Goal: Task Accomplishment & Management: Use online tool/utility

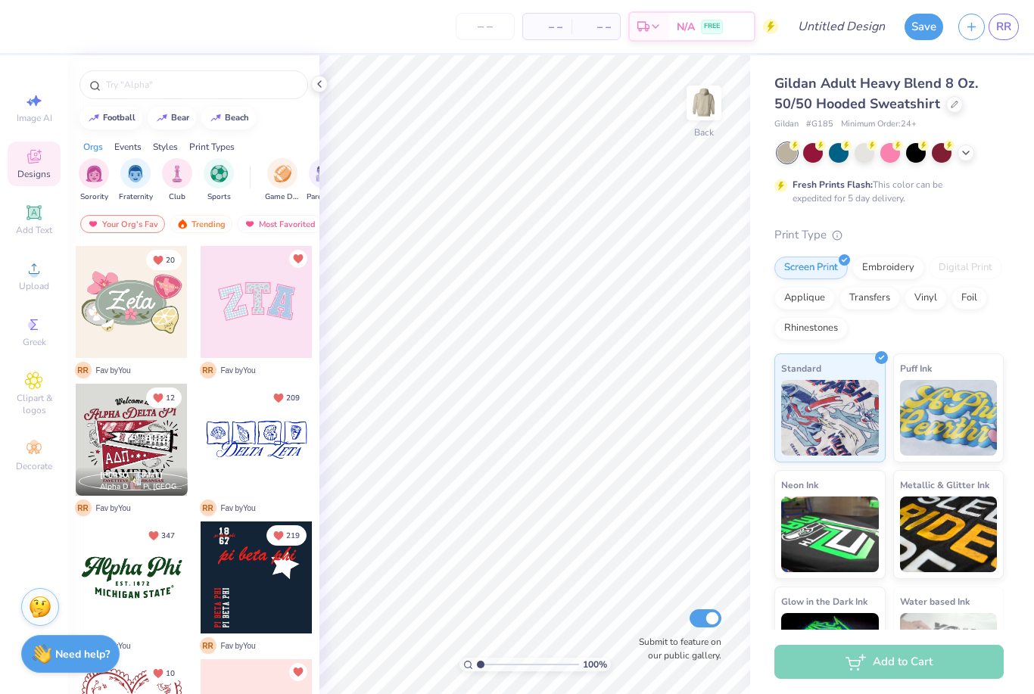
click at [37, 117] on span "Image AI" at bounding box center [35, 118] width 36 height 12
select select "4"
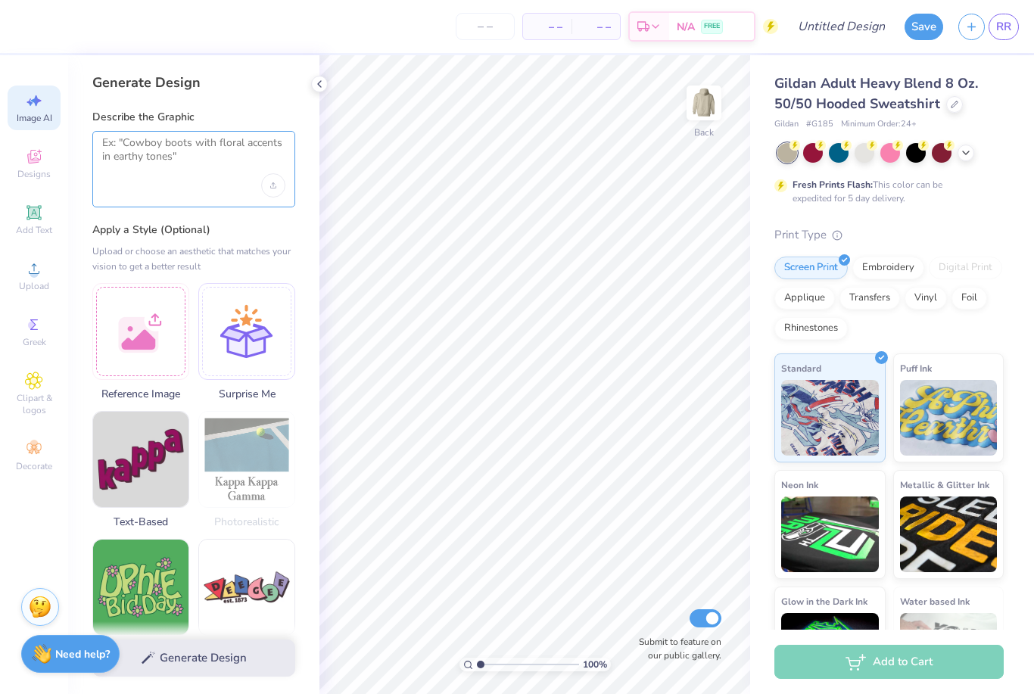
click at [209, 154] on textarea at bounding box center [193, 155] width 183 height 38
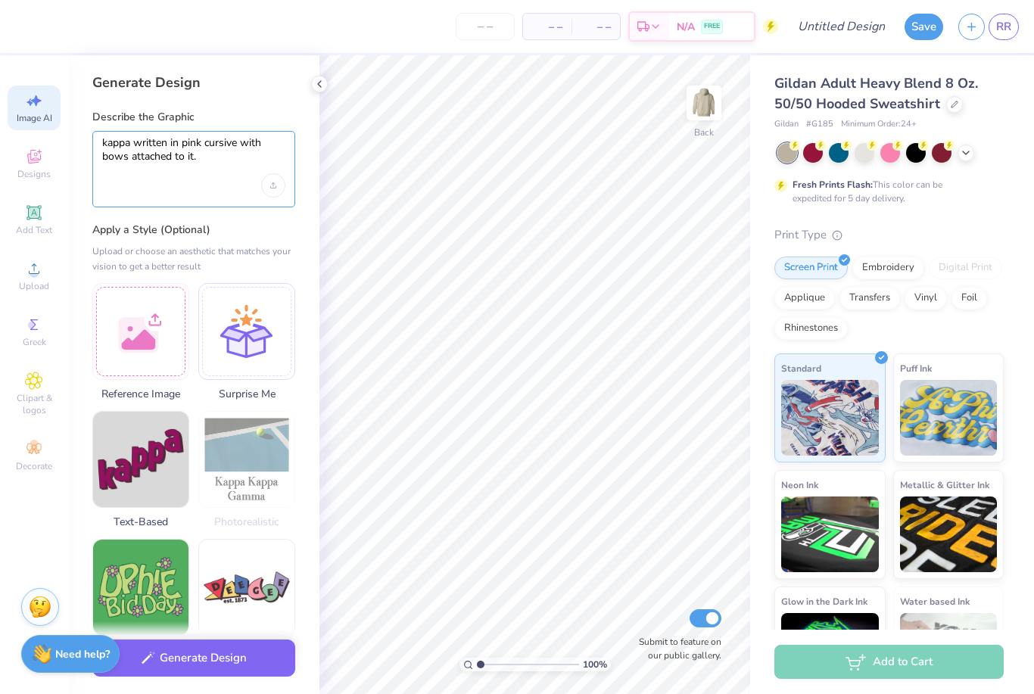
type textarea "kappa written in pink cursive with bows attached to it."
click at [145, 329] on div at bounding box center [140, 331] width 97 height 97
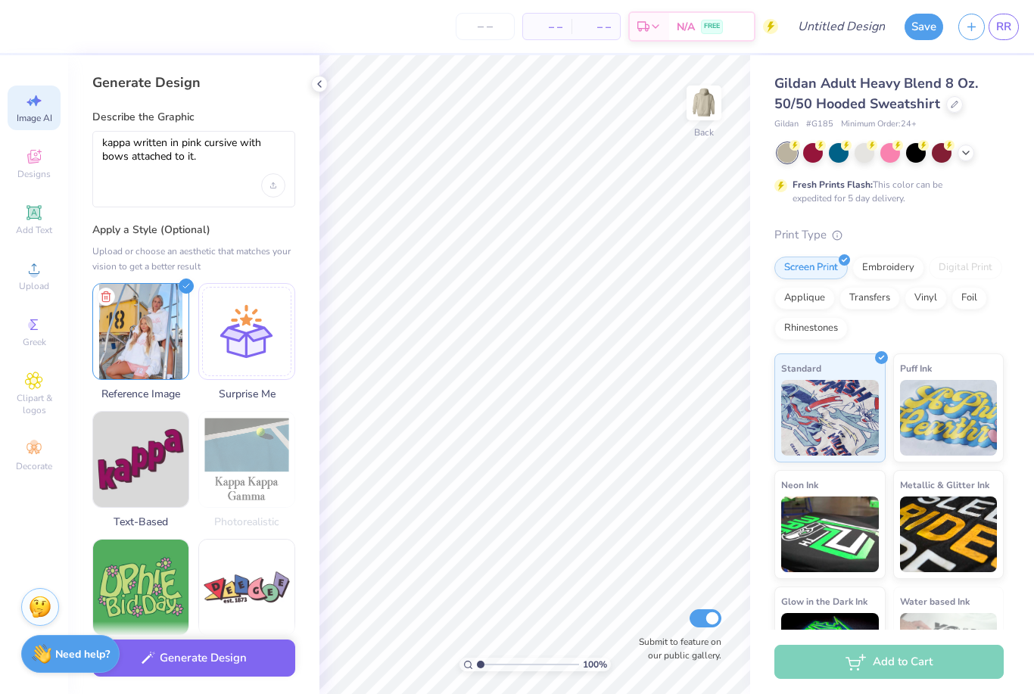
click at [247, 653] on button "Generate Design" at bounding box center [193, 658] width 203 height 37
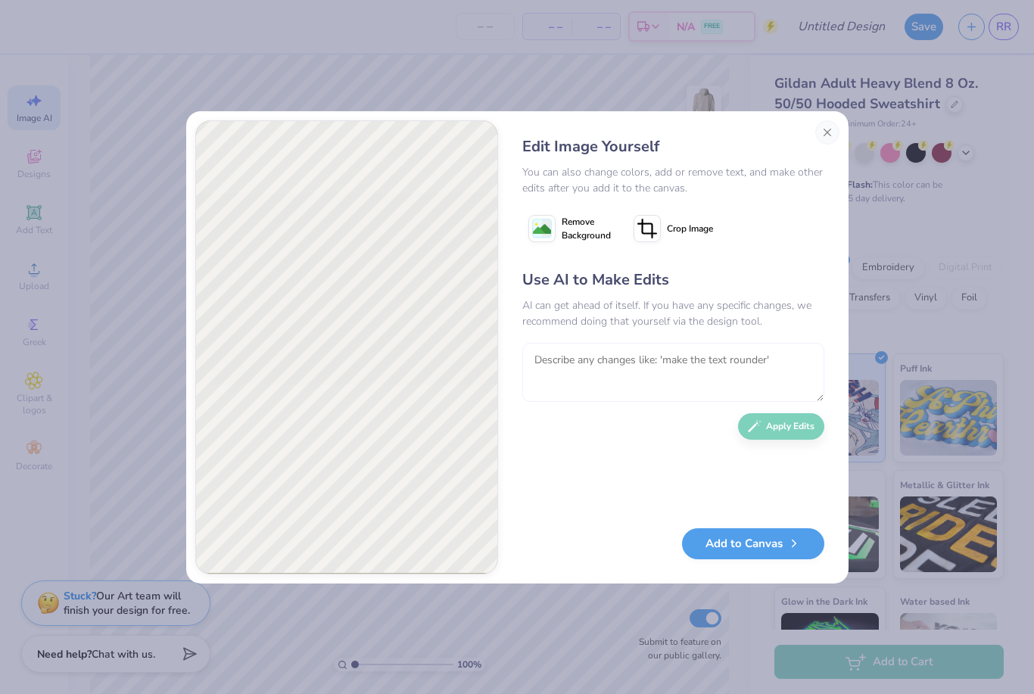
click at [650, 363] on textarea at bounding box center [673, 372] width 302 height 59
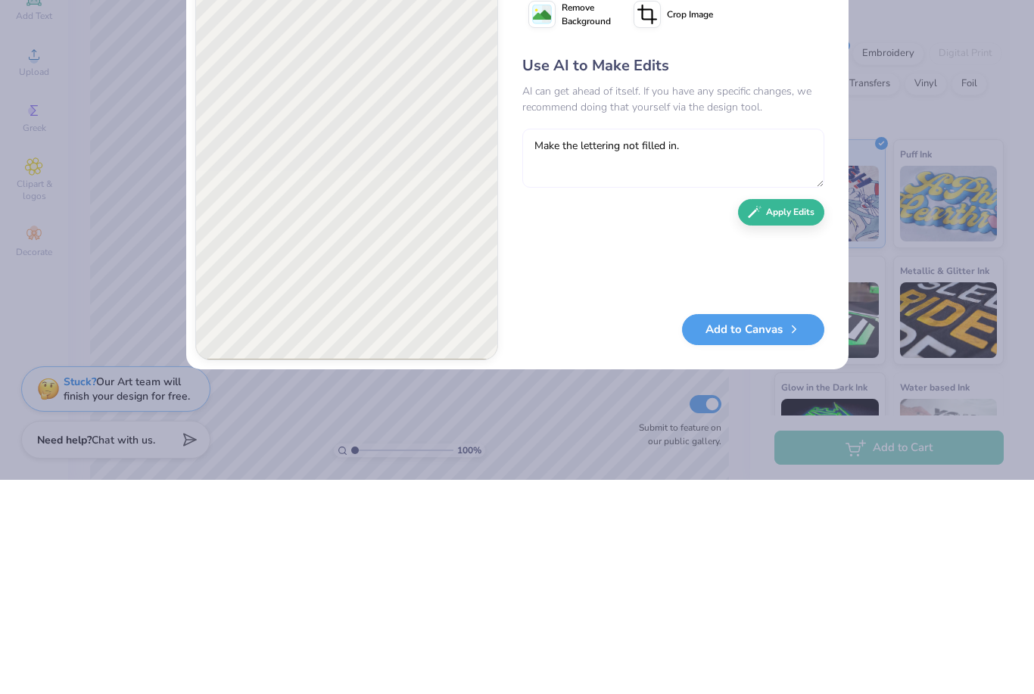
type textarea "Make the lettering not filled in."
click at [802, 413] on button "Apply Edits" at bounding box center [781, 426] width 86 height 26
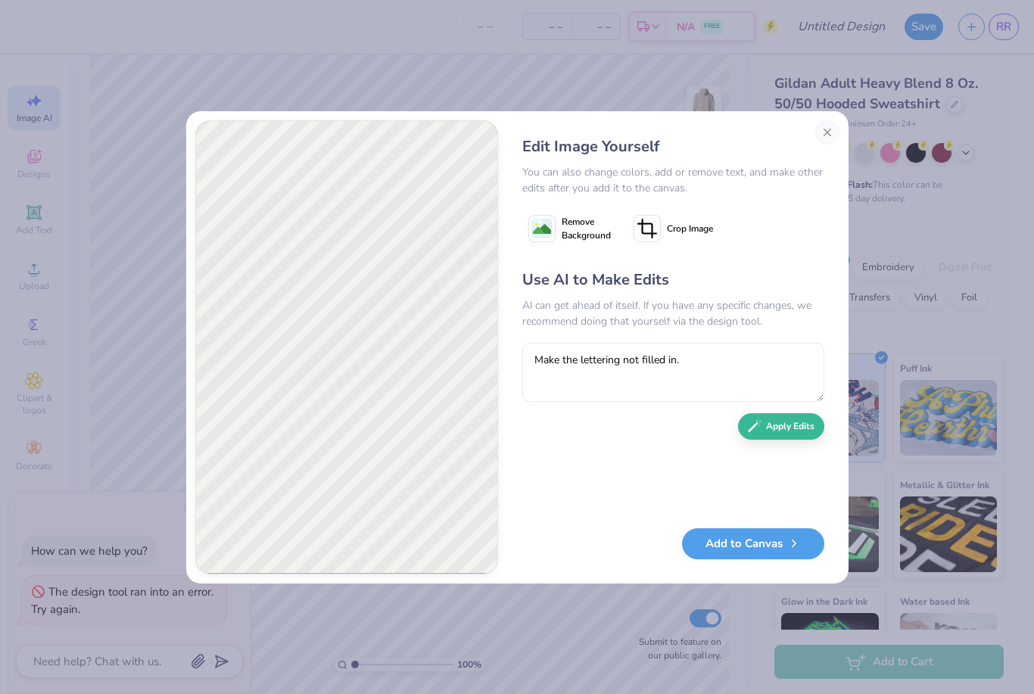
click at [573, 223] on span "Remove Background" at bounding box center [586, 228] width 49 height 27
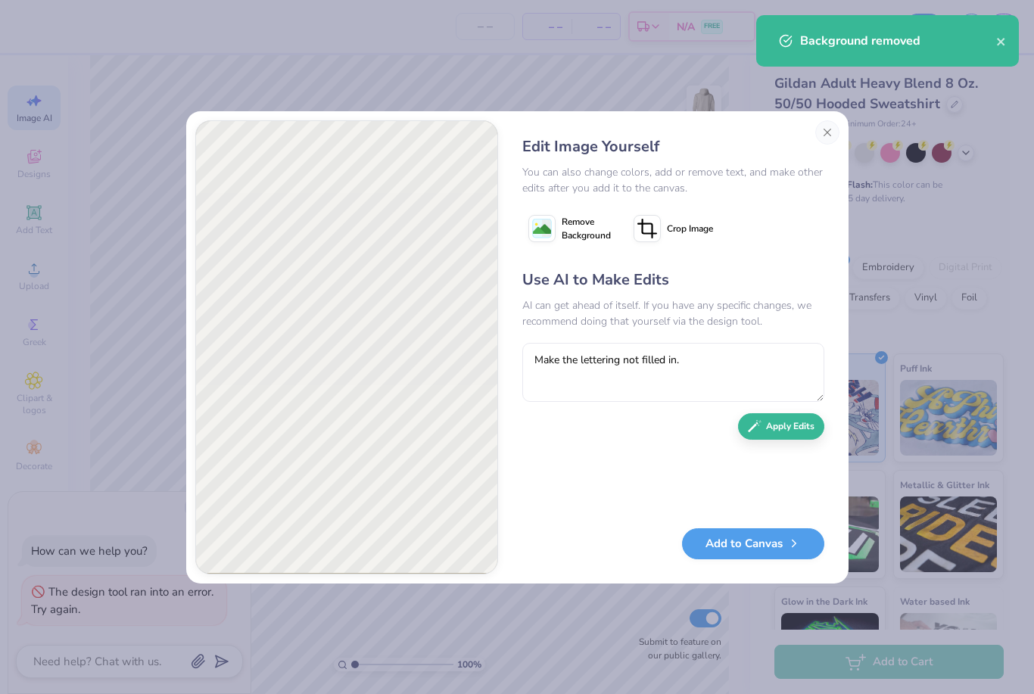
click at [705, 531] on button "Add to Canvas" at bounding box center [753, 543] width 142 height 31
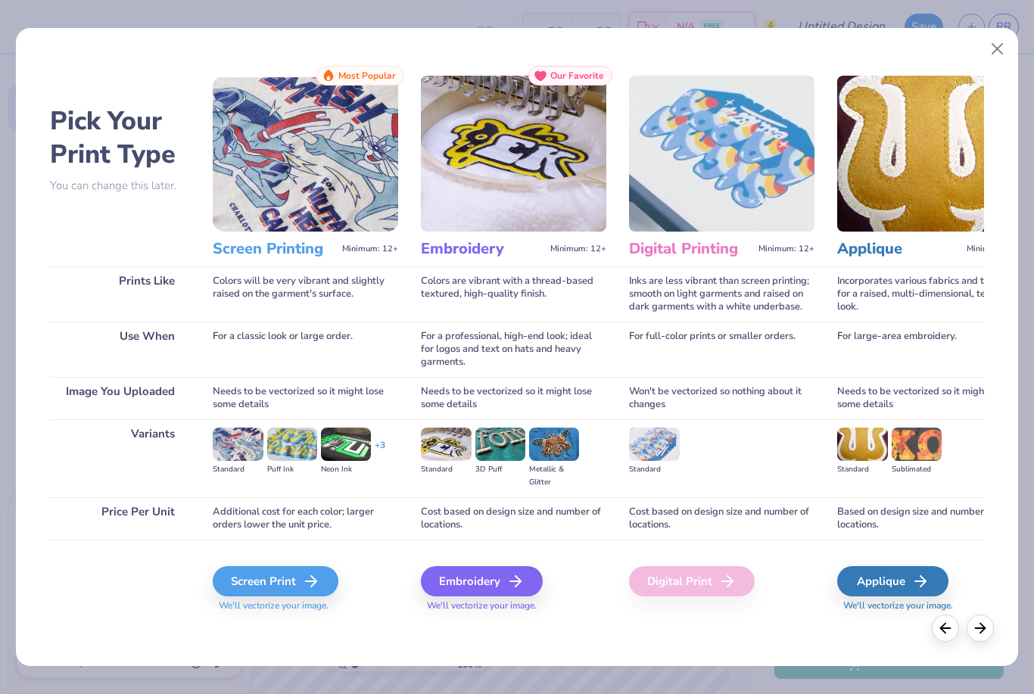
click at [438, 588] on div "Embroidery" at bounding box center [482, 581] width 122 height 30
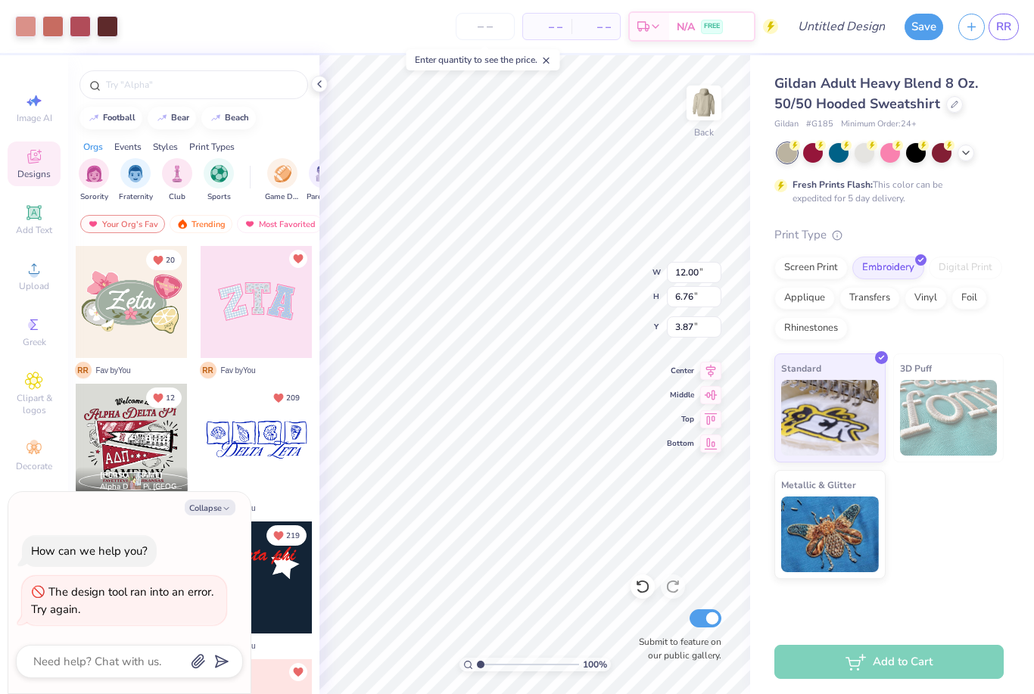
click at [865, 146] on div at bounding box center [865, 153] width 20 height 20
click at [963, 159] on div at bounding box center [890, 153] width 226 height 20
click at [964, 154] on icon at bounding box center [966, 153] width 12 height 12
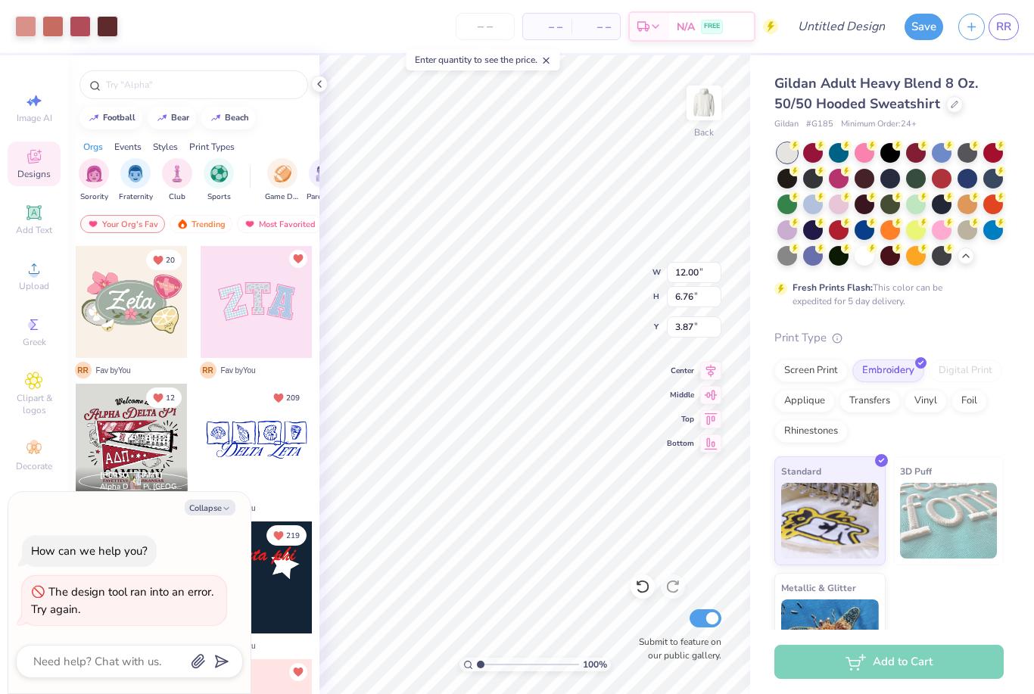
click at [970, 229] on div at bounding box center [968, 230] width 20 height 20
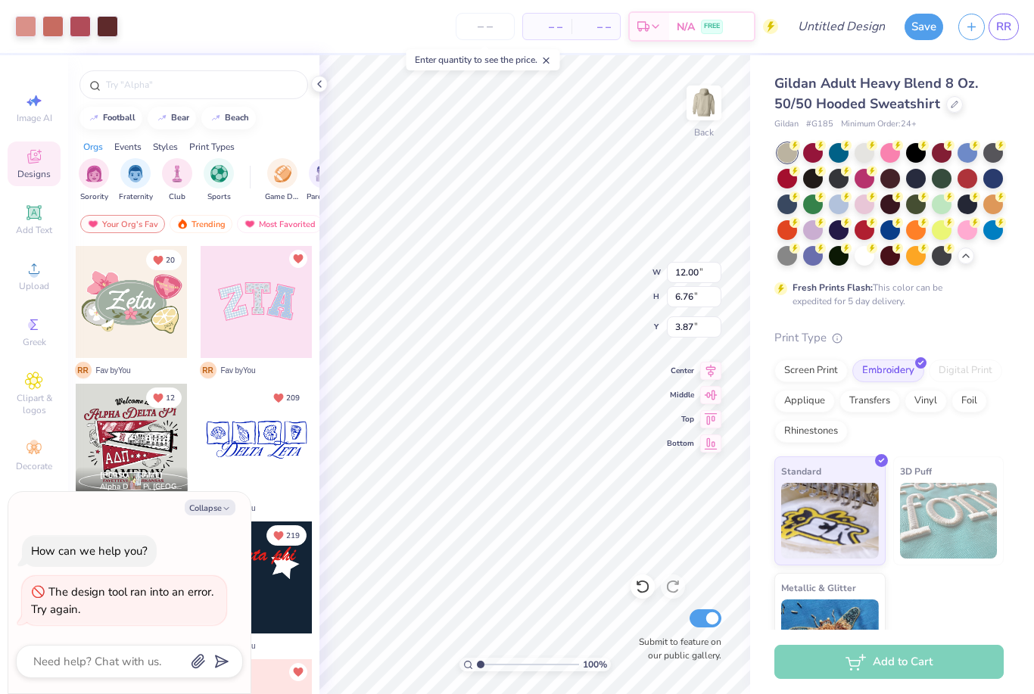
click at [21, 28] on div at bounding box center [25, 26] width 21 height 21
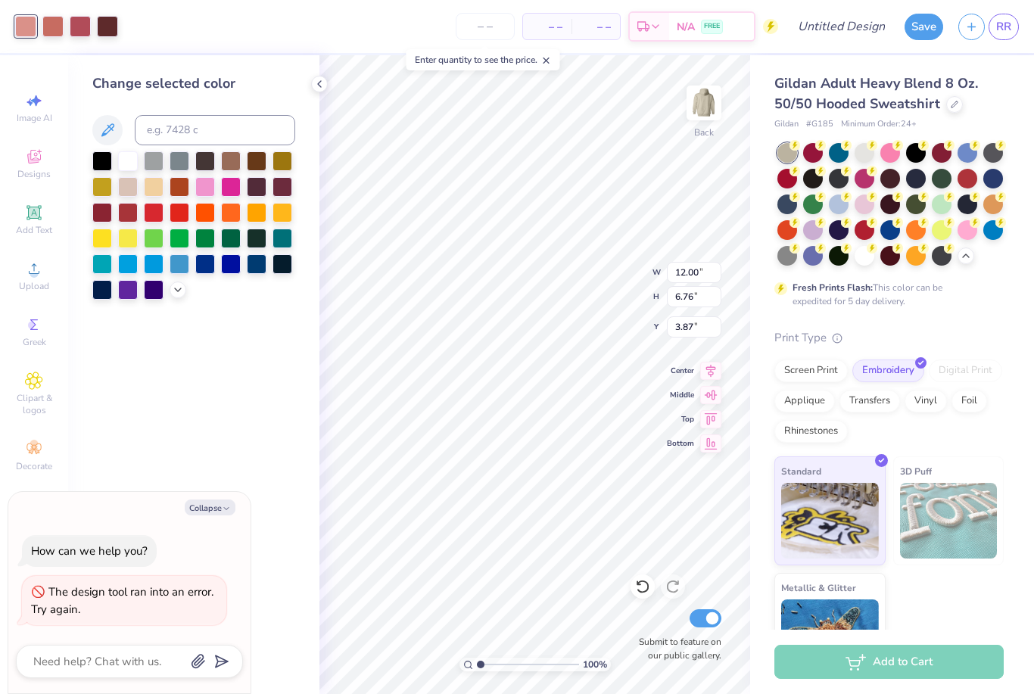
click at [176, 294] on icon at bounding box center [178, 290] width 12 height 12
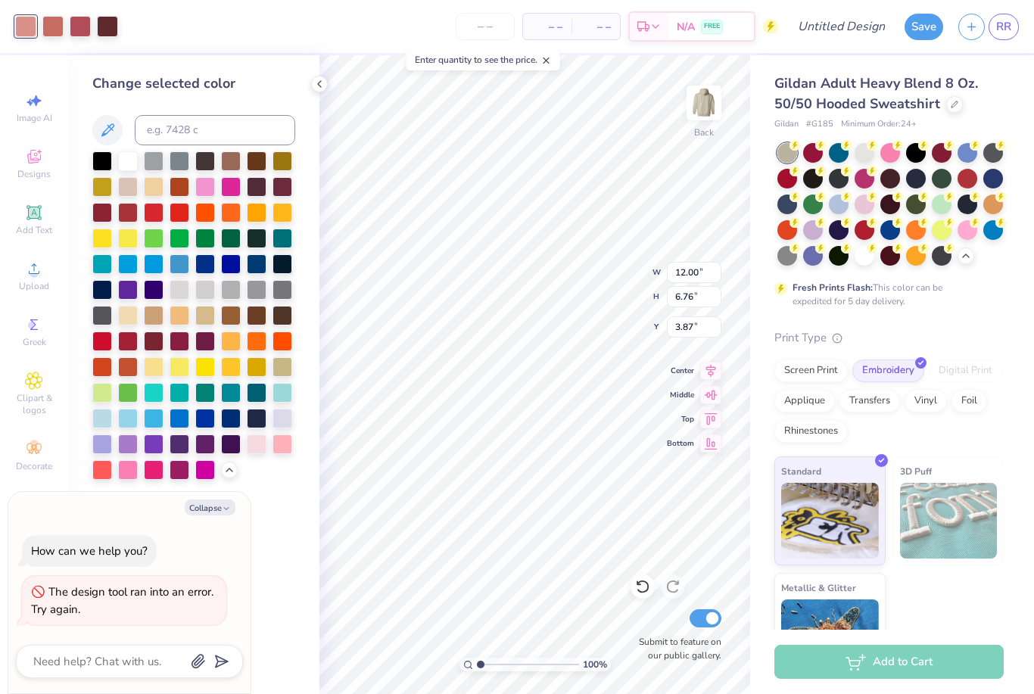
click at [255, 444] on div at bounding box center [257, 445] width 20 height 20
click at [255, 443] on div at bounding box center [257, 445] width 20 height 20
click at [277, 446] on div at bounding box center [283, 445] width 20 height 20
click at [280, 522] on div "Change selected color" at bounding box center [193, 374] width 251 height 639
click at [58, 31] on div at bounding box center [52, 26] width 21 height 21
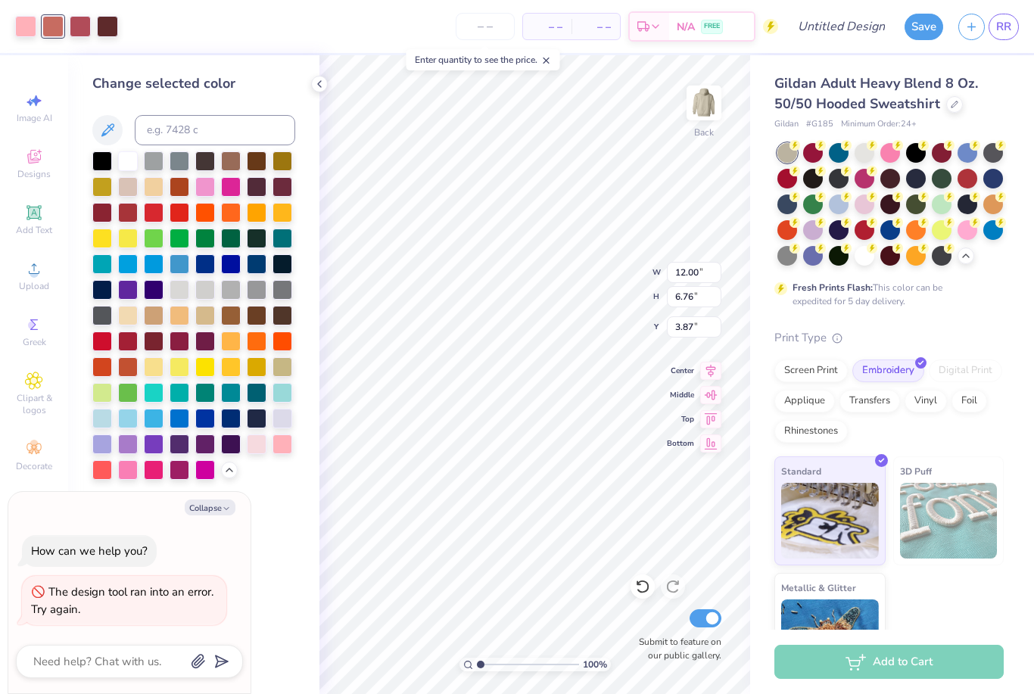
click at [282, 451] on div at bounding box center [283, 445] width 20 height 20
click at [53, 29] on div at bounding box center [52, 26] width 21 height 21
click at [285, 452] on div at bounding box center [283, 445] width 20 height 20
click at [59, 23] on div at bounding box center [52, 26] width 21 height 21
click at [283, 444] on div at bounding box center [283, 445] width 20 height 20
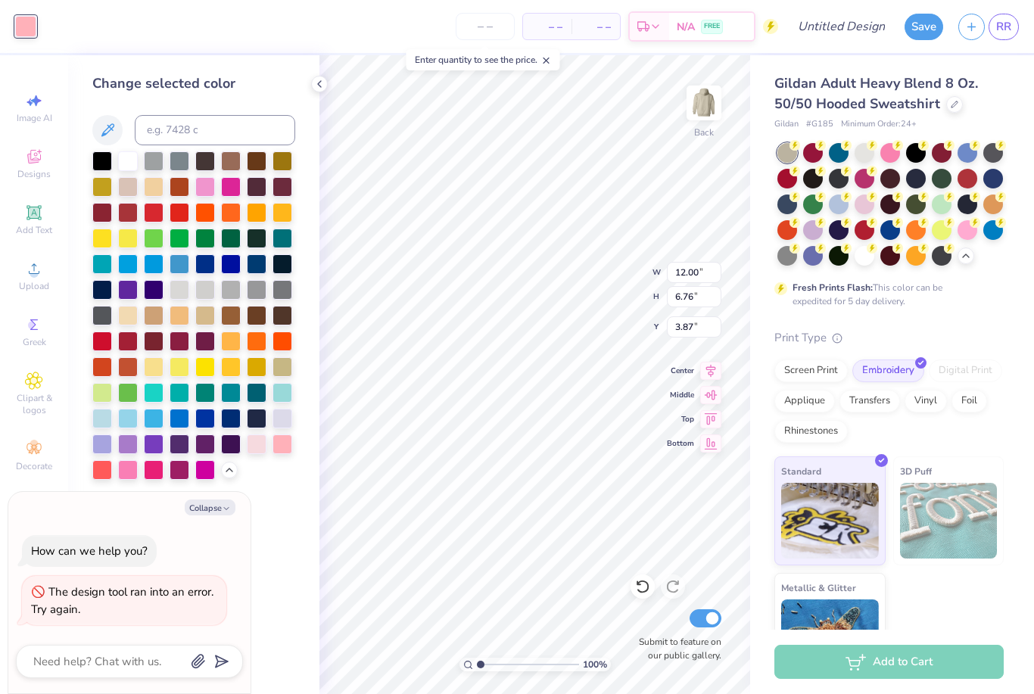
click at [275, 534] on div "Change selected color" at bounding box center [193, 374] width 251 height 639
click at [859, 257] on div at bounding box center [865, 256] width 20 height 20
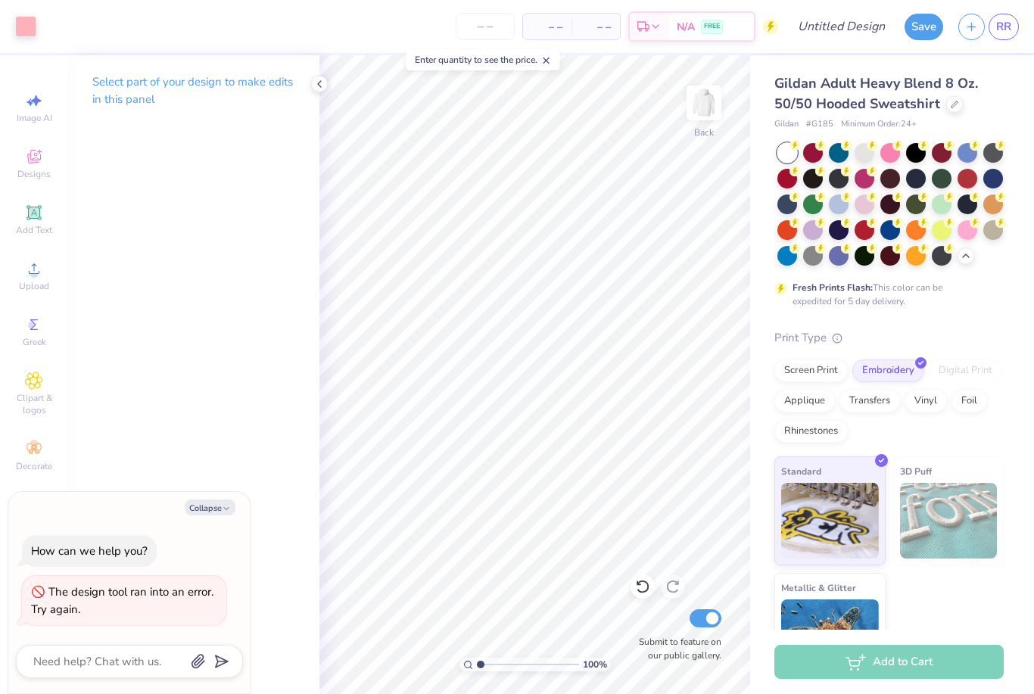
click at [224, 506] on icon "button" at bounding box center [226, 508] width 9 height 9
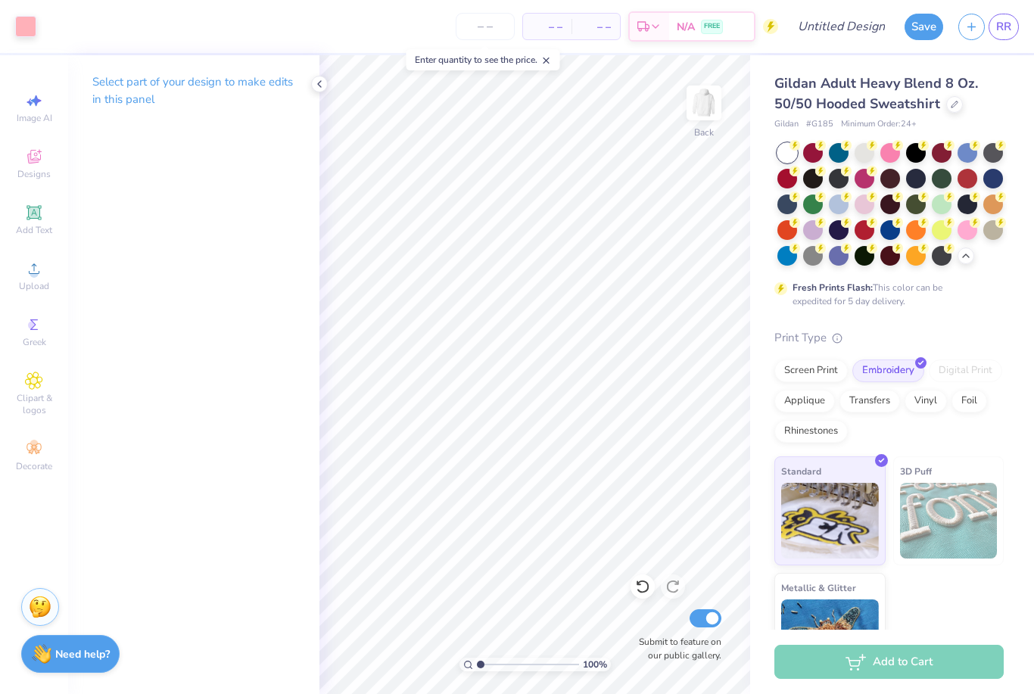
click at [43, 472] on span "Decorate" at bounding box center [34, 466] width 36 height 12
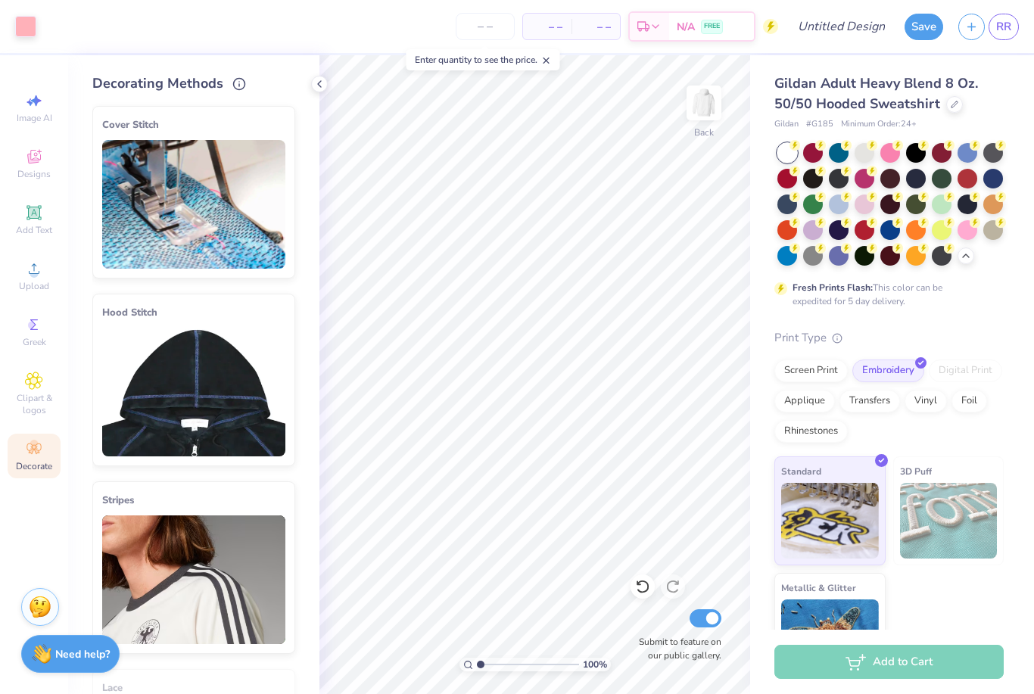
click at [245, 416] on img at bounding box center [193, 392] width 183 height 129
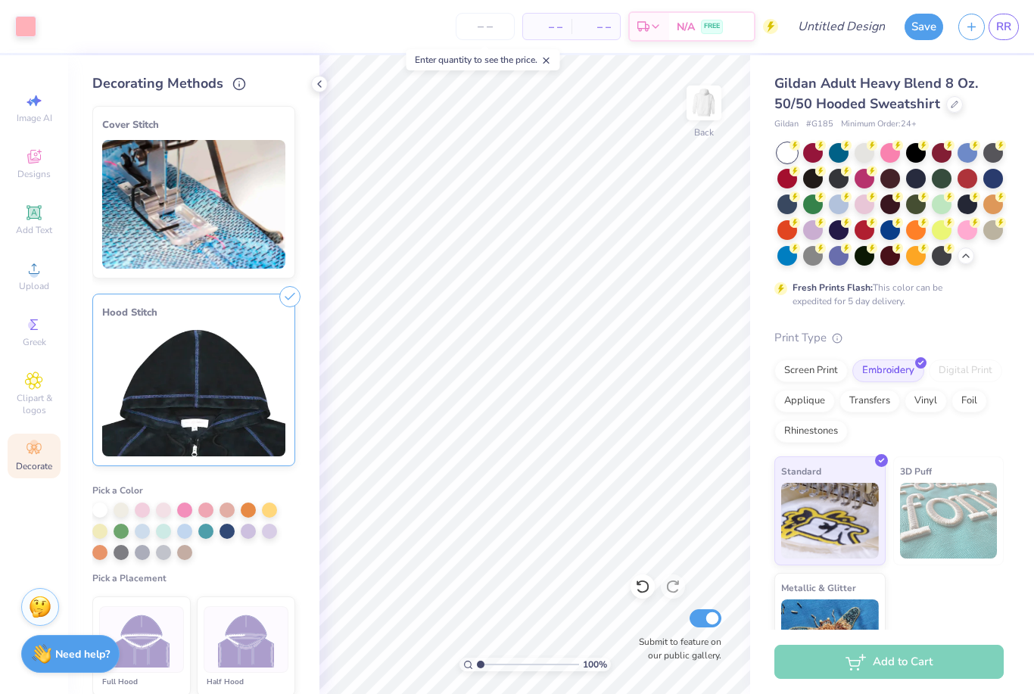
click at [250, 631] on img at bounding box center [246, 640] width 57 height 57
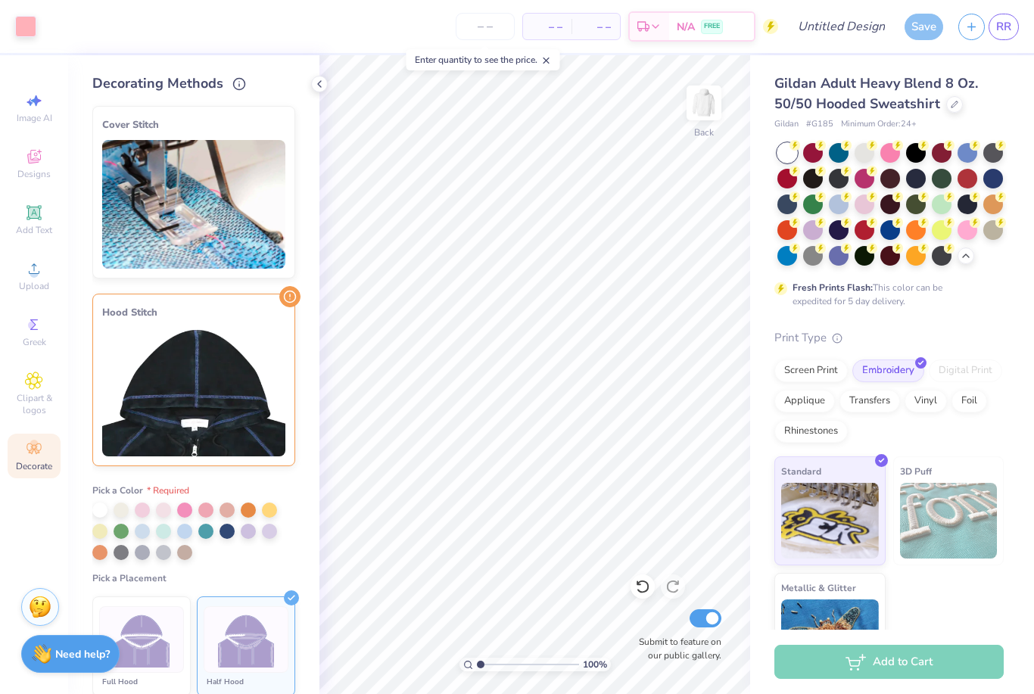
click at [146, 507] on div at bounding box center [142, 510] width 15 height 15
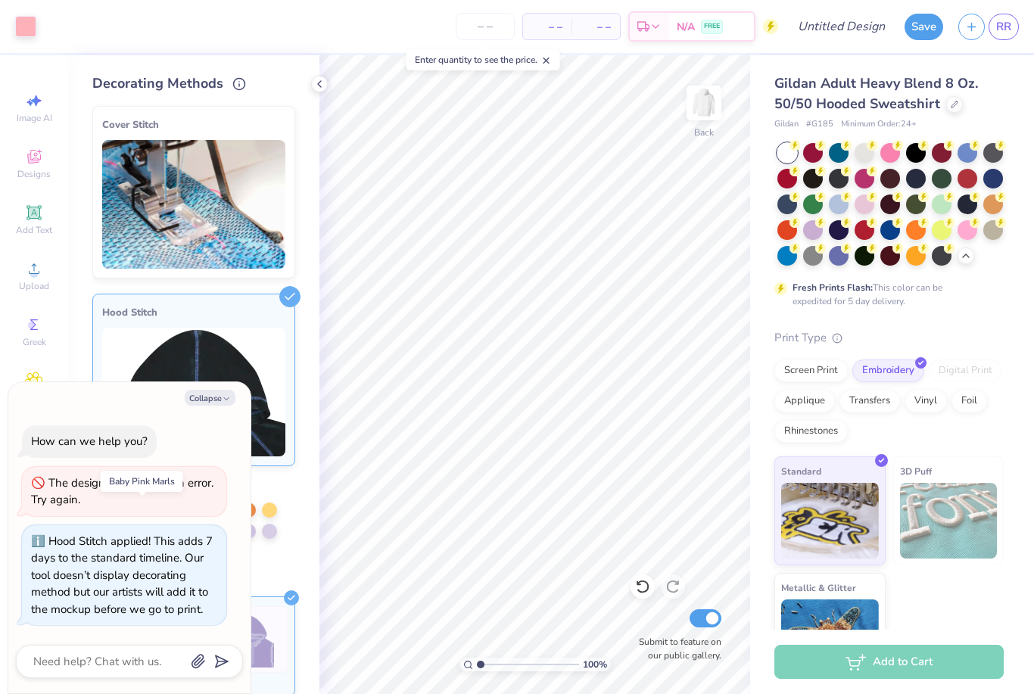
click at [193, 462] on div "How can we help you? The design tool ran into an error. Try again. Hood Stitch …" at bounding box center [129, 525] width 227 height 224
click at [208, 403] on button "Collapse" at bounding box center [210, 398] width 51 height 16
type textarea "x"
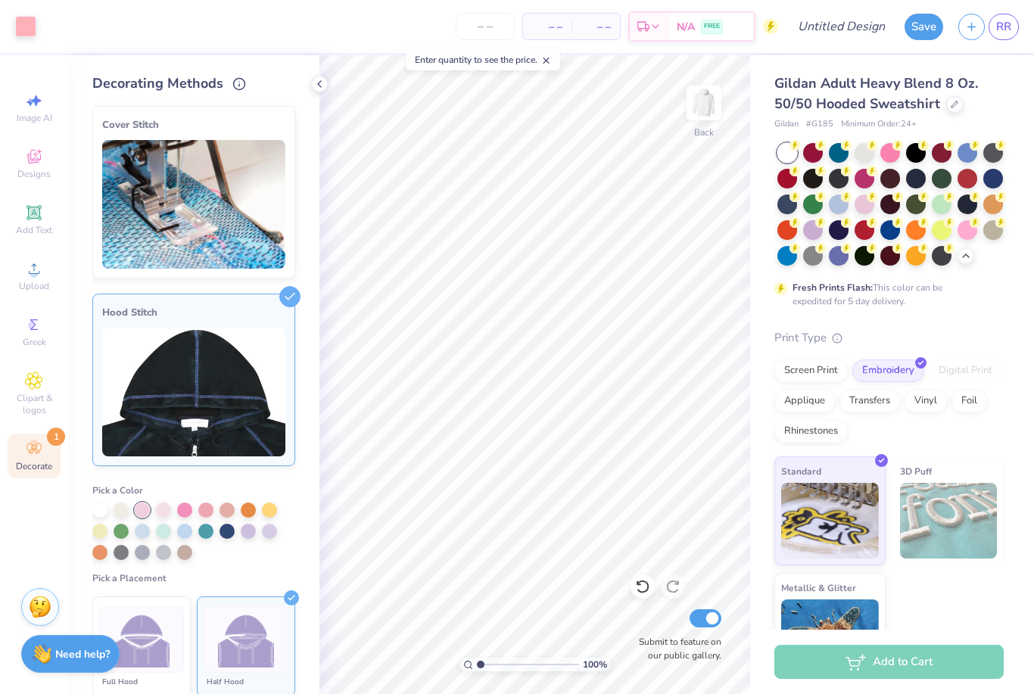
click at [188, 509] on div at bounding box center [184, 510] width 15 height 15
click at [199, 510] on div at bounding box center [205, 510] width 15 height 15
click at [282, 565] on div "Pick a Color Pick a Placement Full Hood Half Hood" at bounding box center [193, 587] width 203 height 230
click at [241, 179] on img at bounding box center [193, 204] width 183 height 129
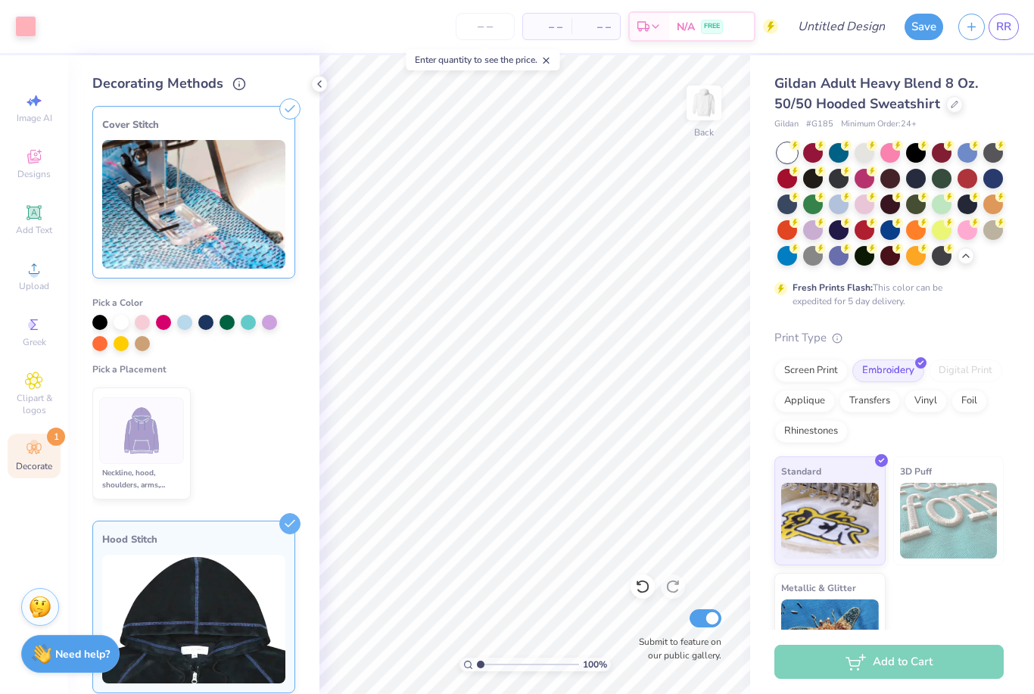
click at [280, 117] on icon at bounding box center [289, 108] width 21 height 21
click at [281, 123] on div "Cover Stitch" at bounding box center [193, 125] width 183 height 18
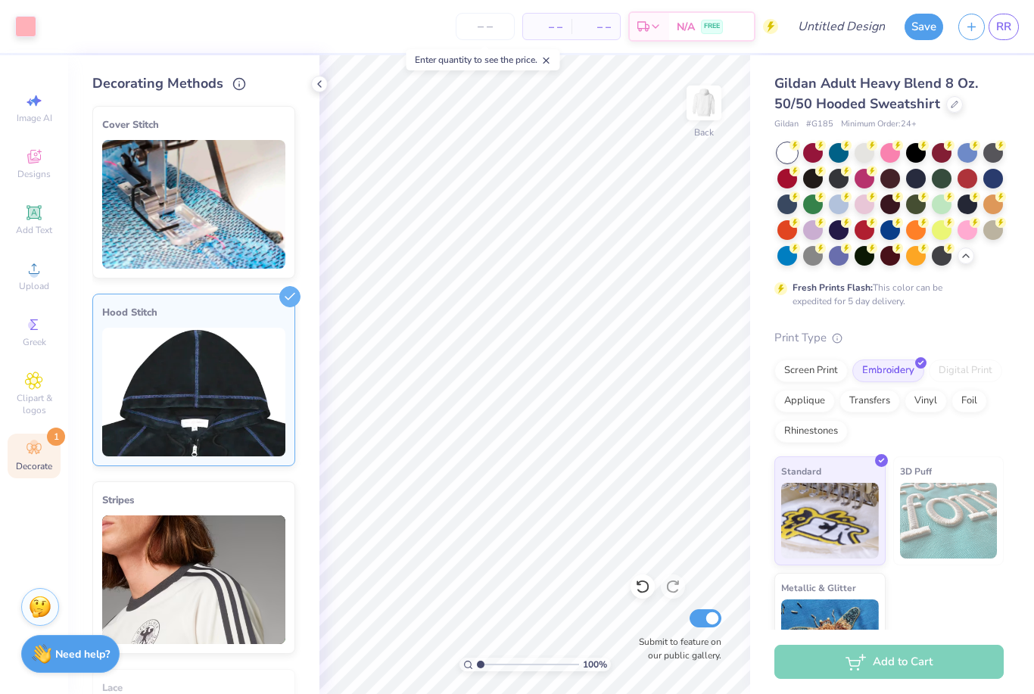
click at [283, 178] on img at bounding box center [193, 204] width 183 height 129
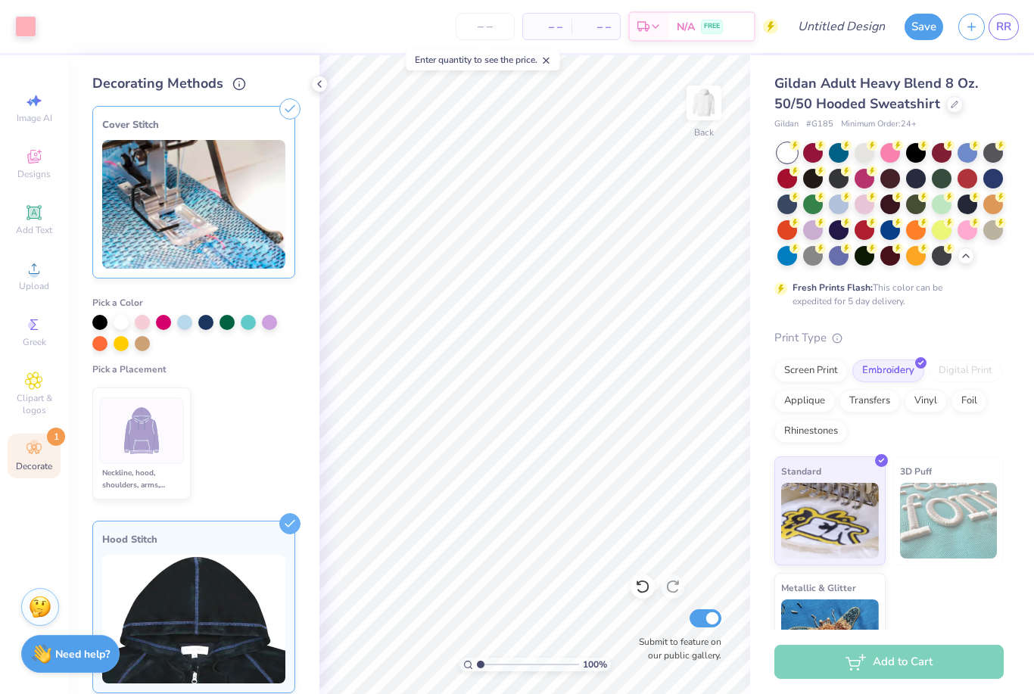
click at [312, 156] on div "Cover Stitch Pick a Color Pick a Placement Neckline, hood, shoulders, arms, bot…" at bounding box center [205, 394] width 227 height 600
click at [324, 83] on icon at bounding box center [319, 84] width 12 height 12
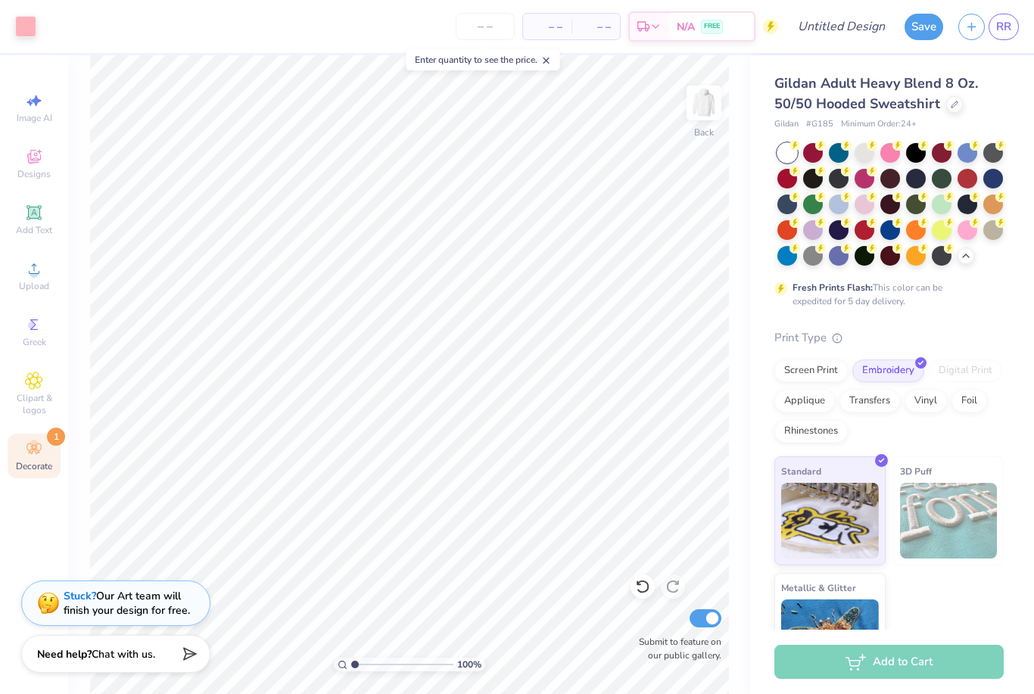
click at [28, 470] on div "Decorate 1" at bounding box center [34, 456] width 53 height 45
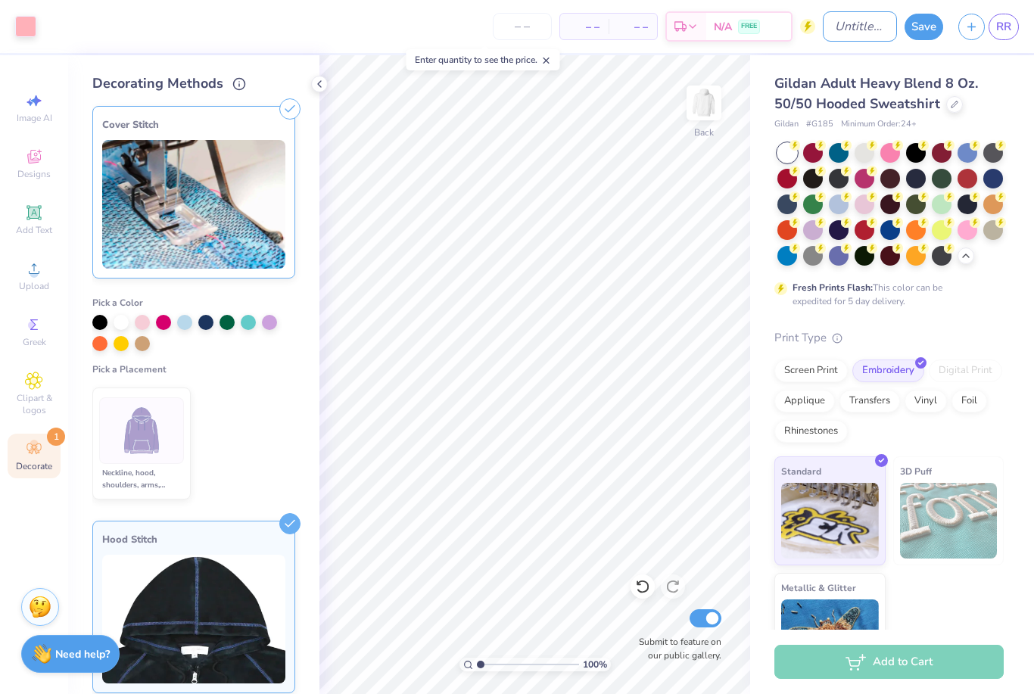
click at [866, 23] on input "Design Title" at bounding box center [860, 26] width 74 height 30
type input "bow kappa"
click at [924, 28] on button "Save" at bounding box center [924, 27] width 39 height 26
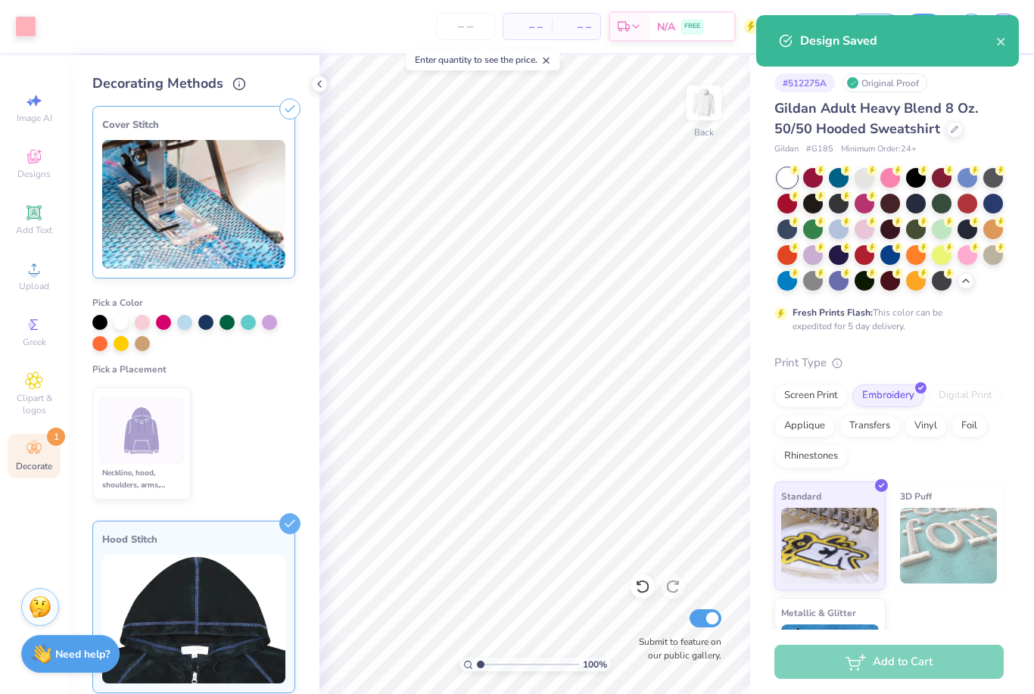
click at [1005, 36] on icon "close" at bounding box center [1001, 42] width 11 height 12
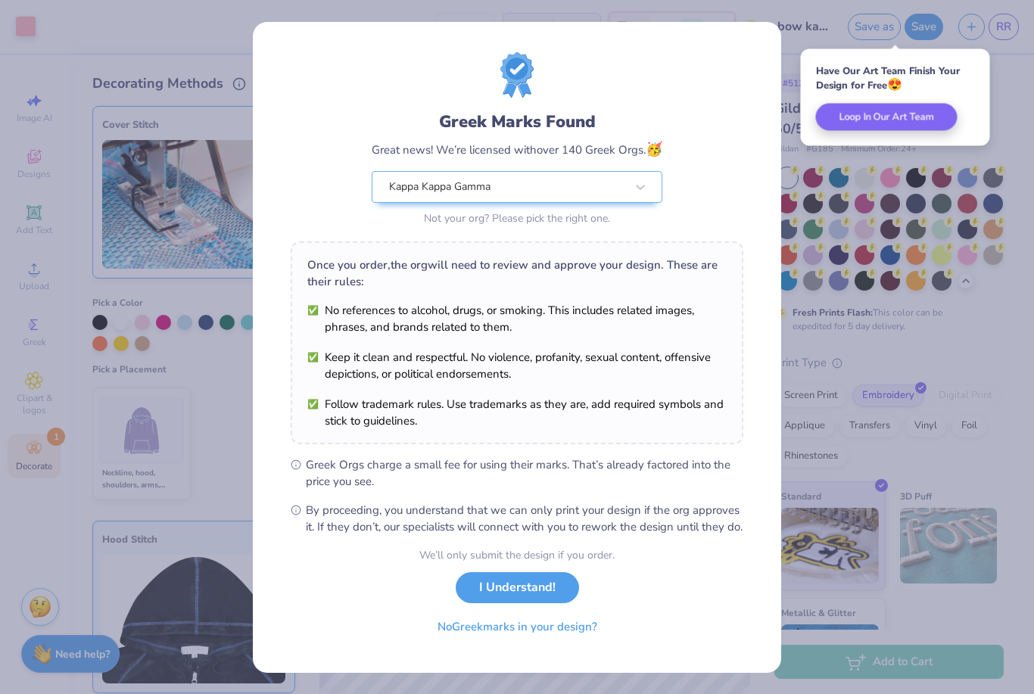
click at [545, 593] on button "I Understand!" at bounding box center [517, 587] width 123 height 31
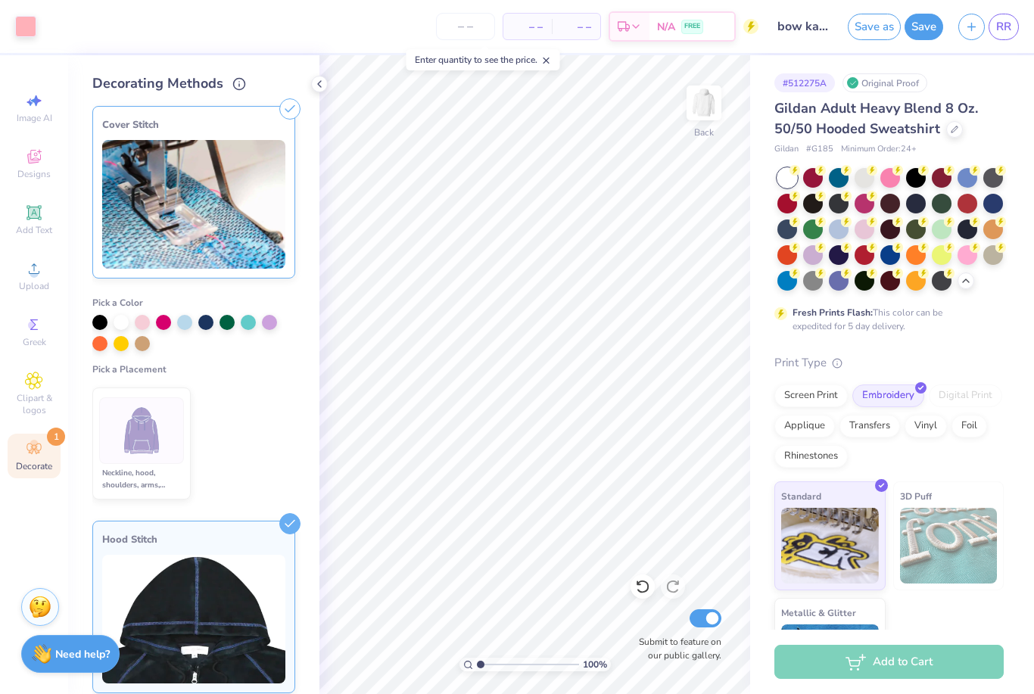
click at [921, 30] on button "Save" at bounding box center [924, 27] width 39 height 26
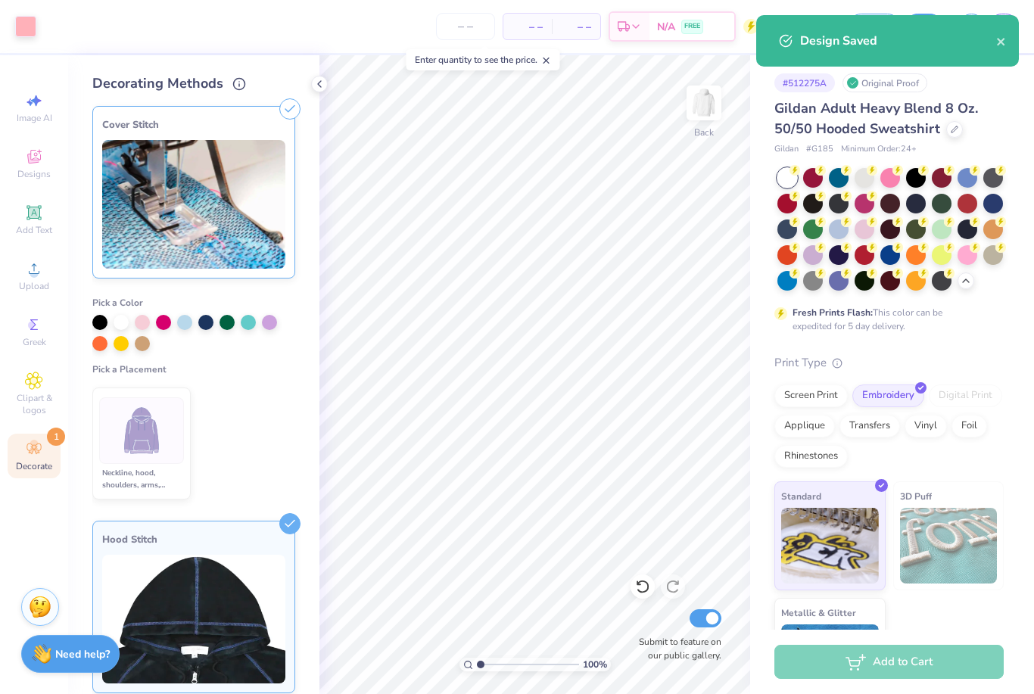
click at [1001, 43] on icon "close" at bounding box center [1001, 42] width 11 height 12
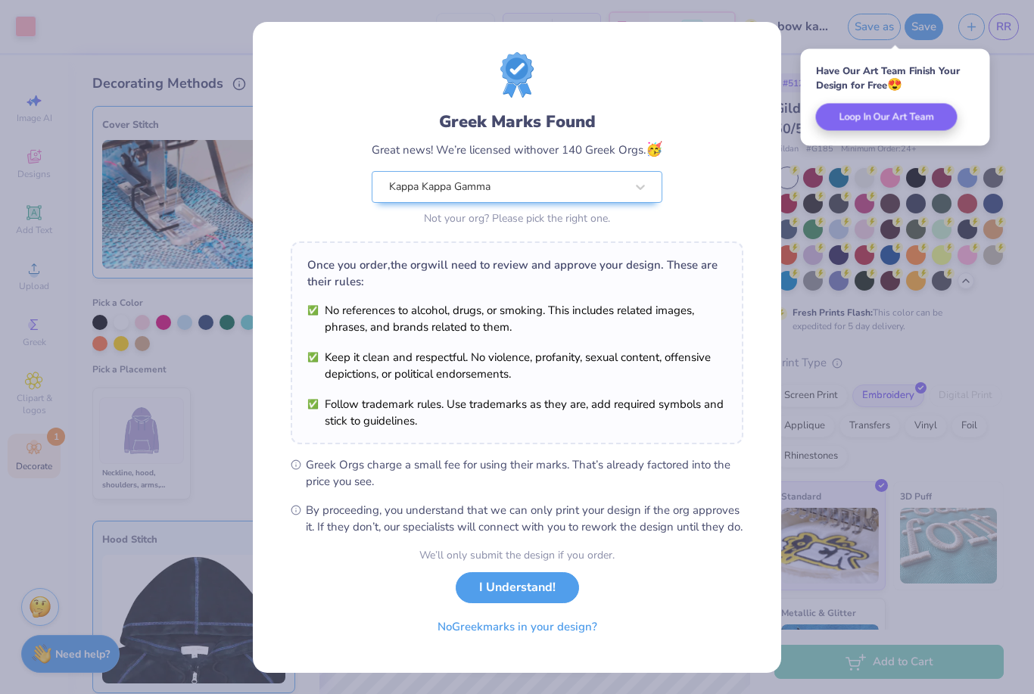
scroll to position [2, 0]
click at [504, 603] on button "I Understand!" at bounding box center [517, 587] width 123 height 31
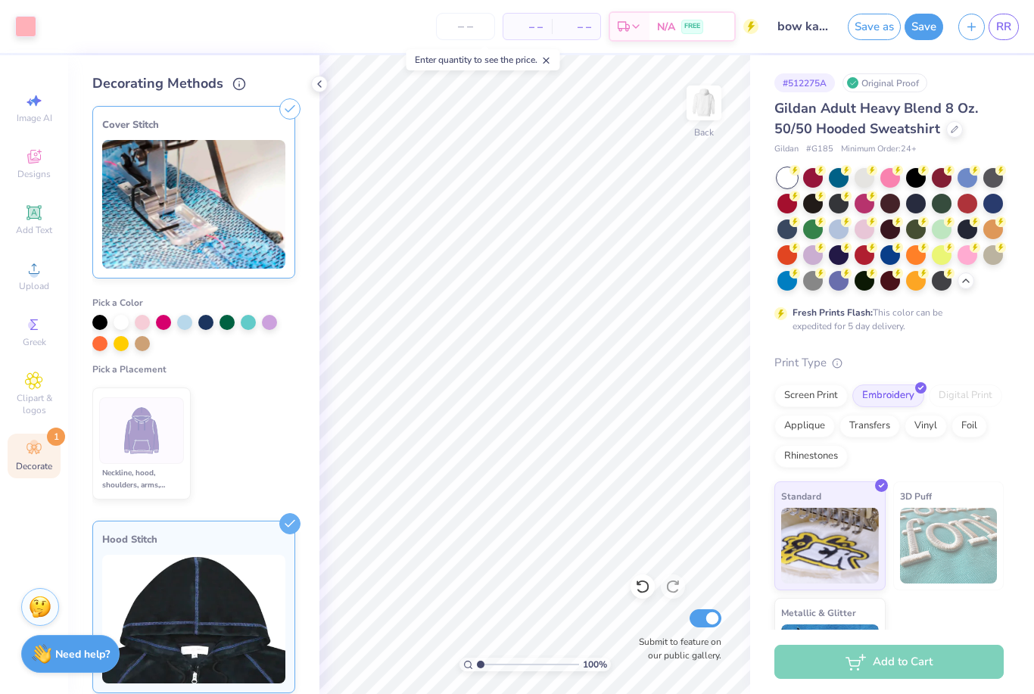
click at [320, 86] on icon at bounding box center [319, 84] width 12 height 12
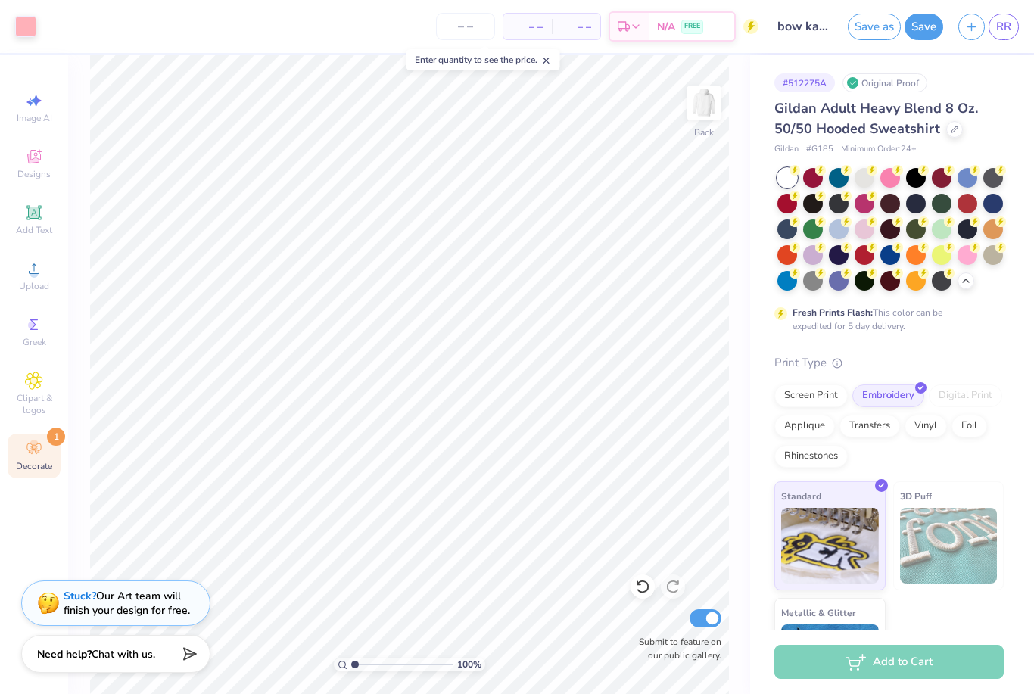
click at [943, 130] on div "Gildan Adult Heavy Blend 8 Oz. 50/50 Hooded Sweatshirt" at bounding box center [888, 118] width 229 height 41
click at [952, 133] on div at bounding box center [954, 129] width 17 height 17
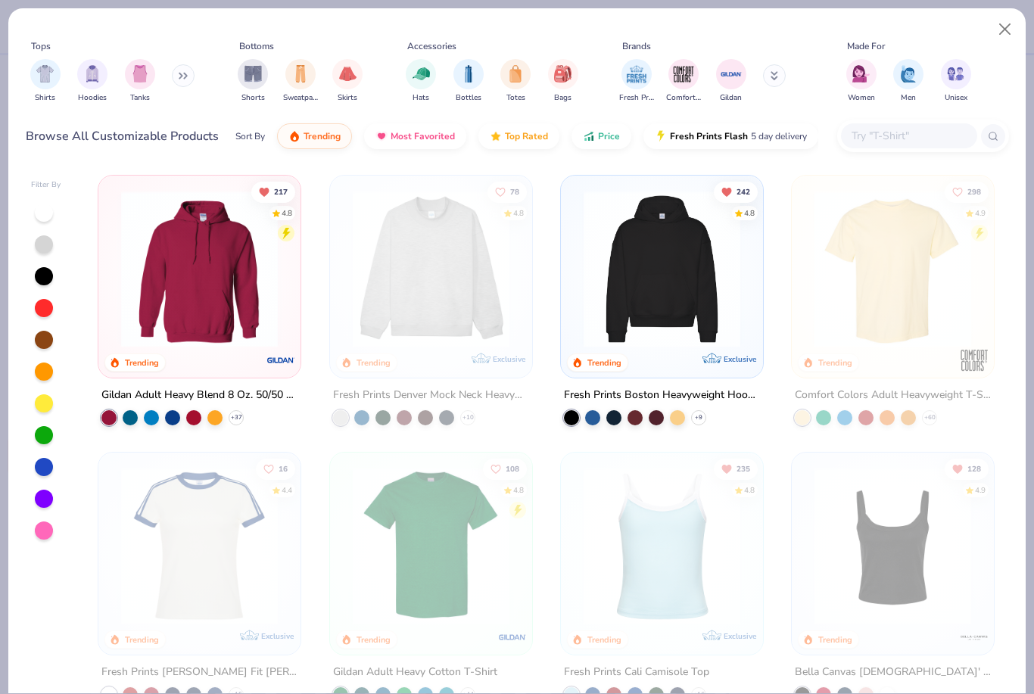
click at [251, 74] on img "filter for Shorts" at bounding box center [253, 73] width 17 height 17
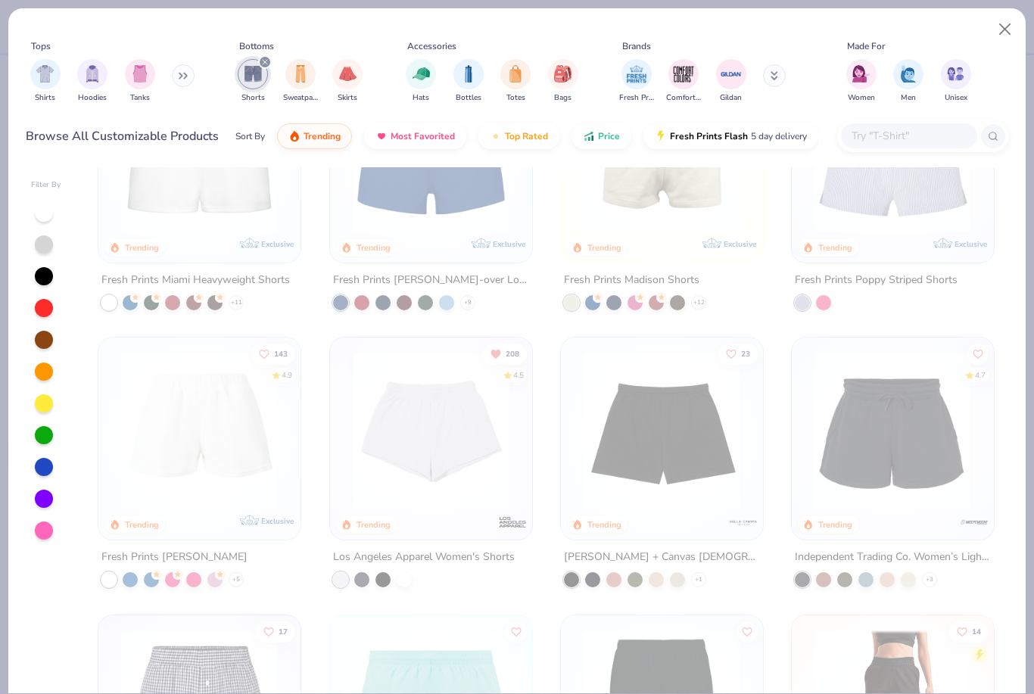
scroll to position [116, 0]
click at [463, 450] on img at bounding box center [431, 430] width 172 height 157
click at [1004, 39] on button "Close" at bounding box center [1005, 29] width 29 height 29
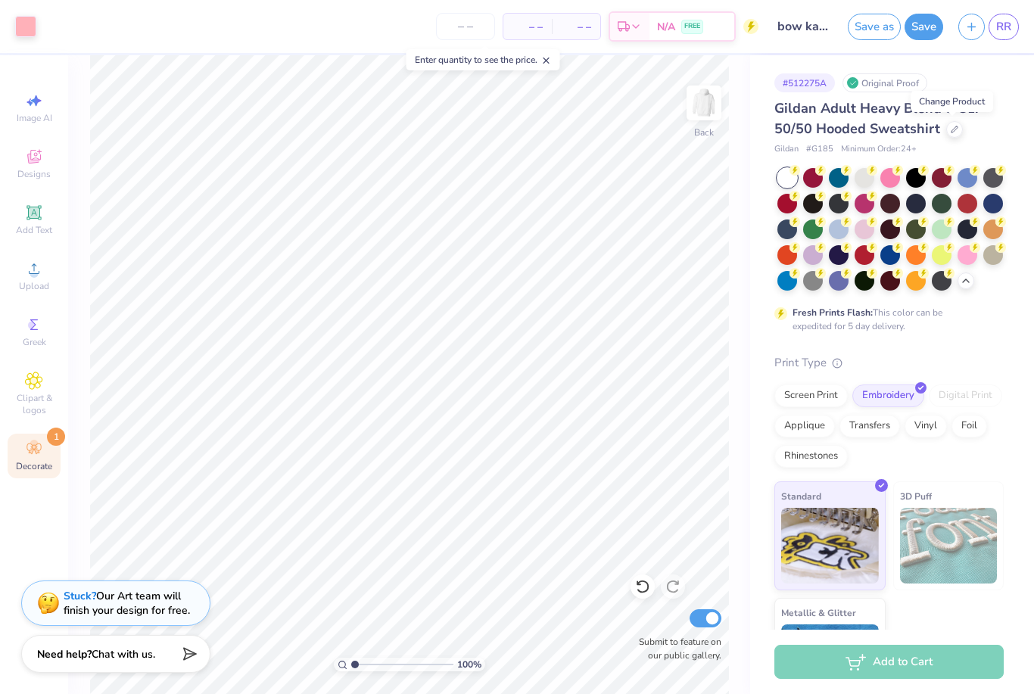
click at [1004, 14] on link "RR" at bounding box center [1004, 27] width 30 height 26
click at [1010, 18] on span "RR" at bounding box center [1003, 26] width 15 height 17
click at [996, 32] on span "RR" at bounding box center [1003, 26] width 15 height 17
click at [1002, 25] on span "RR" at bounding box center [1003, 26] width 15 height 17
click at [1008, 23] on span "RR" at bounding box center [1003, 26] width 15 height 17
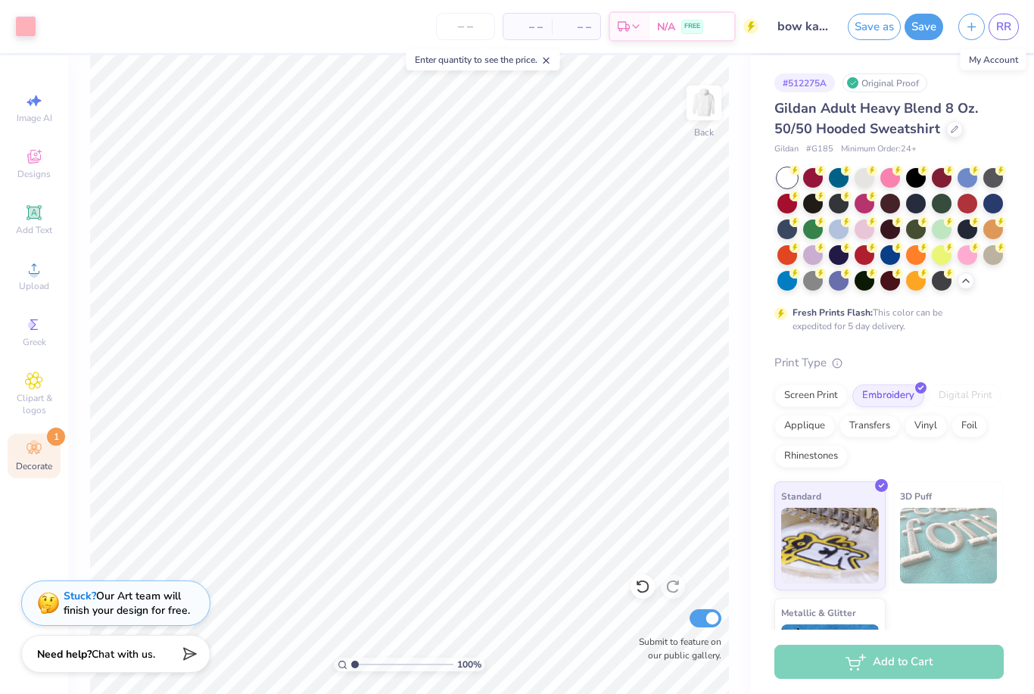
click at [1005, 24] on span "RR" at bounding box center [1003, 26] width 15 height 17
click at [1006, 32] on span "RR" at bounding box center [1003, 26] width 15 height 17
click at [1008, 25] on span "RR" at bounding box center [1003, 26] width 15 height 17
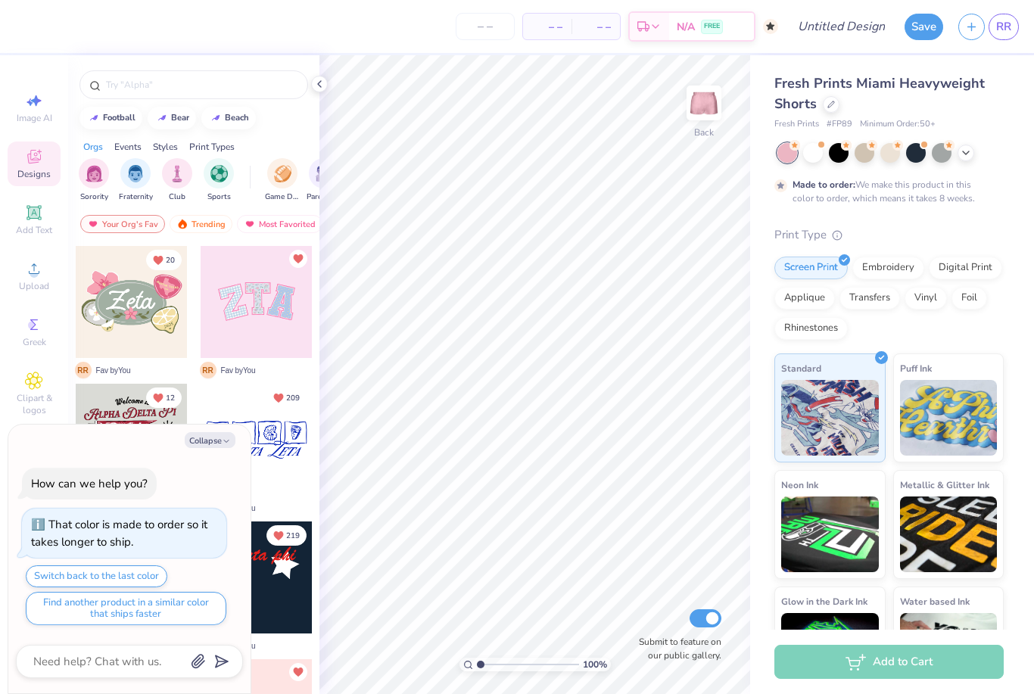
click at [319, 89] on icon at bounding box center [319, 84] width 12 height 12
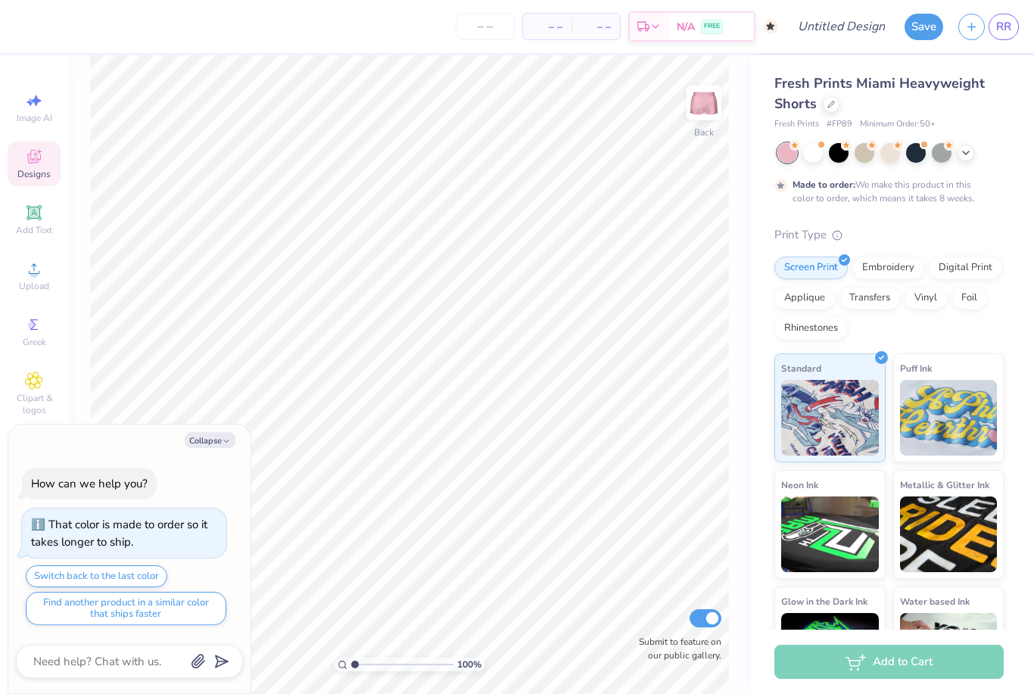
click at [36, 227] on span "Add Text" at bounding box center [34, 230] width 36 height 12
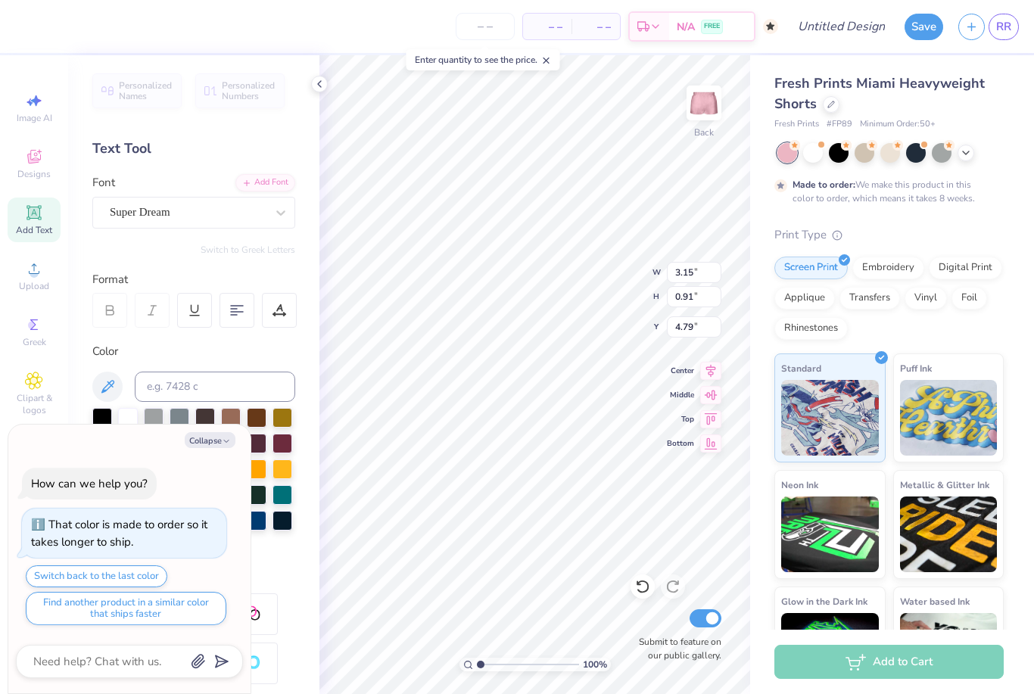
type textarea "x"
type textarea "80T"
type textarea "x"
type textarea "80"
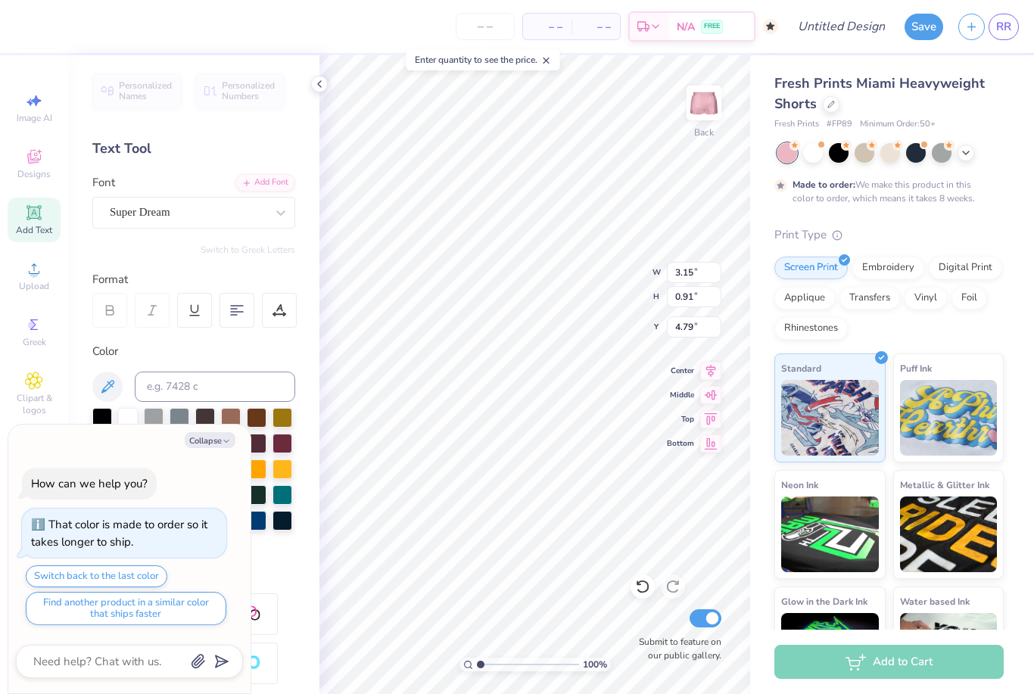
type textarea "x"
type textarea "80"
type textarea "x"
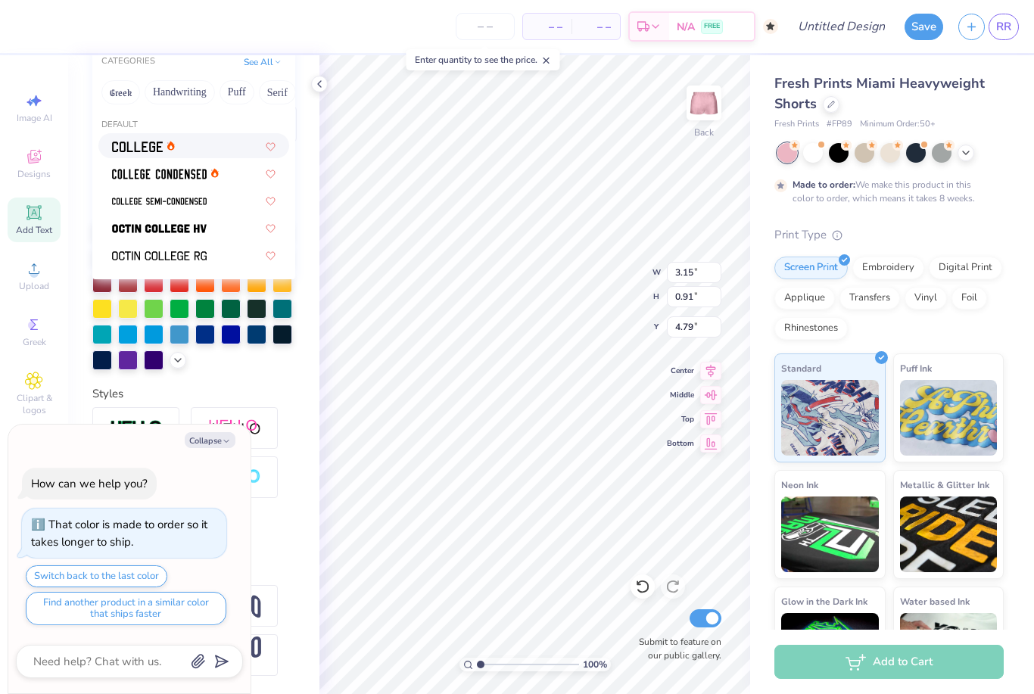
scroll to position [187, 0]
click at [230, 223] on div at bounding box center [194, 228] width 164 height 16
type input "college"
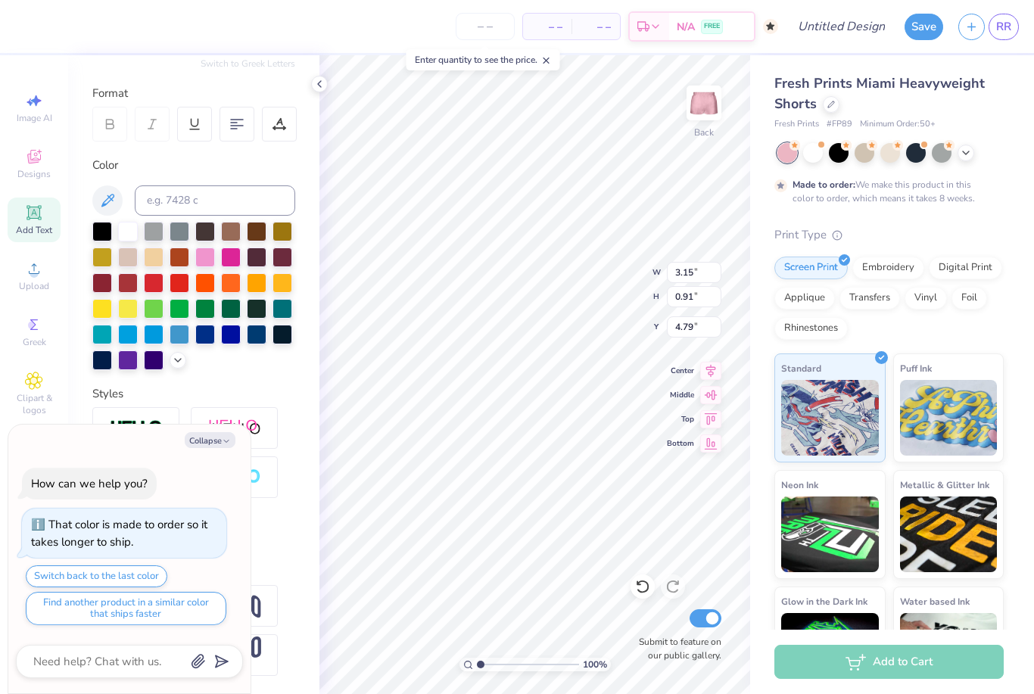
type textarea "x"
type input "4.08"
type textarea "x"
type input "4.09"
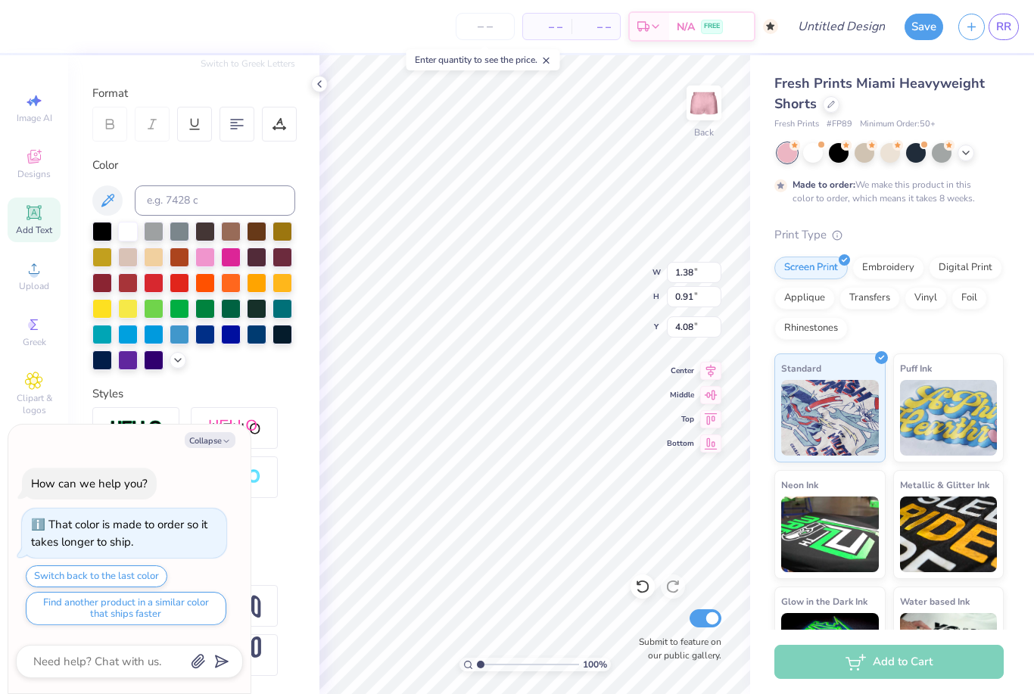
type input "2.70"
type textarea "x"
type input "6.66"
click at [321, 89] on icon at bounding box center [319, 84] width 12 height 12
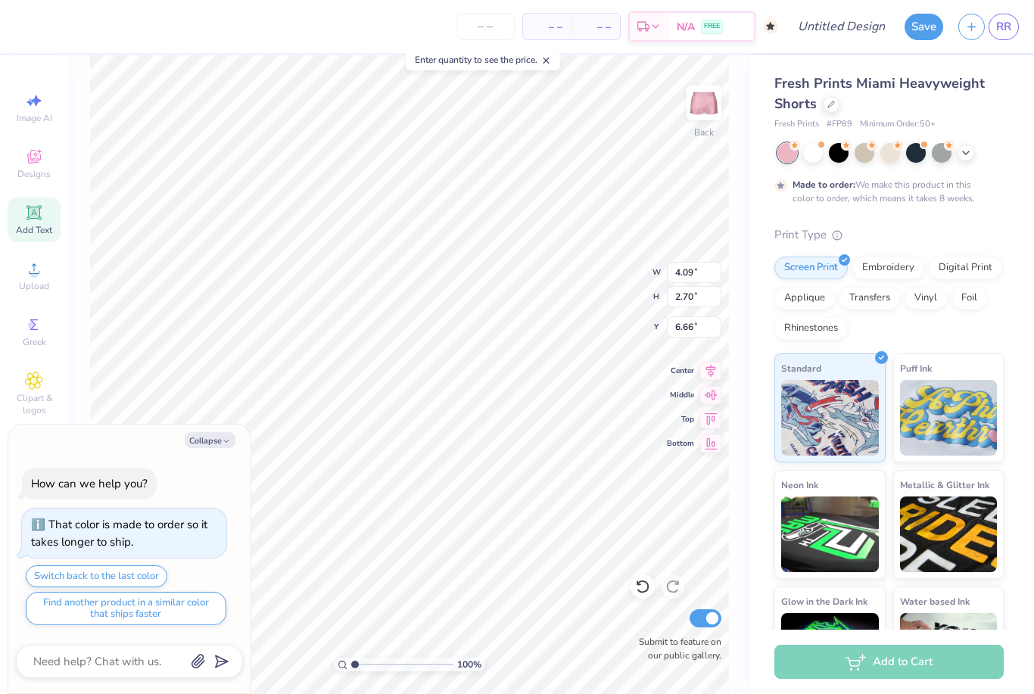
click at [216, 439] on button "Collapse" at bounding box center [210, 440] width 51 height 16
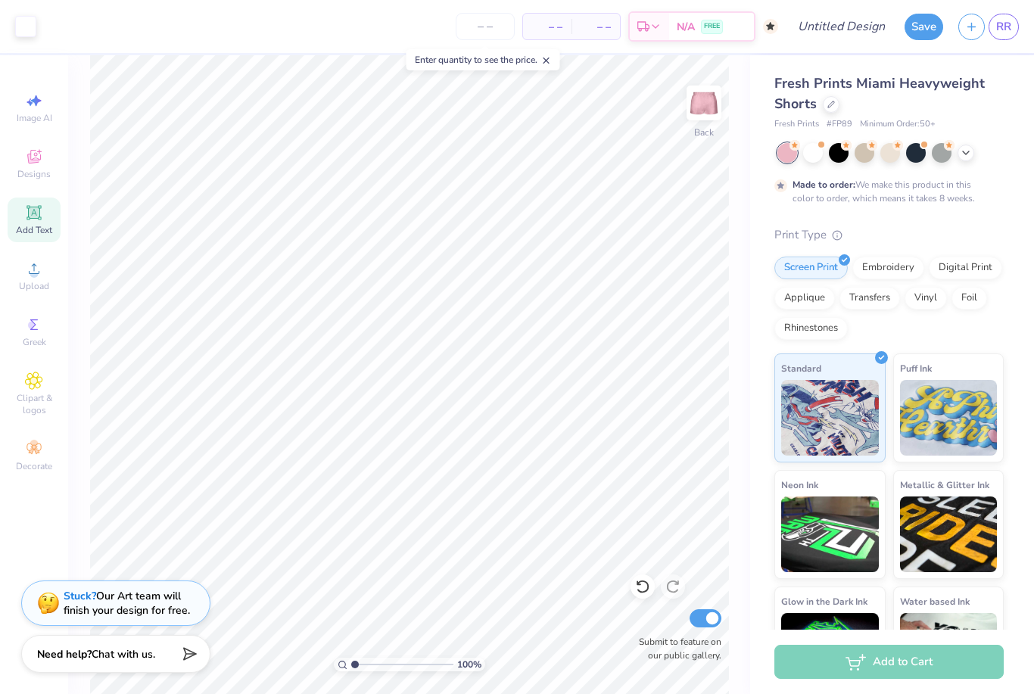
click at [966, 148] on icon at bounding box center [966, 153] width 12 height 12
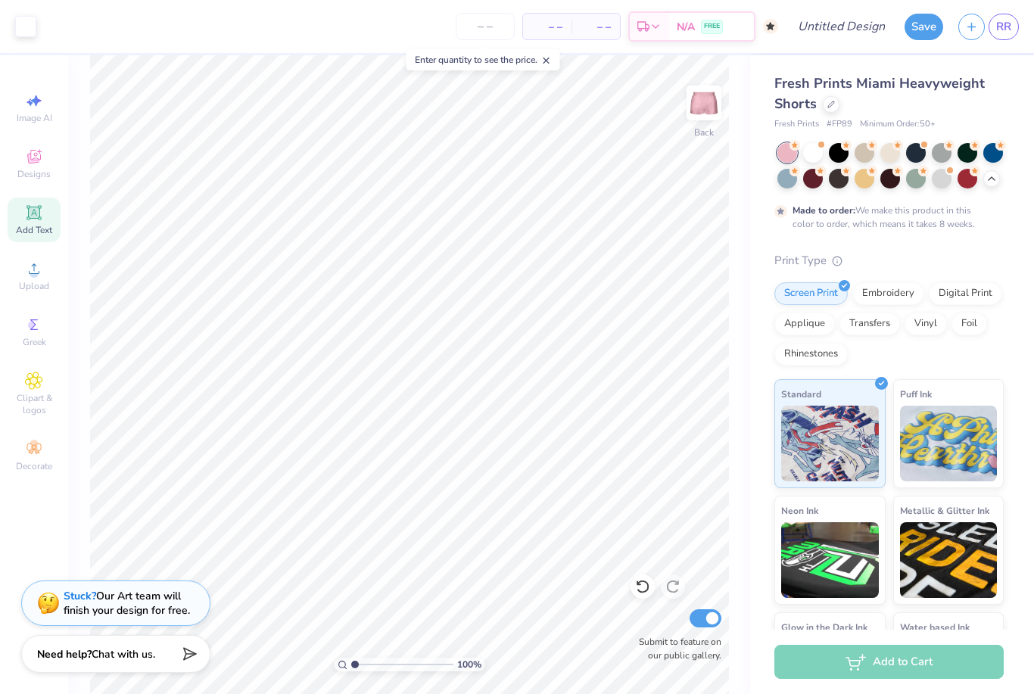
click at [993, 177] on polyline at bounding box center [992, 178] width 6 height 3
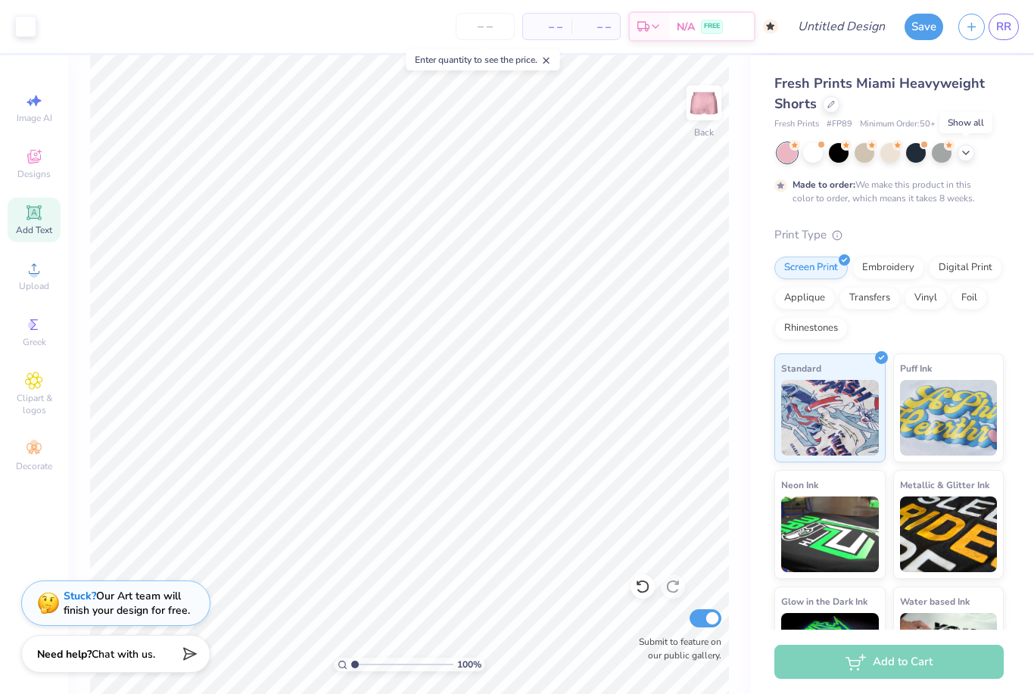
click at [815, 288] on div "Applique" at bounding box center [804, 298] width 61 height 23
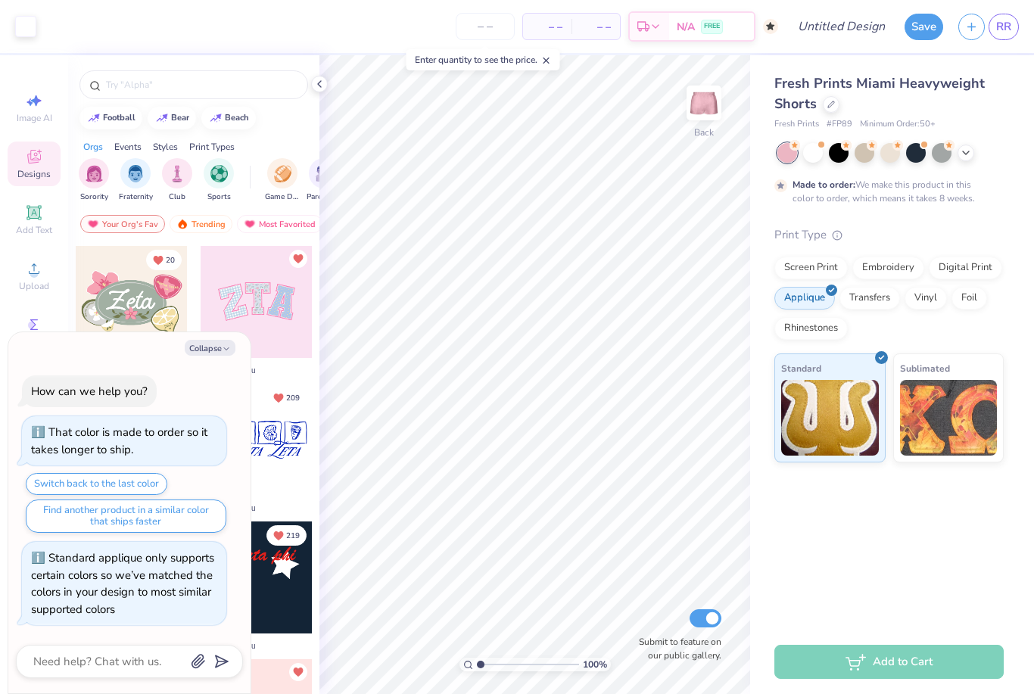
click at [217, 347] on button "Collapse" at bounding box center [210, 348] width 51 height 16
type textarea "x"
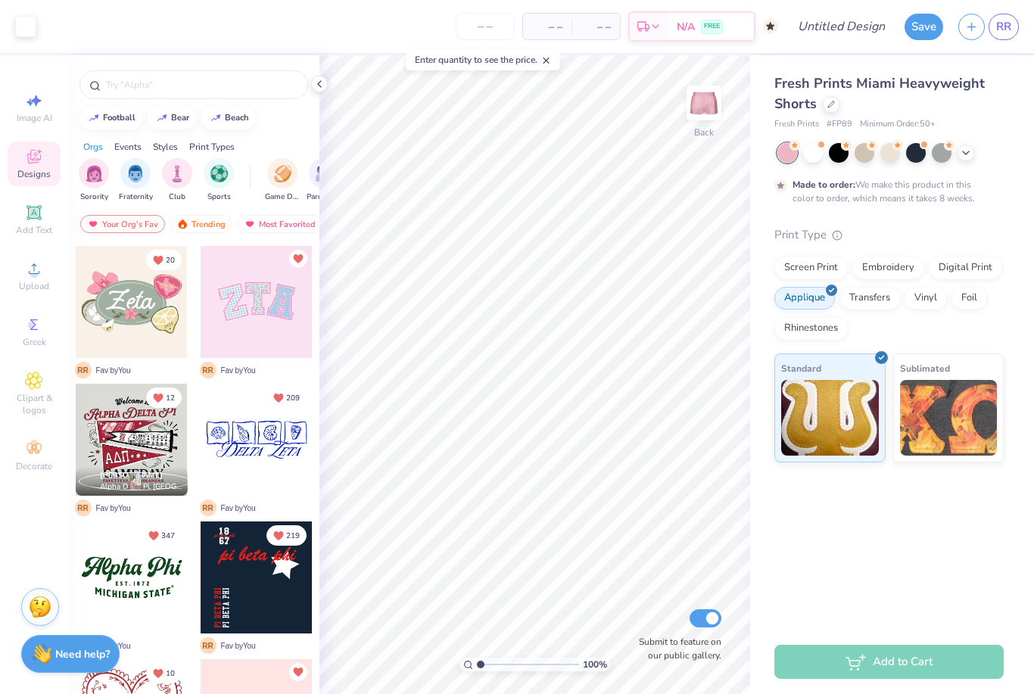
click at [927, 376] on div "Sublimated" at bounding box center [948, 408] width 111 height 109
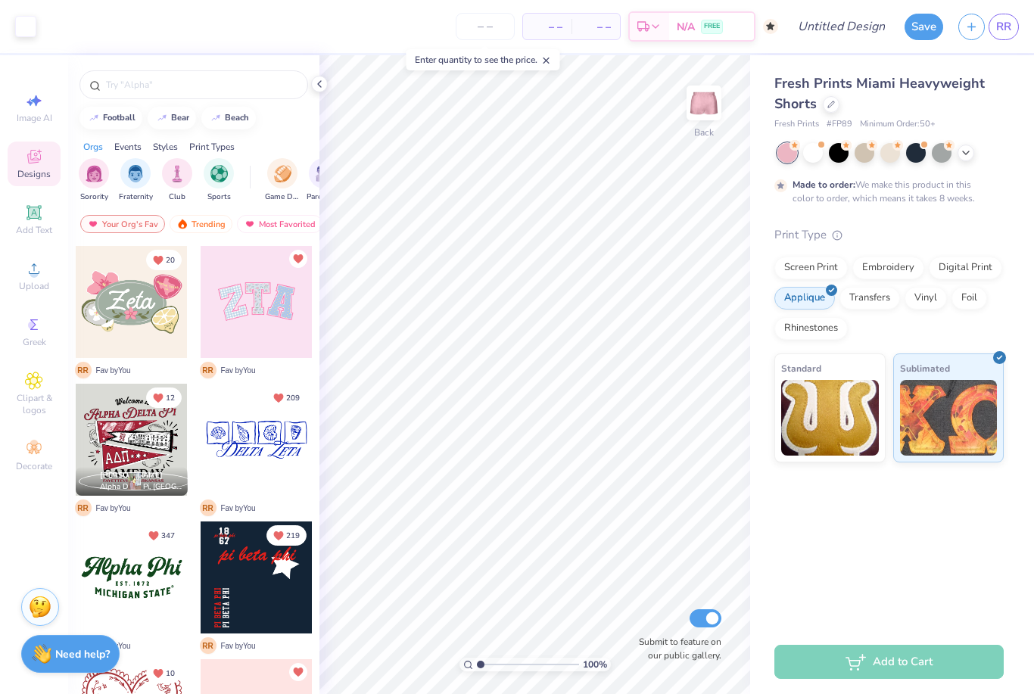
click at [835, 419] on img at bounding box center [830, 418] width 98 height 76
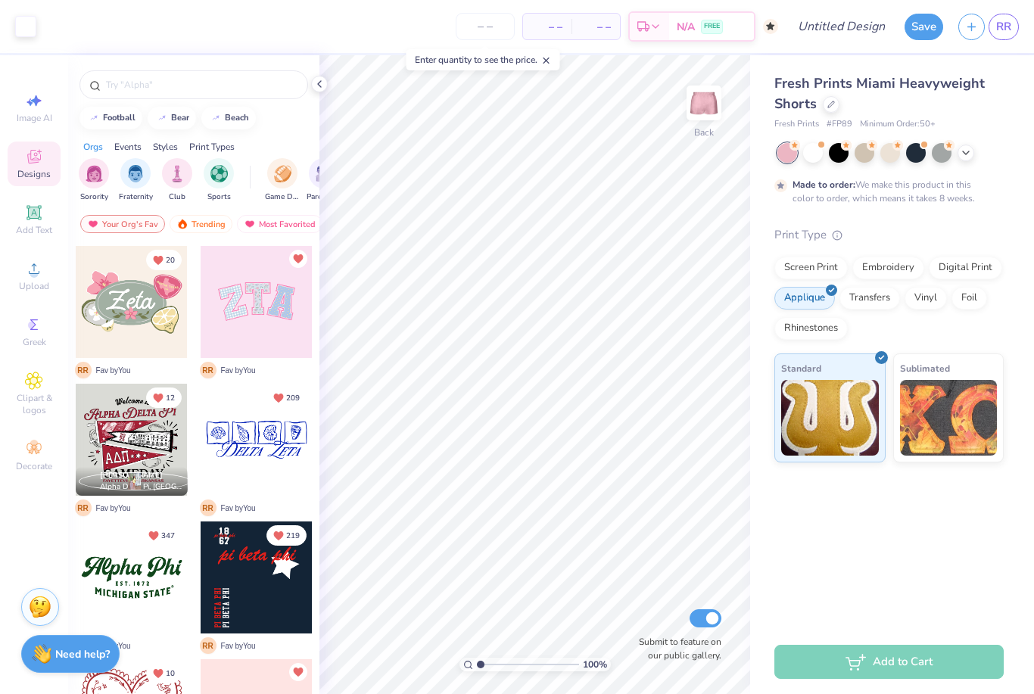
click at [837, 236] on icon at bounding box center [837, 235] width 11 height 11
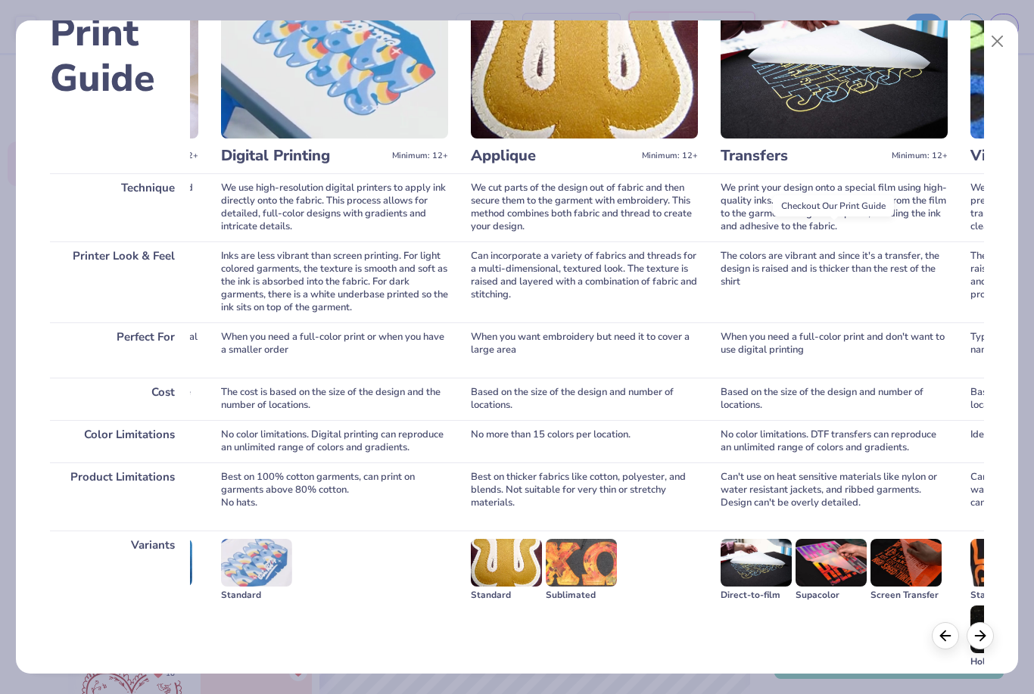
scroll to position [0, 497]
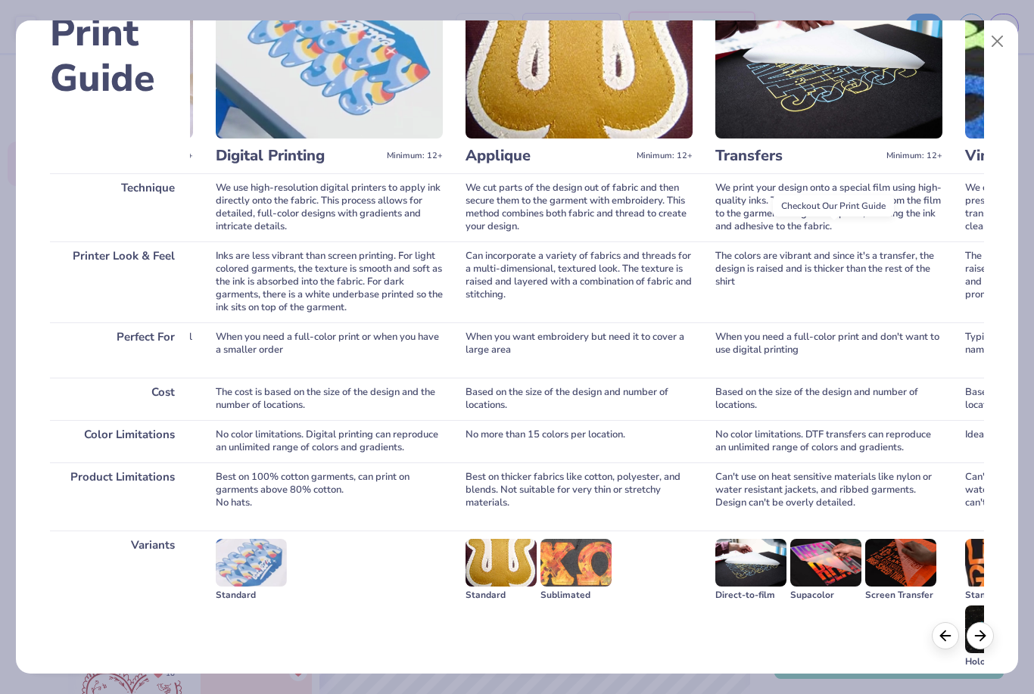
click at [999, 41] on button "Close" at bounding box center [997, 41] width 29 height 29
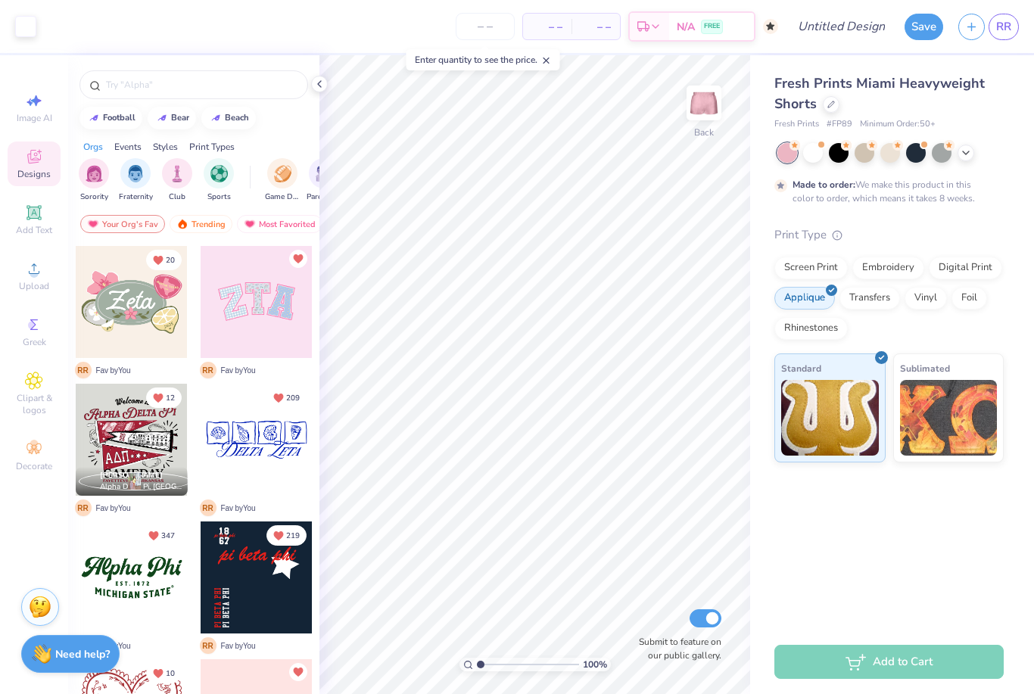
click at [927, 546] on div "Fresh Prints Miami Heavyweight Shorts Fresh Prints # FP89 Minimum Order: 50 + M…" at bounding box center [892, 342] width 284 height 575
click at [947, 333] on div "Screen Print Embroidery Digital Print Applique Transfers Vinyl Foil Rhinestones" at bounding box center [888, 298] width 229 height 83
click at [918, 514] on div "Fresh Prints Miami Heavyweight Shorts Fresh Prints # FP89 Minimum Order: 50 + M…" at bounding box center [892, 342] width 284 height 575
click at [883, 649] on div "Add to Cart" at bounding box center [888, 662] width 229 height 34
click at [915, 571] on div "Fresh Prints Miami Heavyweight Shorts Fresh Prints # FP89 Minimum Order: 50 + M…" at bounding box center [892, 342] width 284 height 575
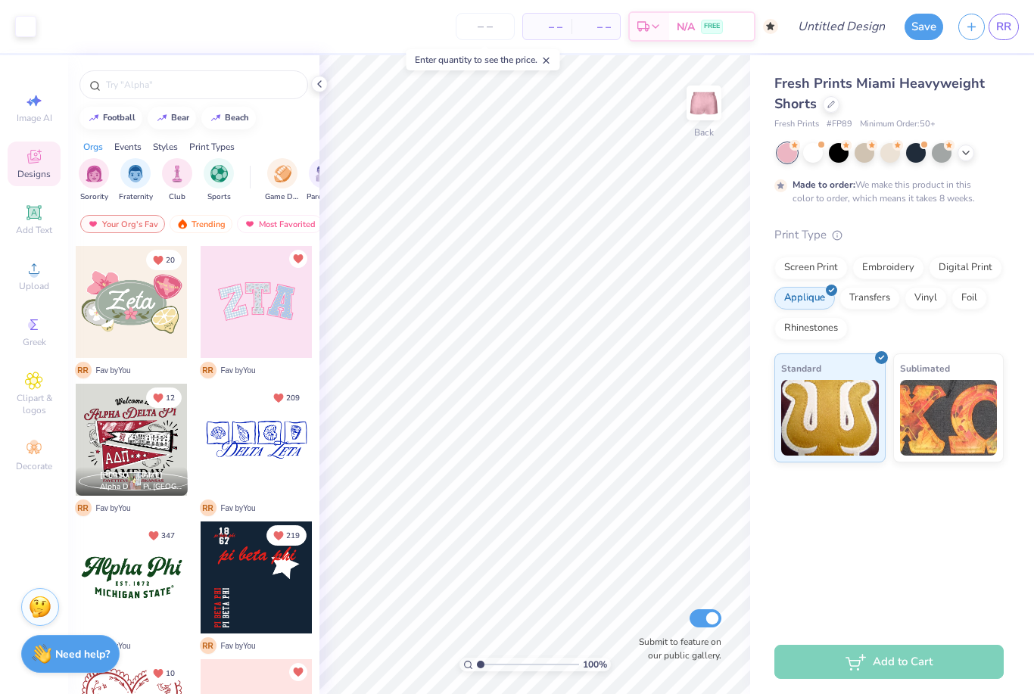
click at [313, 95] on div at bounding box center [193, 80] width 251 height 51
click at [326, 87] on div at bounding box center [319, 84] width 17 height 17
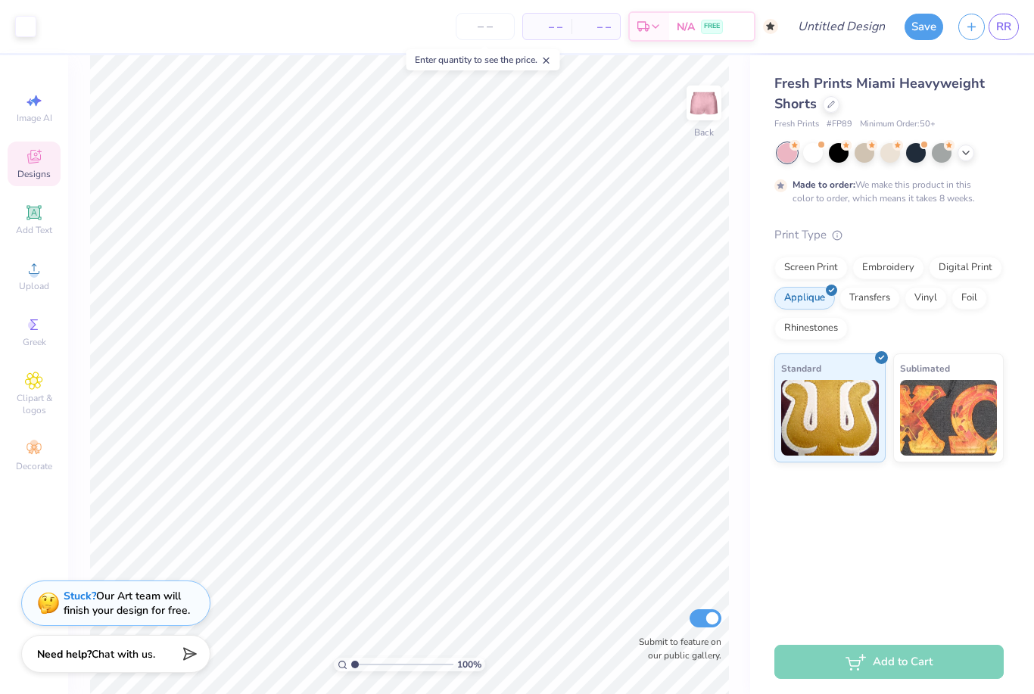
click at [799, 298] on div "Applique" at bounding box center [804, 298] width 61 height 23
click at [799, 372] on span "Standard" at bounding box center [801, 368] width 40 height 16
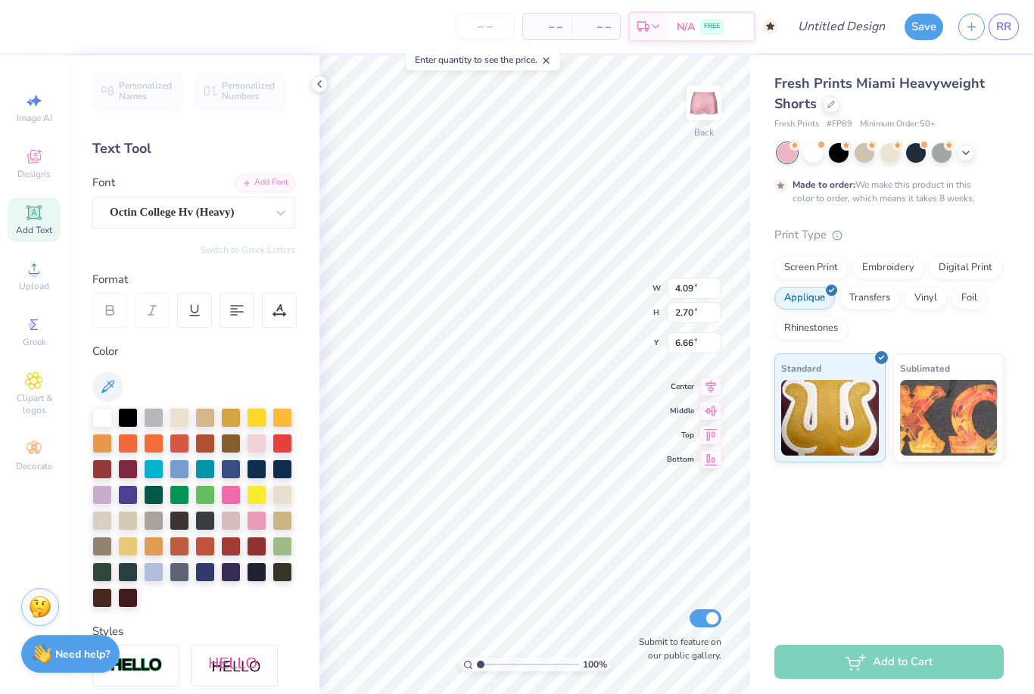
click at [794, 514] on div "Fresh Prints Miami Heavyweight Shorts Fresh Prints # FP89 Minimum Order: 50 + M…" at bounding box center [892, 342] width 284 height 575
click at [315, 91] on div at bounding box center [319, 84] width 17 height 17
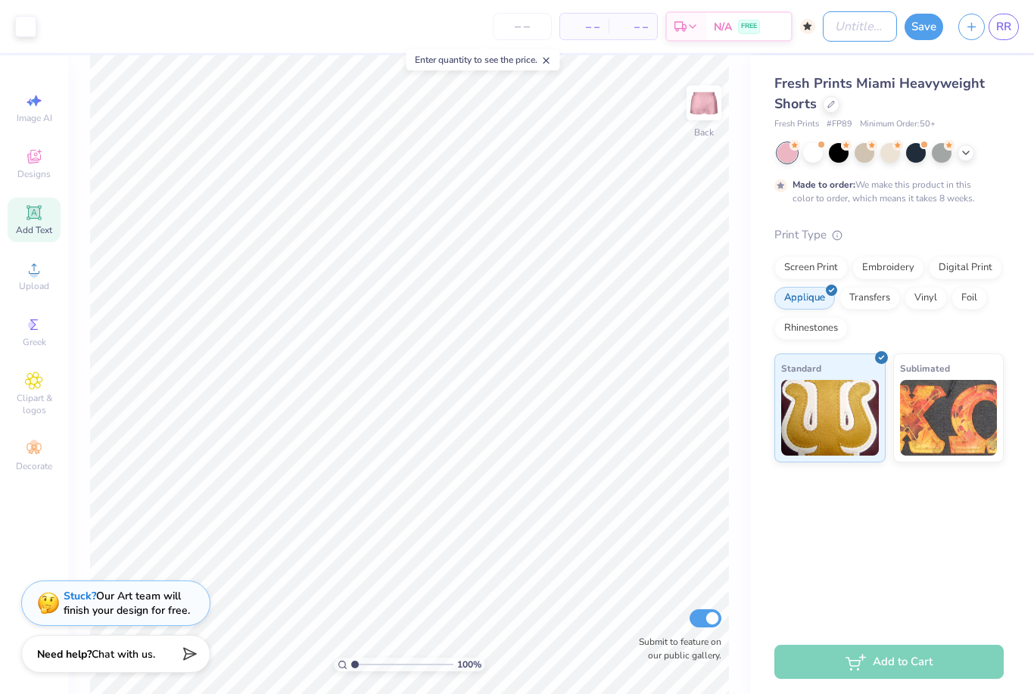
click at [835, 26] on input "Design Title" at bounding box center [860, 26] width 74 height 30
type input "bow kappa shorts"
click at [919, 32] on button "Save" at bounding box center [924, 27] width 39 height 26
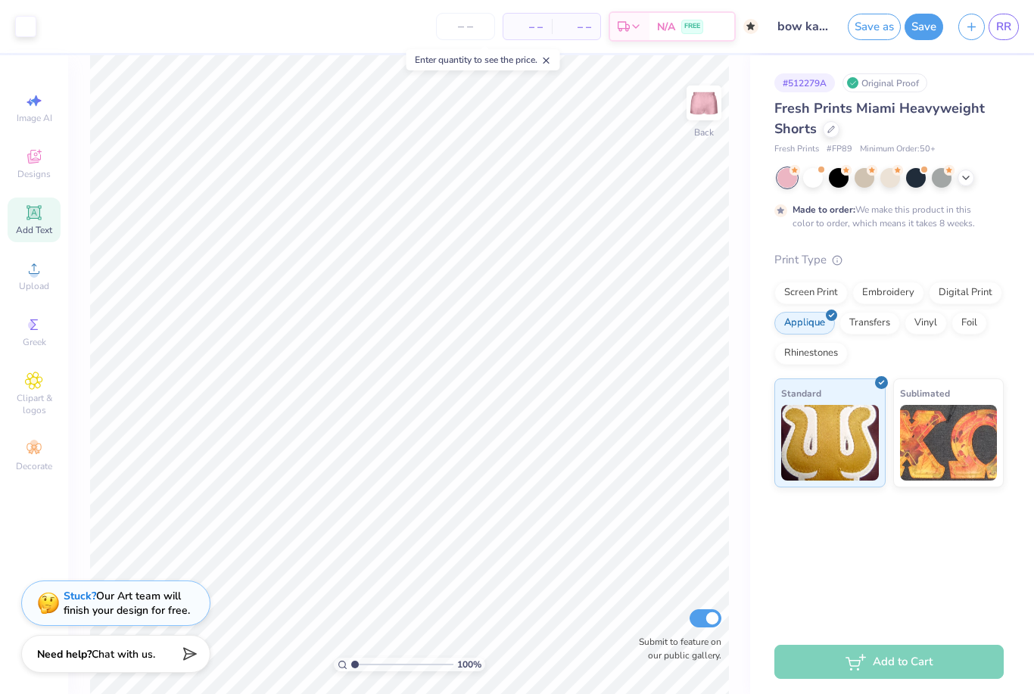
click at [35, 458] on icon at bounding box center [34, 449] width 18 height 18
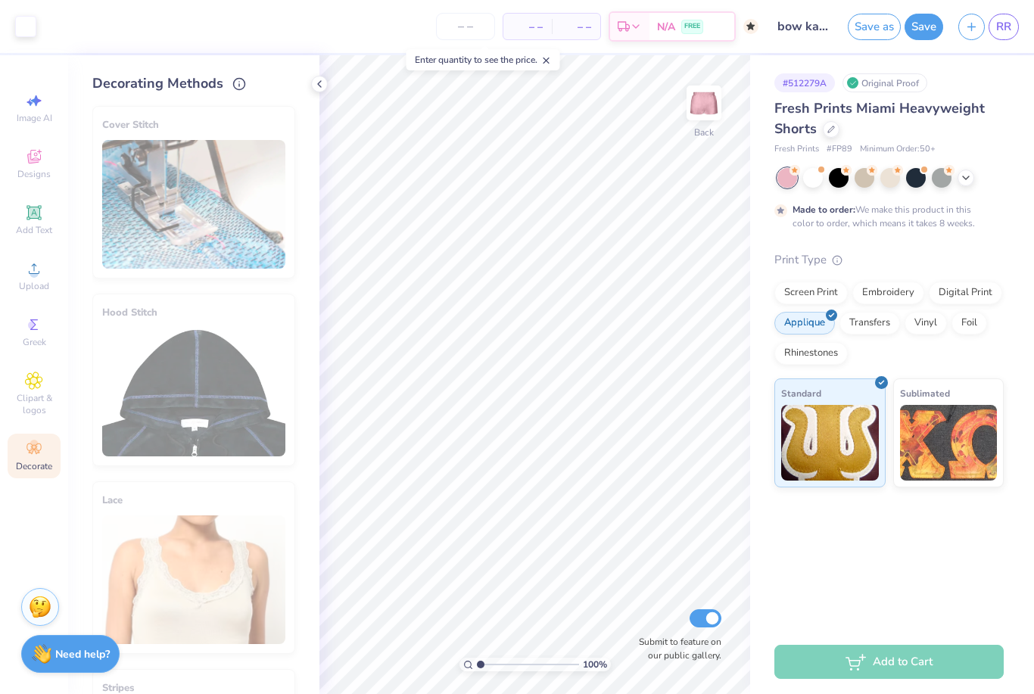
click at [321, 80] on icon at bounding box center [319, 84] width 12 height 12
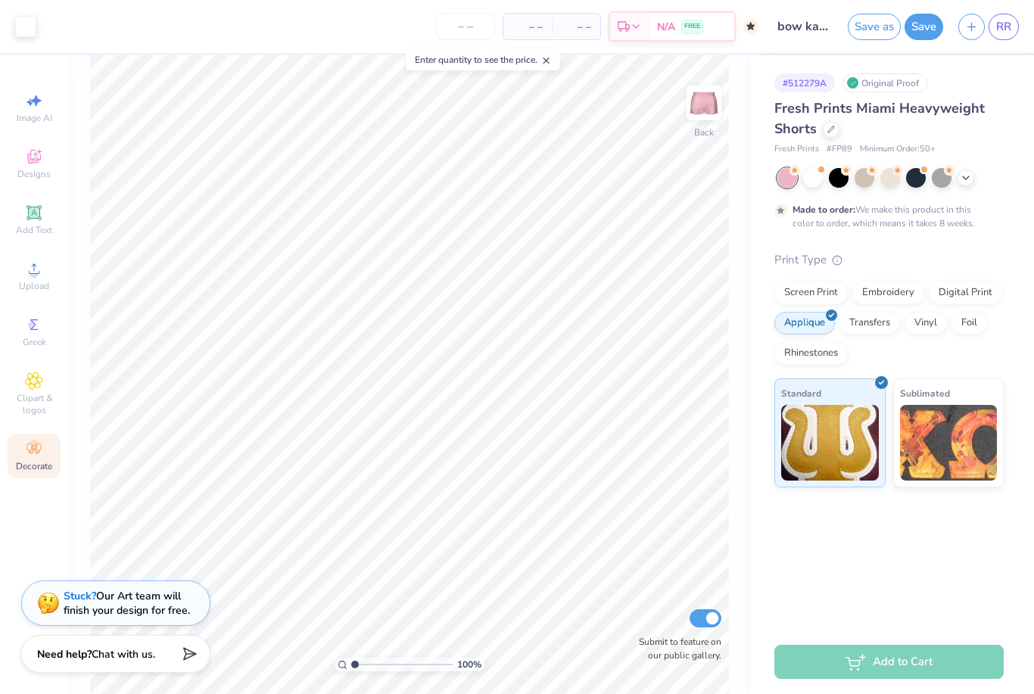
click at [1010, 23] on span "RR" at bounding box center [1003, 26] width 15 height 17
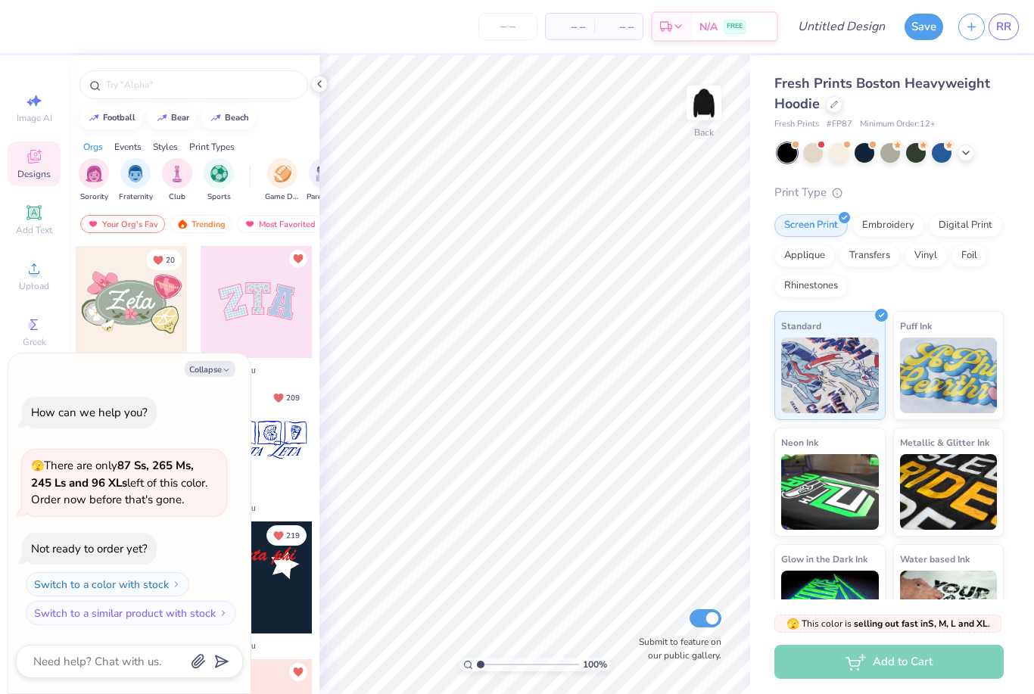
click at [844, 151] on div at bounding box center [839, 153] width 20 height 20
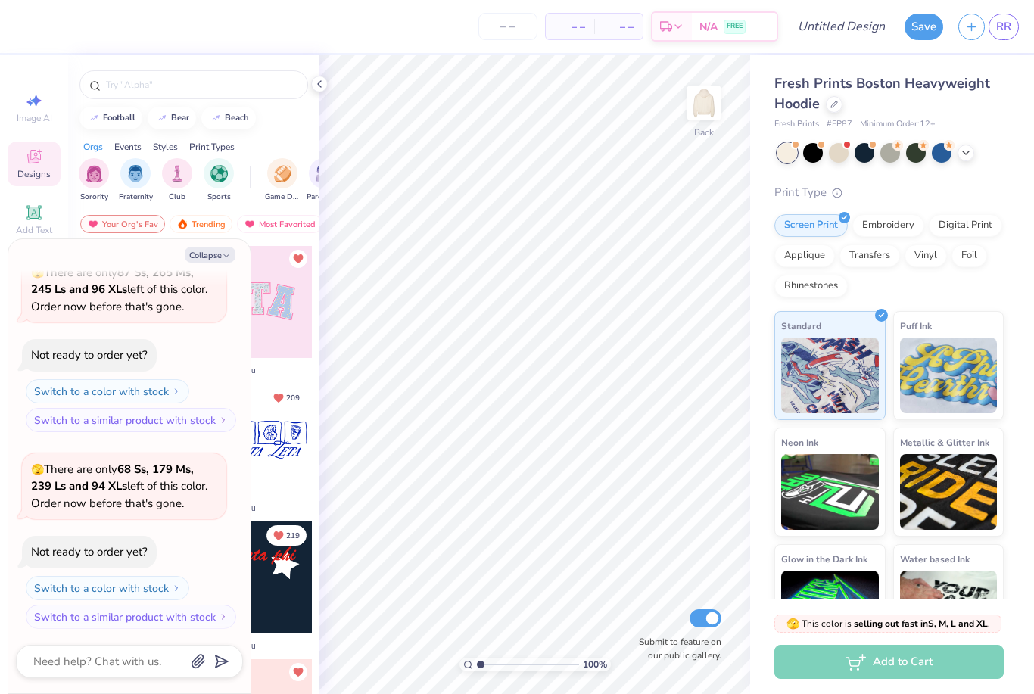
click at [218, 253] on button "Collapse" at bounding box center [210, 255] width 51 height 16
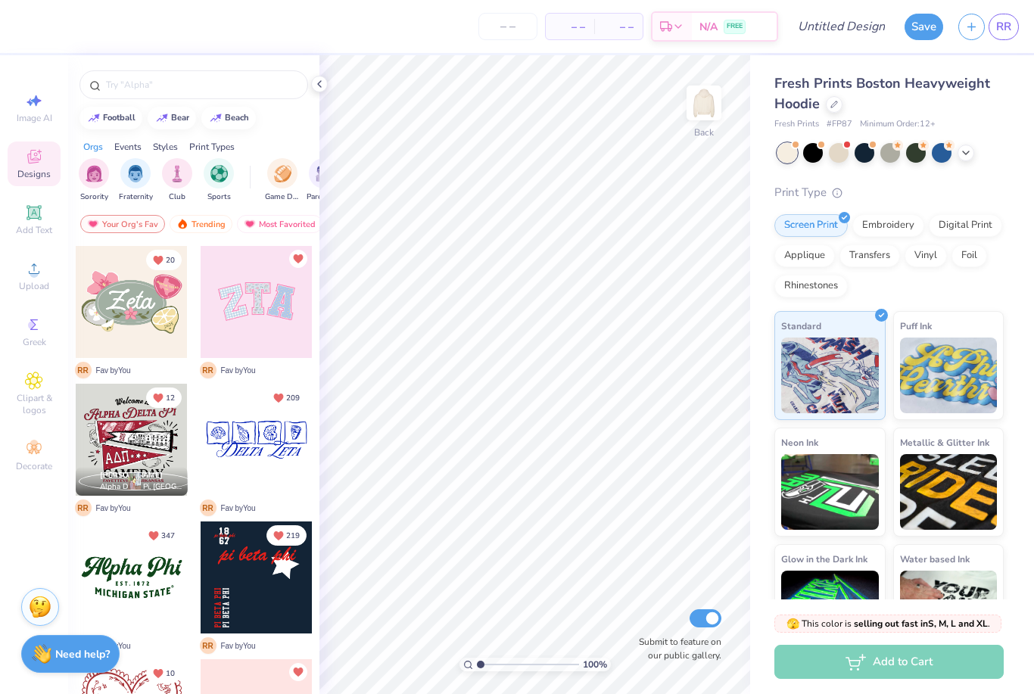
click at [970, 154] on icon at bounding box center [966, 153] width 12 height 12
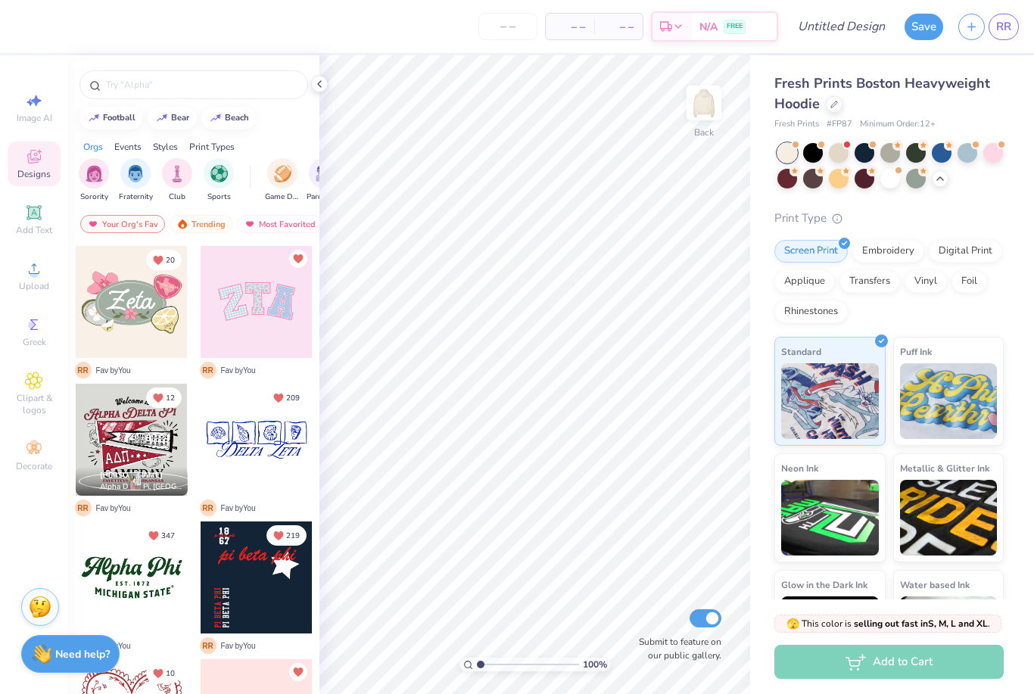
click at [843, 151] on div at bounding box center [839, 153] width 20 height 20
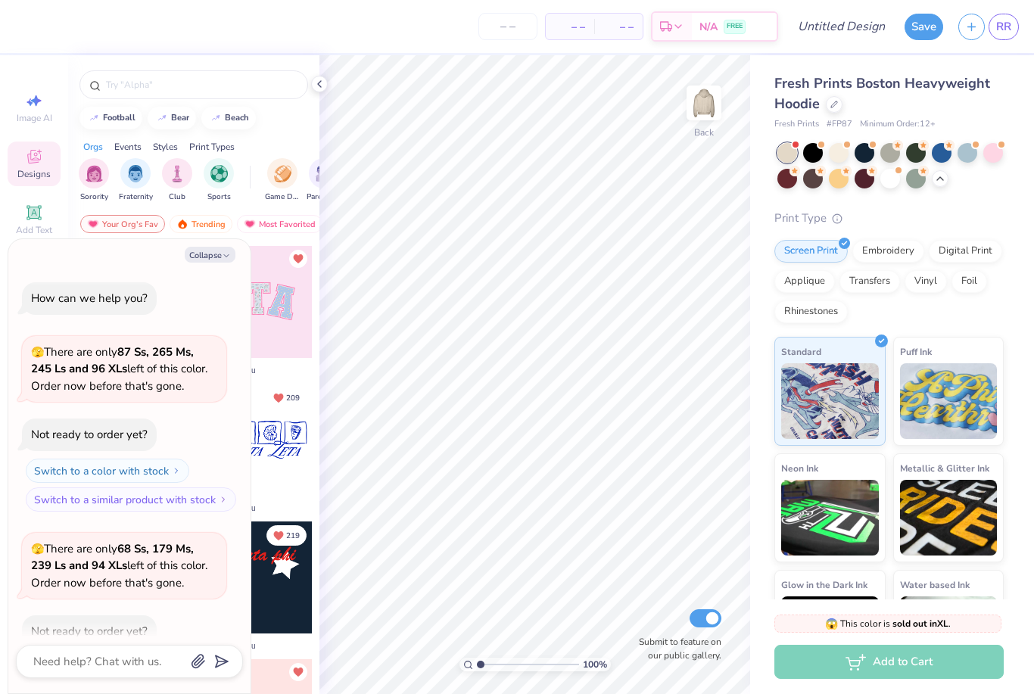
scroll to position [291, 0]
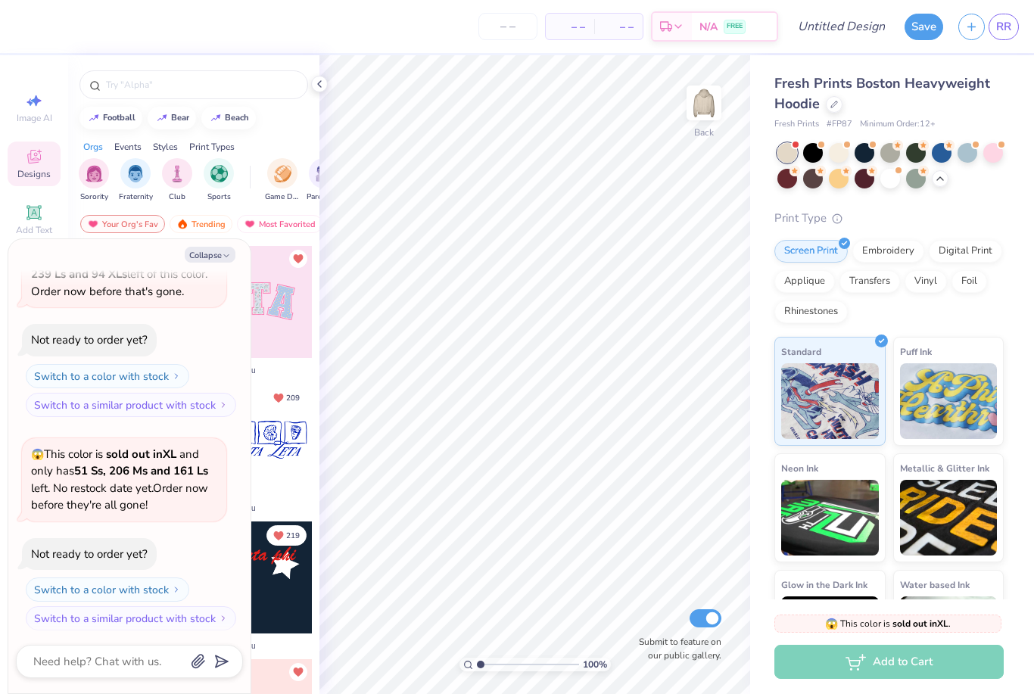
click at [783, 150] on div at bounding box center [787, 153] width 20 height 20
click at [782, 154] on div at bounding box center [787, 153] width 20 height 20
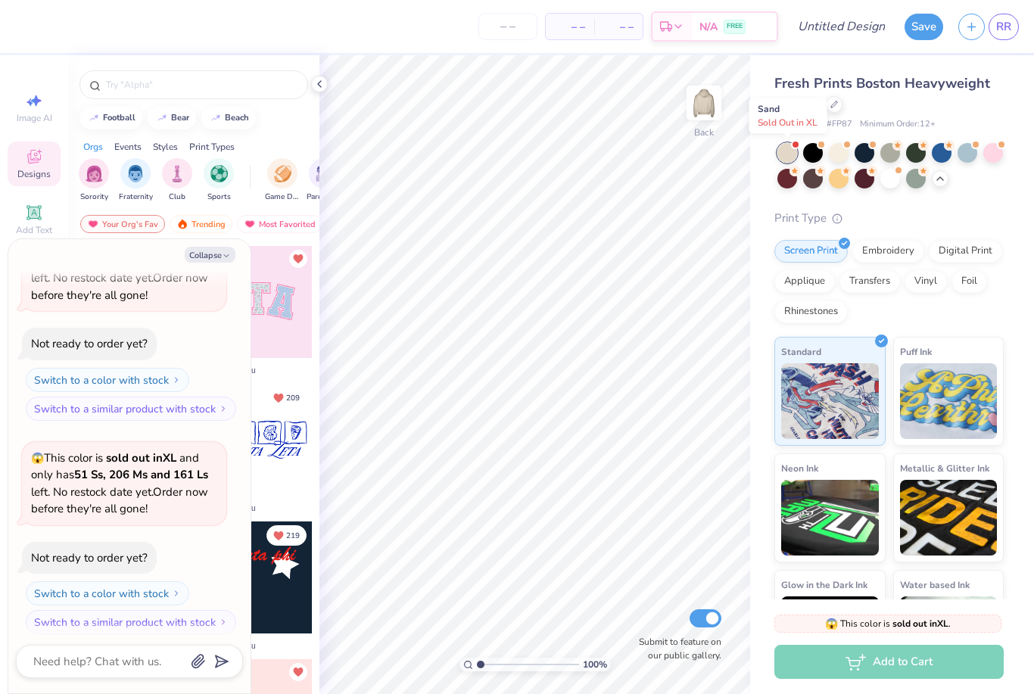
click at [785, 157] on div at bounding box center [787, 153] width 20 height 20
click at [840, 152] on div at bounding box center [839, 153] width 20 height 20
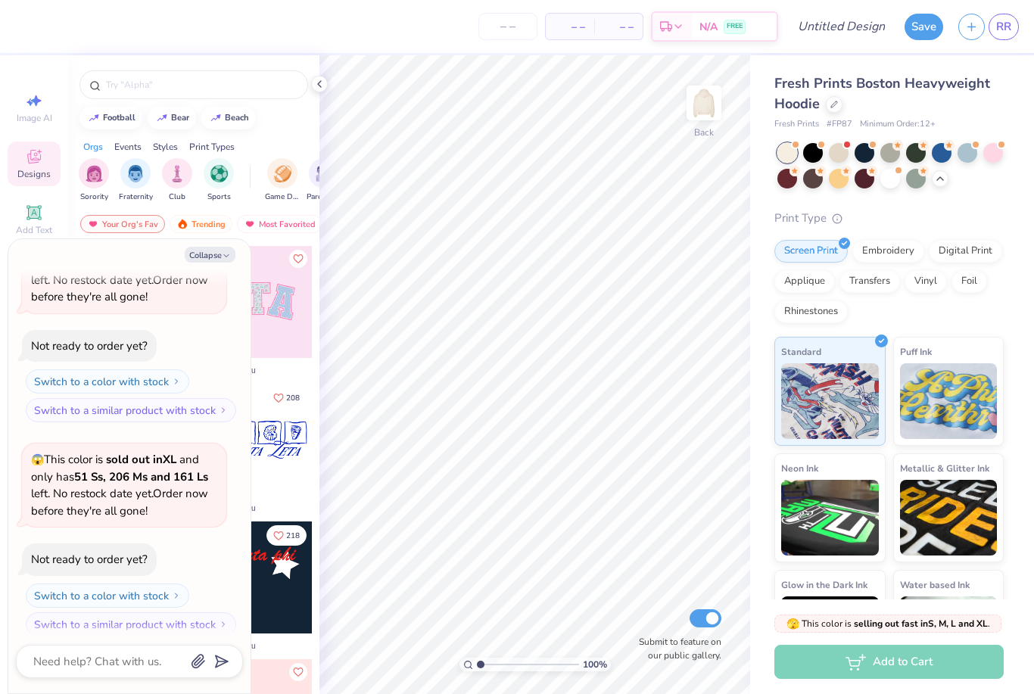
scroll to position [1123, 0]
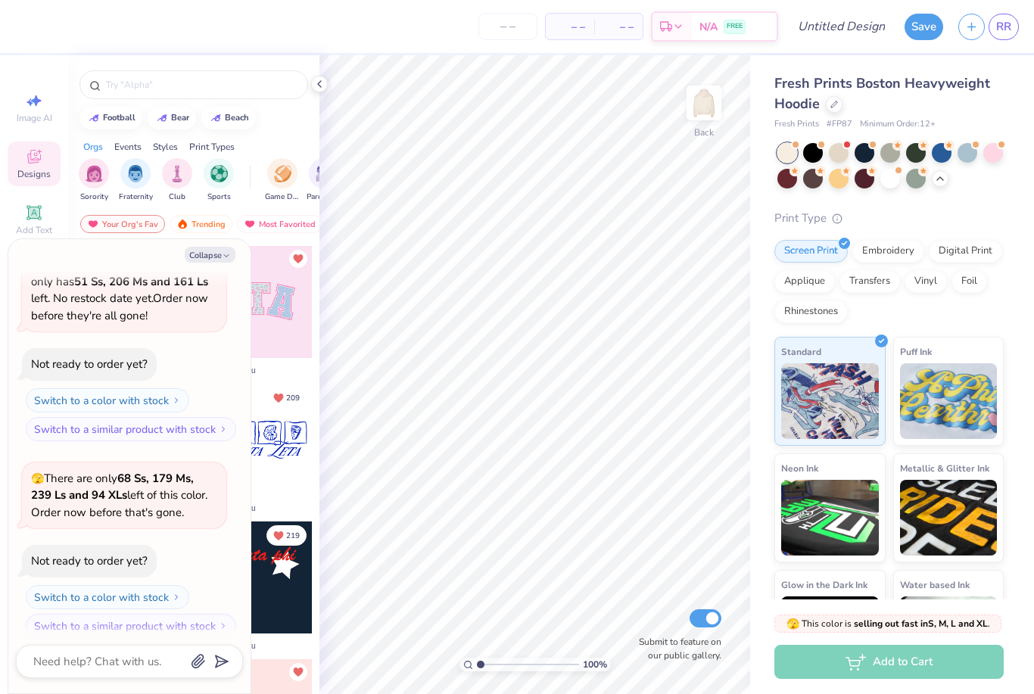
click at [990, 157] on div at bounding box center [993, 153] width 20 height 20
click at [863, 152] on div at bounding box center [865, 153] width 20 height 20
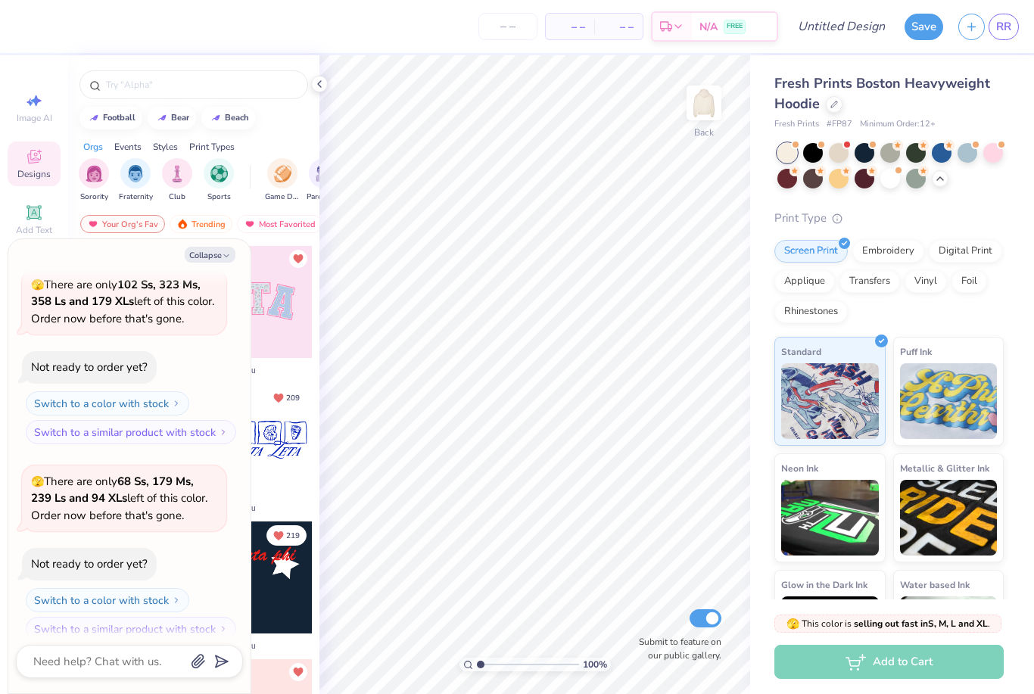
click at [220, 257] on button "Collapse" at bounding box center [210, 255] width 51 height 16
type textarea "x"
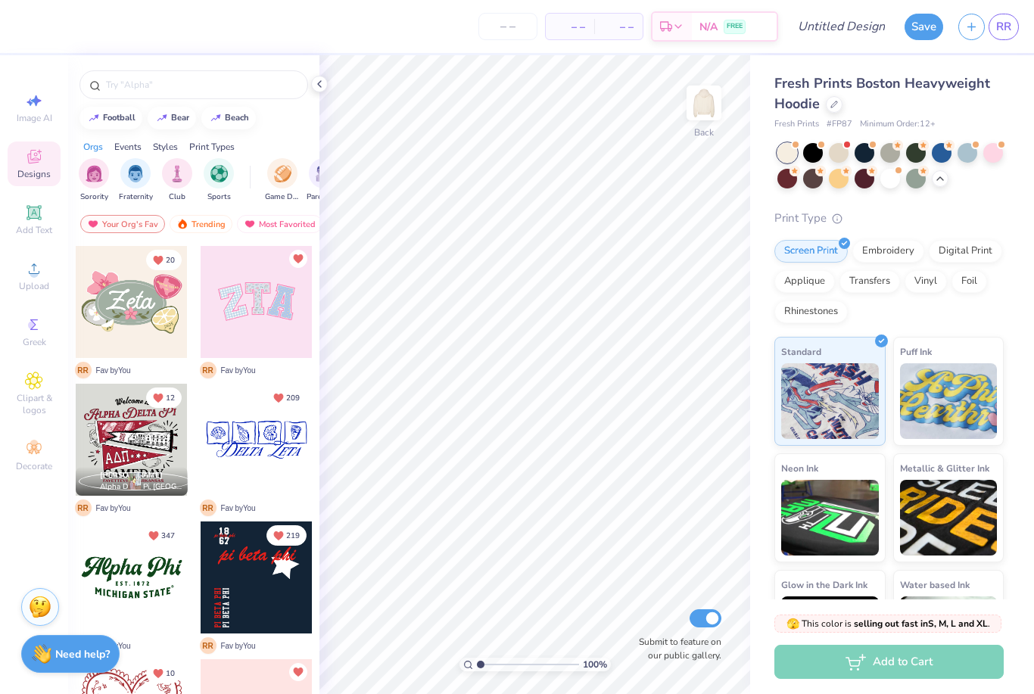
click at [313, 83] on icon at bounding box center [319, 84] width 12 height 12
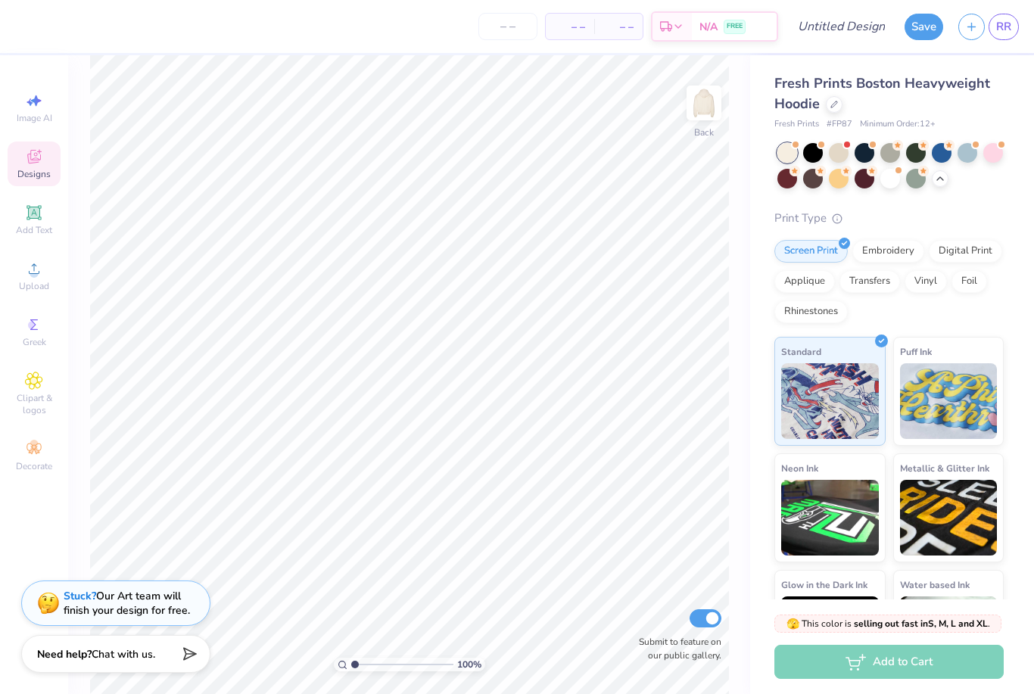
click at [36, 117] on span "Image AI" at bounding box center [35, 118] width 36 height 12
select select "4"
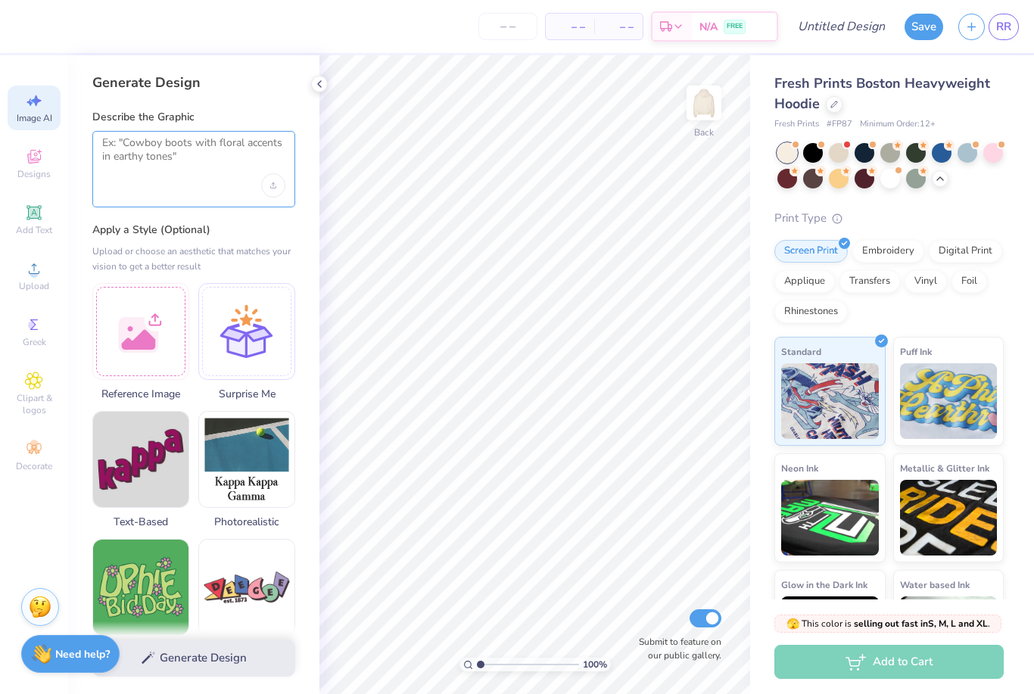
click at [234, 148] on textarea at bounding box center [193, 155] width 183 height 38
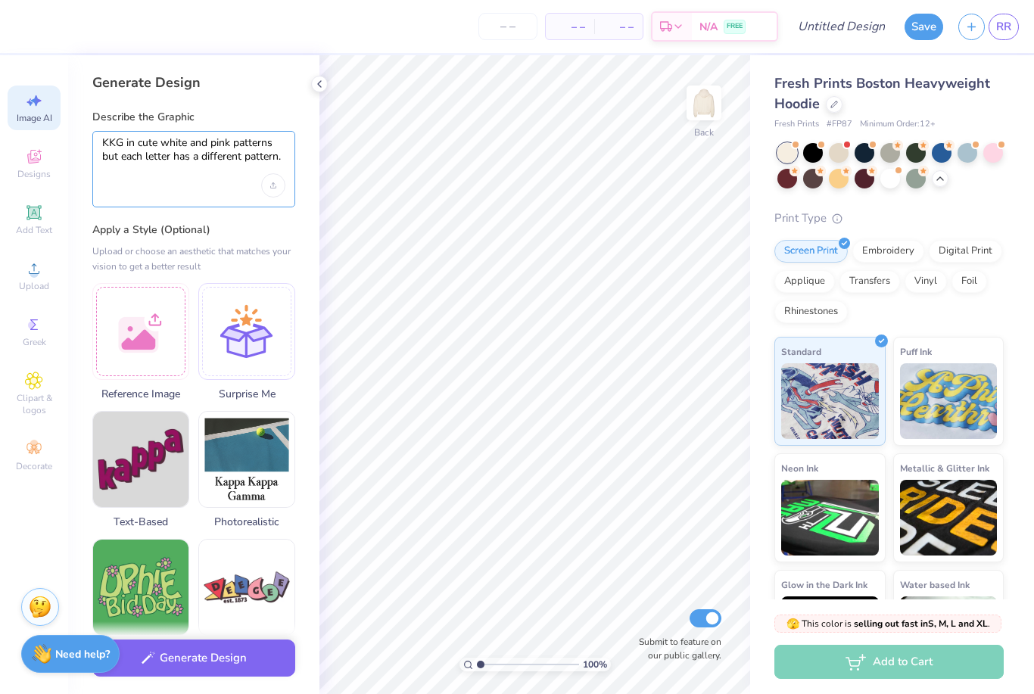
type textarea "KKG in cute white and pink patterns but each letter has a different pattern."
click at [143, 342] on div at bounding box center [140, 331] width 97 height 97
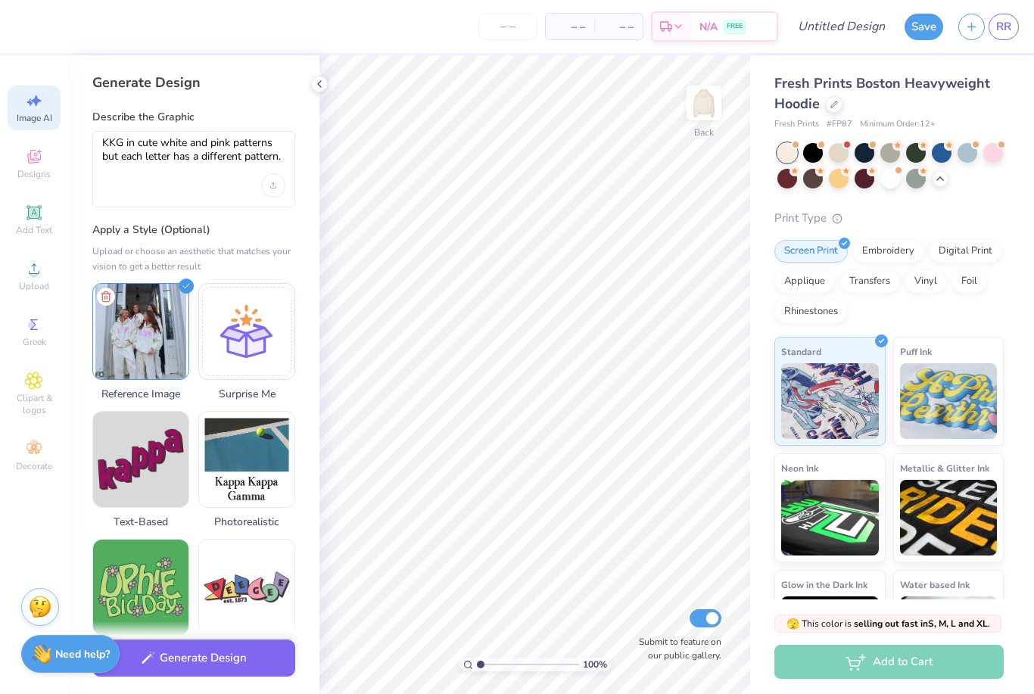
click at [145, 341] on img at bounding box center [140, 331] width 95 height 95
click at [154, 332] on img at bounding box center [140, 331] width 95 height 95
click at [238, 657] on button "Generate Design" at bounding box center [193, 658] width 203 height 37
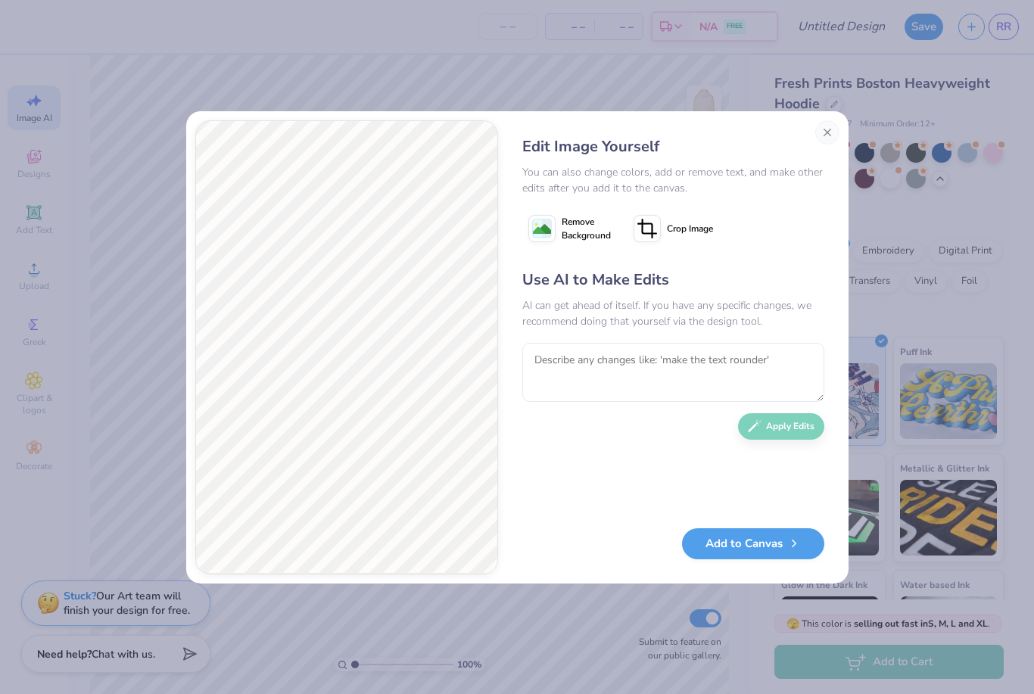
click at [592, 240] on span "Remove Background" at bounding box center [586, 228] width 49 height 27
click at [718, 368] on textarea at bounding box center [673, 372] width 302 height 59
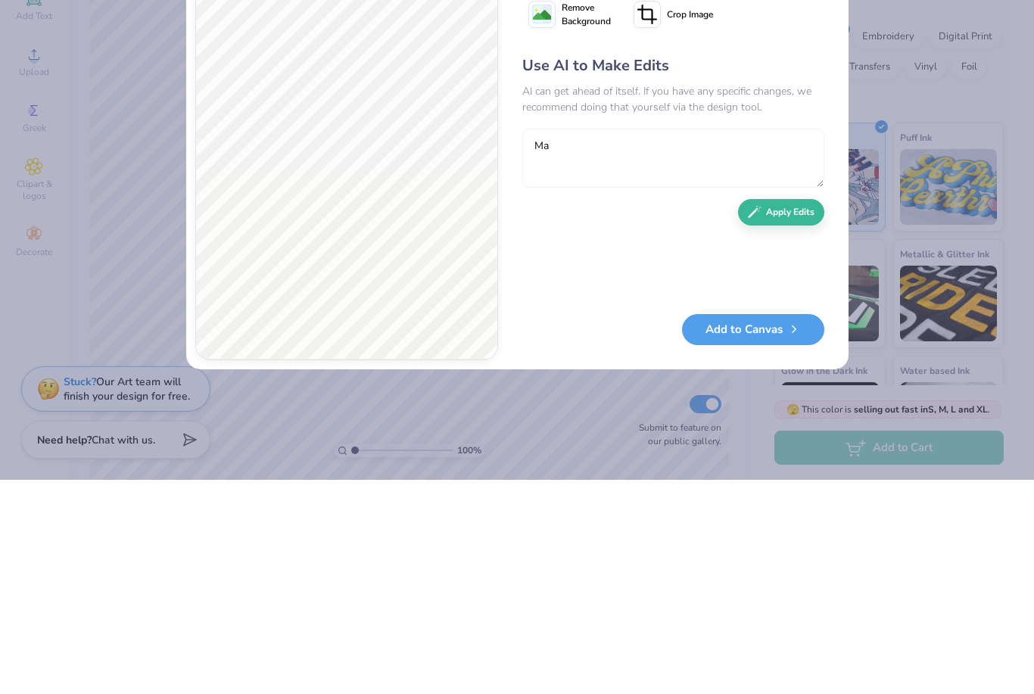
type textarea "M"
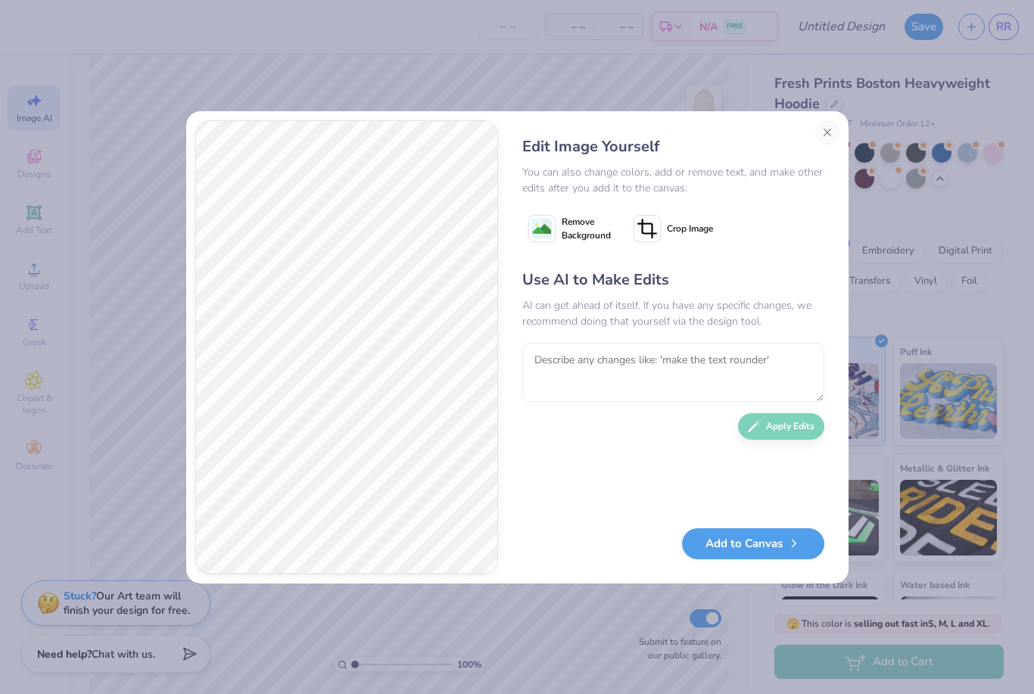
click at [769, 544] on button "Add to Canvas" at bounding box center [753, 543] width 142 height 31
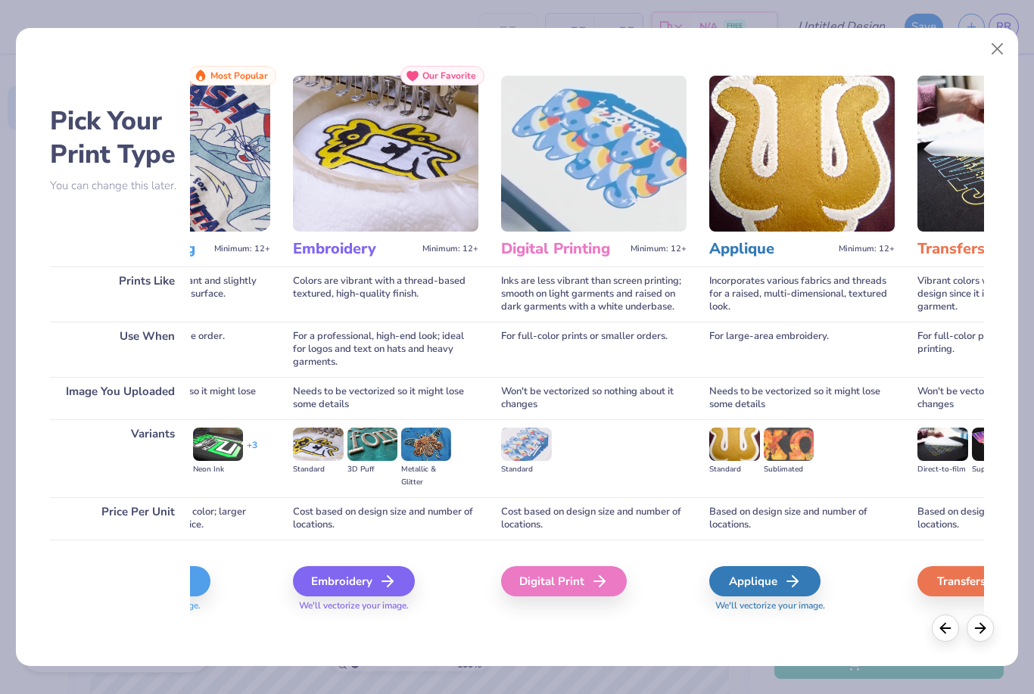
scroll to position [0, 129]
click at [769, 578] on div "Applique" at bounding box center [764, 581] width 111 height 30
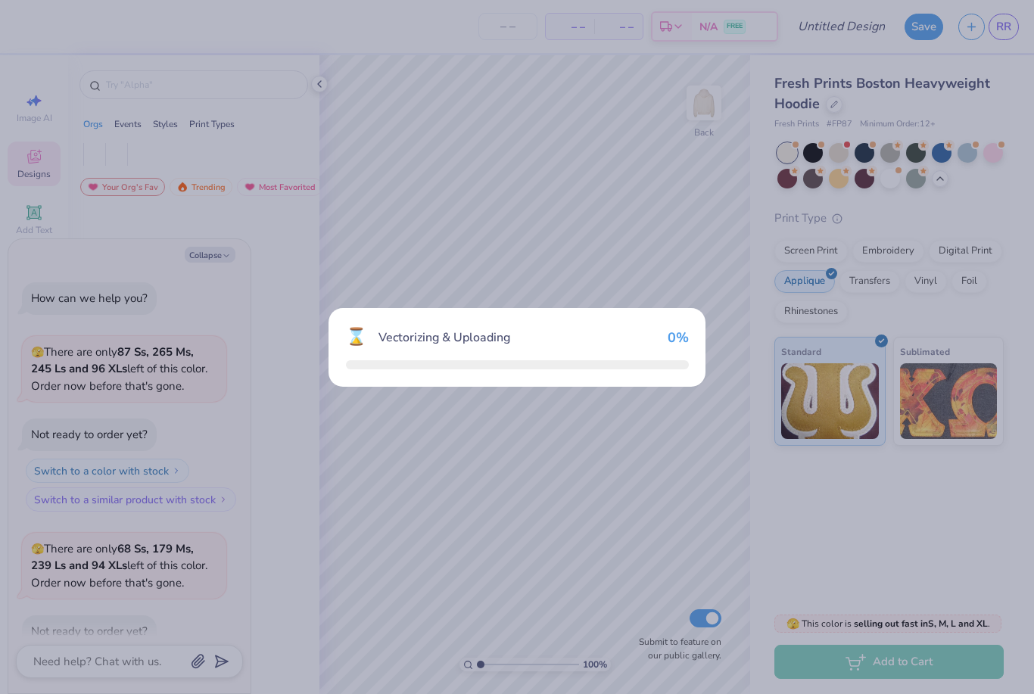
scroll to position [1604, 0]
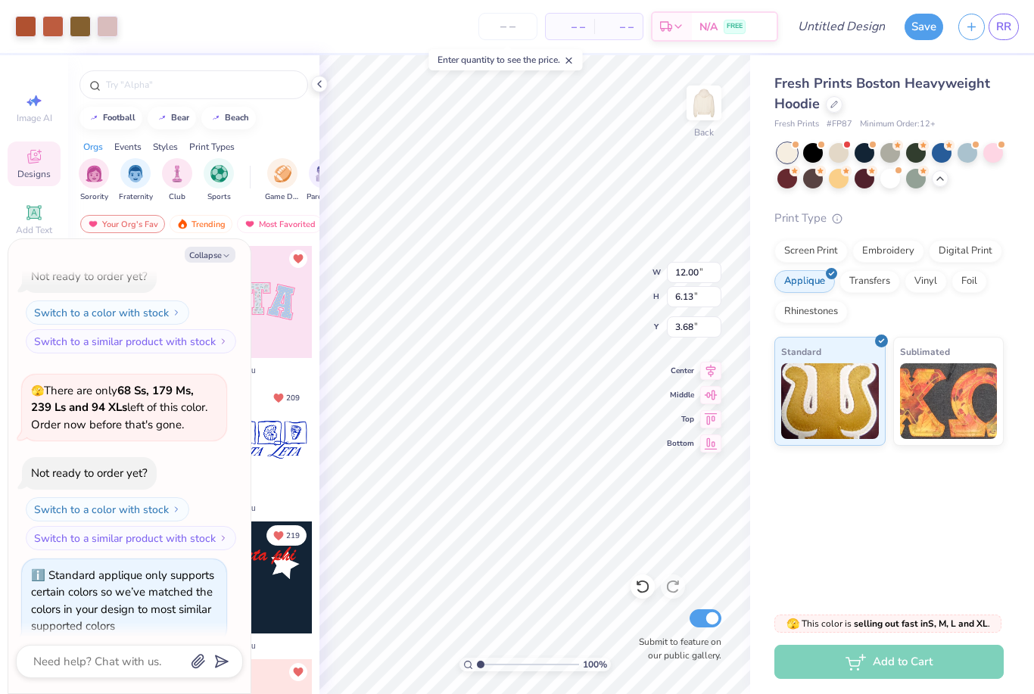
click at [326, 83] on div at bounding box center [319, 84] width 17 height 17
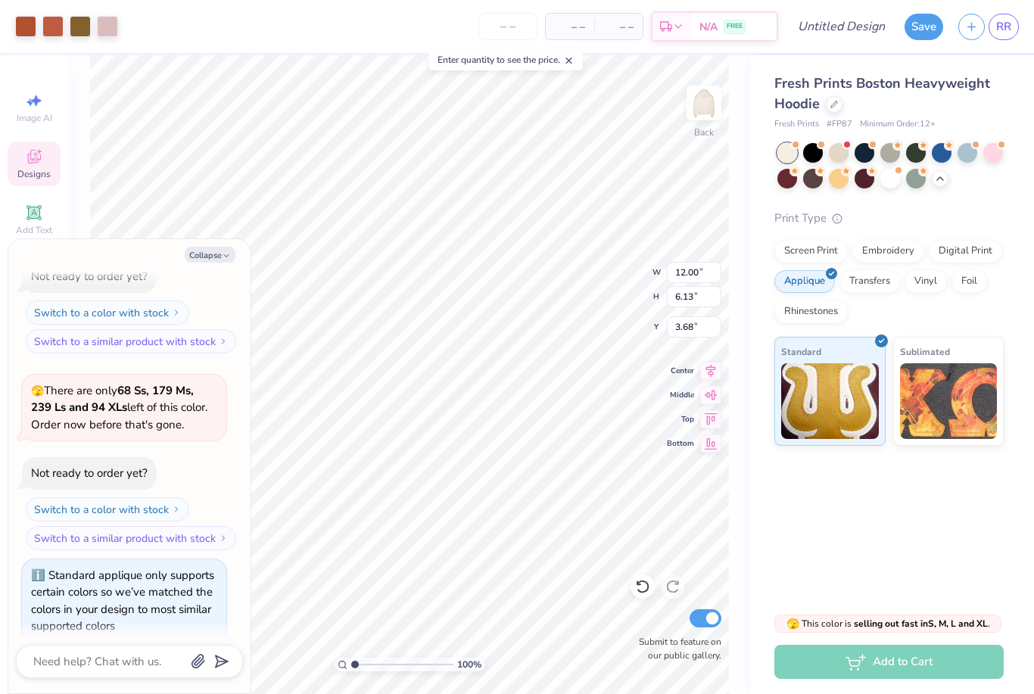
type textarea "x"
type input "1.21735872451424"
type textarea "x"
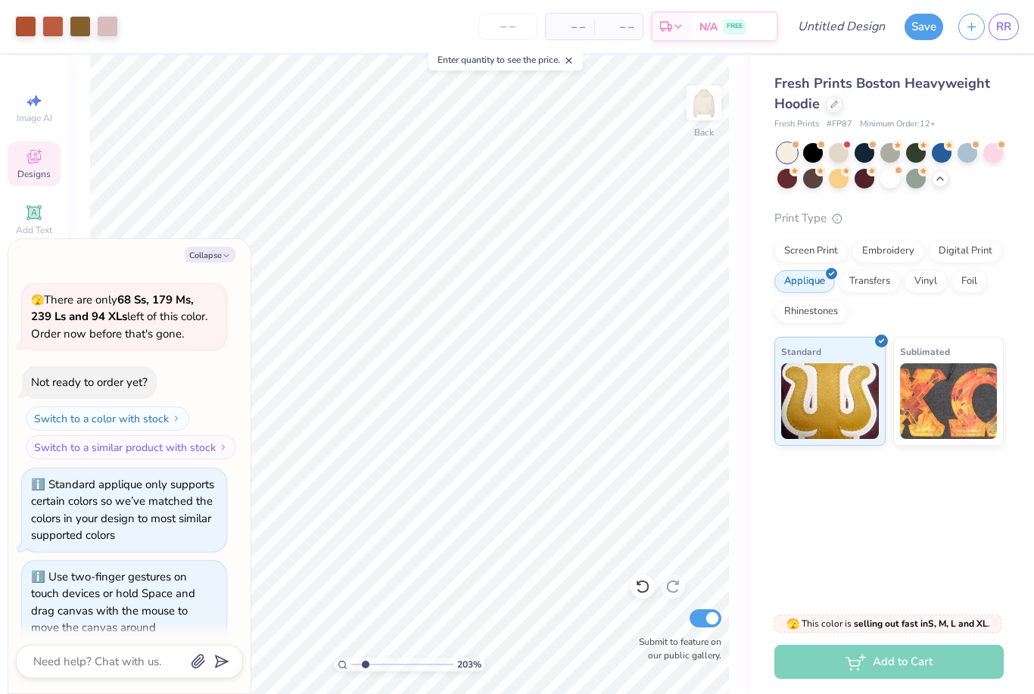
type input "2.03315908109931"
type textarea "x"
type input "2.03315908109931"
type textarea "x"
type input "2.03315908109931"
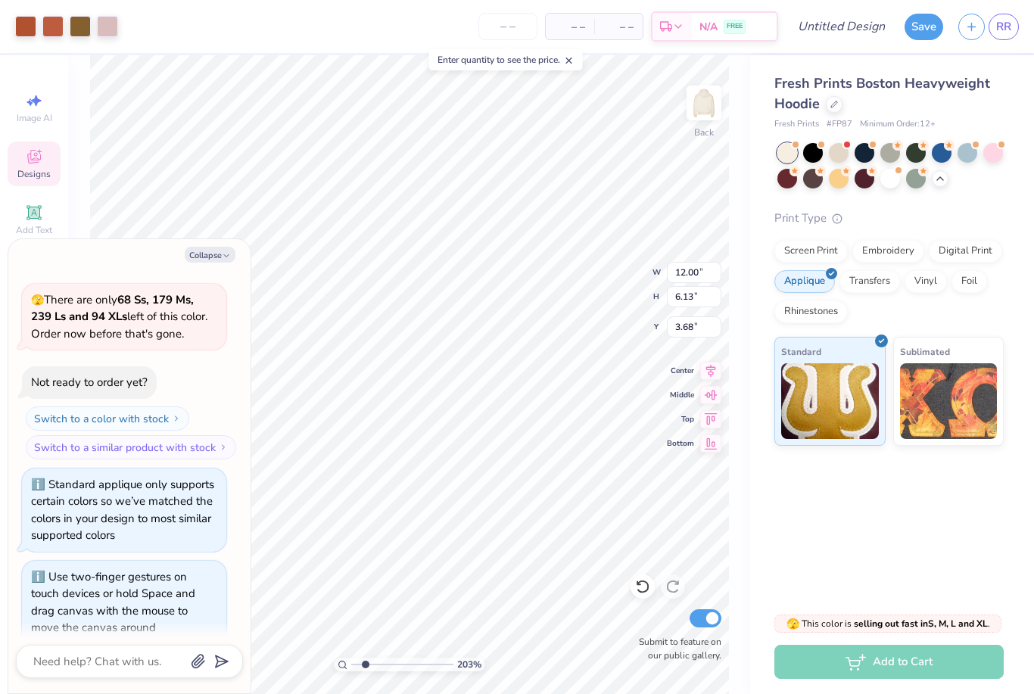
type textarea "x"
type input "2.03315908109931"
type textarea "x"
type input "2.03315908109931"
type textarea "x"
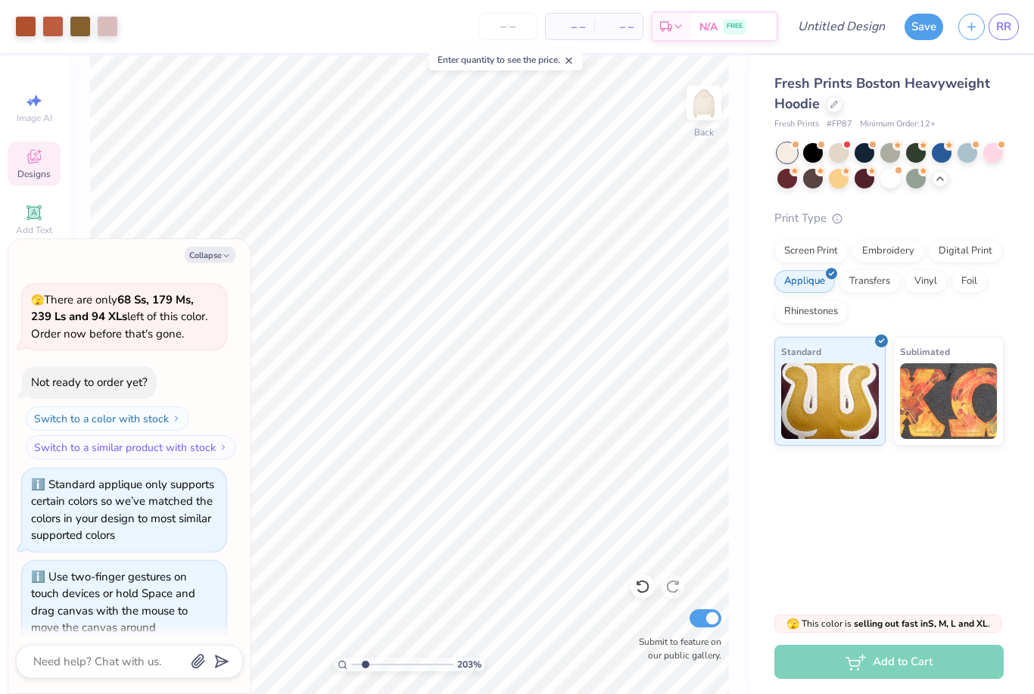
type input "2.03315908109931"
type textarea "x"
type input "2.03315908109931"
type textarea "x"
type input "2.03315908109931"
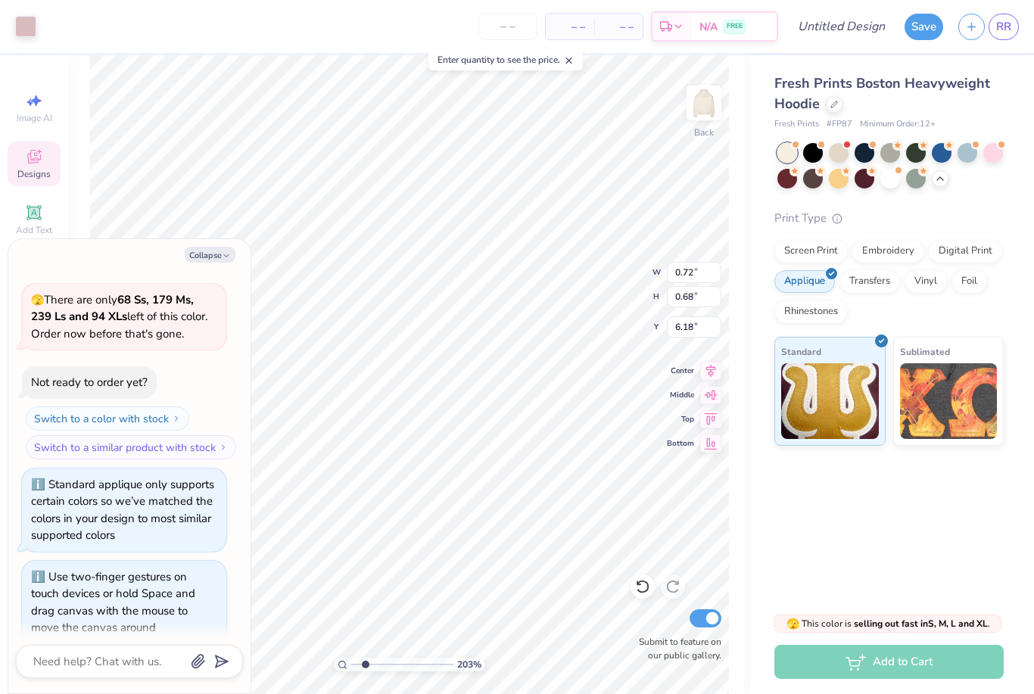
type textarea "x"
type input "2.03315908109931"
type textarea "x"
type input "2.03315908109931"
type textarea "x"
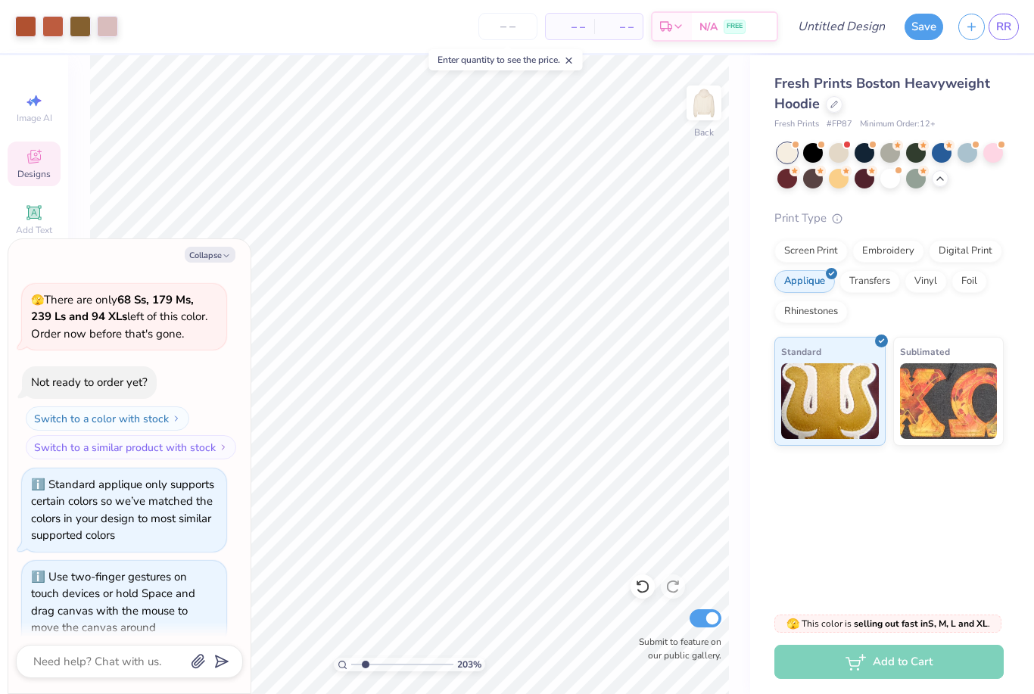
type input "2.03315908109931"
type textarea "x"
type input "2.03315908109931"
type textarea "x"
type input "2.03315908109931"
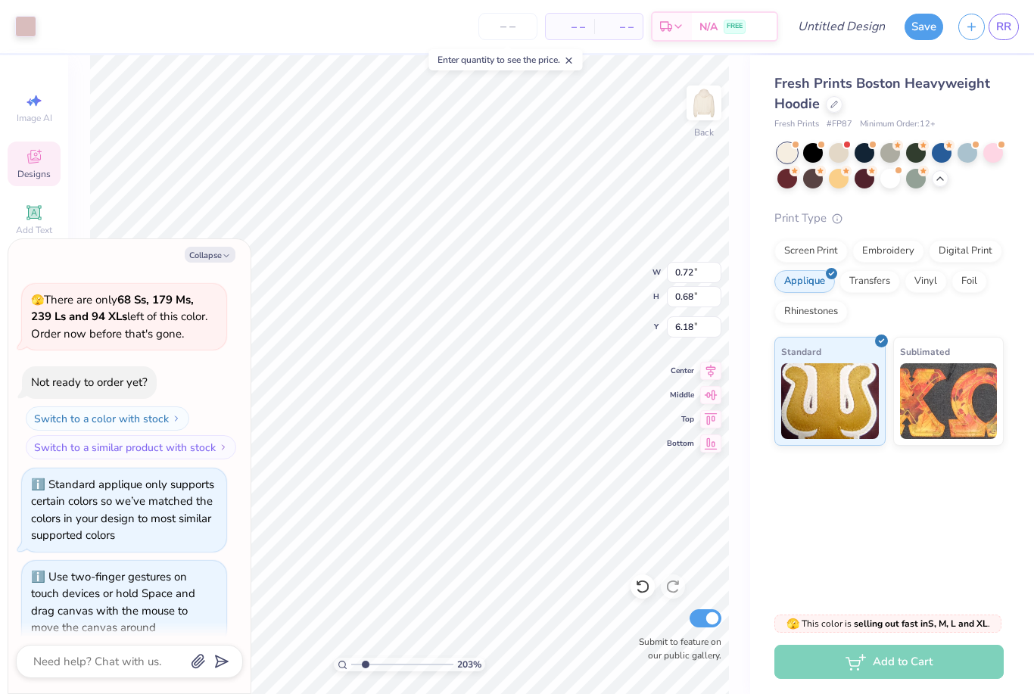
type textarea "x"
type input "2.03315908109931"
type textarea "x"
type input "11.00"
type input "2.03315908109931"
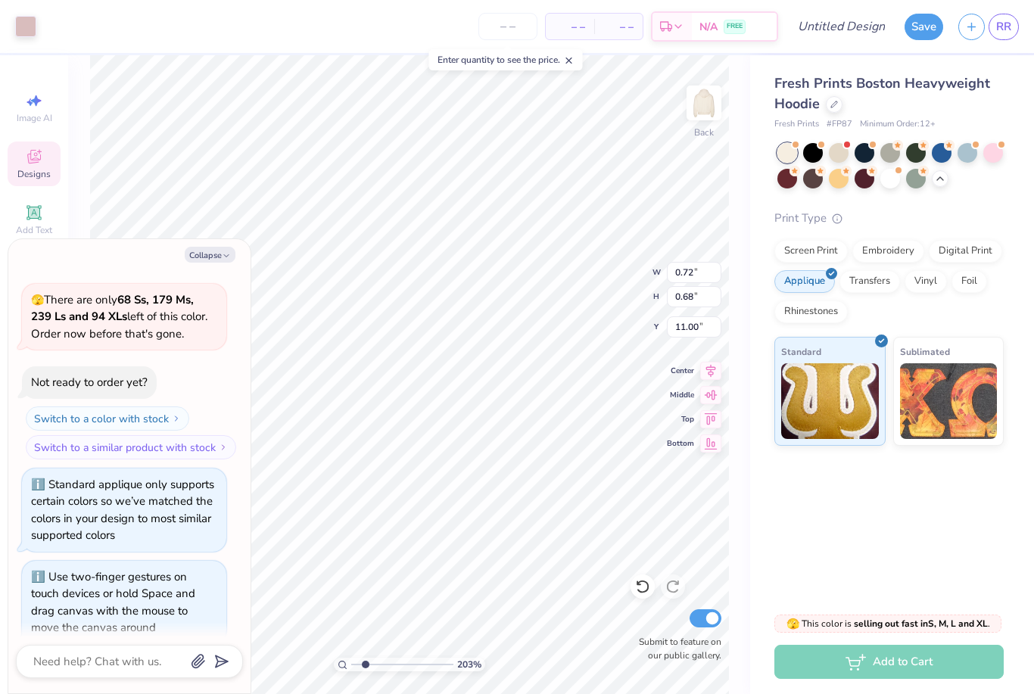
type textarea "x"
type input "0.57"
type input "0.76"
type input "7.31"
type input "2.03315908109931"
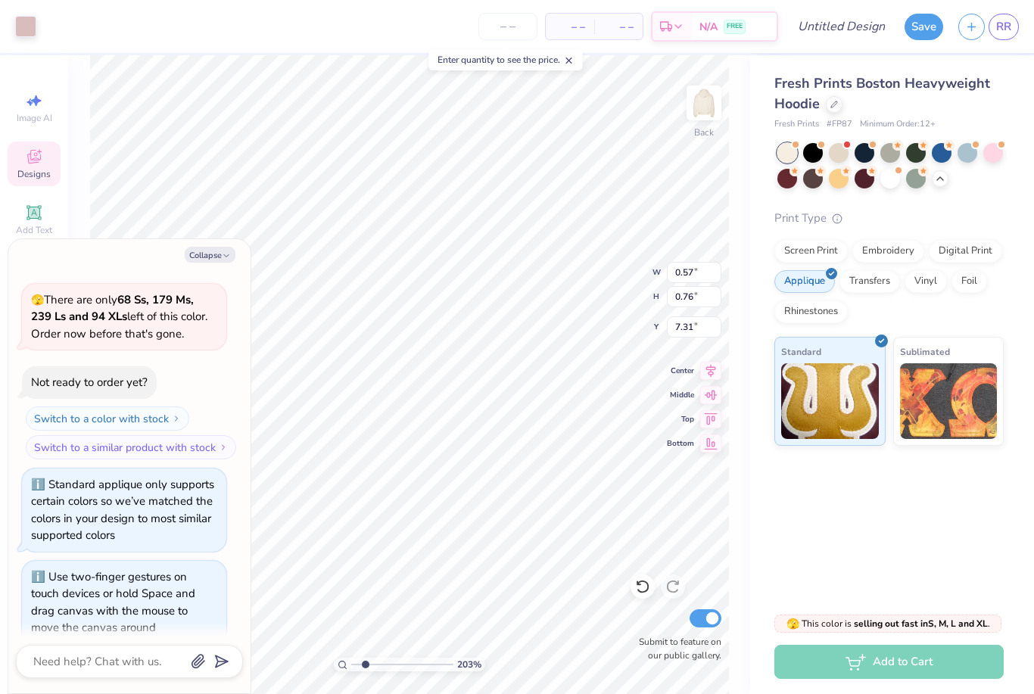
type textarea "x"
type input "0.68"
type input "0.70"
type input "8.60"
type input "2.03315908109931"
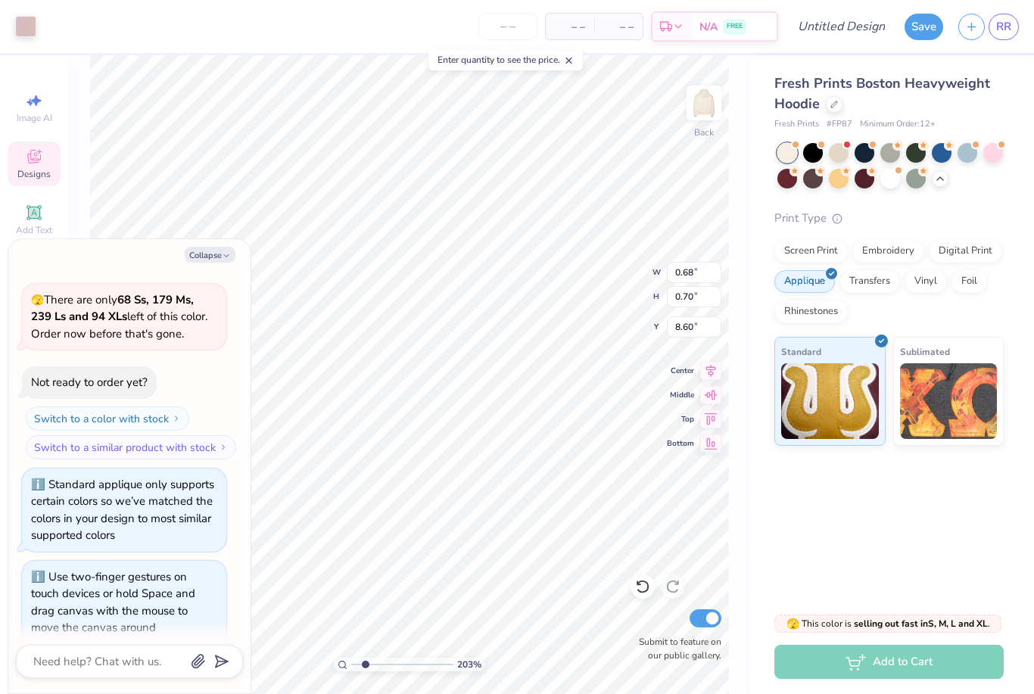
type textarea "x"
type input "2.03315908109931"
type textarea "x"
type input "2.03315908109931"
type textarea "x"
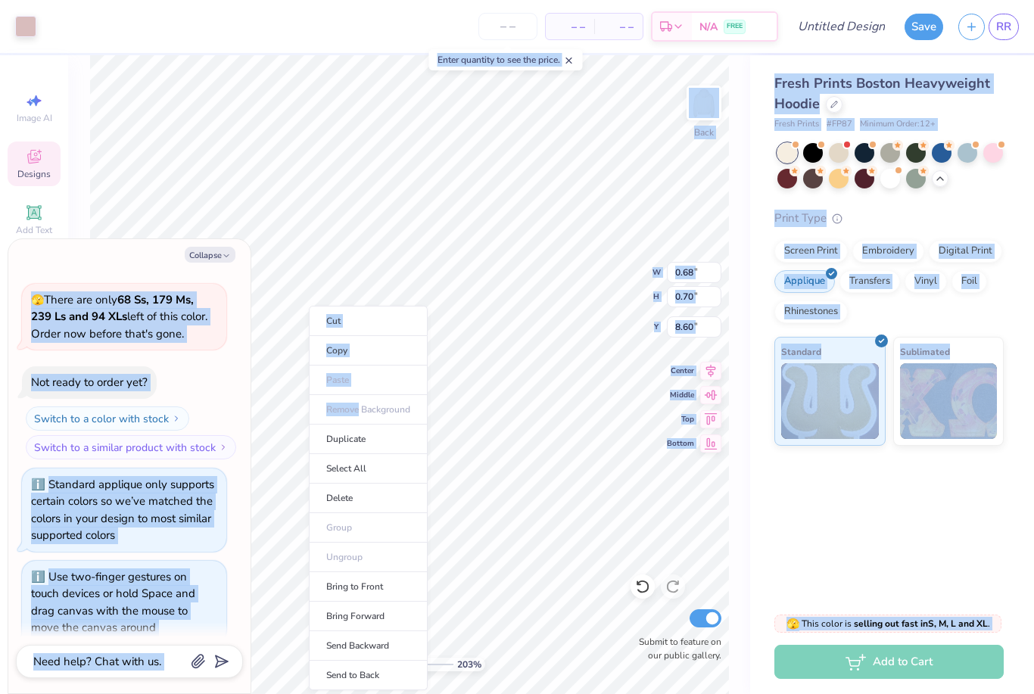
click at [359, 347] on li "Copy" at bounding box center [368, 351] width 119 height 30
type input "2.03315908109931"
type textarea "x"
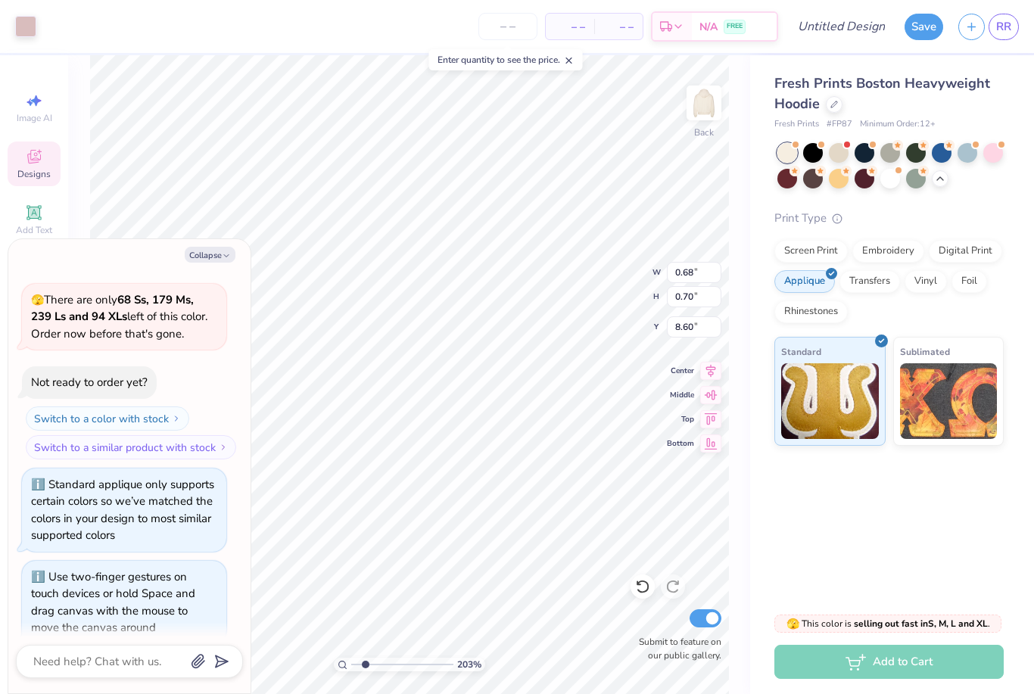
type input "2.03315908109931"
type textarea "x"
type input "2.03315908109931"
type textarea "x"
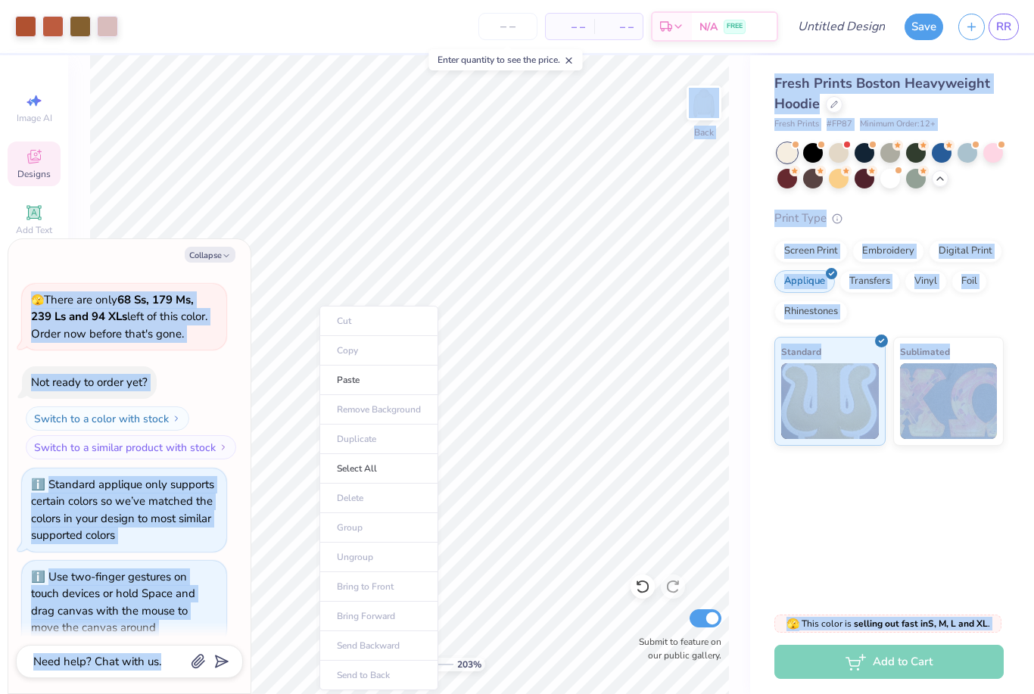
click at [363, 380] on li "Paste" at bounding box center [378, 381] width 119 height 30
type input "2.03315908109931"
type textarea "x"
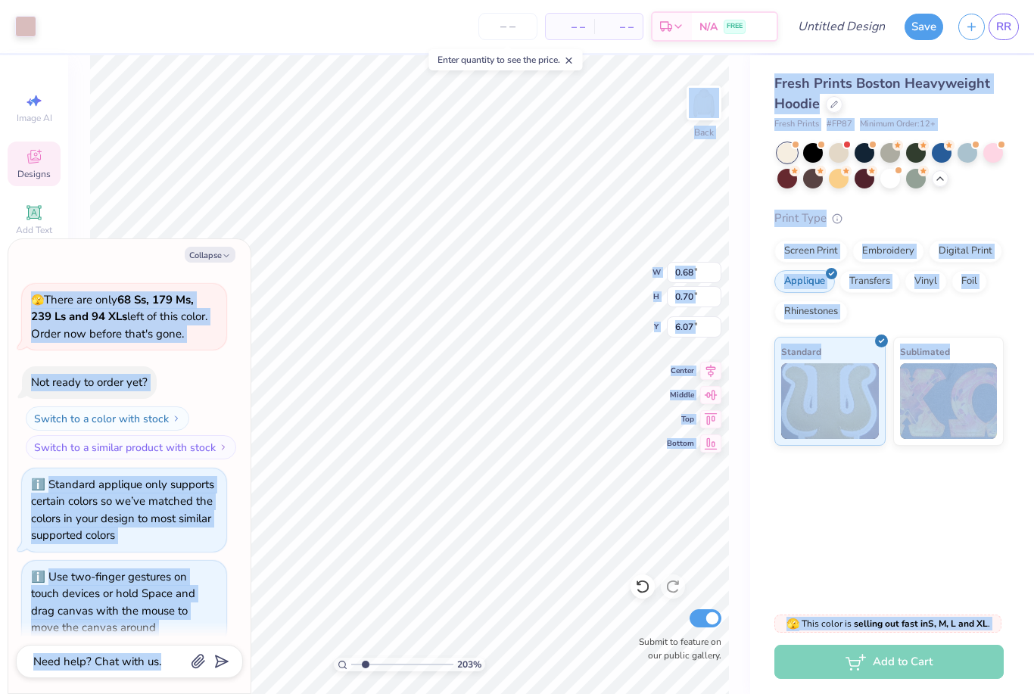
type input "2.03315908109931"
type textarea "x"
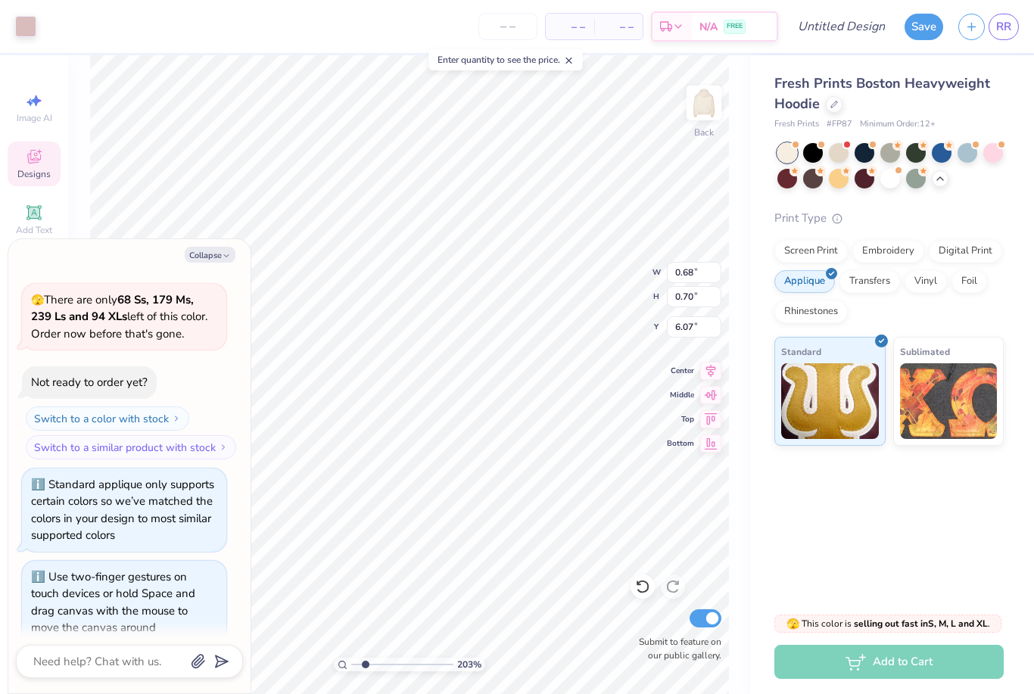
type input "2.03315908109931"
type textarea "x"
type input "2.03315908109931"
type textarea "x"
type input "2.03315908109931"
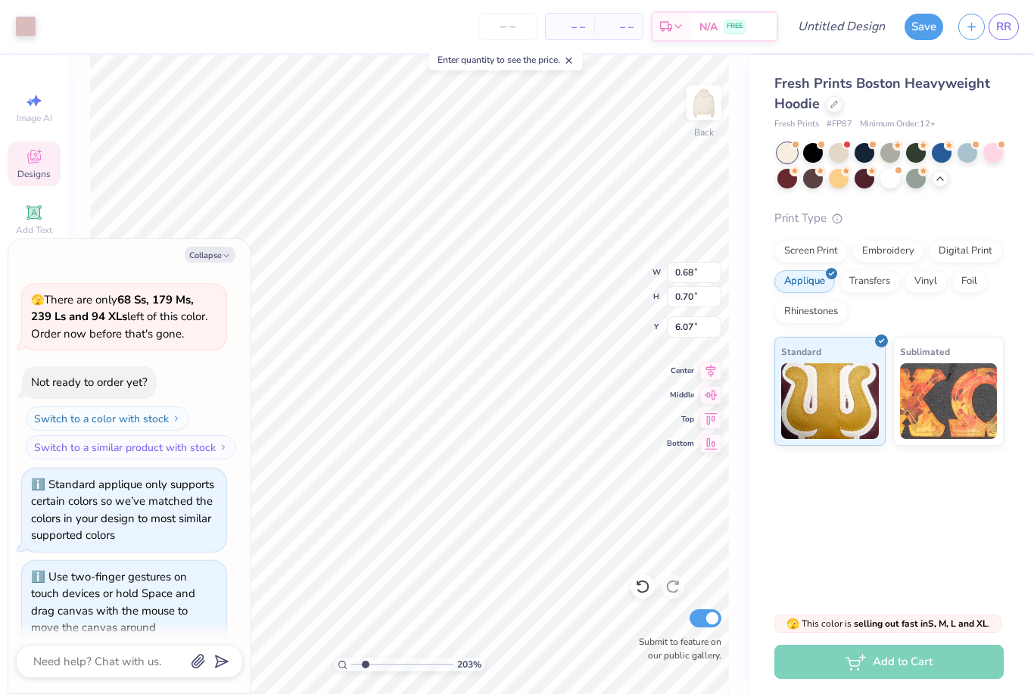
type textarea "x"
type input "2.03315908109931"
type textarea "x"
type input "2.03315908109931"
type textarea "x"
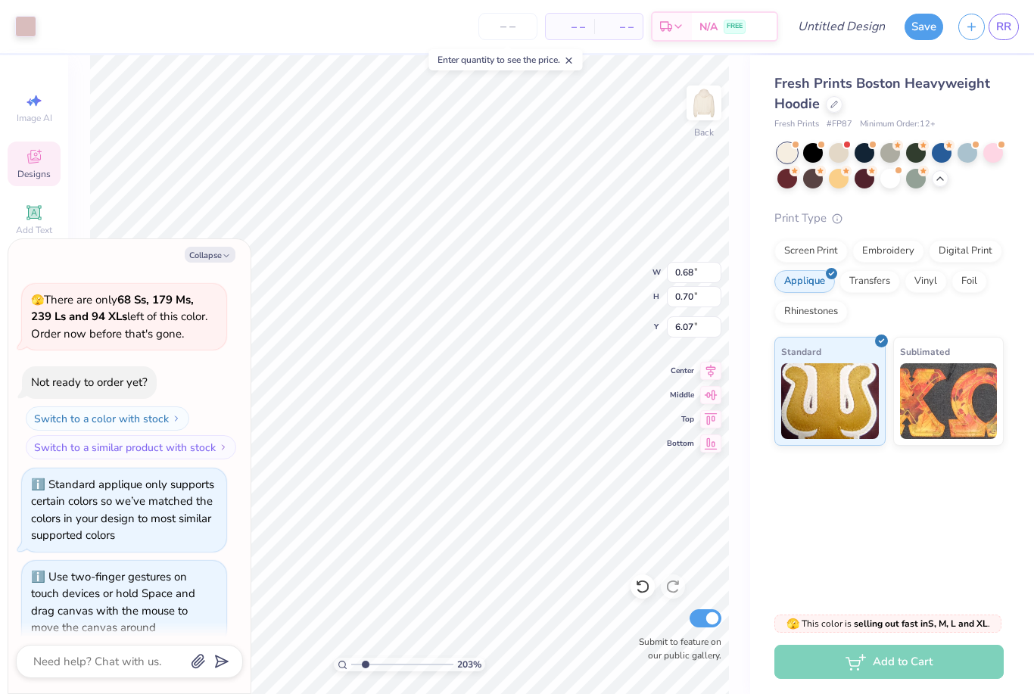
type input "6.28"
type input "2.03315908109931"
type textarea "x"
type input "2.03315908109931"
type textarea "x"
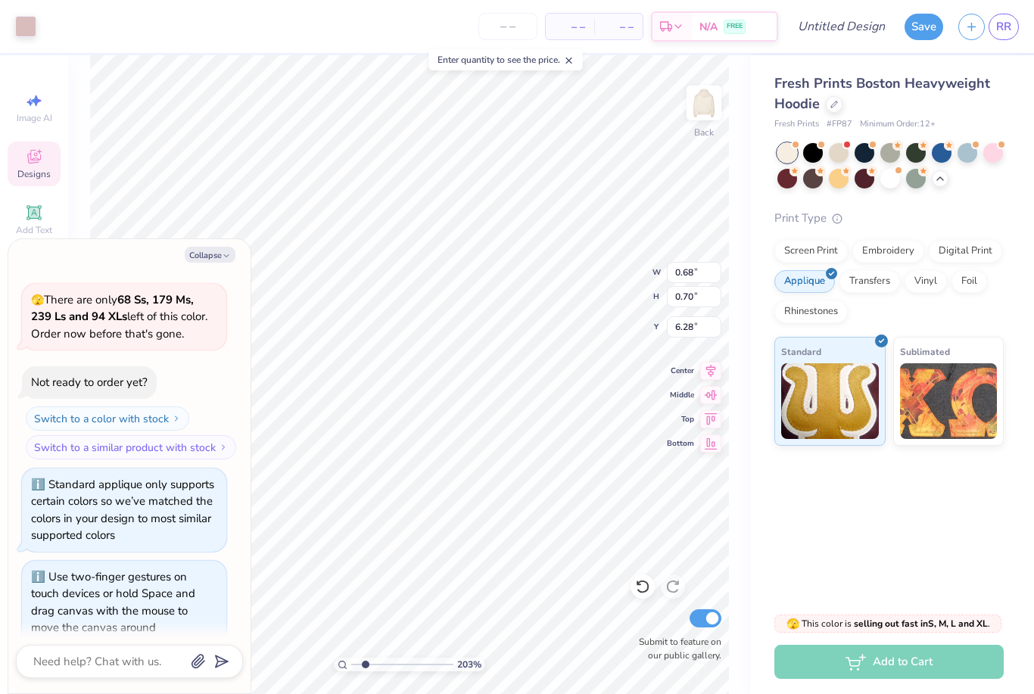
type input "2.03315908109931"
type textarea "x"
type input "0.37"
type input "0.38"
type input "6.58"
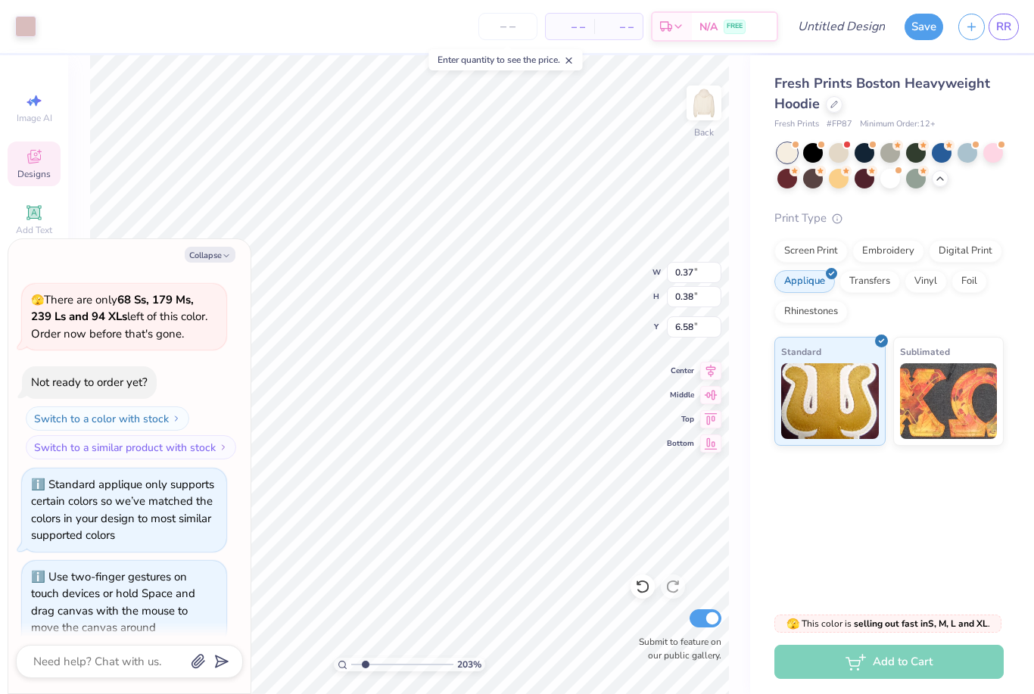
click at [641, 581] on icon at bounding box center [642, 586] width 15 height 15
type input "2.03315908109931"
type textarea "x"
type input "2.03315908109931"
type textarea "x"
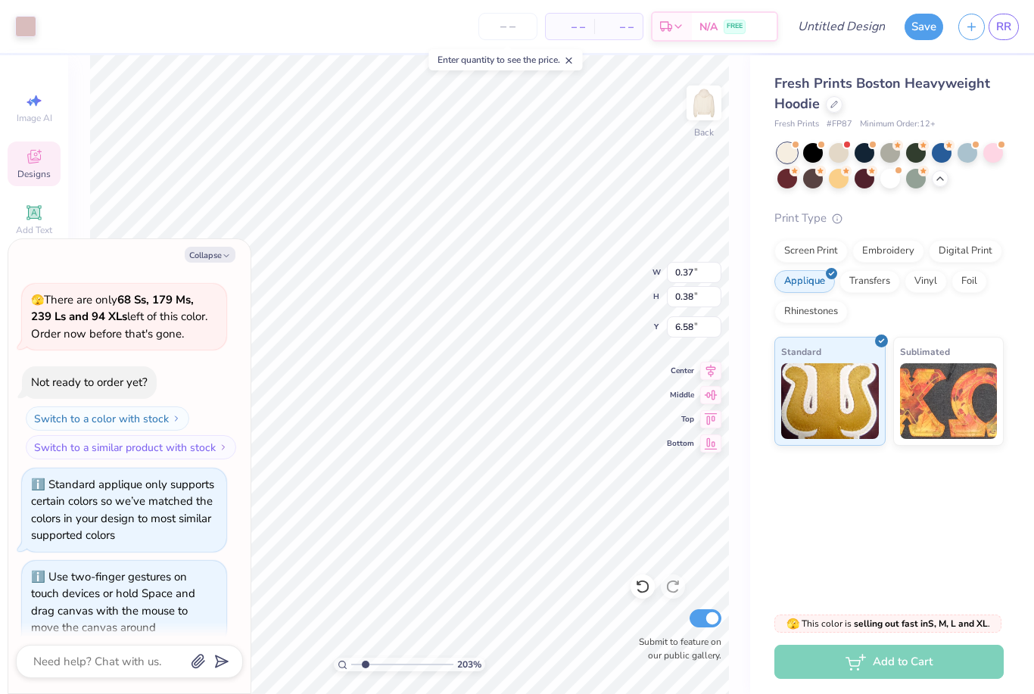
type input "0.68"
type input "0.70"
type input "6.28"
type input "2.03315908109931"
type textarea "x"
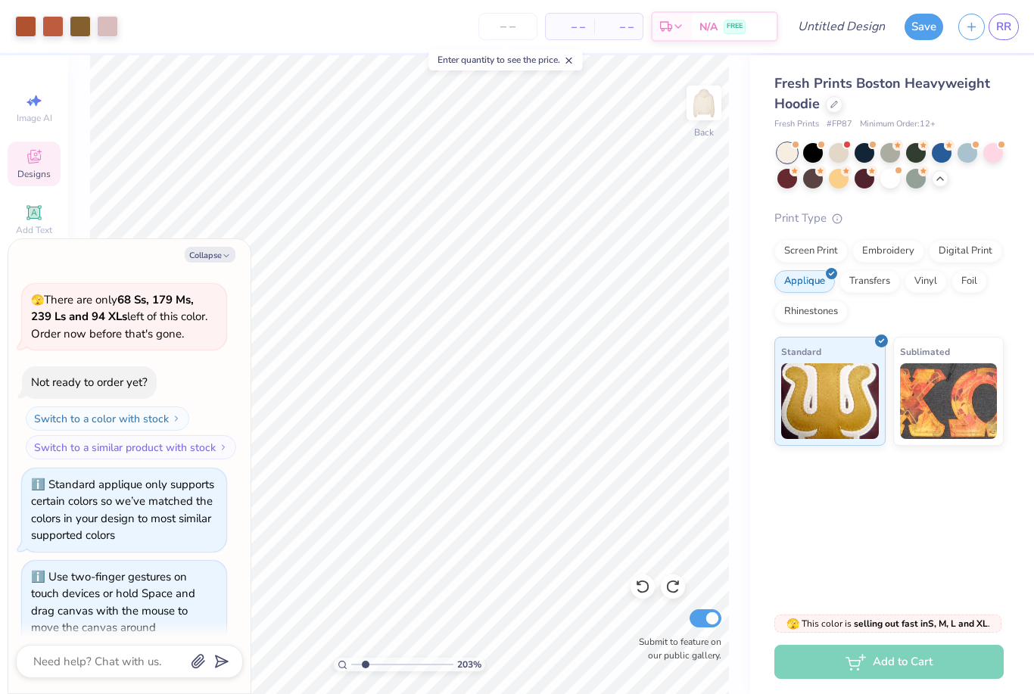
type input "2.03315908109931"
type textarea "x"
type input "2.03315908109931"
type textarea "x"
type input "2.03315908109931"
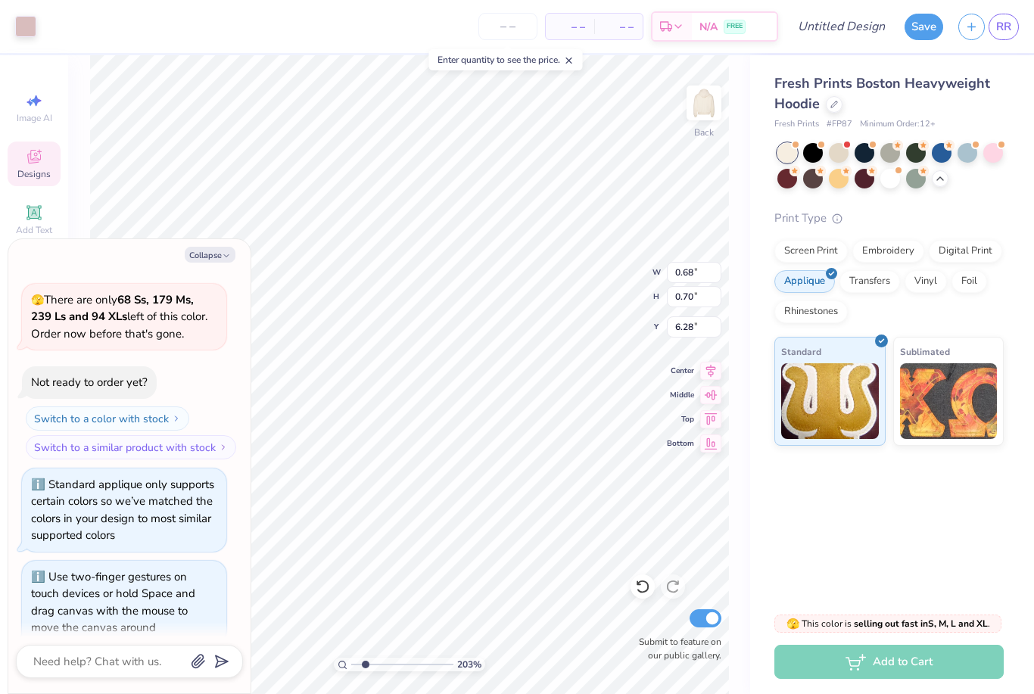
type textarea "x"
type input "2.03315908109931"
type textarea "x"
type input "0.32"
type input "0.34"
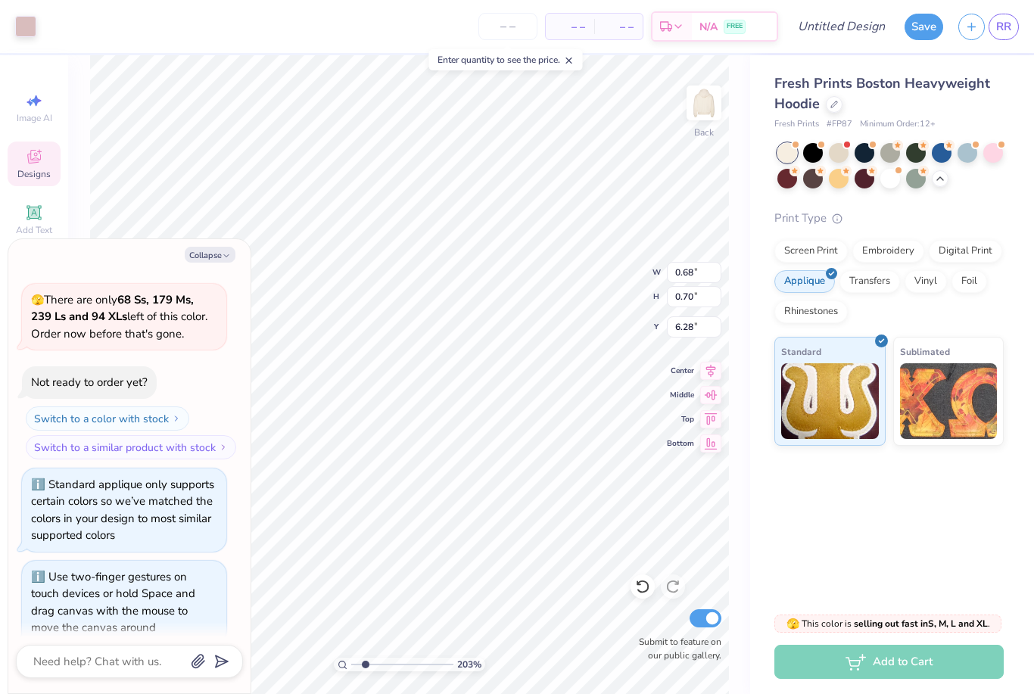
type input "6.62"
click at [648, 581] on icon at bounding box center [642, 586] width 15 height 15
type input "2.03315908109931"
type textarea "x"
type input "2.03315908109931"
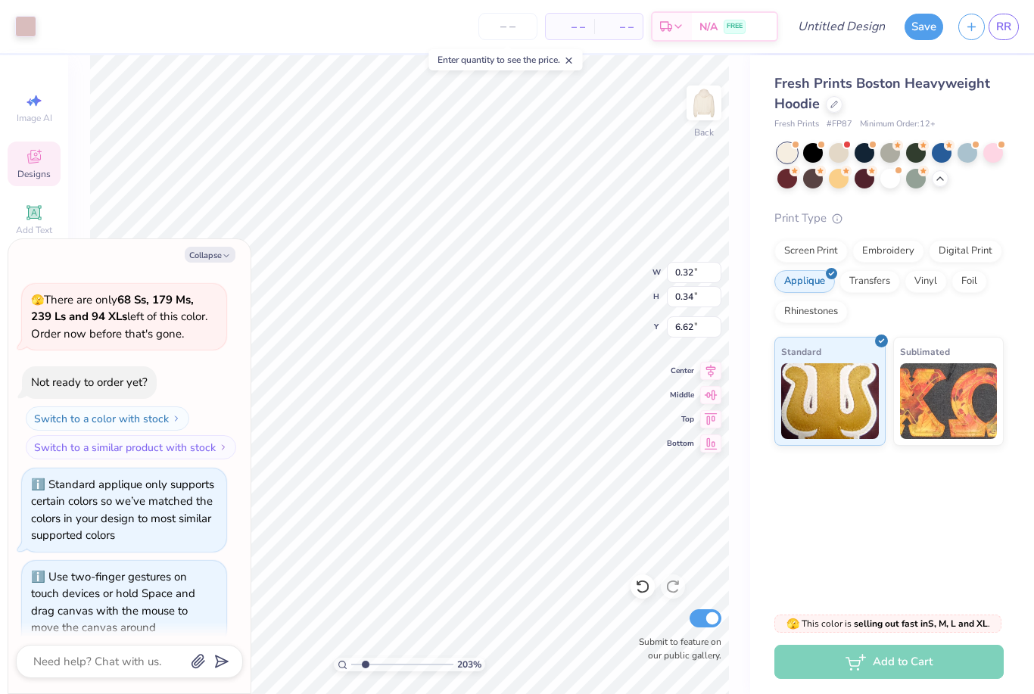
type textarea "x"
type input "0.68"
type input "0.70"
type input "6.28"
click at [647, 581] on icon at bounding box center [642, 586] width 15 height 15
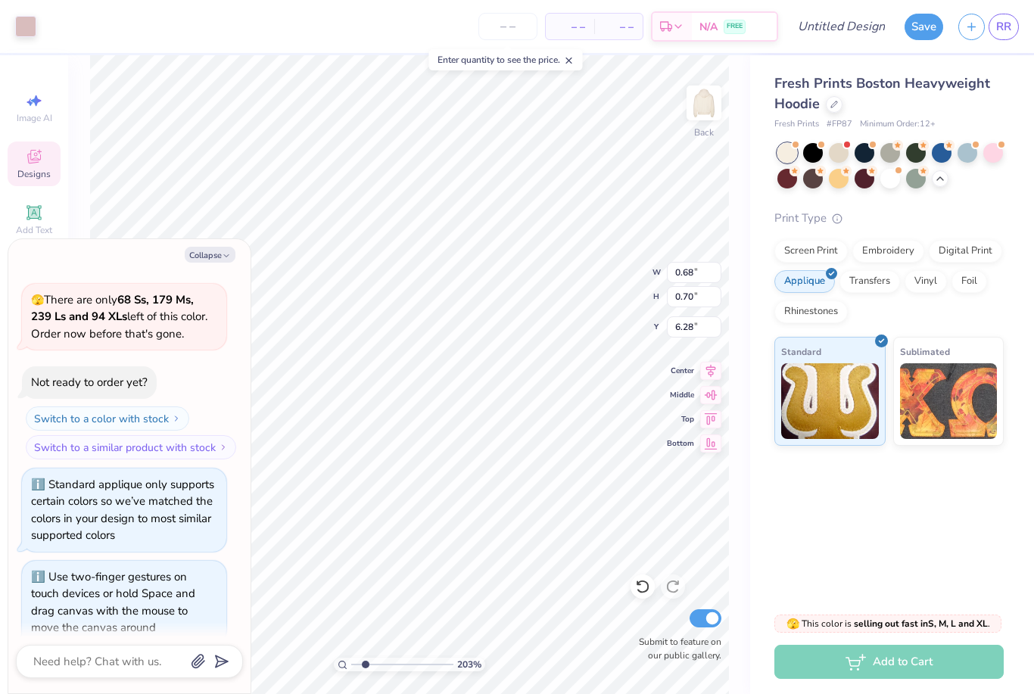
type input "2.03315908109931"
type textarea "x"
type input "2.03315908109931"
type textarea "x"
type input "6.07"
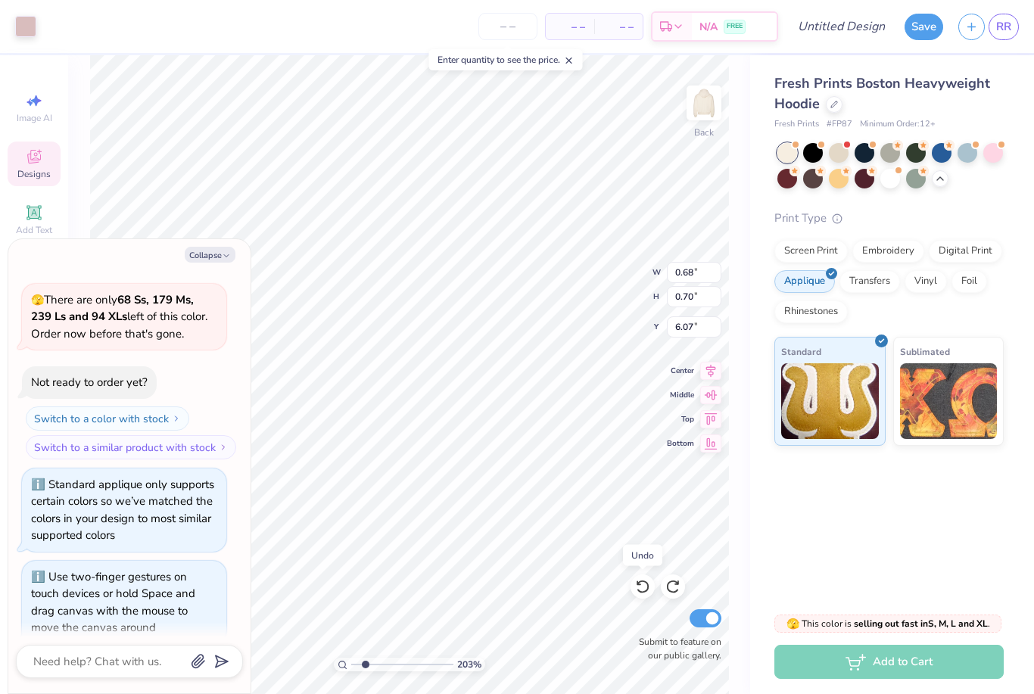
type input "2.03315908109931"
type textarea "x"
type input "2.03315908109931"
type textarea "x"
type input "2.03315908109931"
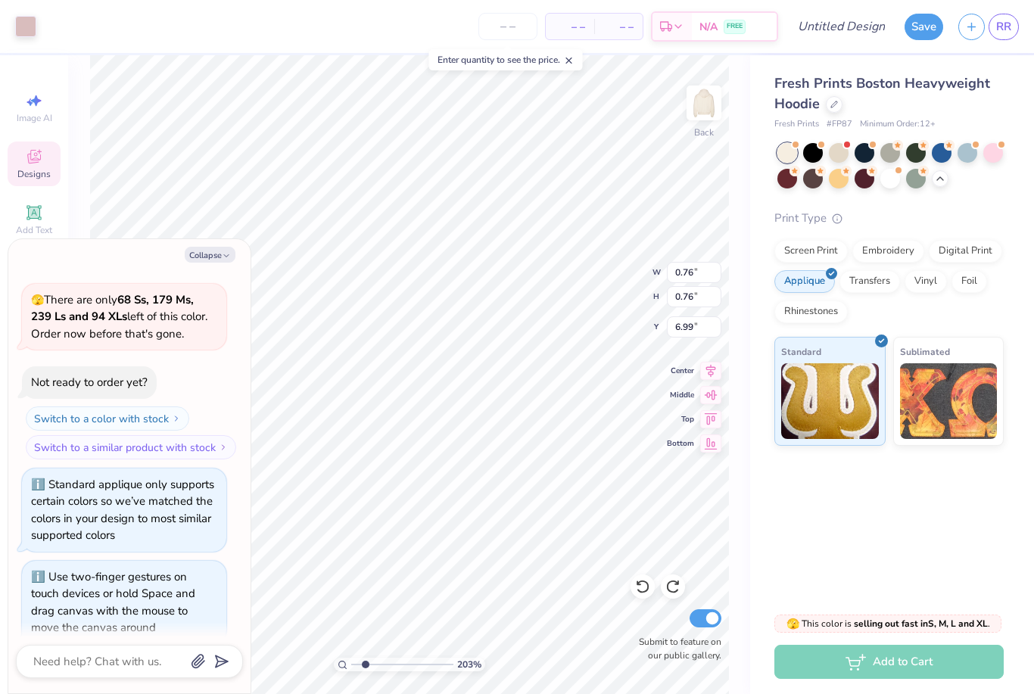
type textarea "x"
type input "2.03315908109931"
type textarea "x"
type input "2.03315908109931"
type textarea "x"
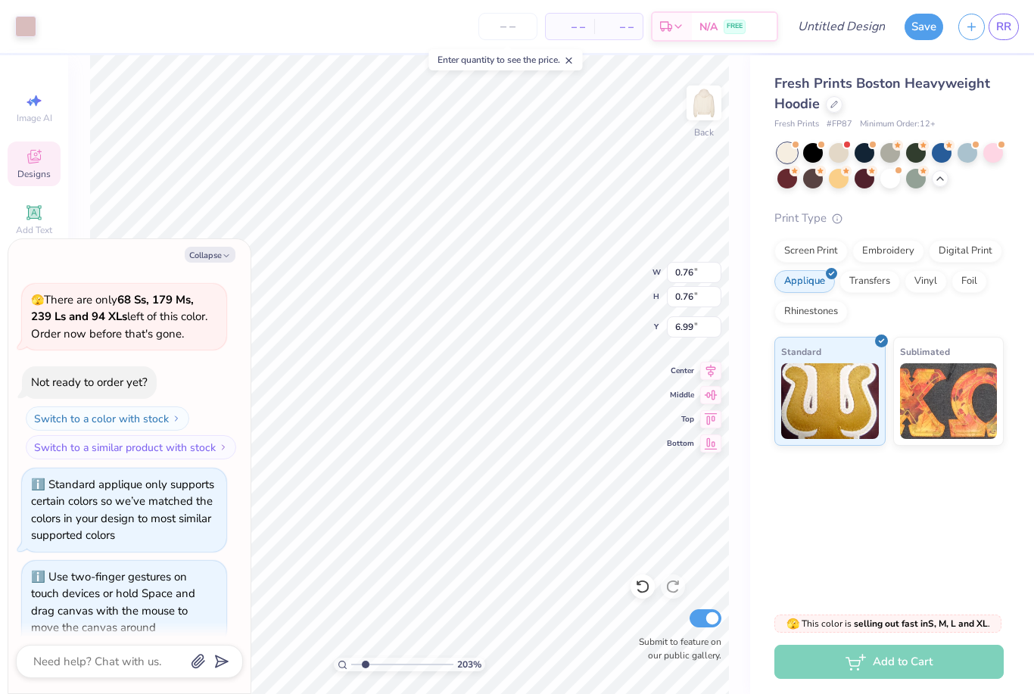
type input "11.17"
type input "2.03315908109931"
type textarea "x"
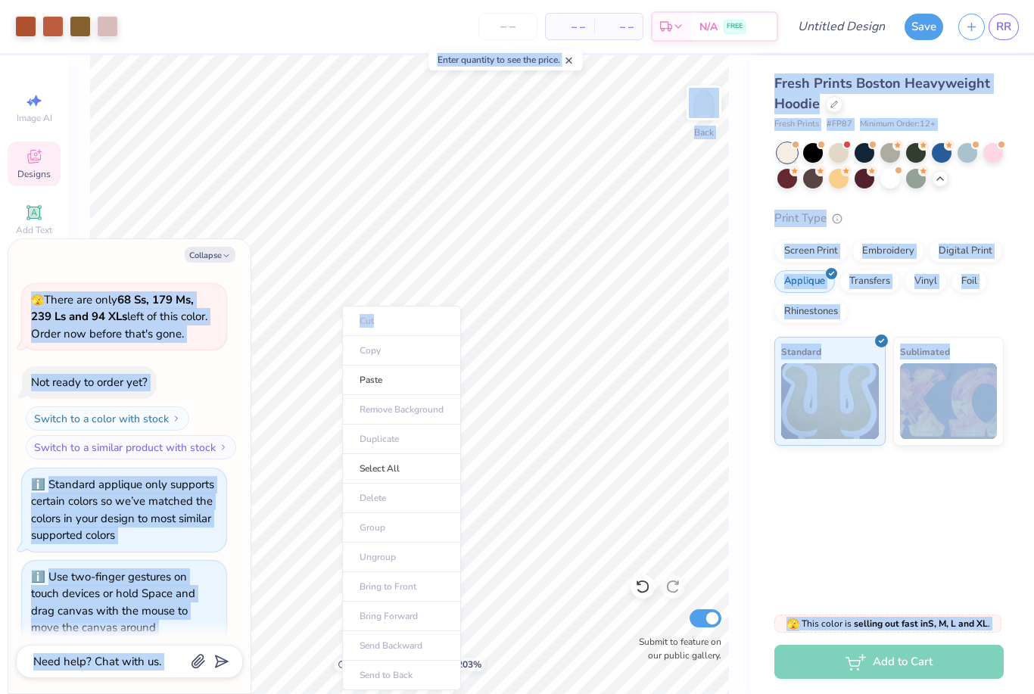
click at [400, 381] on li "Paste" at bounding box center [401, 381] width 119 height 30
type input "2.03315908109931"
type textarea "x"
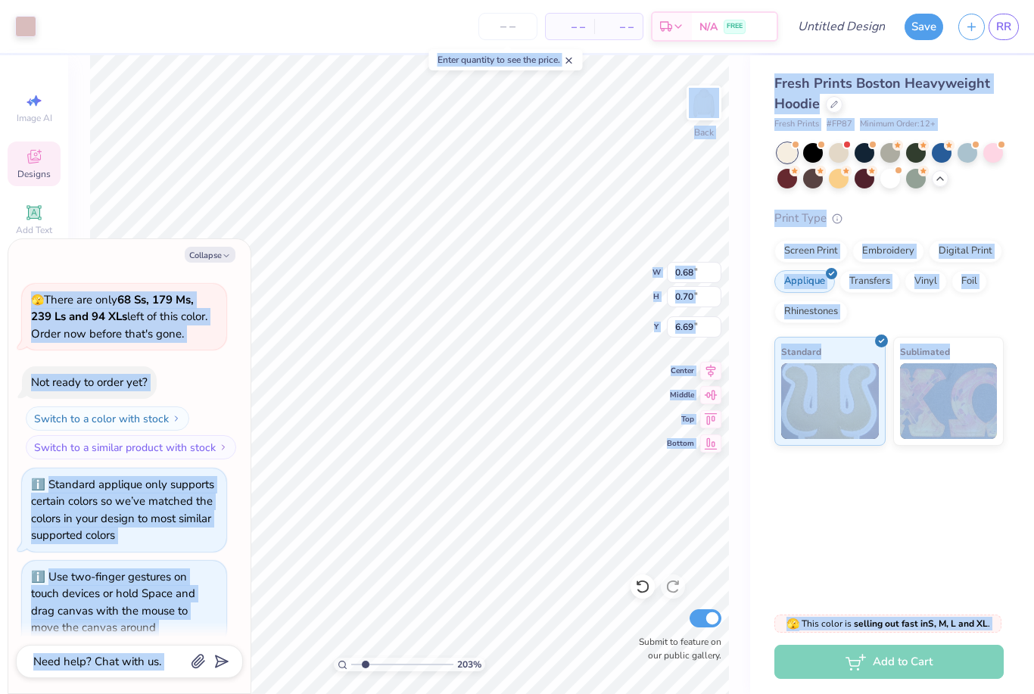
type input "2.03315908109931"
type textarea "x"
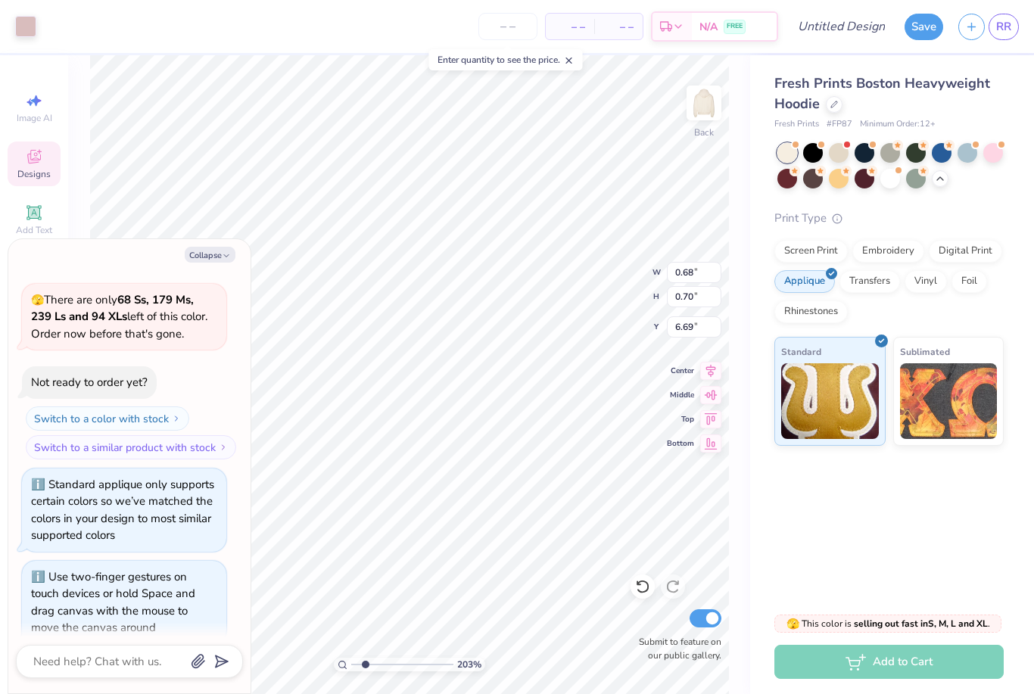
type input "2.03315908109931"
type textarea "x"
type input "2.03315908109931"
type textarea "x"
type input "2.03315908109931"
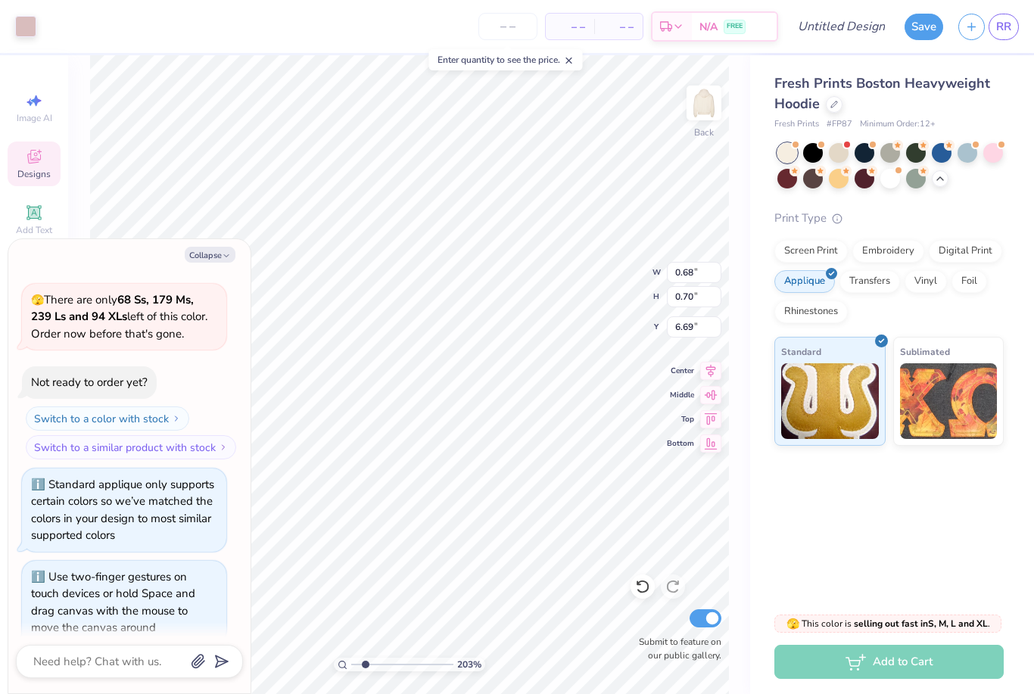
type textarea "x"
type input "7.11"
type input "2.03315908109931"
type textarea "x"
type input "2.03315908109931"
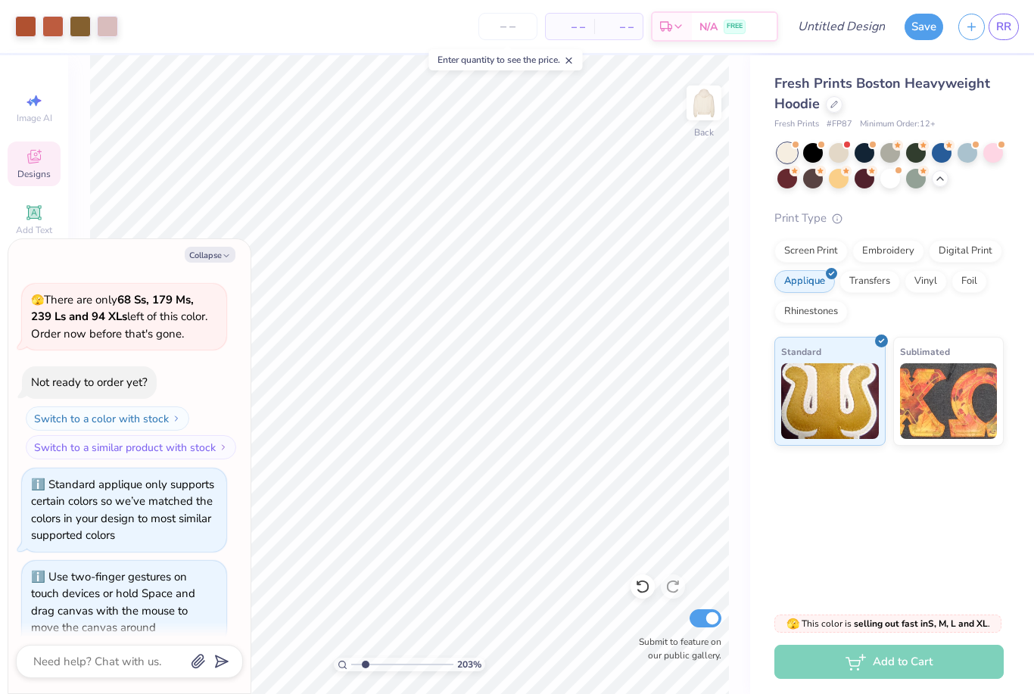
type textarea "x"
type input "2.03315908109931"
type textarea "x"
type input "2.03315908109931"
type textarea "x"
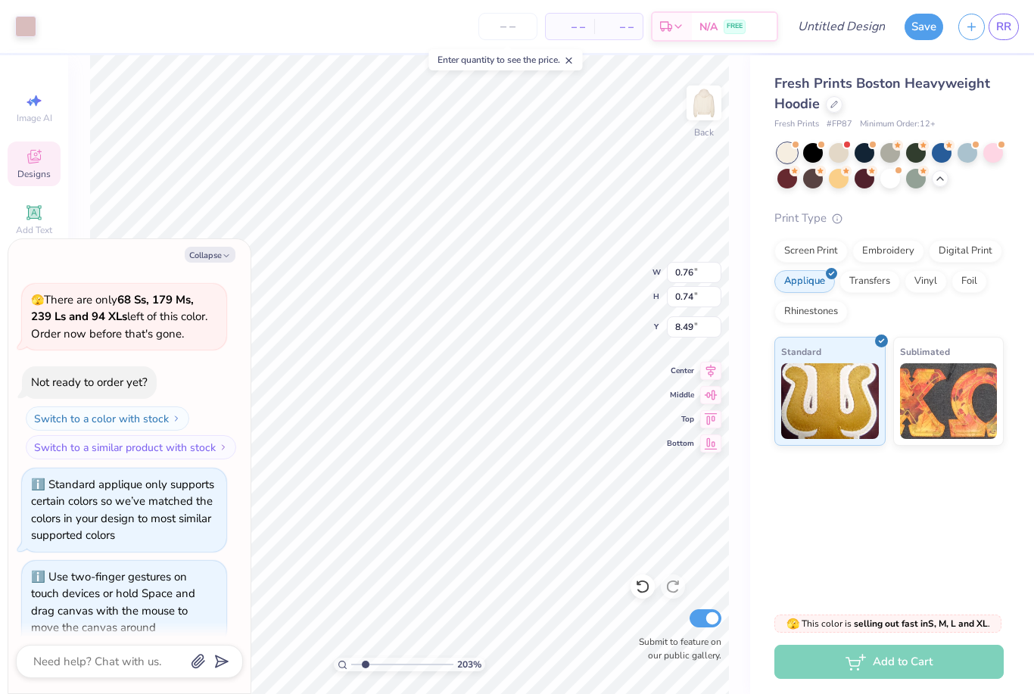
type input "2.03315908109931"
type textarea "x"
type input "0.09"
type input "0.08"
type input "9.15"
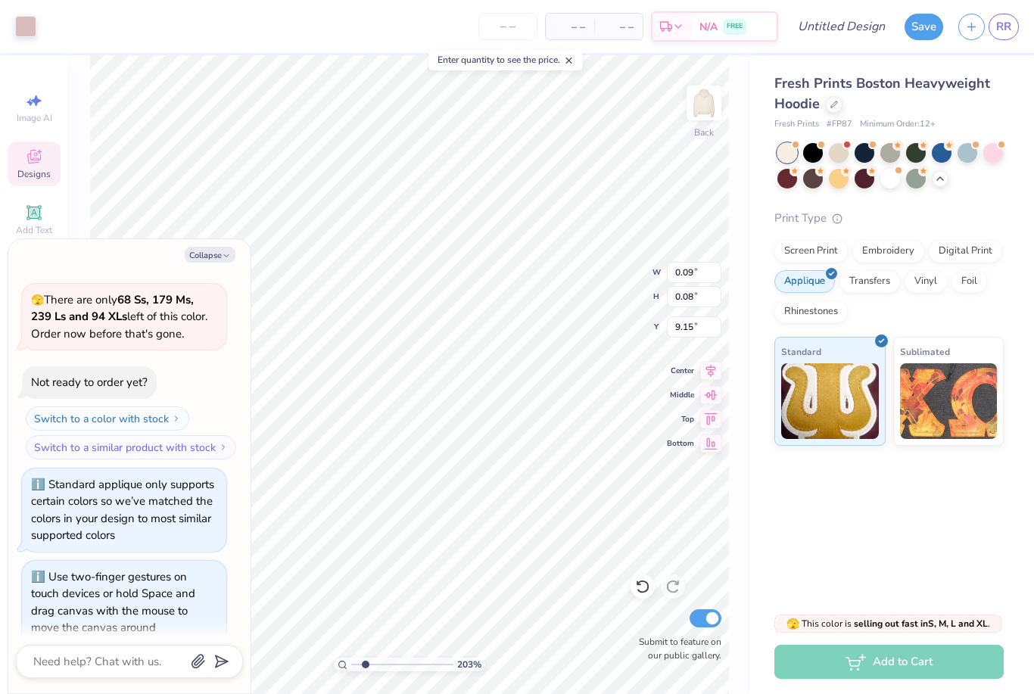
click at [637, 584] on icon at bounding box center [638, 583] width 3 height 3
type input "2.03315908109931"
type textarea "x"
type input "2.03315908109931"
type textarea "x"
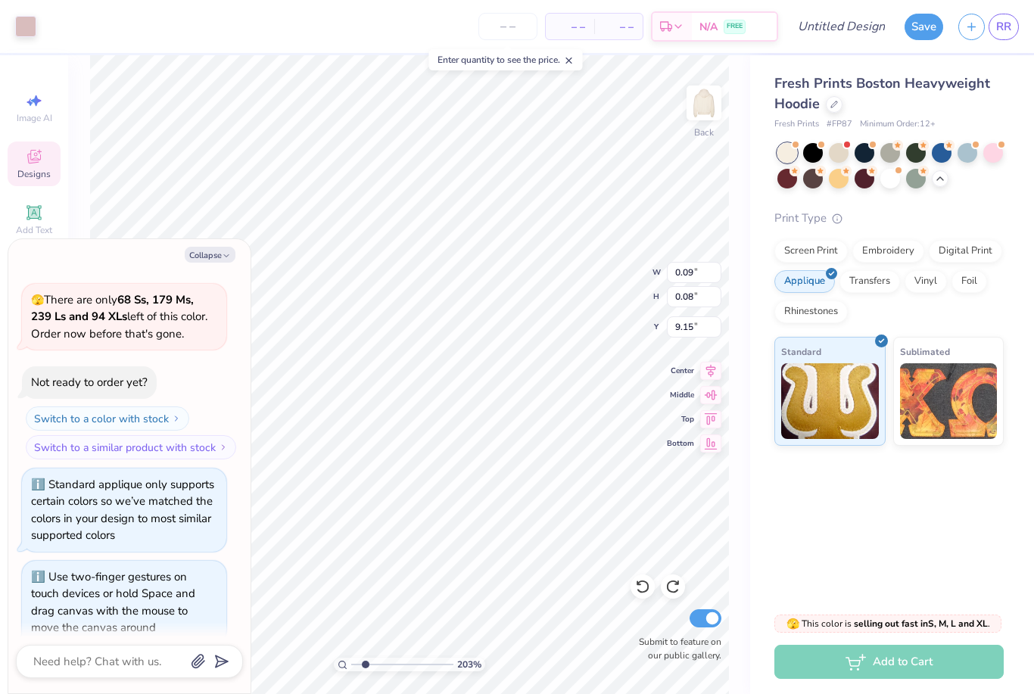
type input "0.76"
type input "0.74"
type input "8.49"
type input "2.03315908109931"
type textarea "x"
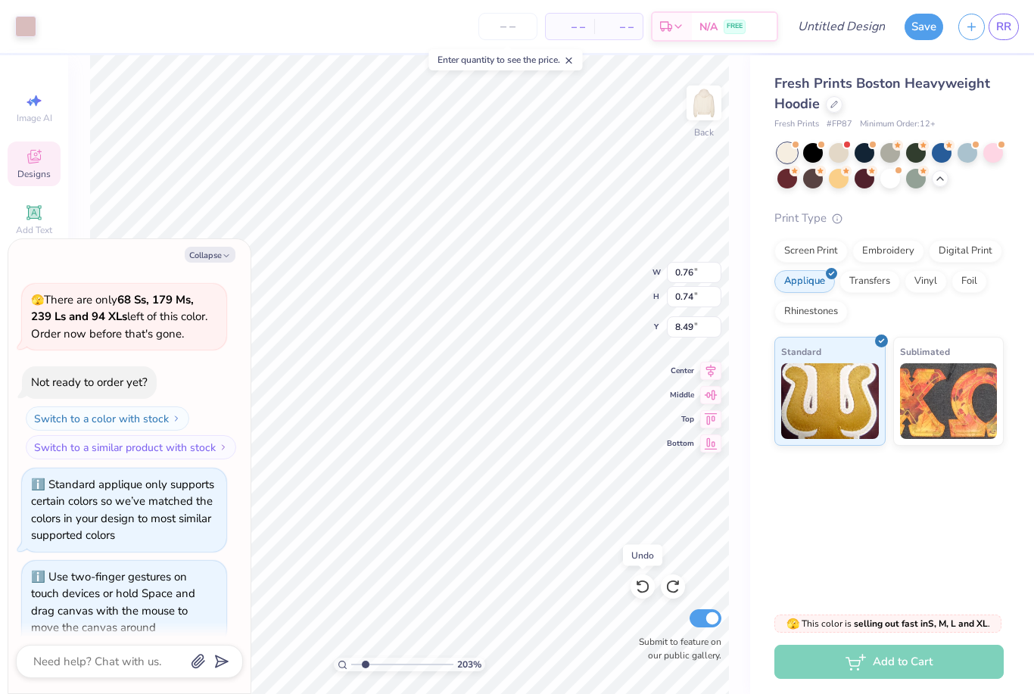
type input "2.03315908109931"
type textarea "x"
type input "2.03315908109931"
type textarea "x"
type input "1.74"
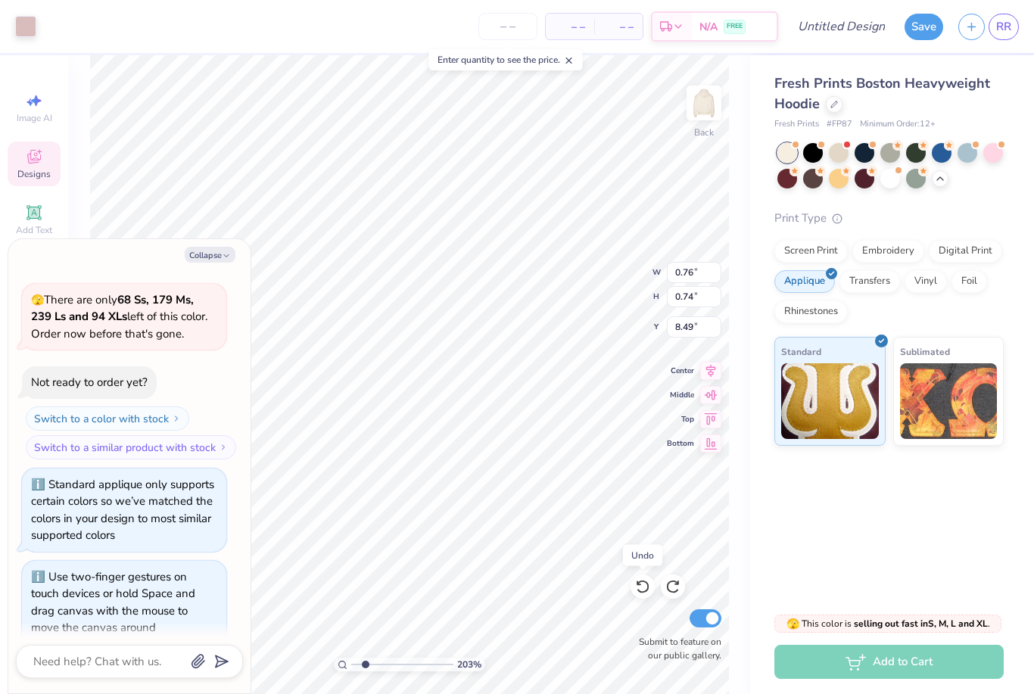
type input "1.69"
type input "7.54"
type input "2.03315908109931"
type textarea "x"
type input "2.03315908109931"
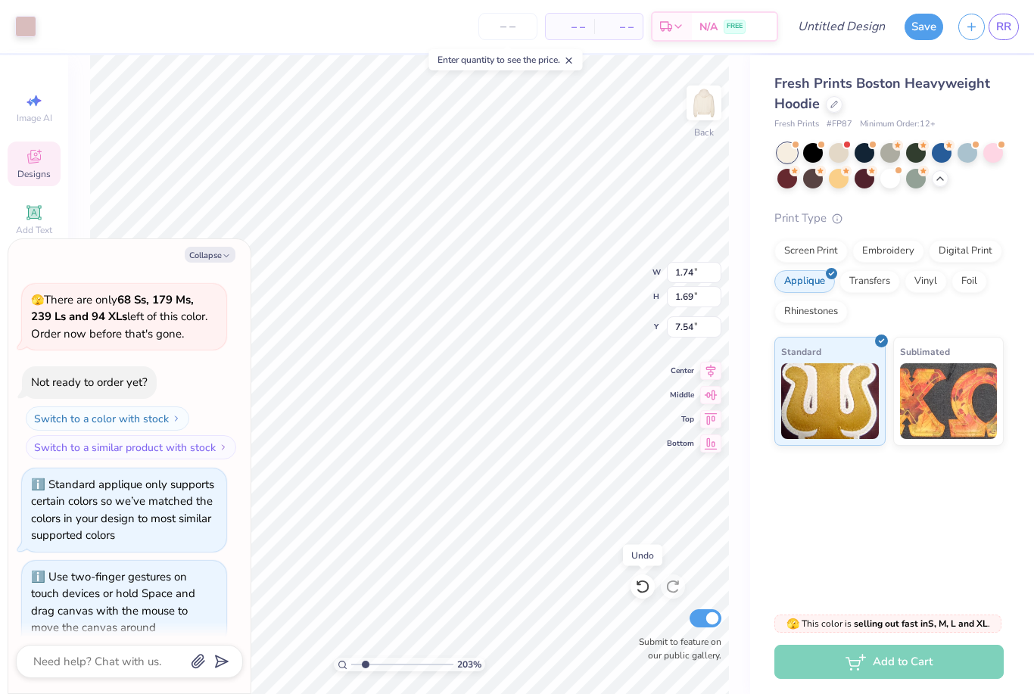
type textarea "x"
type input "2.03315908109931"
type textarea "x"
type input "10.70"
type input "2.03315908109931"
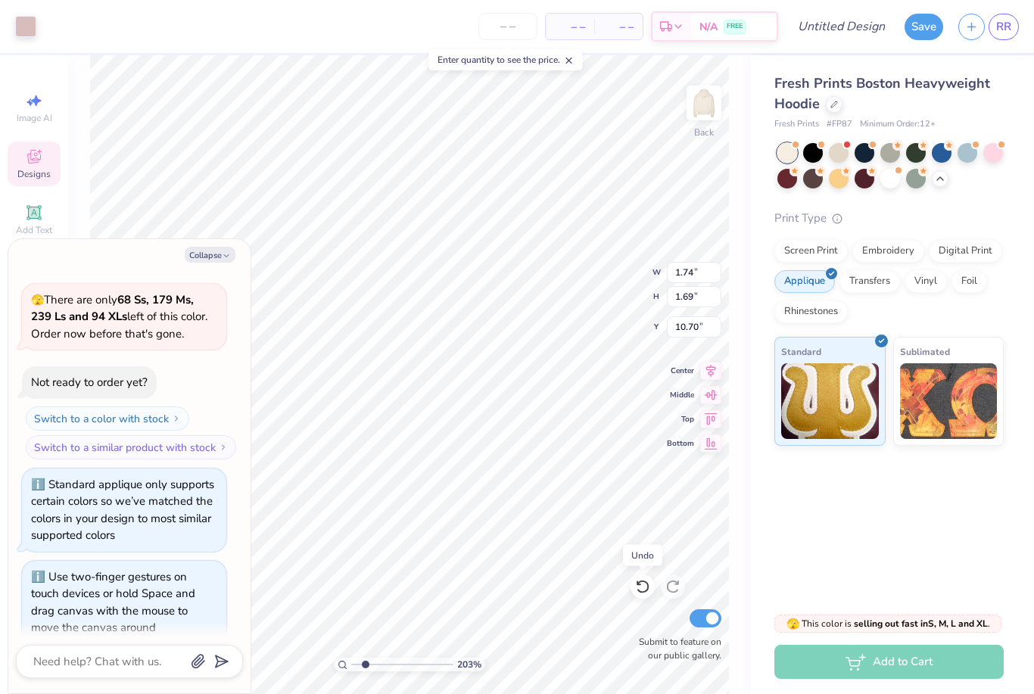
type textarea "x"
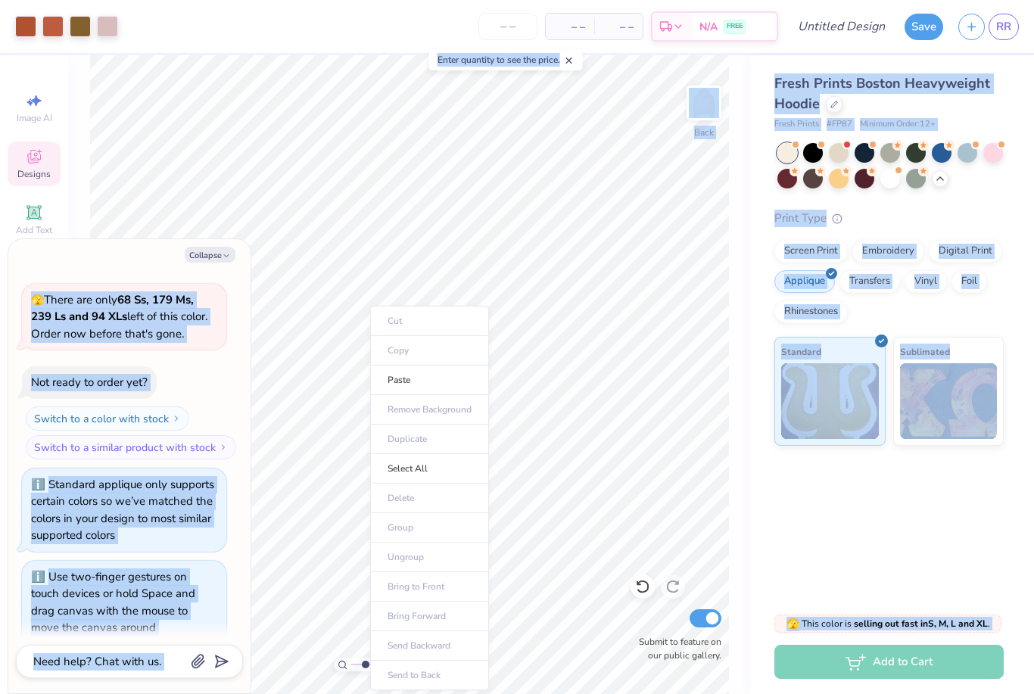
click at [443, 378] on li "Paste" at bounding box center [429, 381] width 119 height 30
type input "2.03315908109931"
type textarea "x"
type input "2.03315908109931"
type textarea "x"
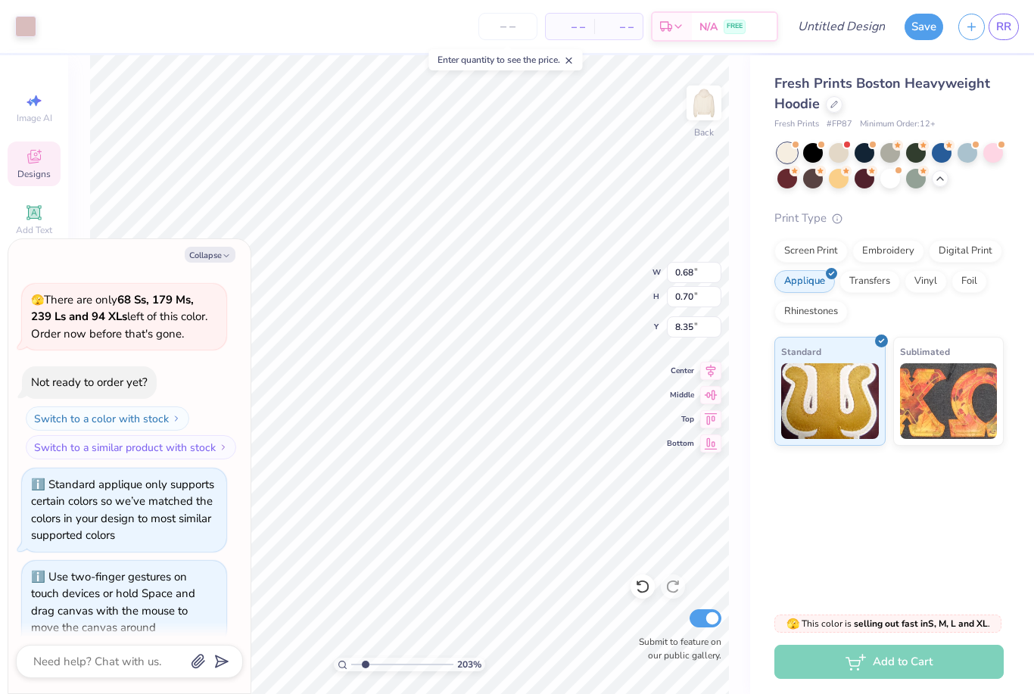
type input "2.03315908109931"
type textarea "x"
type input "2.03315908109931"
type textarea "x"
type input "2.03315908109931"
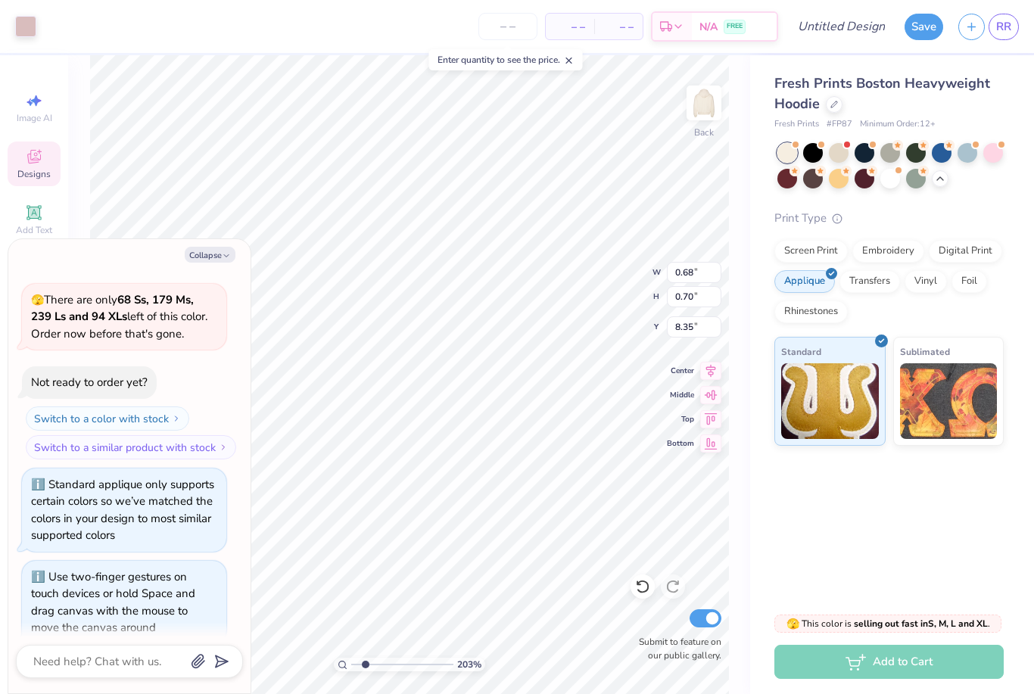
type textarea "x"
type input "8.60"
type input "2.03315908109931"
type textarea "x"
type input "2.03315908109931"
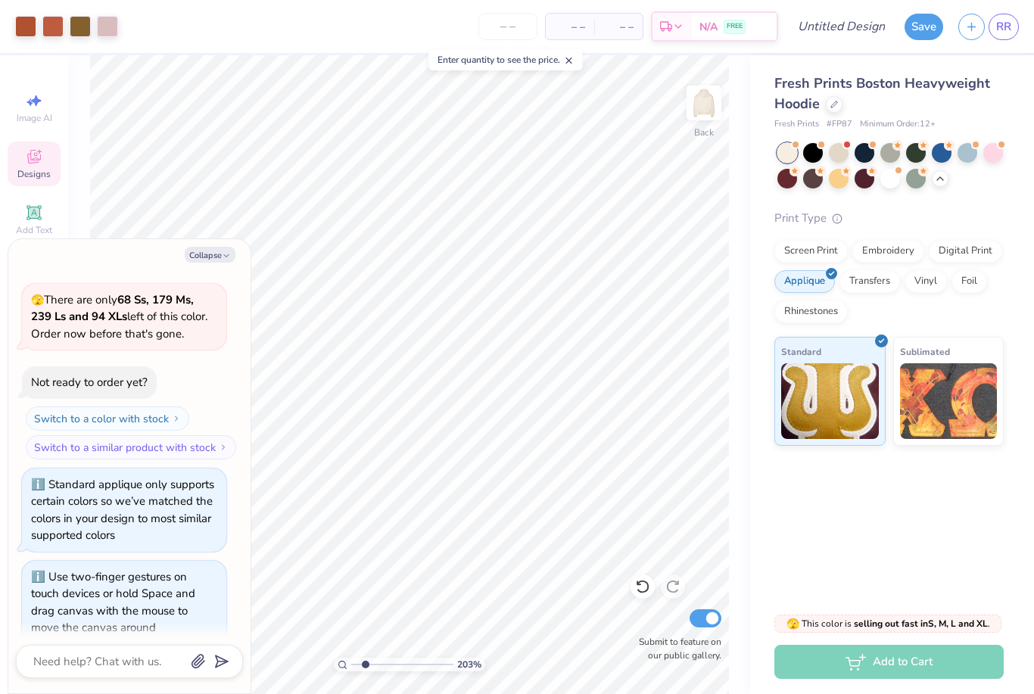
type textarea "x"
type input "2.03315908109931"
type textarea "x"
type input "2.03315908109931"
type textarea "x"
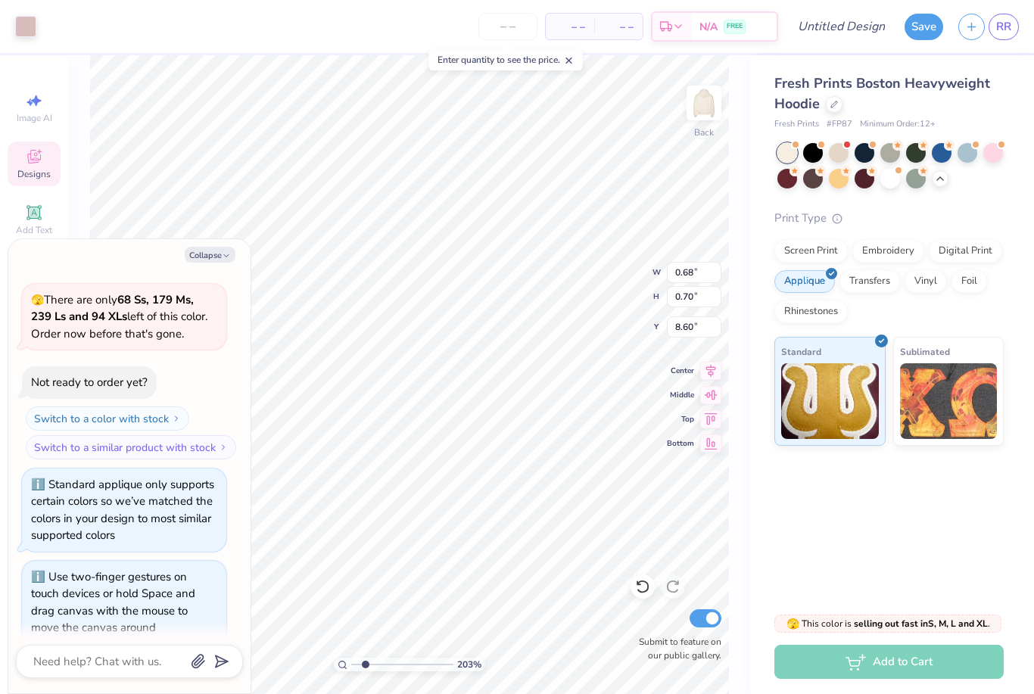
type input "2.03315908109931"
type textarea "x"
type input "8.32"
type input "2.03315908109931"
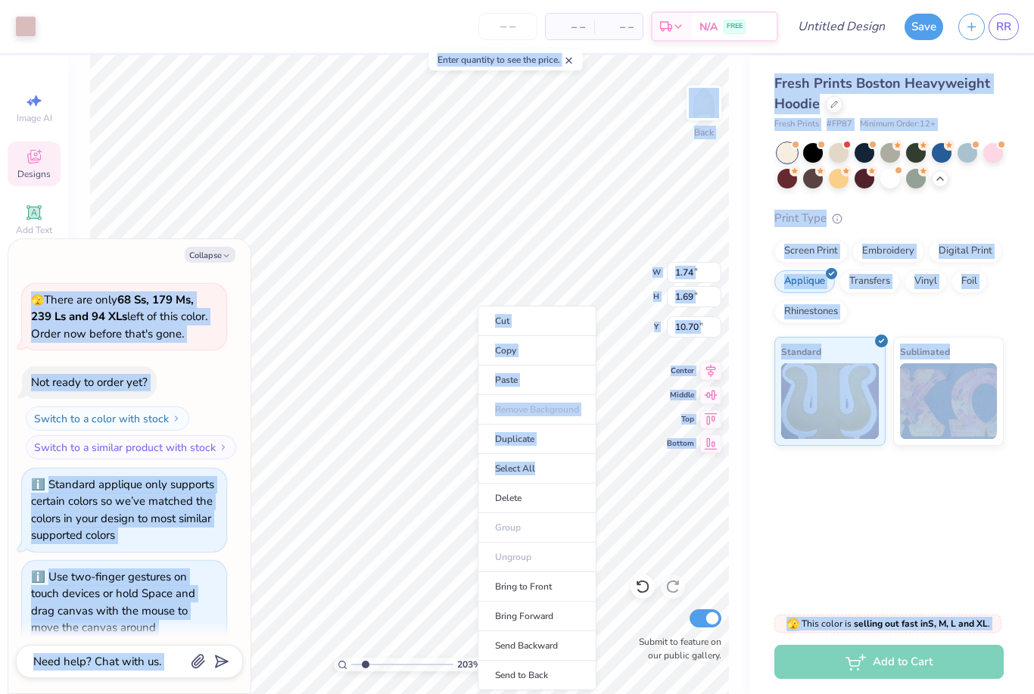
click at [559, 498] on li "Delete" at bounding box center [537, 499] width 119 height 30
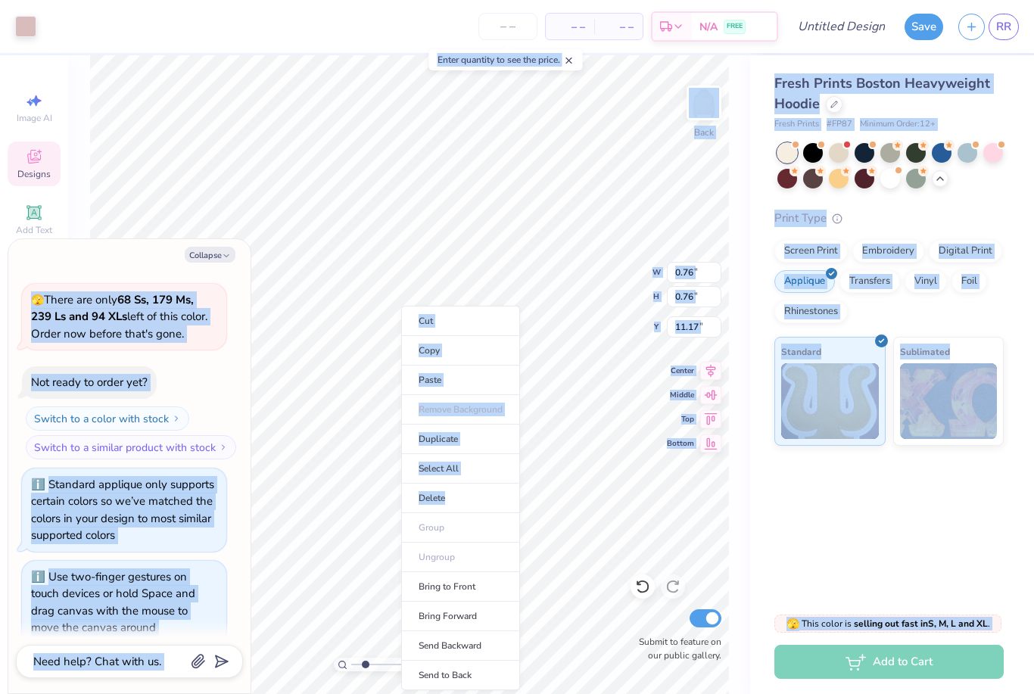
click at [478, 379] on li "Paste" at bounding box center [460, 381] width 119 height 30
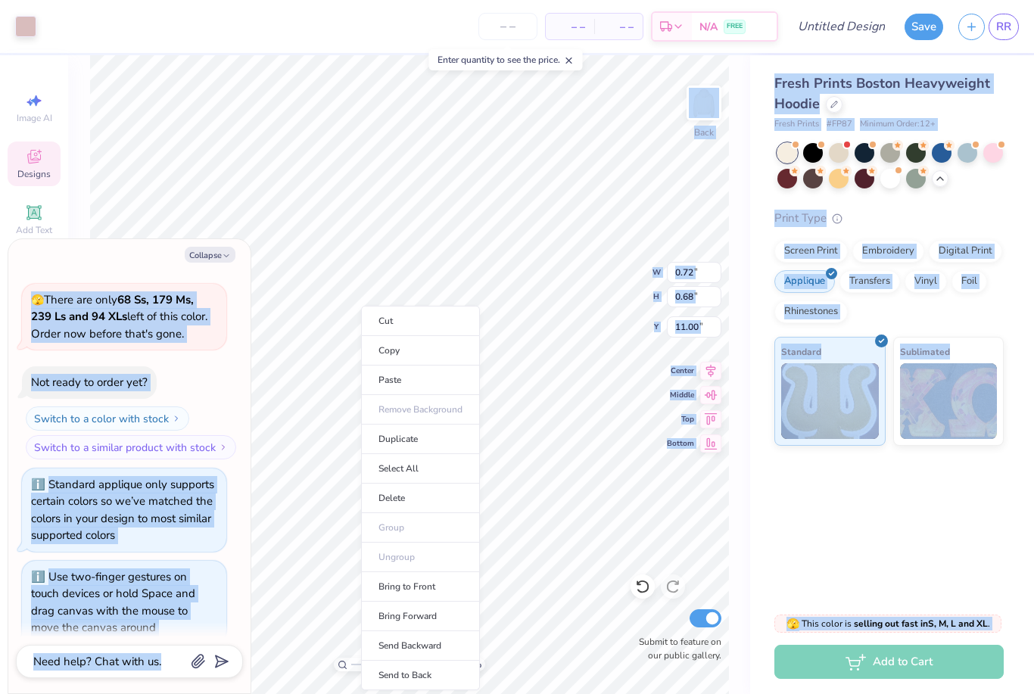
click at [403, 493] on li "Delete" at bounding box center [420, 499] width 119 height 30
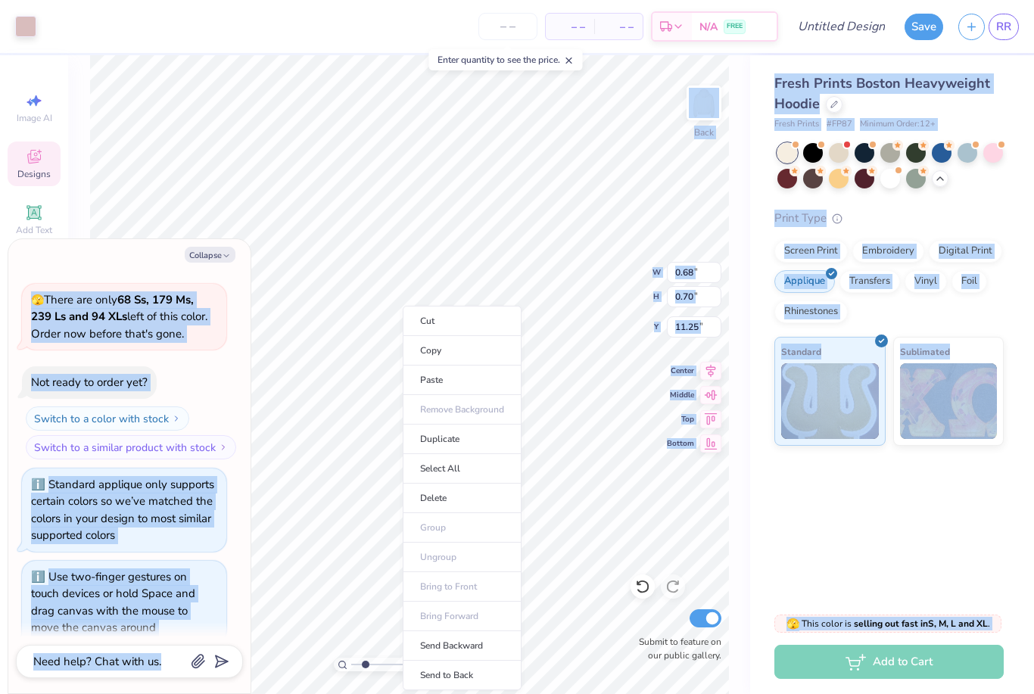
click at [458, 499] on li "Delete" at bounding box center [462, 499] width 119 height 30
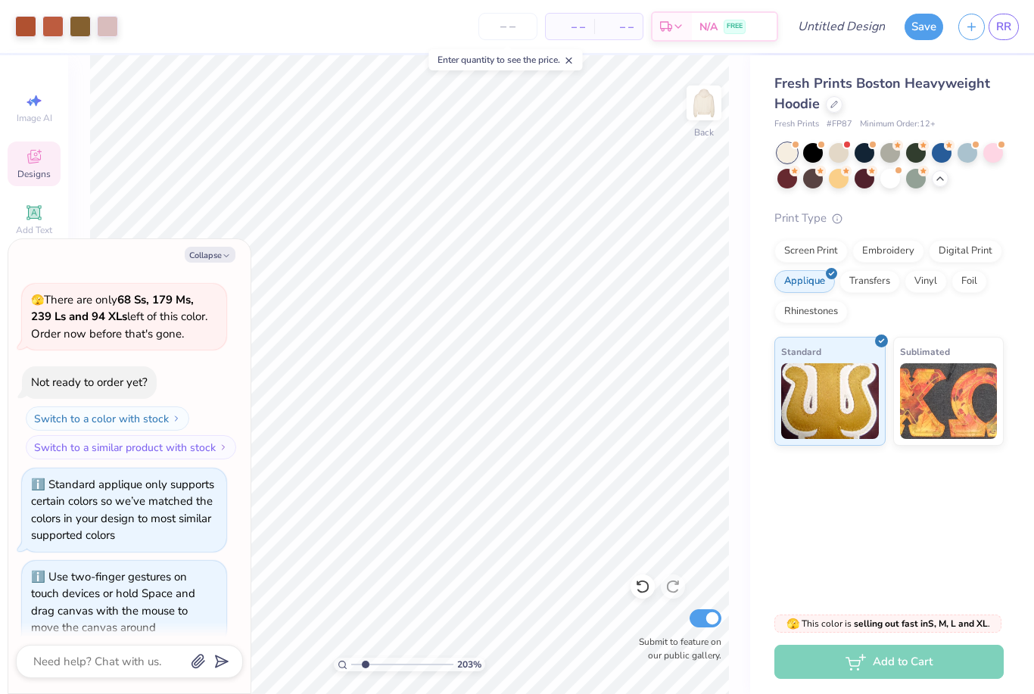
click at [21, 23] on div at bounding box center [25, 26] width 21 height 21
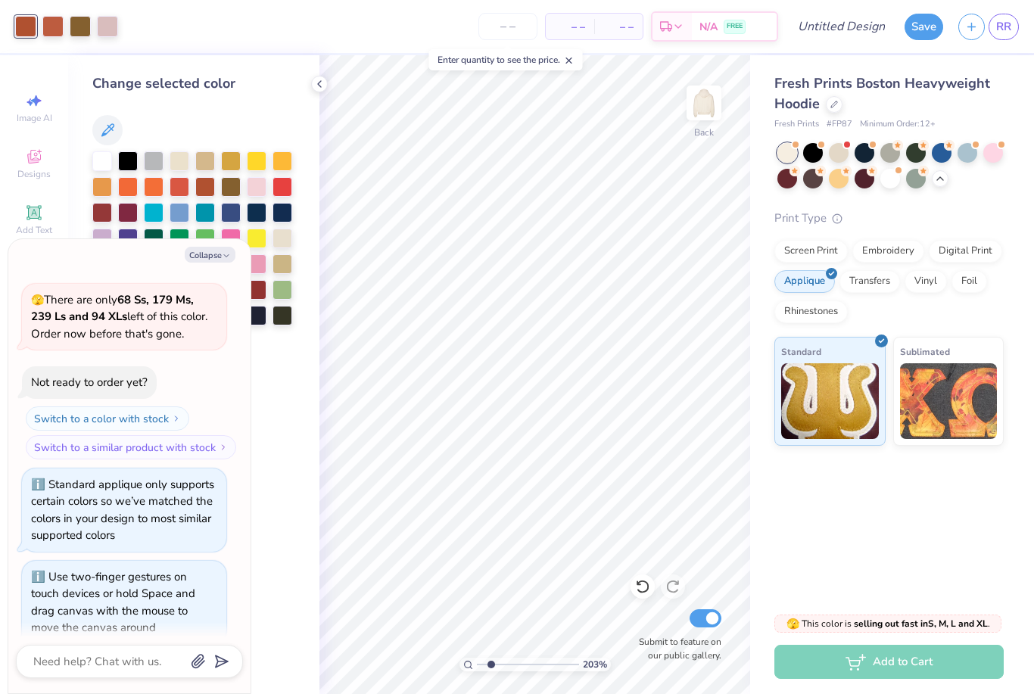
click at [100, 162] on div at bounding box center [102, 161] width 20 height 20
click at [50, 25] on div at bounding box center [52, 26] width 21 height 21
click at [95, 163] on div at bounding box center [102, 161] width 20 height 20
click at [51, 28] on div at bounding box center [52, 26] width 21 height 21
click at [98, 158] on div at bounding box center [102, 161] width 20 height 20
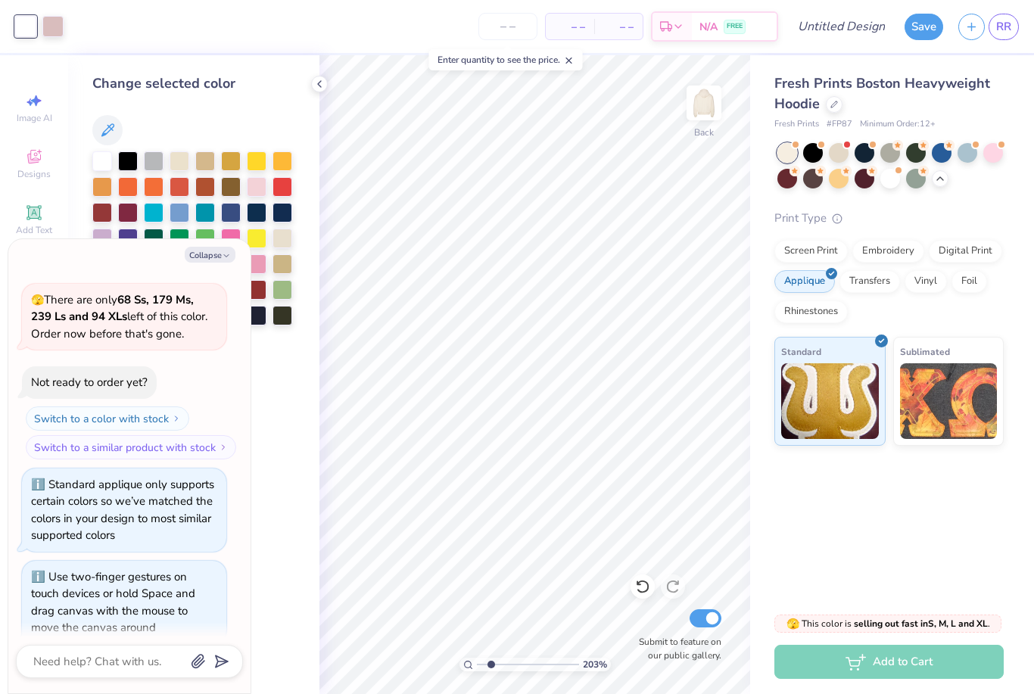
click at [51, 23] on div at bounding box center [52, 26] width 21 height 21
click at [204, 260] on button "Collapse" at bounding box center [210, 255] width 51 height 16
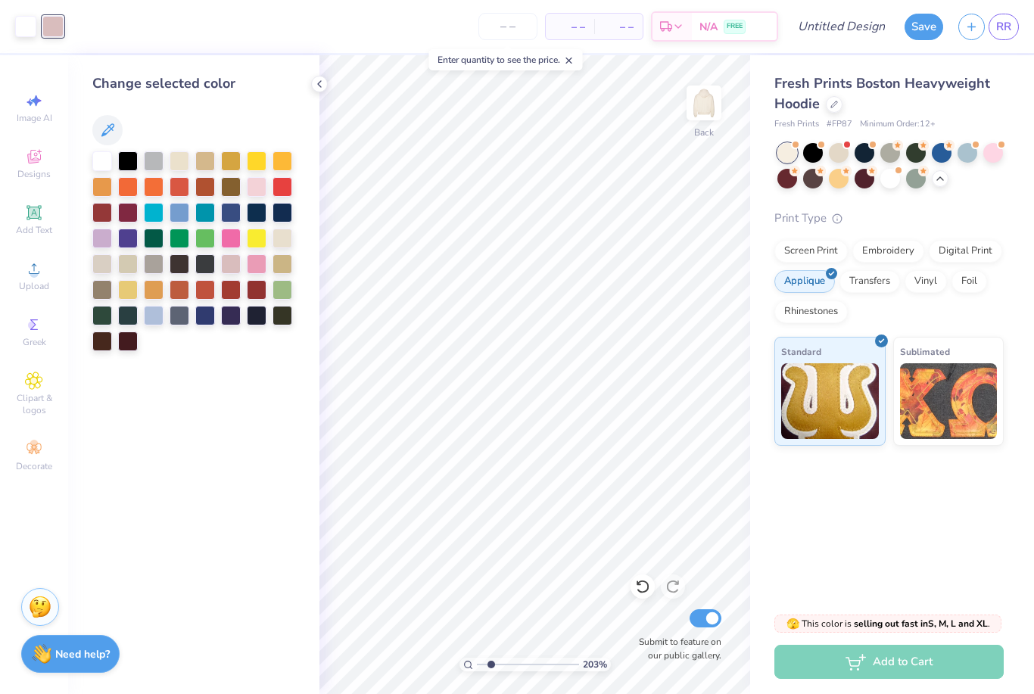
click at [254, 257] on div at bounding box center [257, 264] width 20 height 20
click at [201, 379] on div "Change selected color" at bounding box center [193, 374] width 251 height 639
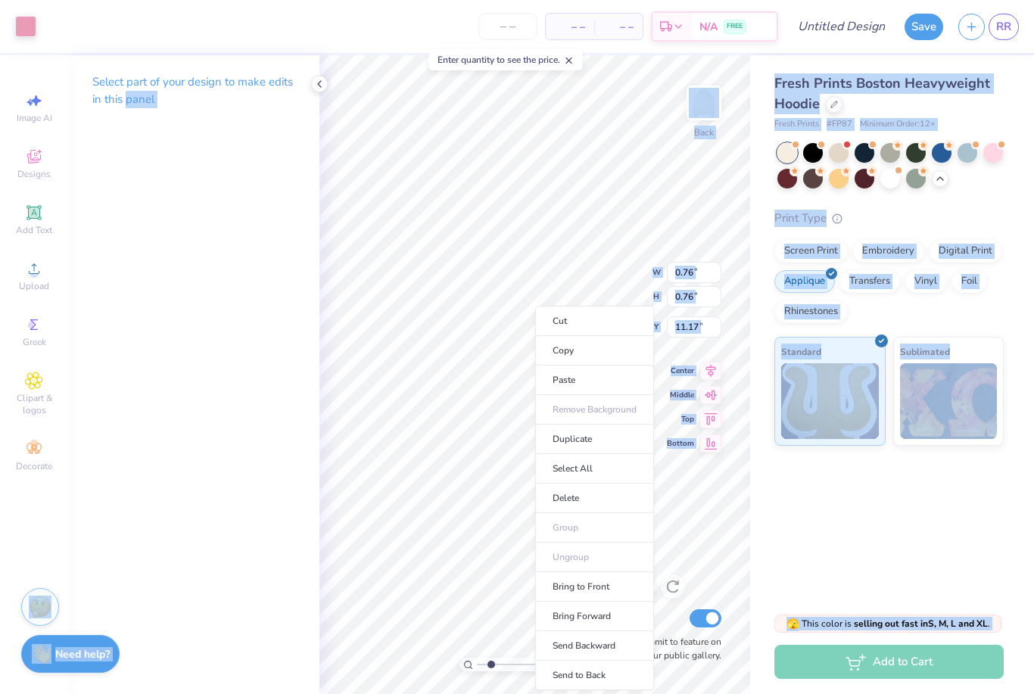
click at [582, 497] on li "Delete" at bounding box center [594, 499] width 119 height 30
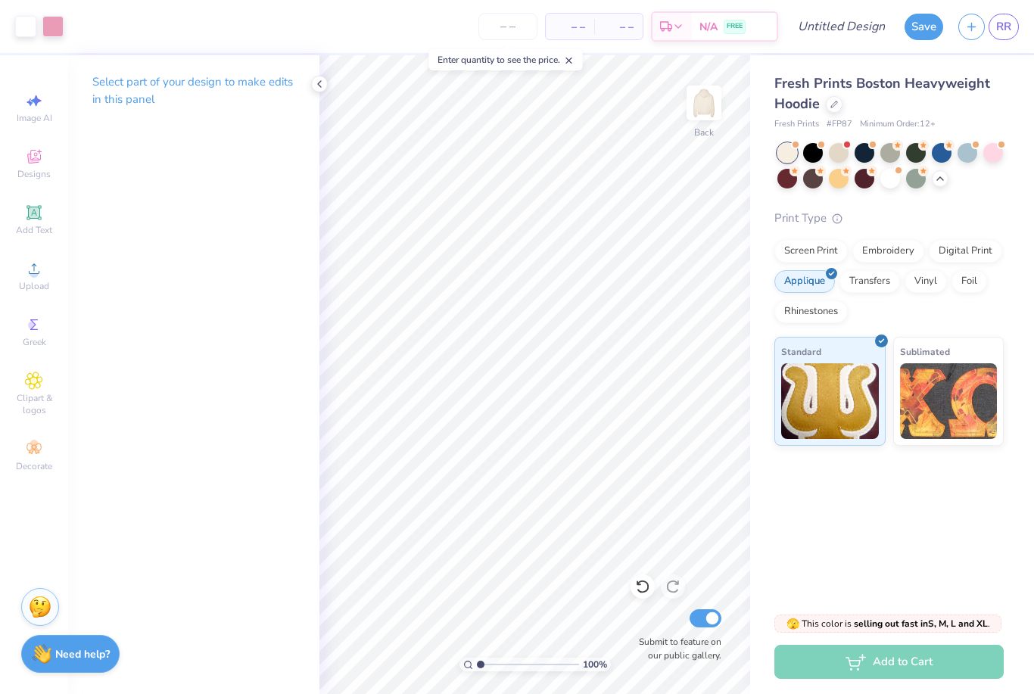
click at [317, 91] on div at bounding box center [319, 84] width 17 height 17
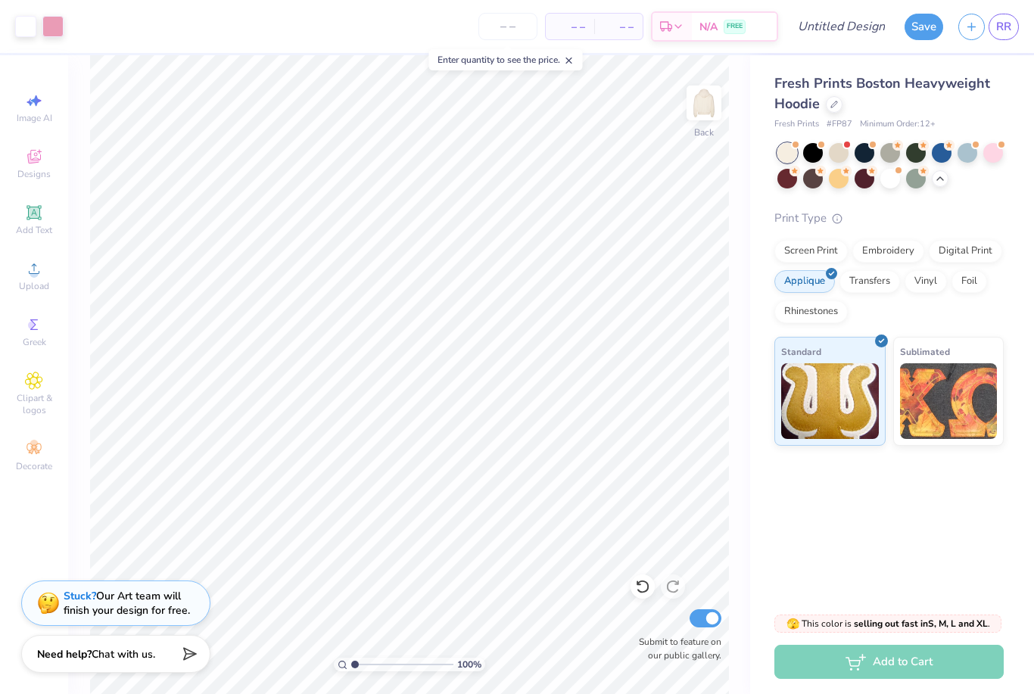
click at [42, 471] on span "Decorate" at bounding box center [34, 466] width 36 height 12
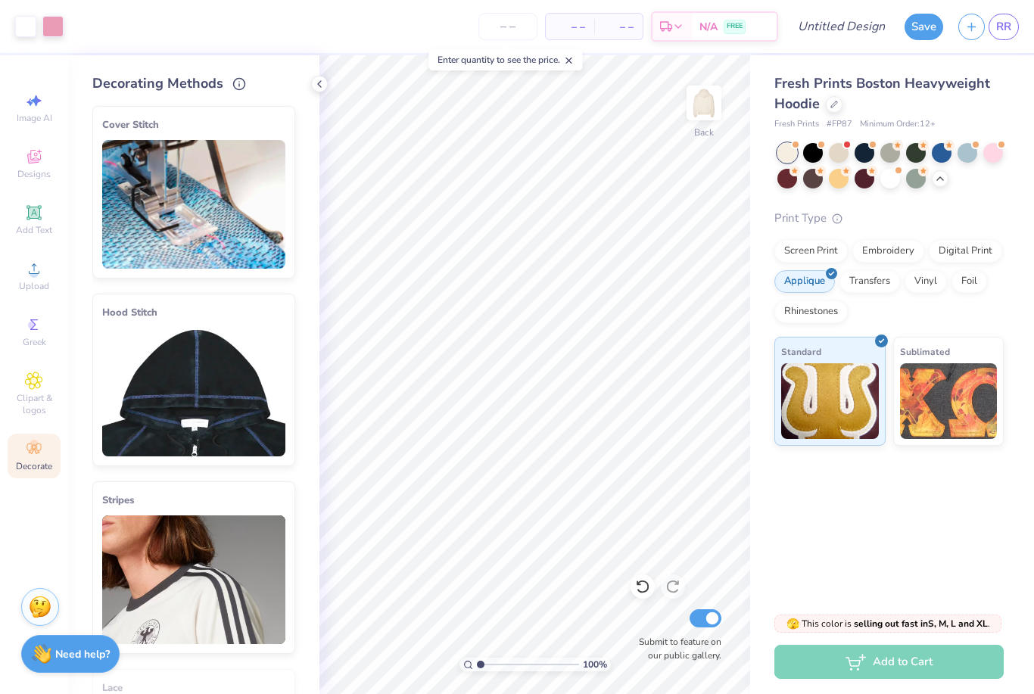
click at [251, 329] on img at bounding box center [193, 392] width 183 height 129
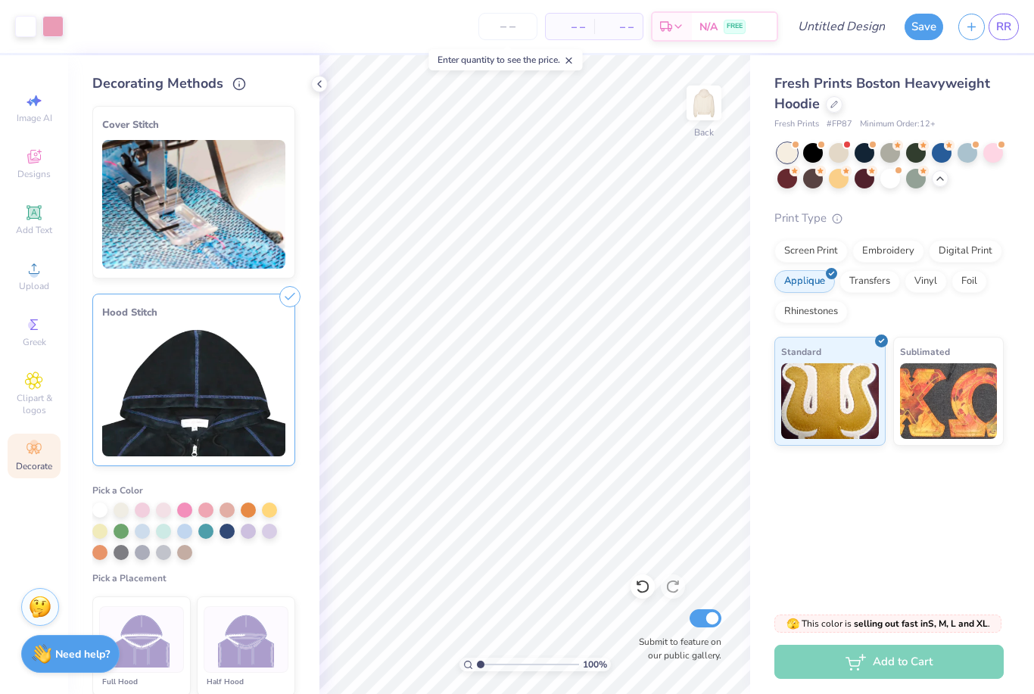
click at [188, 508] on div at bounding box center [184, 510] width 15 height 15
click at [209, 509] on div at bounding box center [205, 510] width 15 height 15
click at [186, 514] on div at bounding box center [184, 510] width 15 height 15
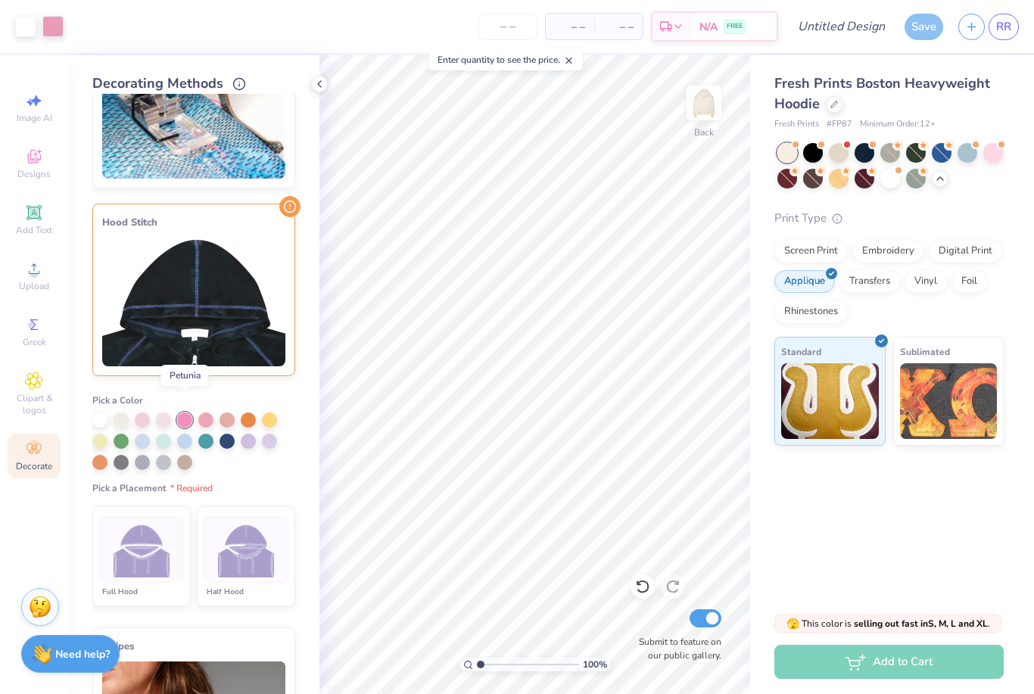
scroll to position [107, 0]
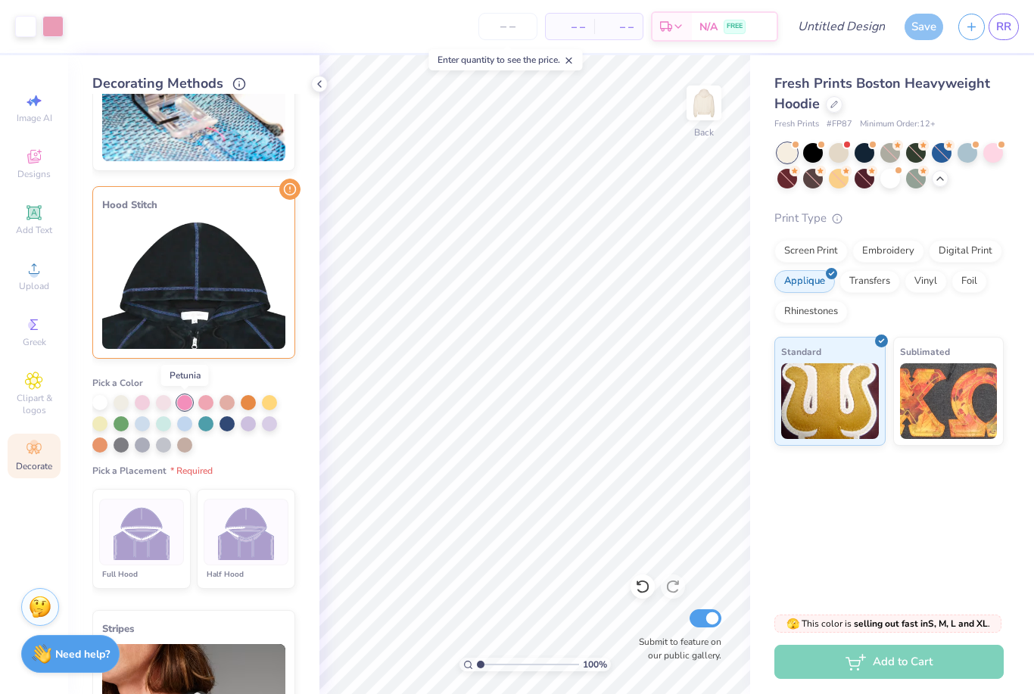
click at [253, 527] on img at bounding box center [246, 532] width 57 height 57
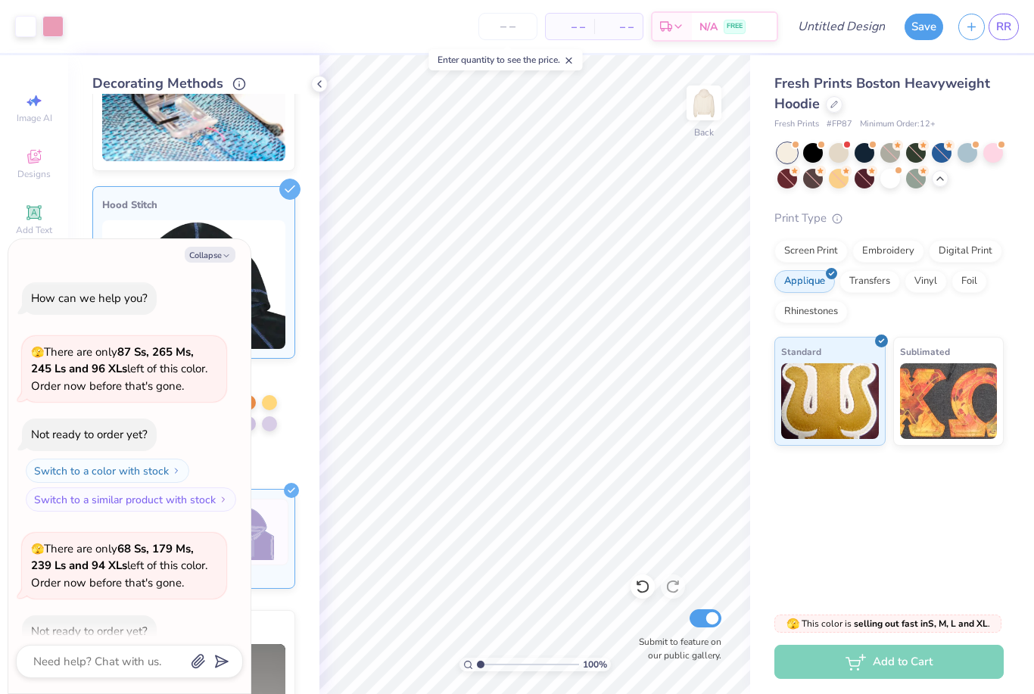
scroll to position [1802, 0]
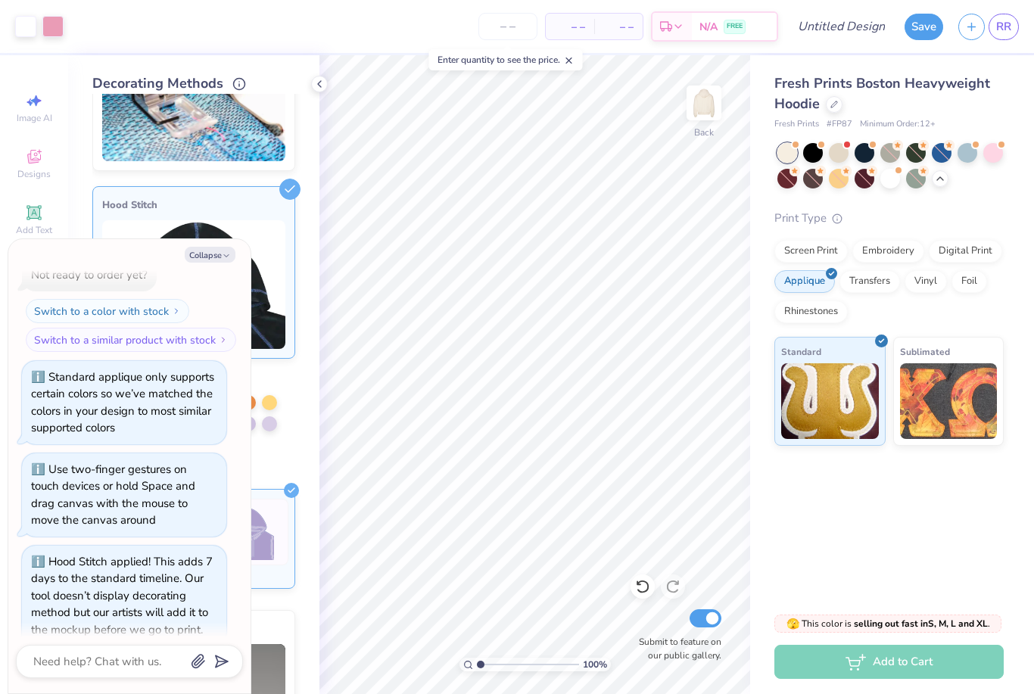
click at [218, 249] on button "Collapse" at bounding box center [210, 255] width 51 height 16
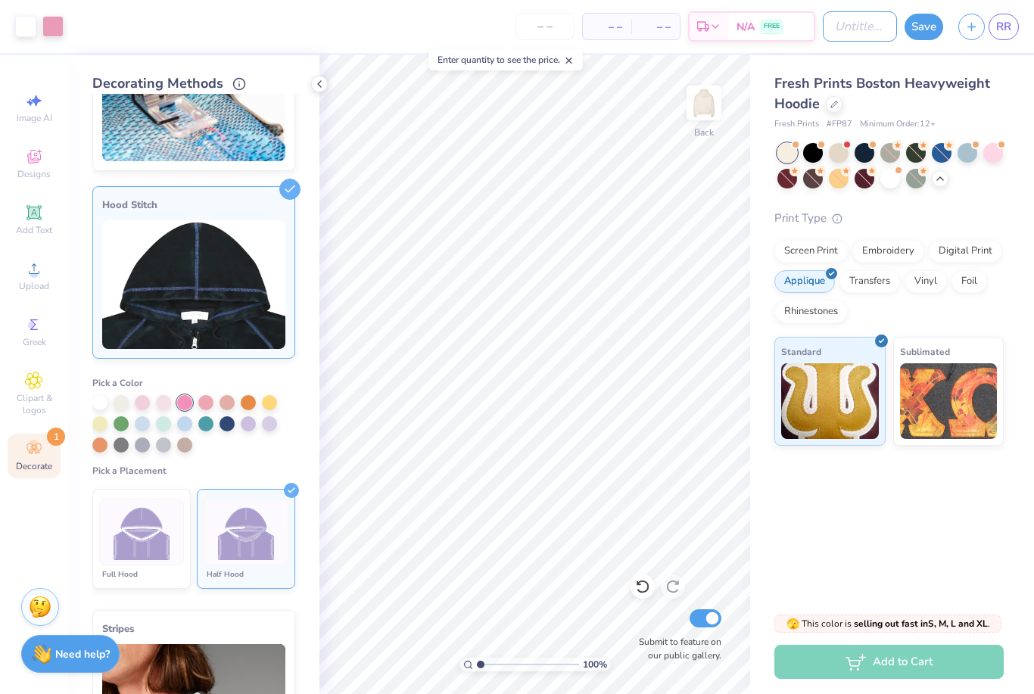
click at [867, 28] on input "Design Title" at bounding box center [860, 26] width 74 height 30
click at [924, 30] on button "Save" at bounding box center [924, 27] width 39 height 26
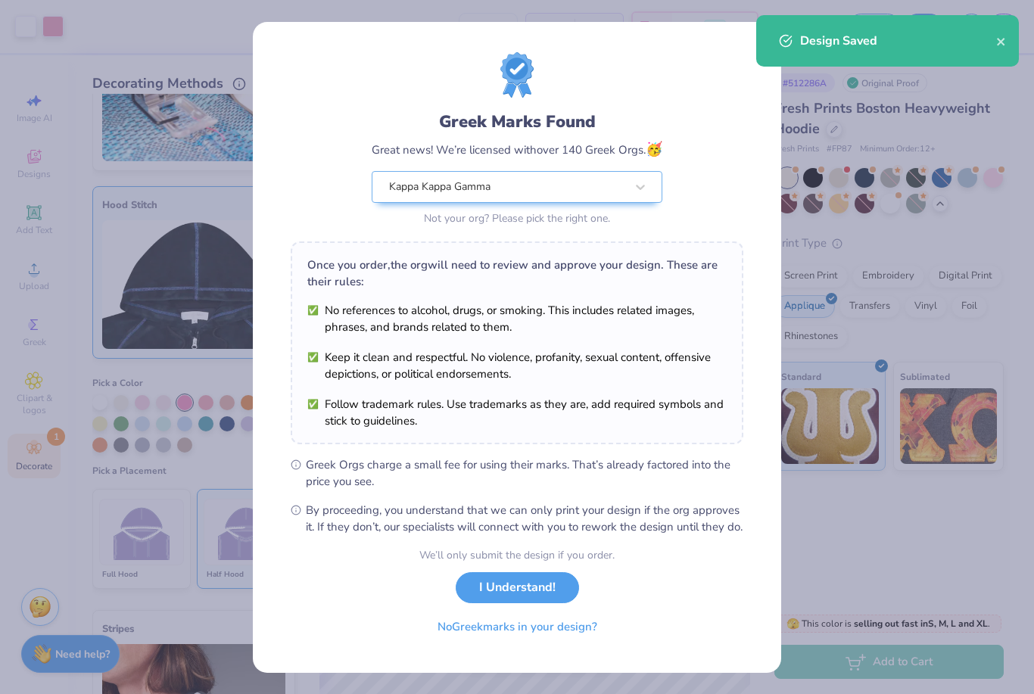
click at [487, 603] on button "I Understand!" at bounding box center [517, 587] width 123 height 31
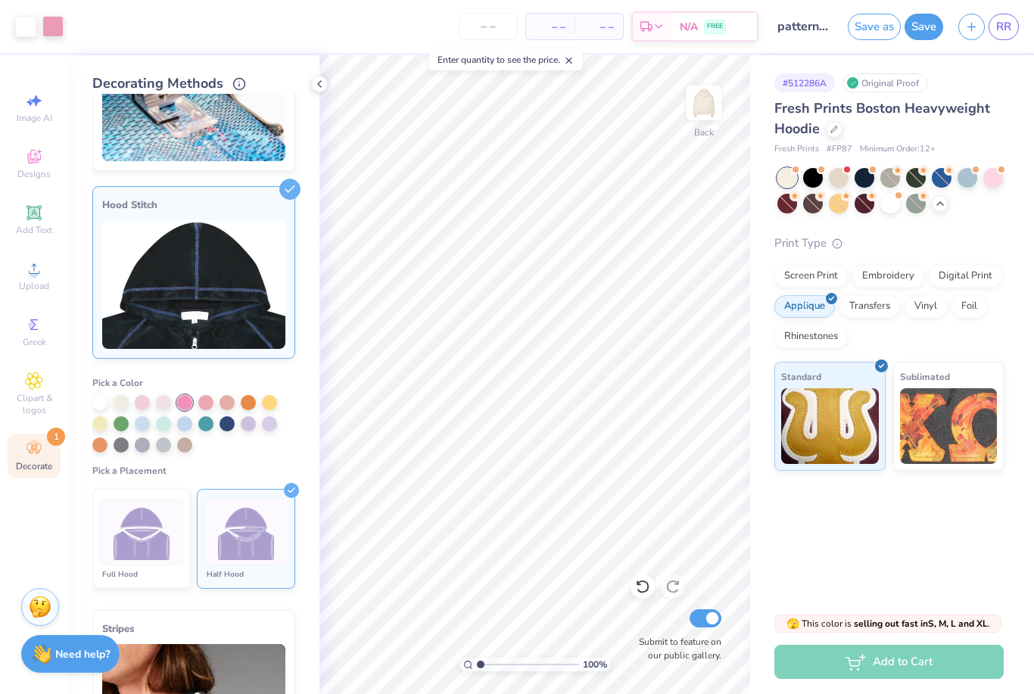
click at [1007, 28] on span "RR" at bounding box center [1003, 26] width 15 height 17
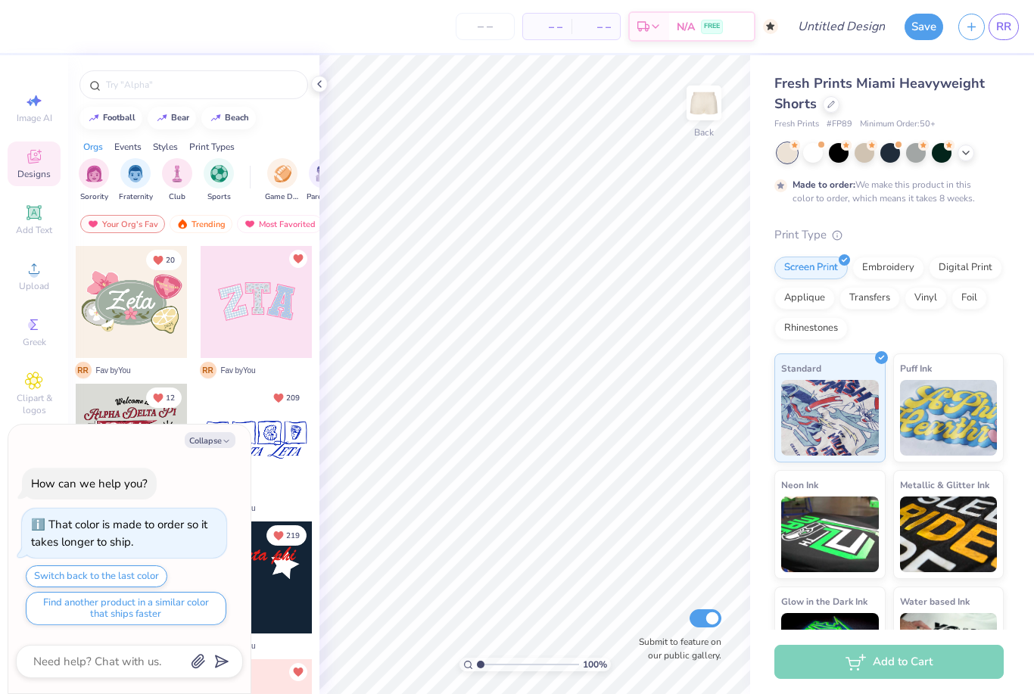
click at [316, 83] on icon at bounding box center [319, 84] width 12 height 12
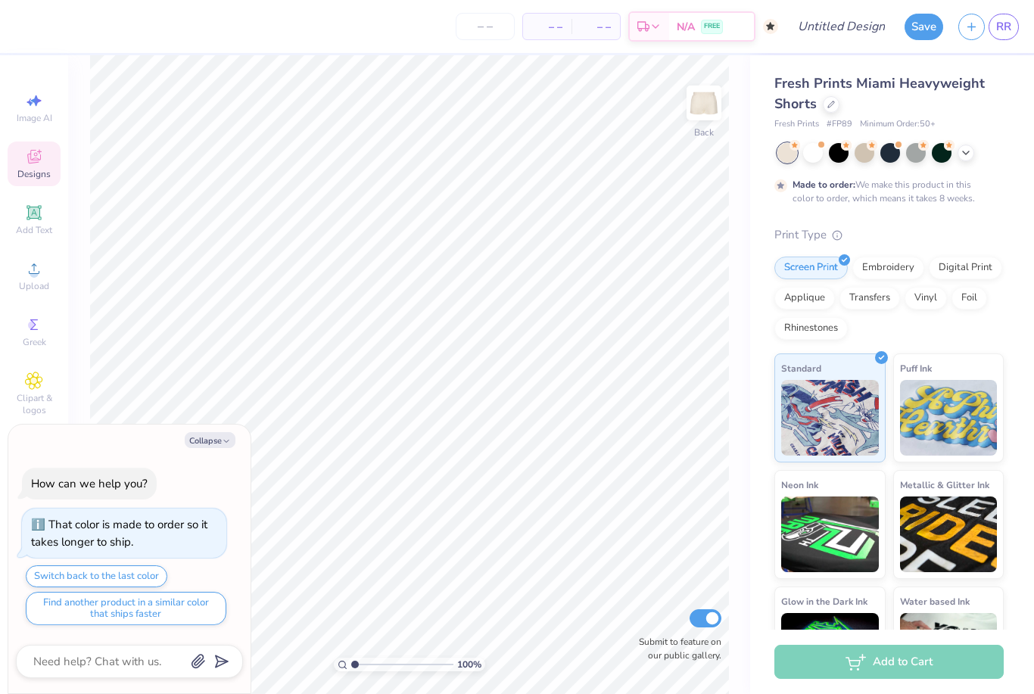
click at [213, 440] on button "Collapse" at bounding box center [210, 440] width 51 height 16
type textarea "x"
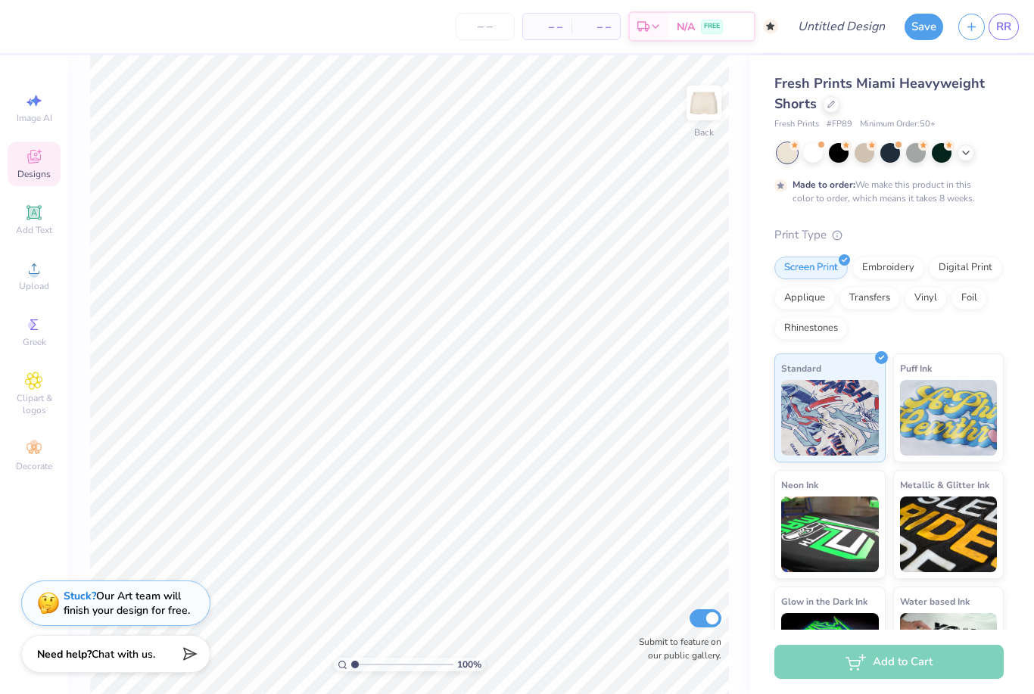
click at [45, 227] on span "Add Text" at bounding box center [34, 230] width 36 height 12
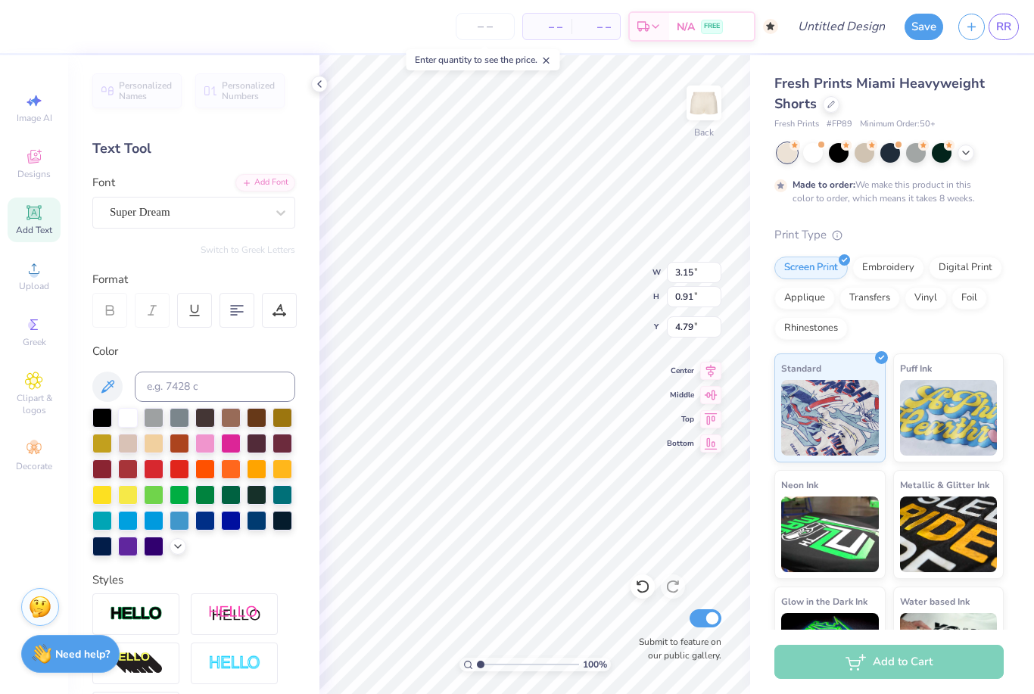
scroll to position [1, 1]
type textarea "T"
type input "1.04"
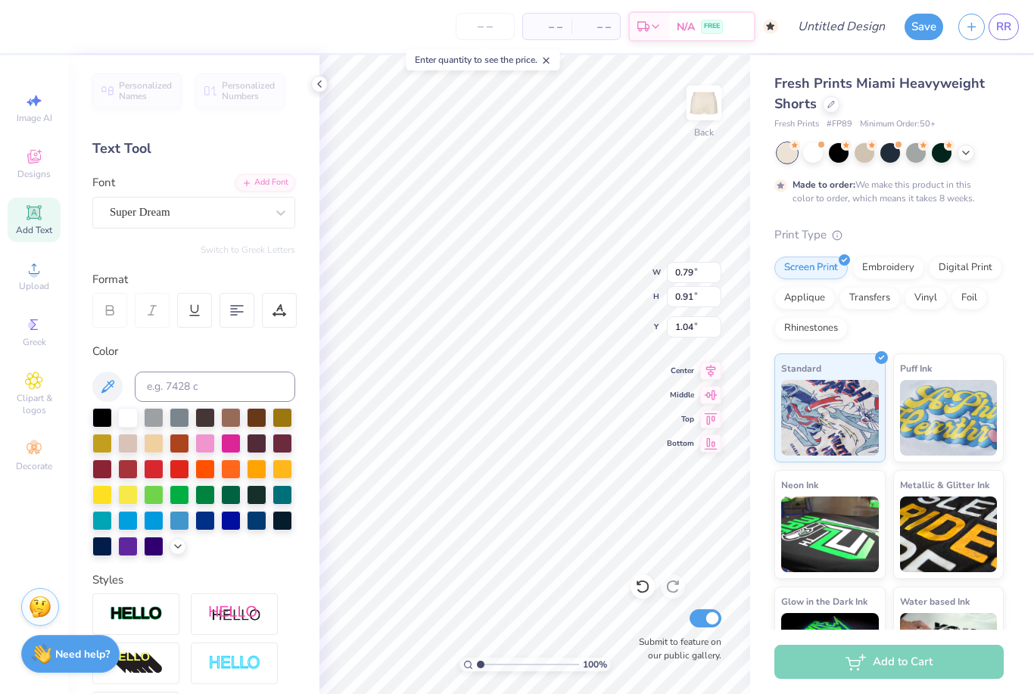
type textarea "kappa gamma"
click at [239, 312] on icon at bounding box center [237, 311] width 14 height 14
click at [234, 324] on div at bounding box center [194, 332] width 164 height 16
type input "cursive"
type input "4.76"
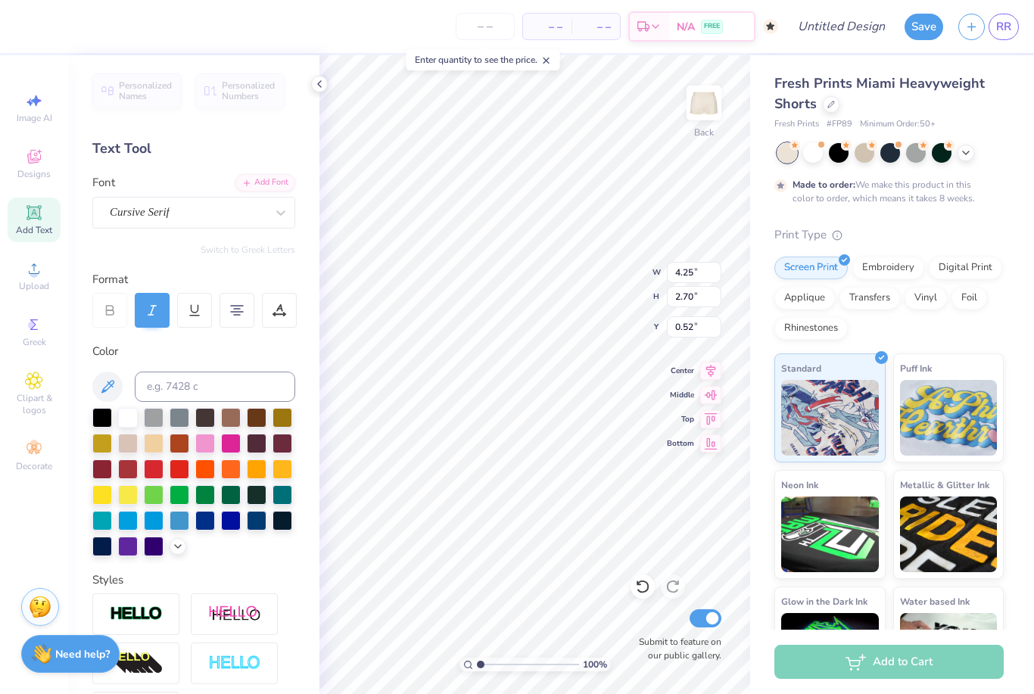
type input "2.81"
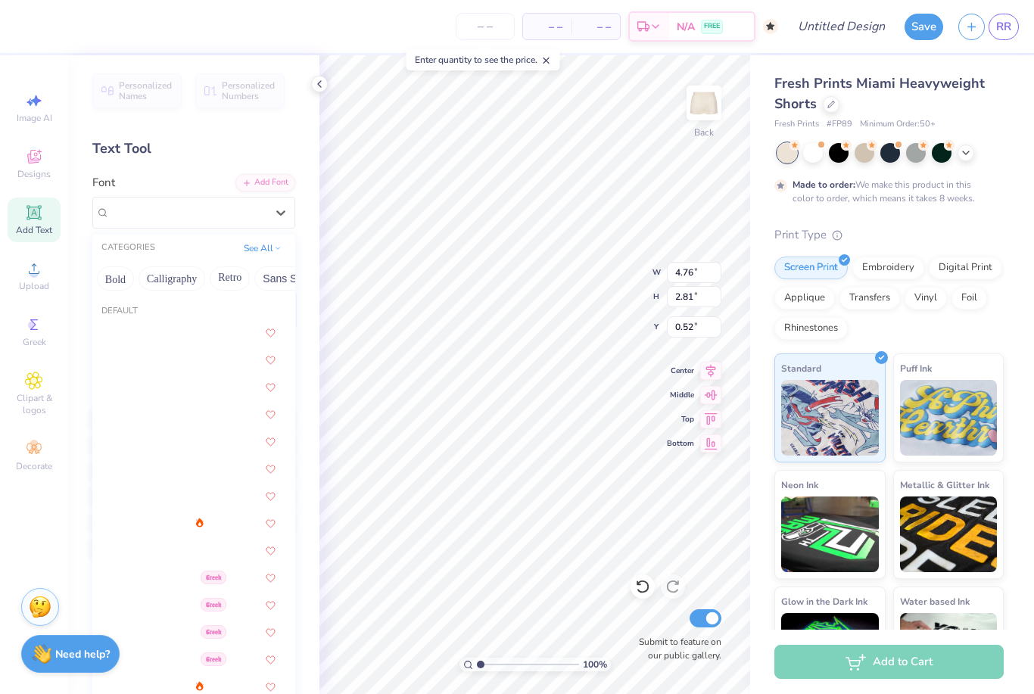
scroll to position [0, 203]
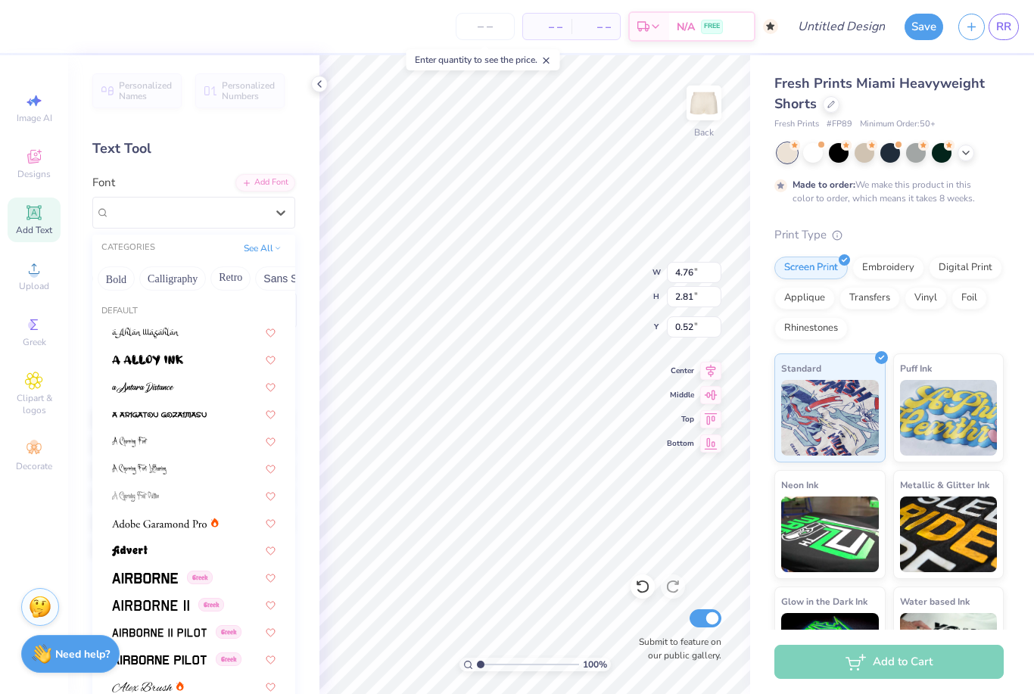
click at [178, 269] on button "Calligraphy" at bounding box center [172, 278] width 67 height 24
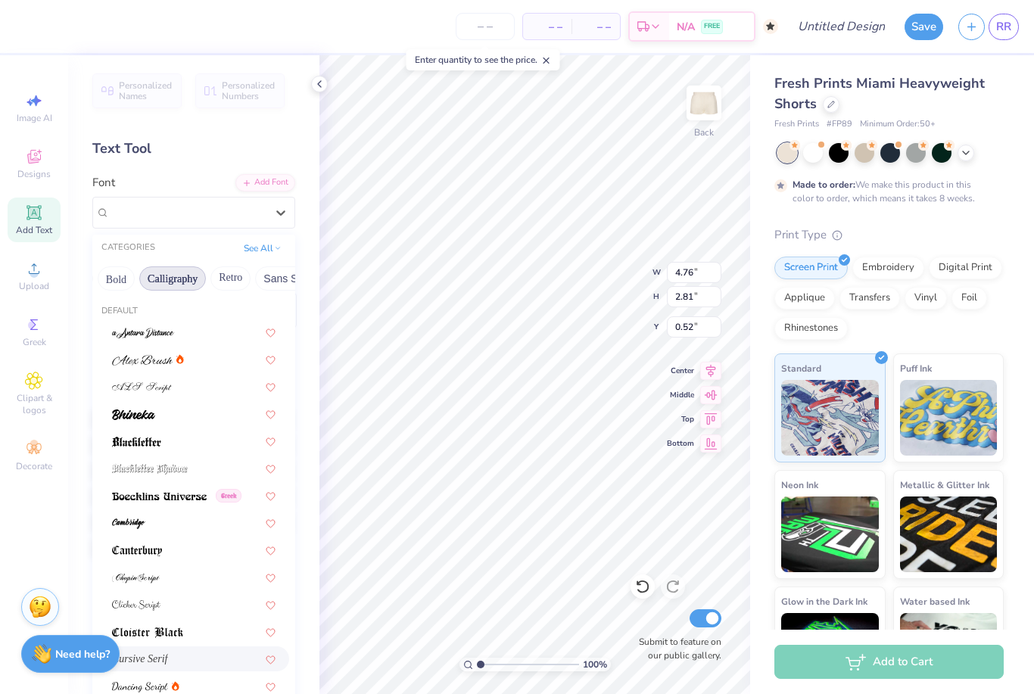
click at [172, 275] on button "Calligraphy" at bounding box center [172, 278] width 67 height 24
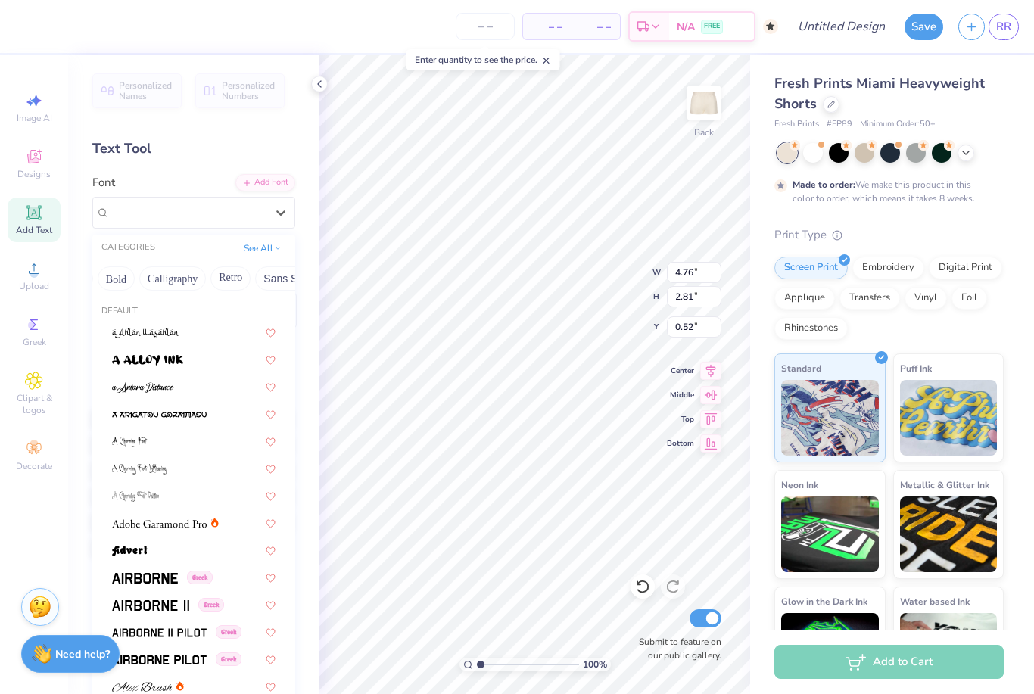
scroll to position [-1, 0]
click at [167, 272] on button "Calligraphy" at bounding box center [172, 278] width 67 height 24
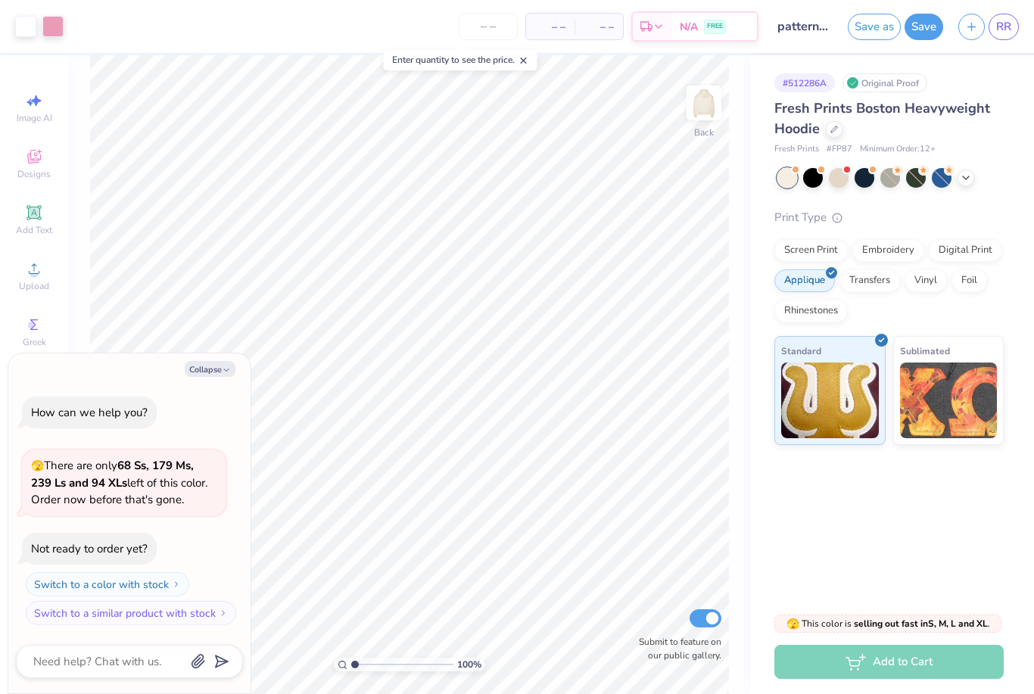
click at [60, 19] on div at bounding box center [52, 26] width 21 height 21
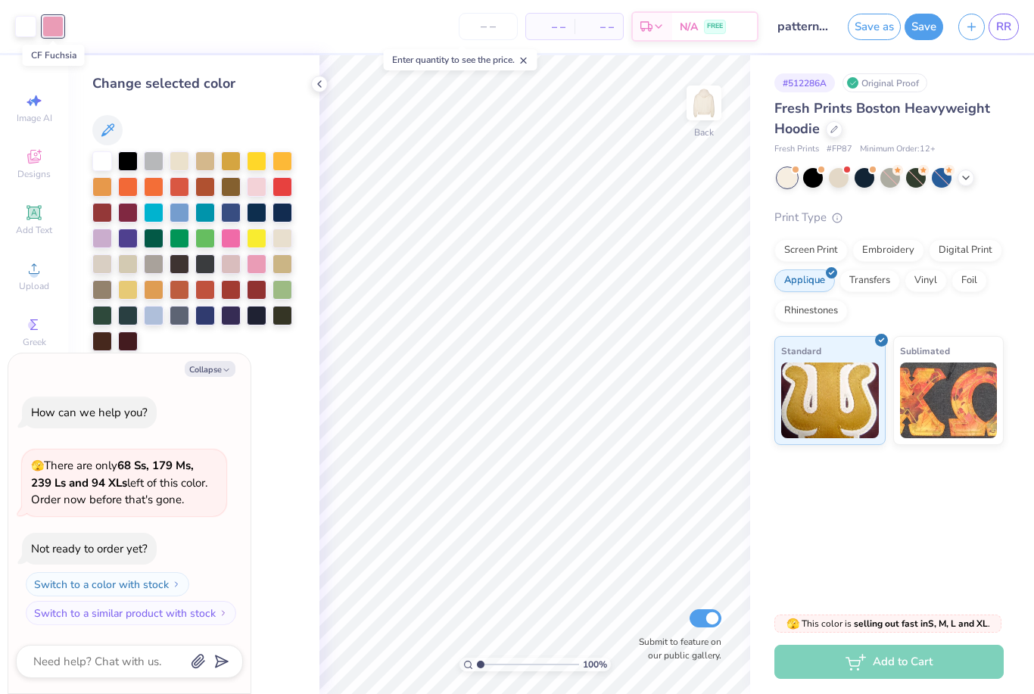
click at [210, 371] on button "Collapse" at bounding box center [210, 369] width 51 height 16
type textarea "x"
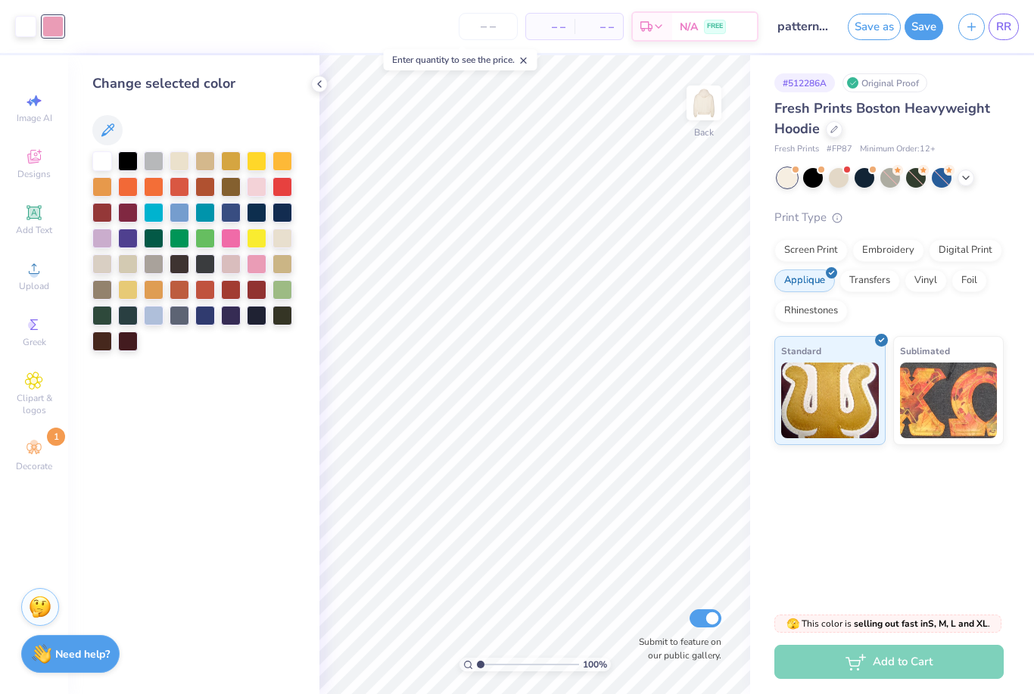
click at [1016, 33] on link "RR" at bounding box center [1004, 27] width 30 height 26
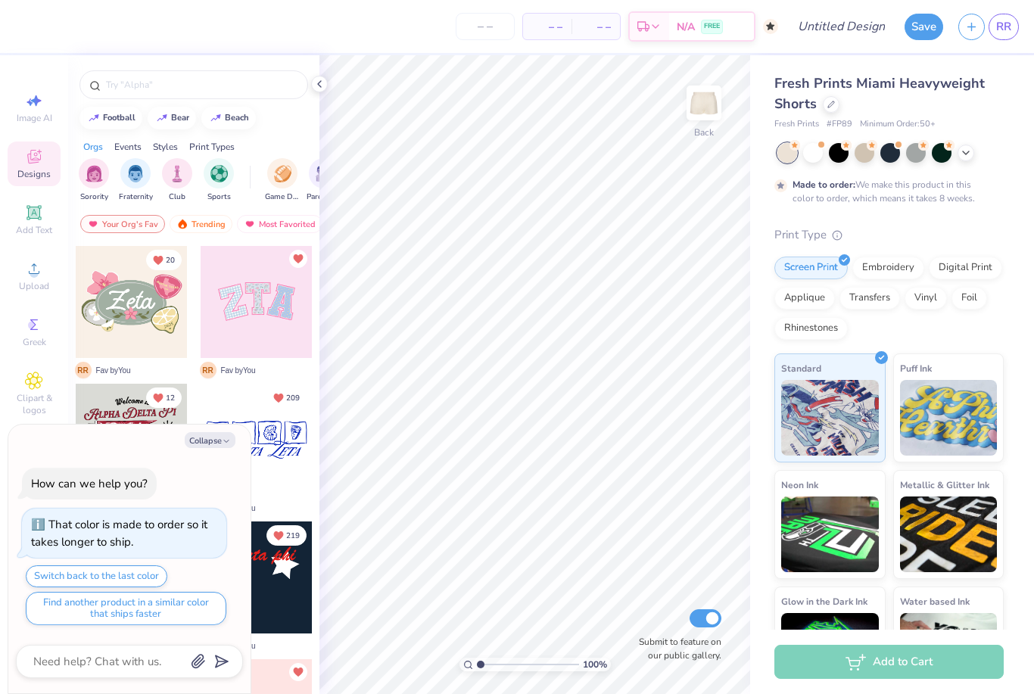
click at [35, 226] on div "Add Text" at bounding box center [34, 220] width 53 height 45
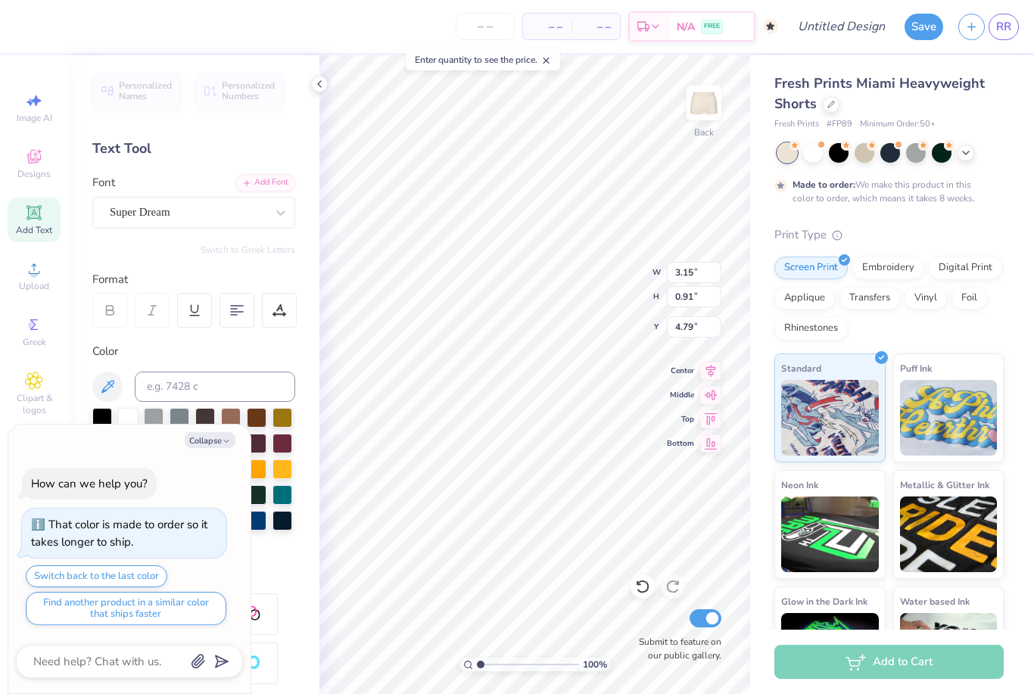
scroll to position [1, 1]
type textarea "x"
type input "0.50"
click at [130, 350] on div "Color" at bounding box center [193, 351] width 203 height 17
type textarea "x"
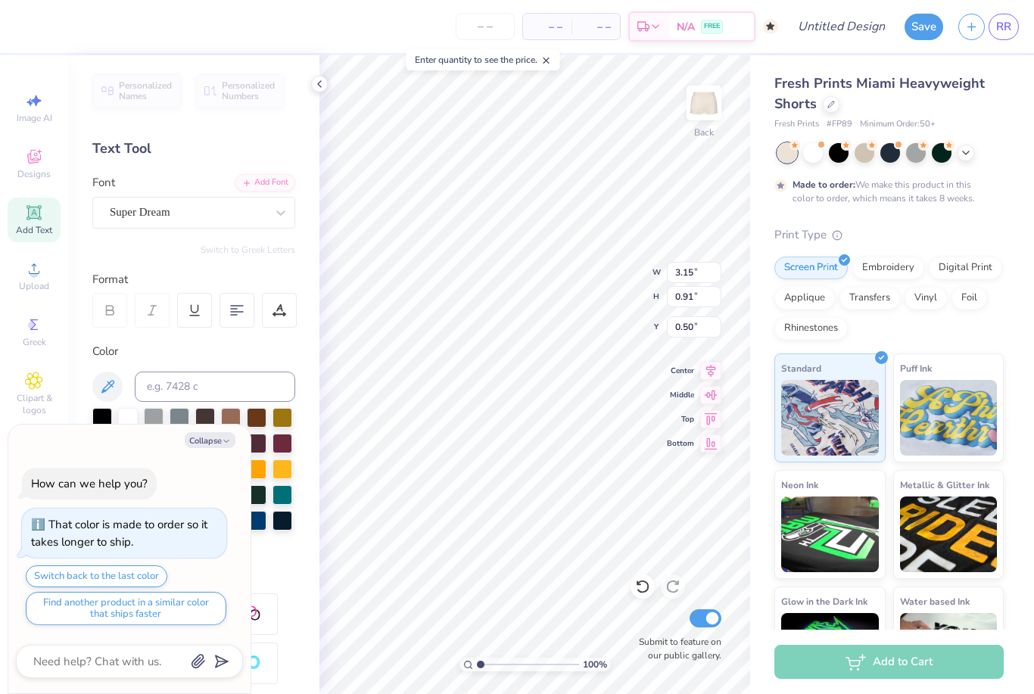
scroll to position [1, 2]
type textarea "kappa gamma"
click at [197, 308] on icon at bounding box center [195, 311] width 14 height 14
click at [196, 308] on icon at bounding box center [195, 311] width 14 height 14
click at [241, 304] on icon at bounding box center [237, 311] width 14 height 14
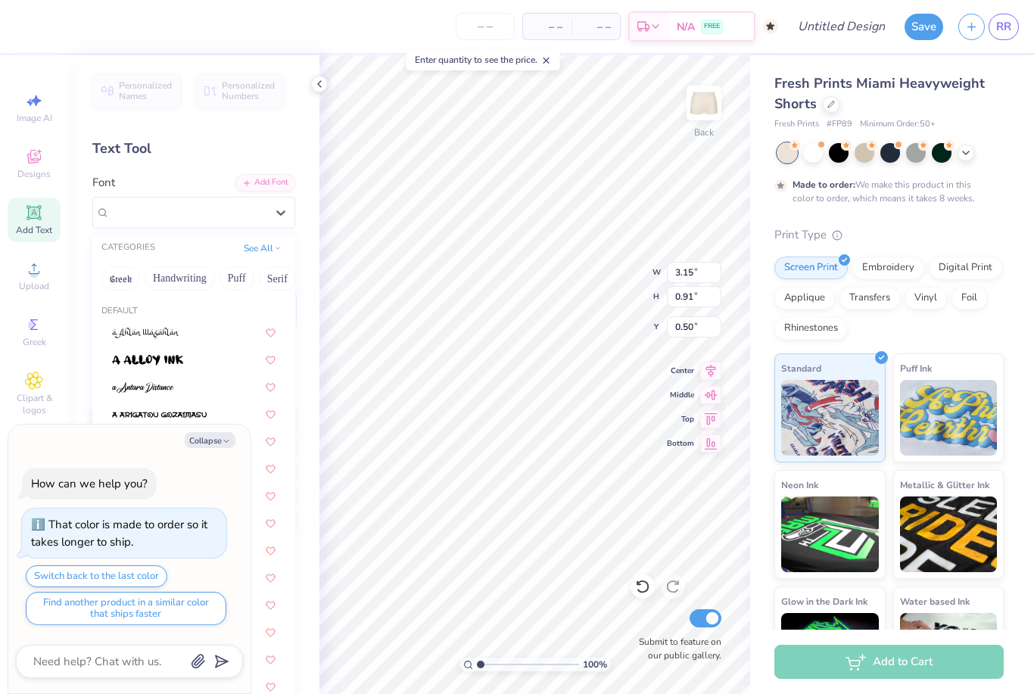
type textarea "x"
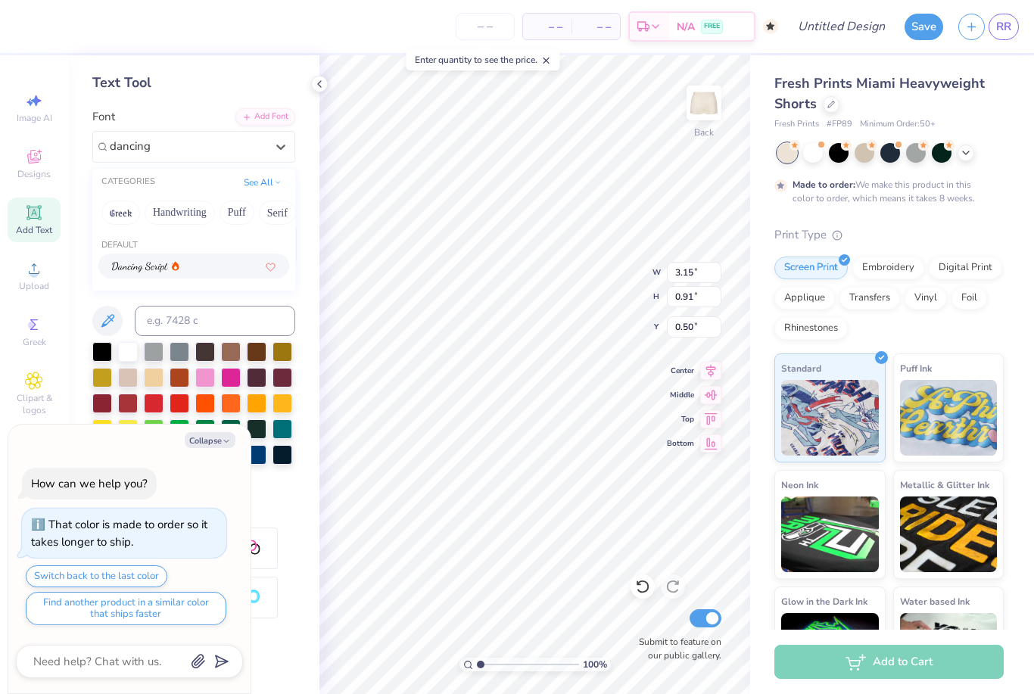
scroll to position [81, 0]
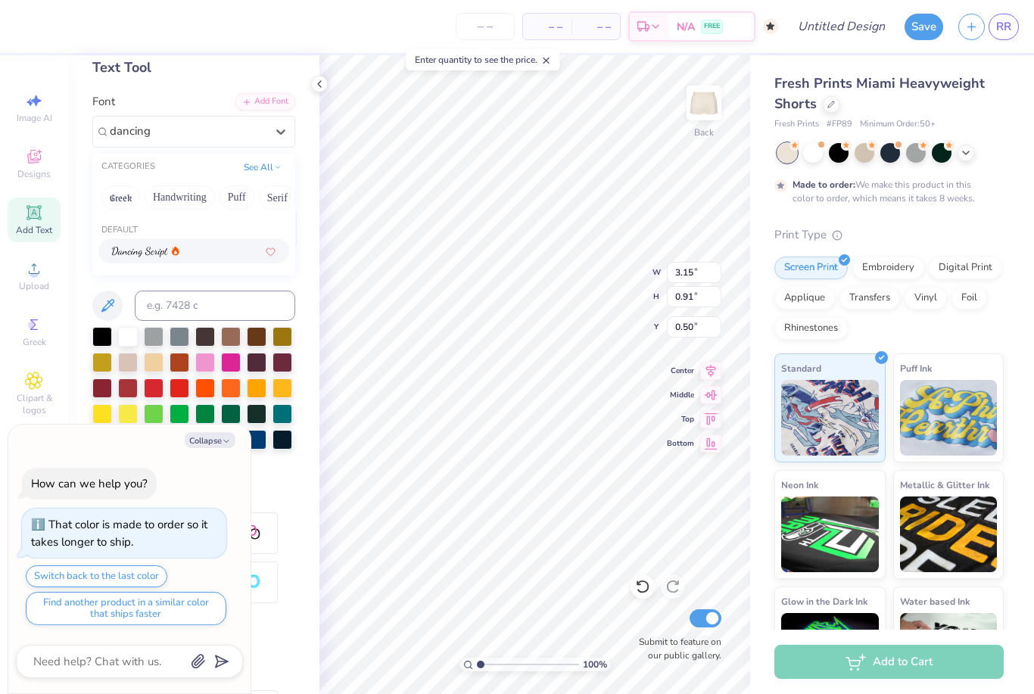
click at [217, 250] on div at bounding box center [194, 251] width 164 height 16
type input "dancing"
type textarea "x"
click at [217, 437] on button "Collapse" at bounding box center [210, 440] width 51 height 16
type textarea "x"
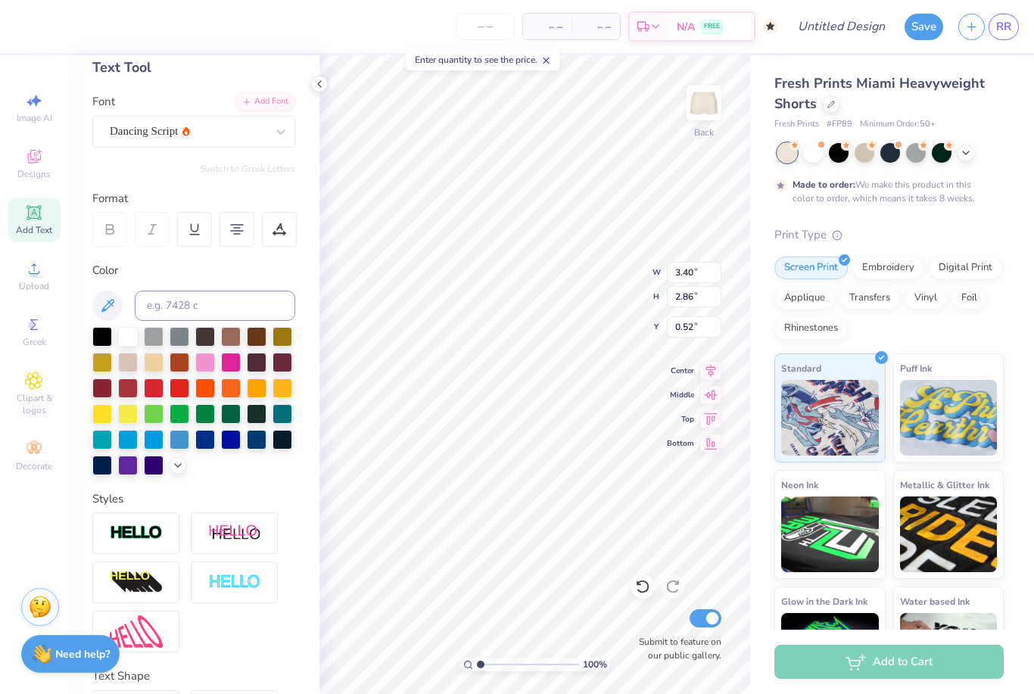
click at [173, 461] on icon at bounding box center [178, 465] width 12 height 12
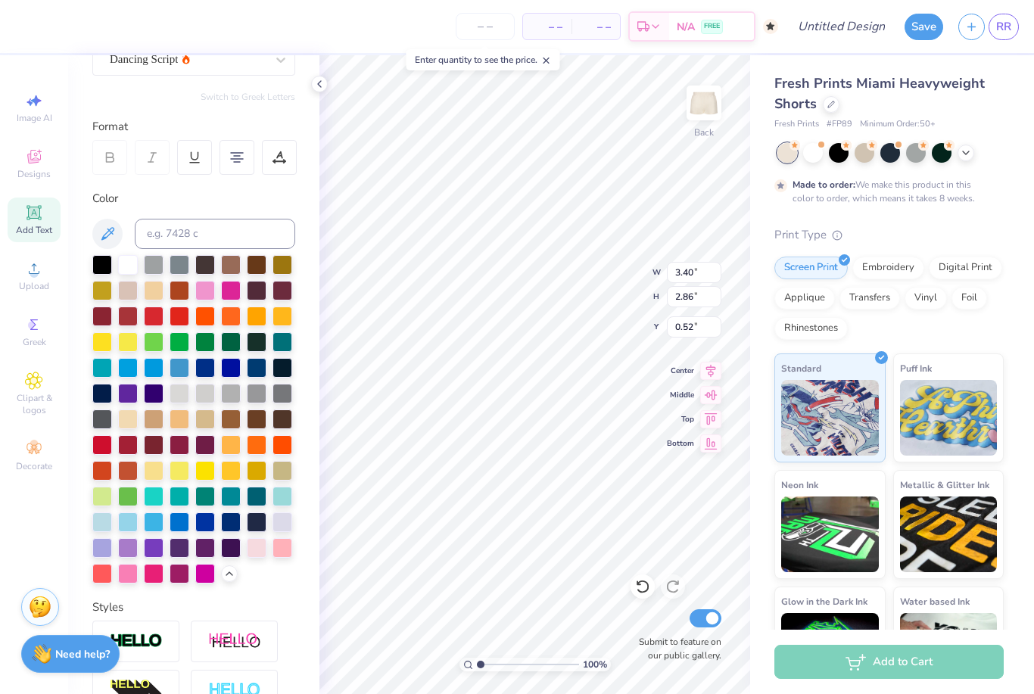
scroll to position [171, 0]
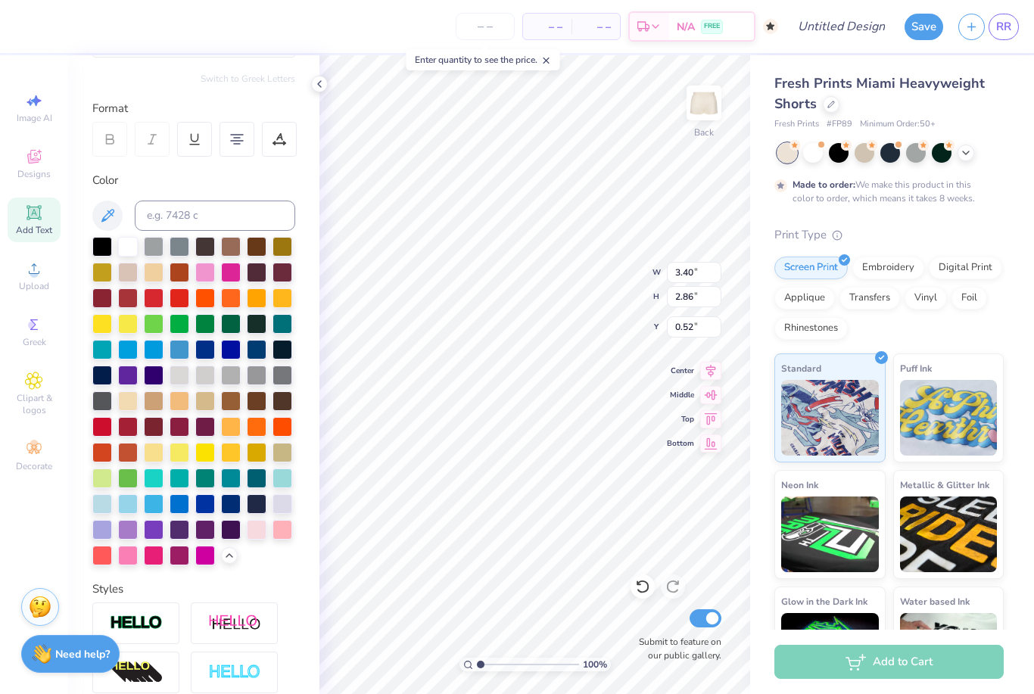
click at [125, 558] on div at bounding box center [128, 556] width 20 height 20
click at [259, 212] on input at bounding box center [215, 216] width 160 height 30
click at [175, 208] on input at bounding box center [215, 216] width 160 height 30
click at [234, 212] on input "Cf fu" at bounding box center [215, 216] width 160 height 30
type input "Cf fuchsia"
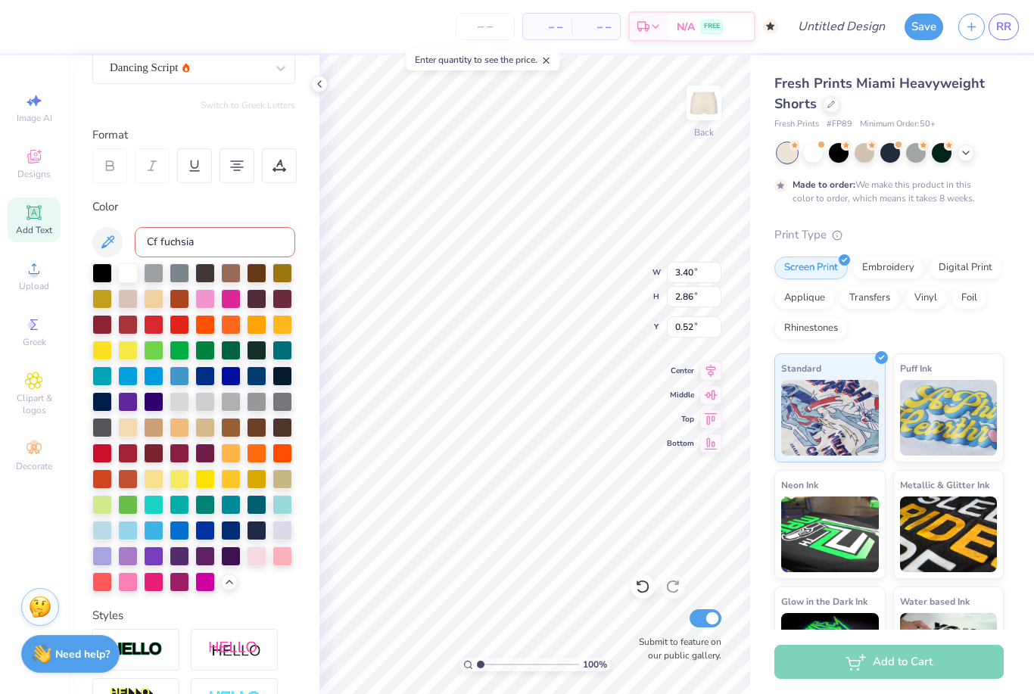
scroll to position [146, 0]
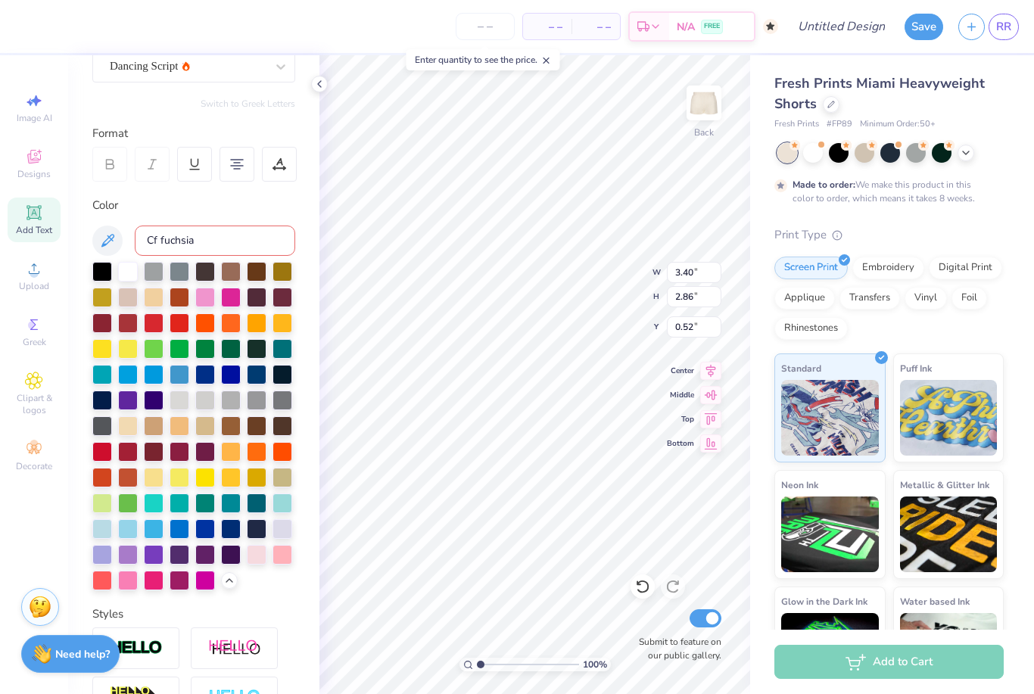
click at [114, 237] on icon at bounding box center [107, 241] width 18 height 18
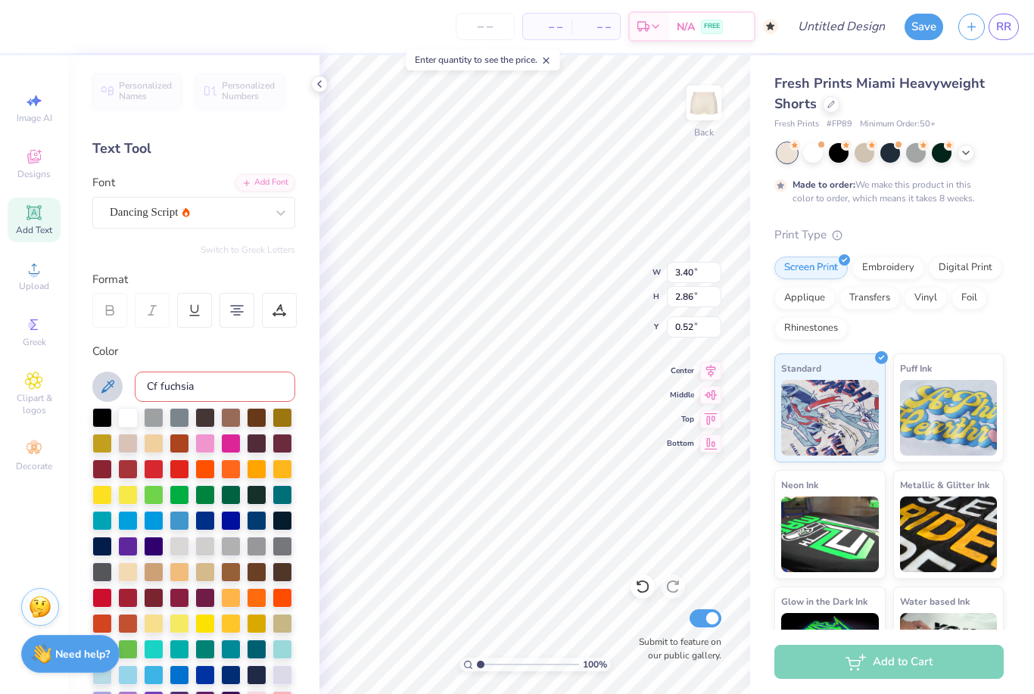
scroll to position [0, 0]
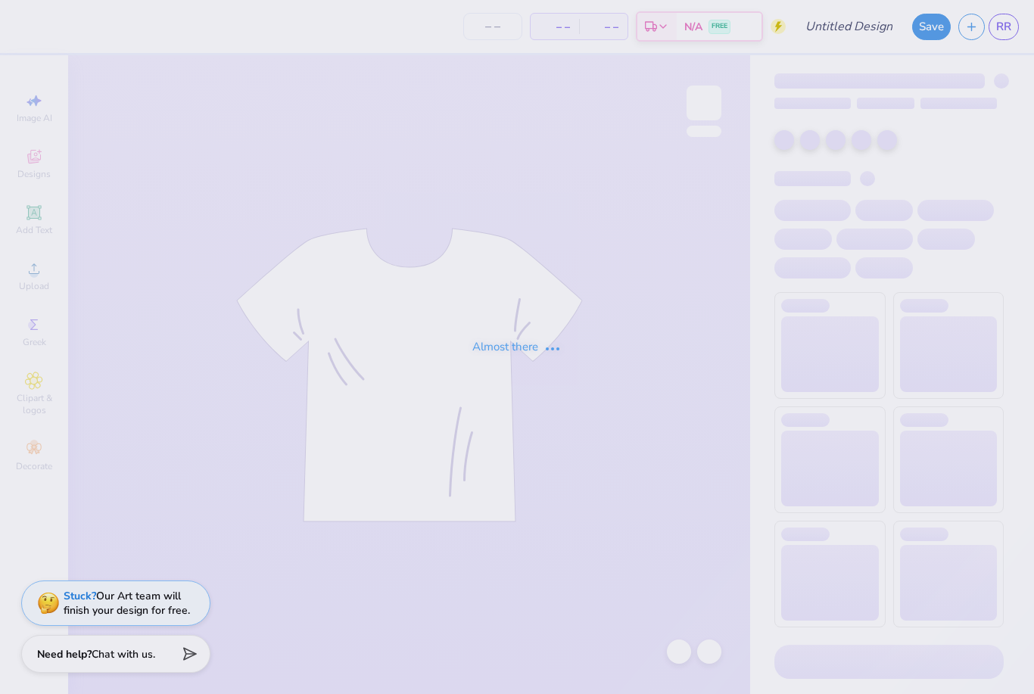
type input "pattern kkg"
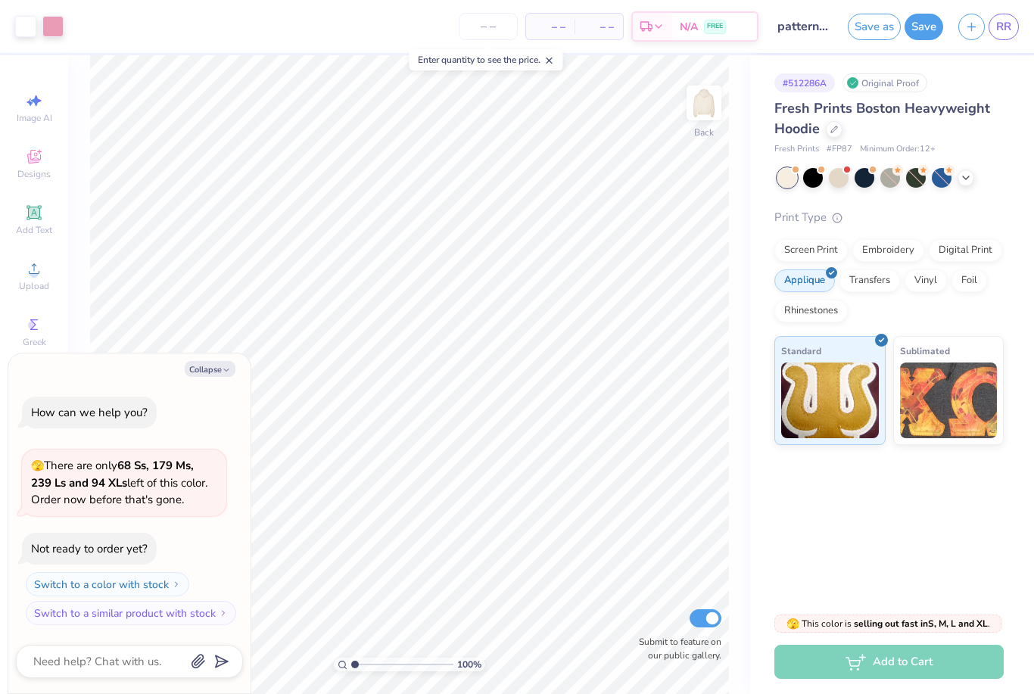
click at [207, 373] on button "Collapse" at bounding box center [210, 369] width 51 height 16
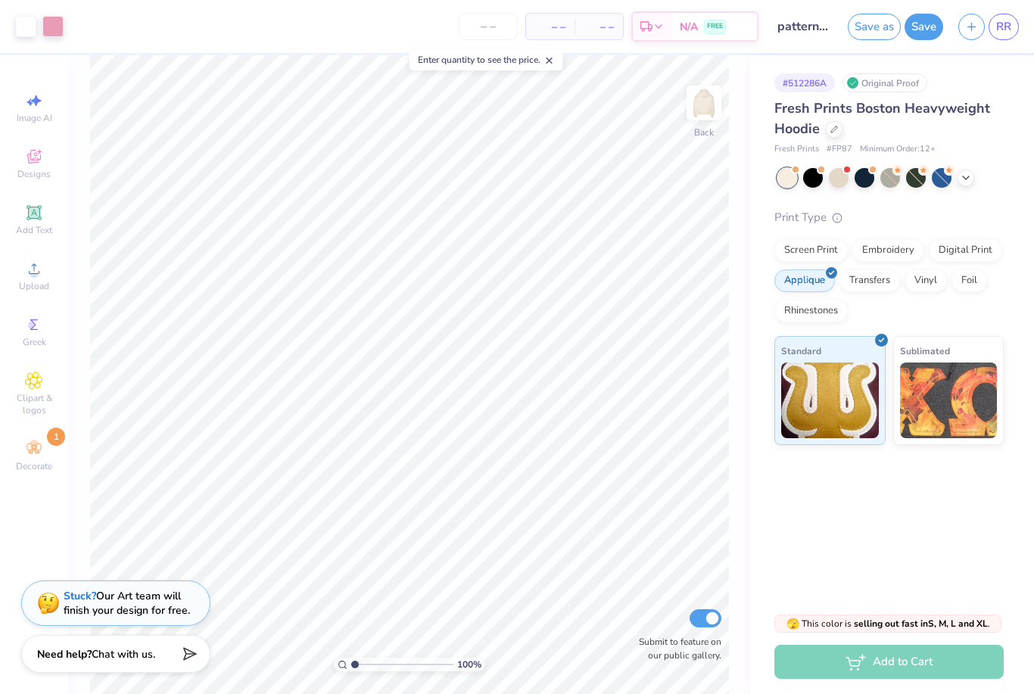
type textarea "x"
click at [57, 32] on div at bounding box center [52, 26] width 21 height 21
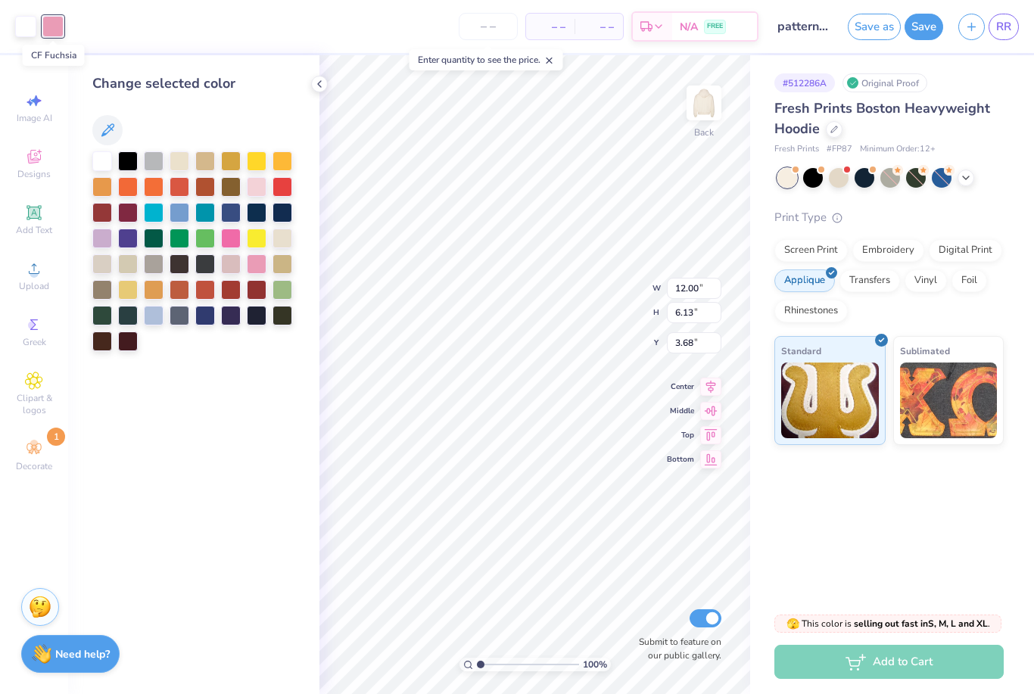
click at [117, 123] on button at bounding box center [107, 130] width 30 height 30
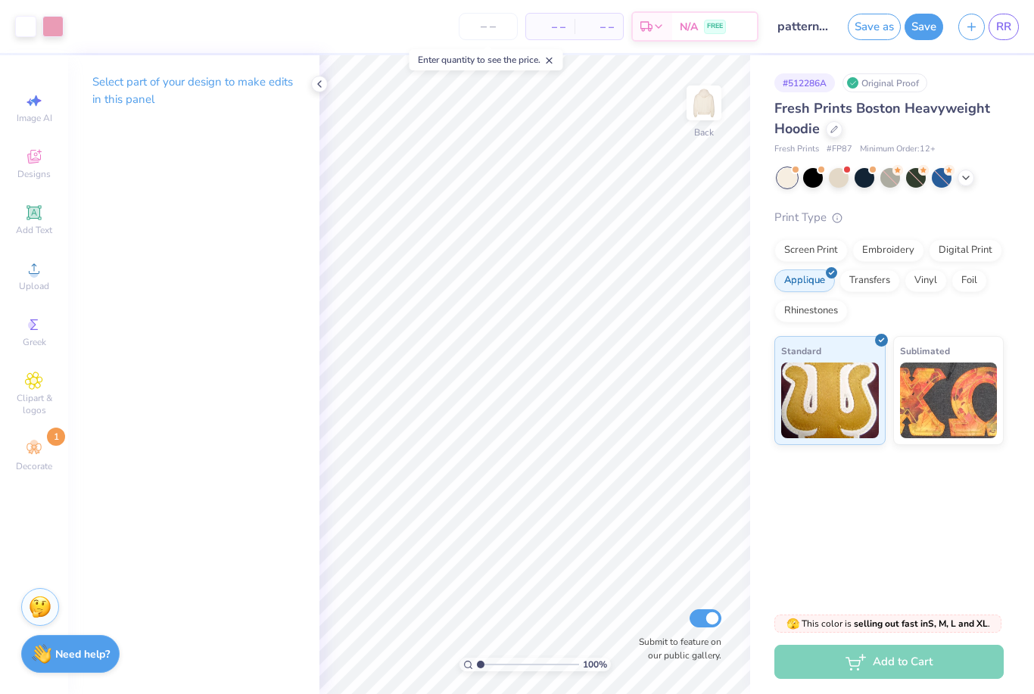
click at [52, 25] on div at bounding box center [52, 26] width 21 height 21
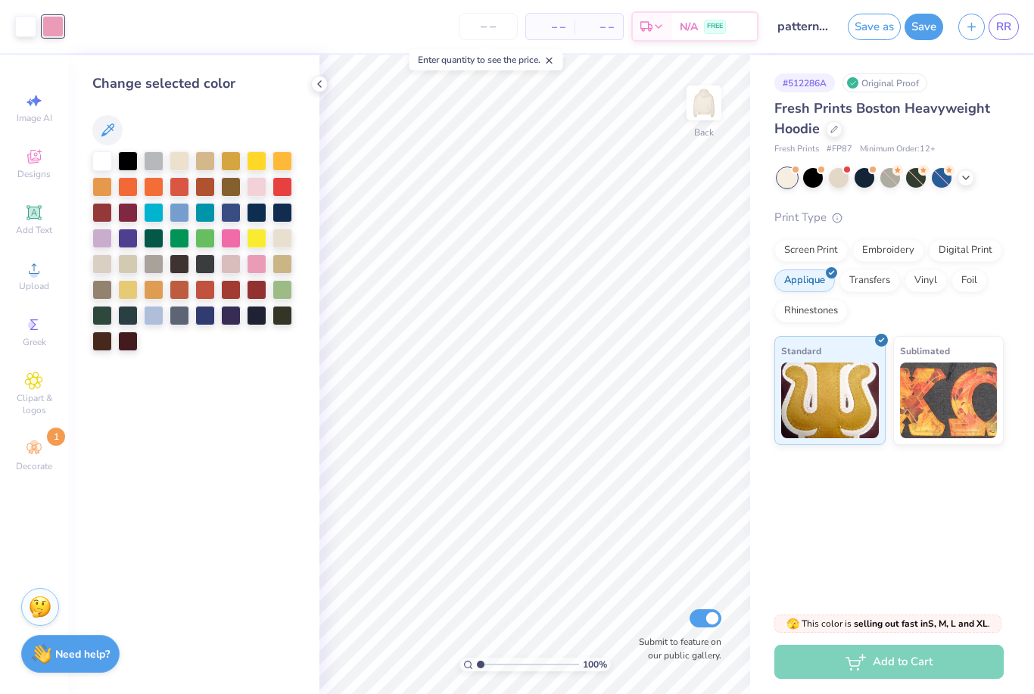
click at [23, 23] on div at bounding box center [25, 26] width 21 height 21
click at [46, 31] on div at bounding box center [52, 26] width 21 height 21
click at [232, 234] on div at bounding box center [231, 239] width 20 height 20
click at [52, 21] on div at bounding box center [52, 26] width 21 height 21
click at [257, 263] on div at bounding box center [257, 264] width 20 height 20
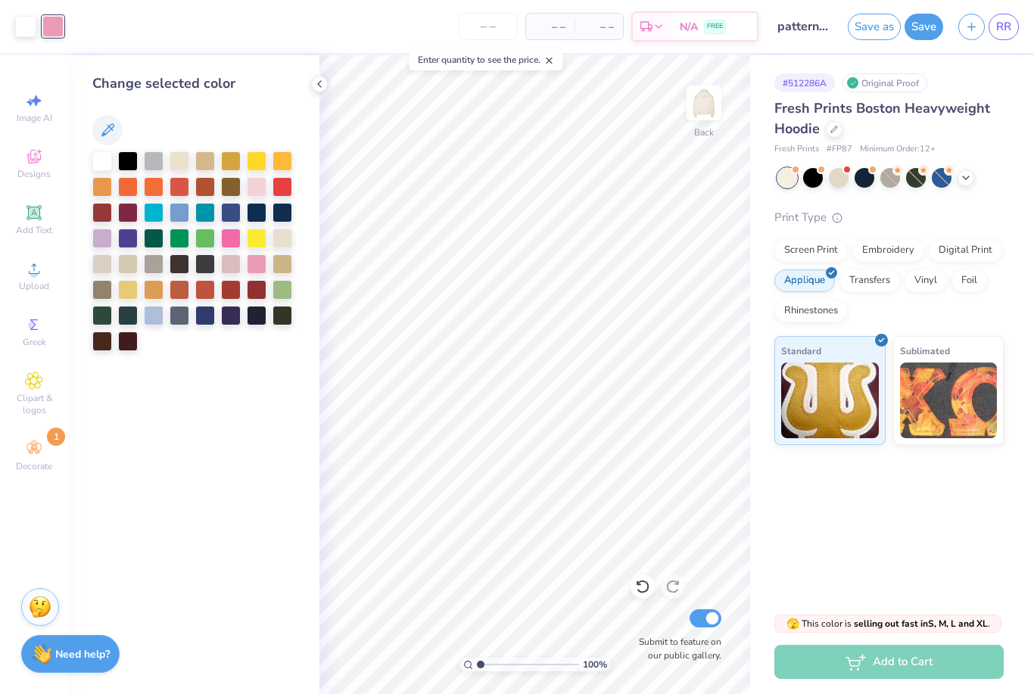
click at [221, 234] on div at bounding box center [231, 239] width 20 height 20
click at [256, 269] on div at bounding box center [257, 264] width 20 height 20
click at [221, 231] on div at bounding box center [231, 239] width 20 height 20
click at [257, 260] on div at bounding box center [257, 264] width 20 height 20
click at [260, 189] on div at bounding box center [257, 187] width 20 height 20
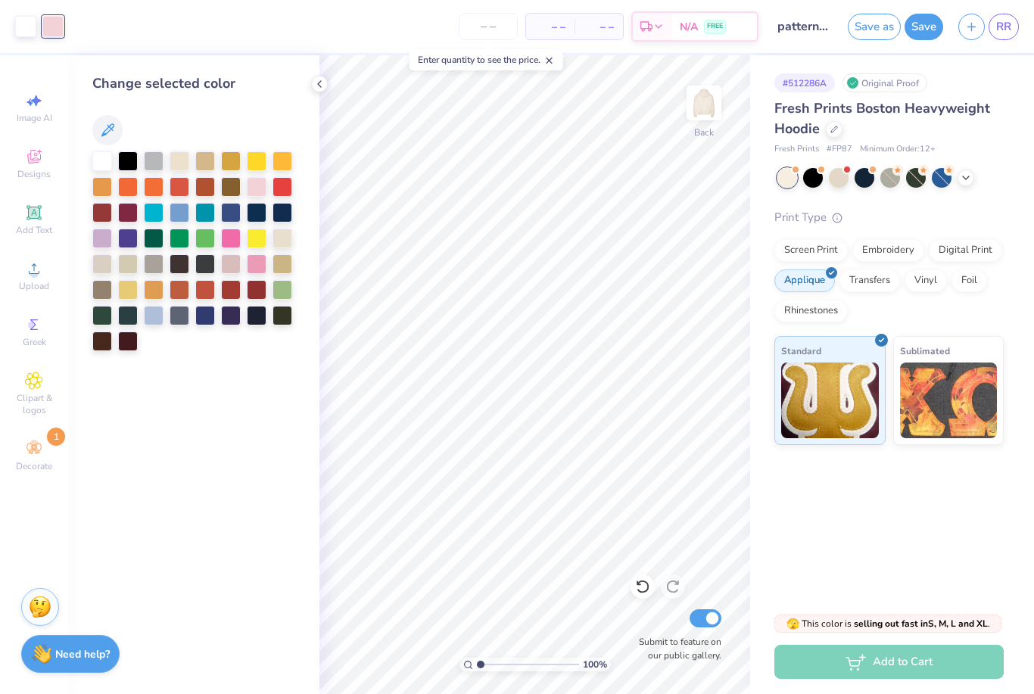
click at [254, 262] on div at bounding box center [257, 264] width 20 height 20
click at [1010, 27] on span "RR" at bounding box center [1003, 26] width 15 height 17
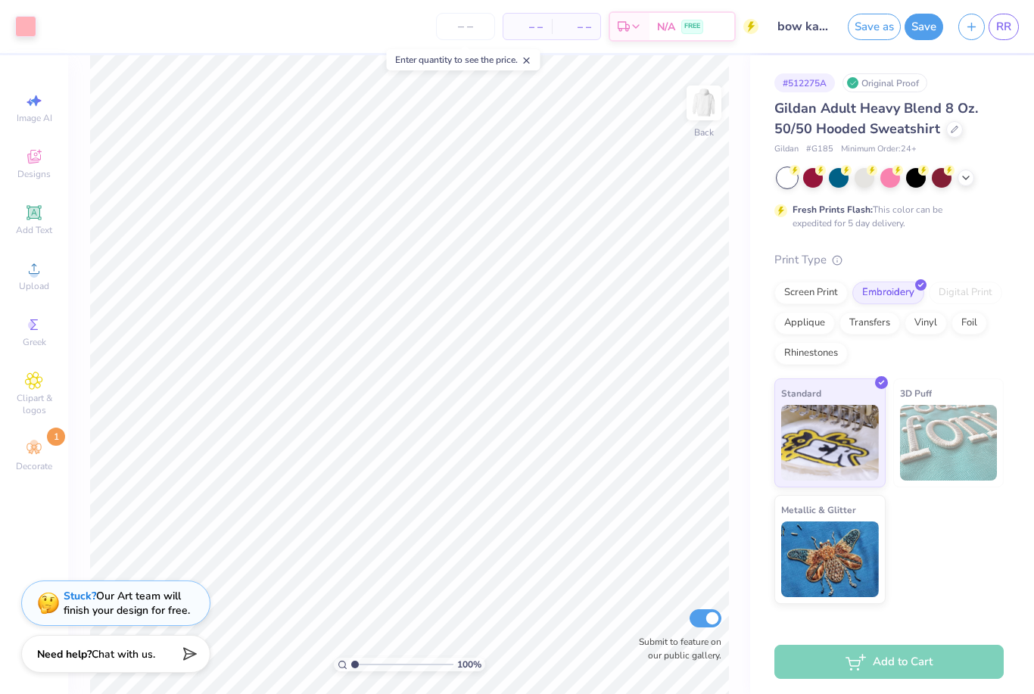
click at [1006, 24] on span "RR" at bounding box center [1003, 26] width 15 height 17
click at [972, 29] on line "button" at bounding box center [972, 27] width 0 height 8
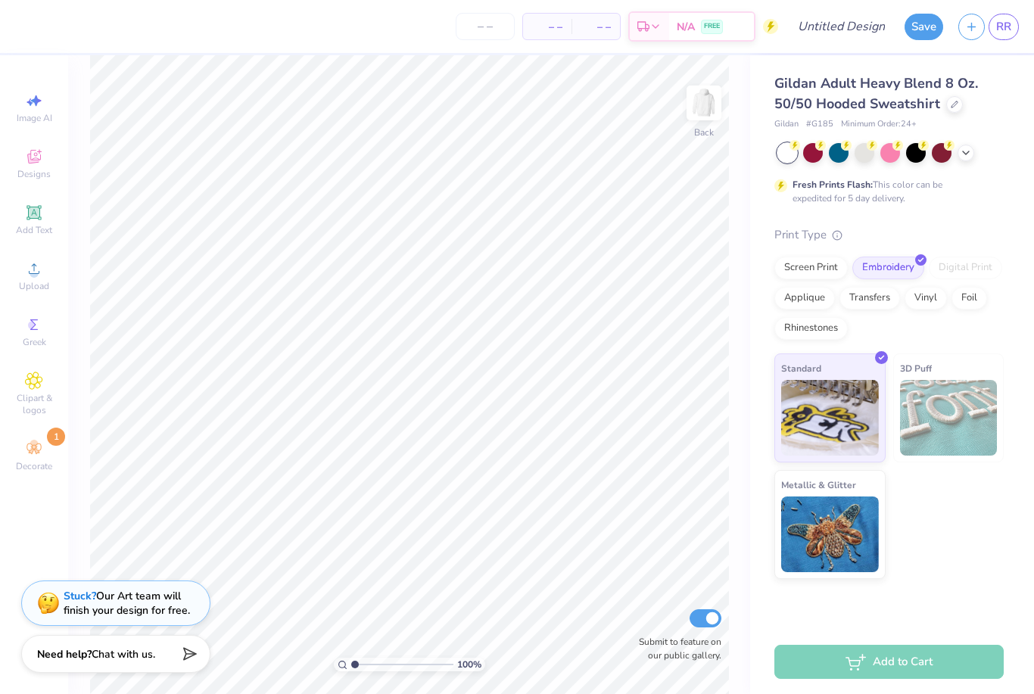
click at [798, 2] on div "Design Title" at bounding box center [841, 26] width 111 height 53
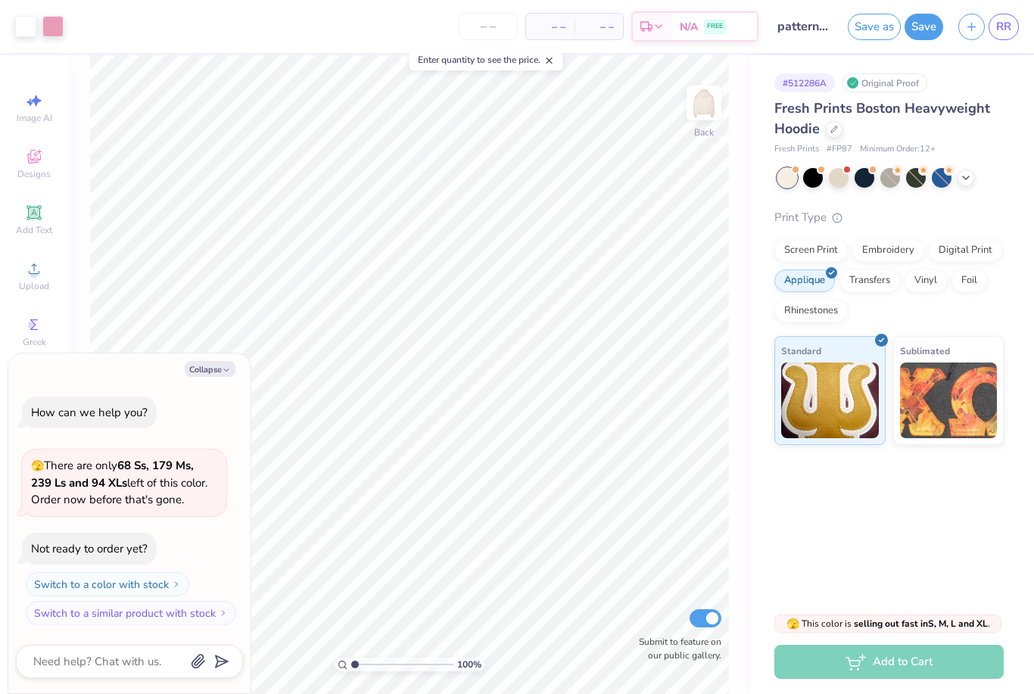
click at [974, 23] on icon "button" at bounding box center [971, 26] width 13 height 13
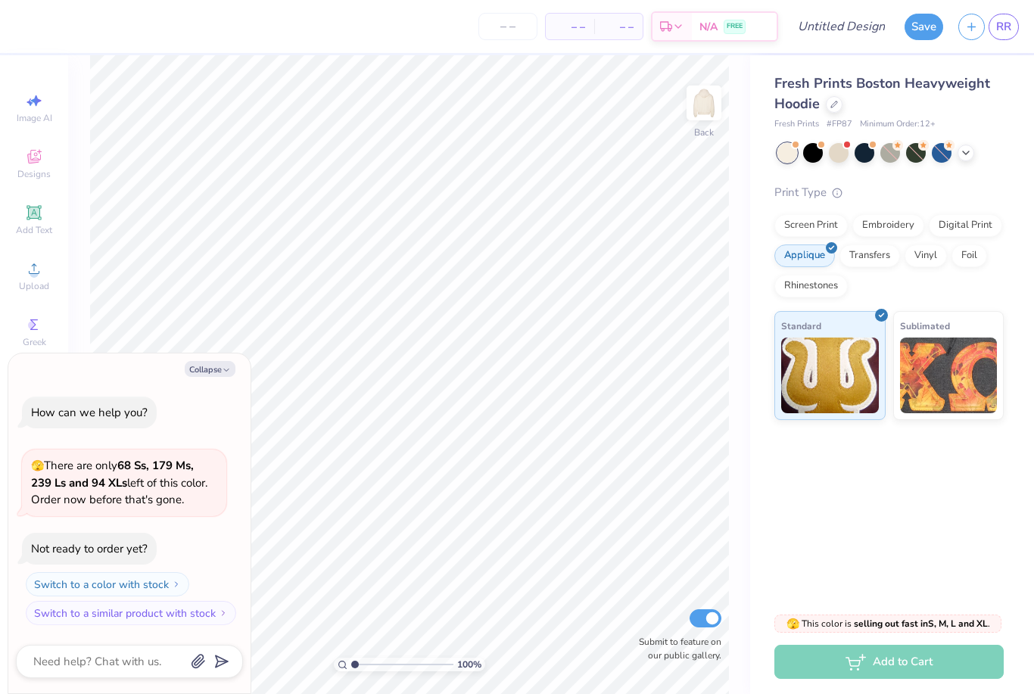
click at [832, 101] on icon at bounding box center [834, 105] width 8 height 8
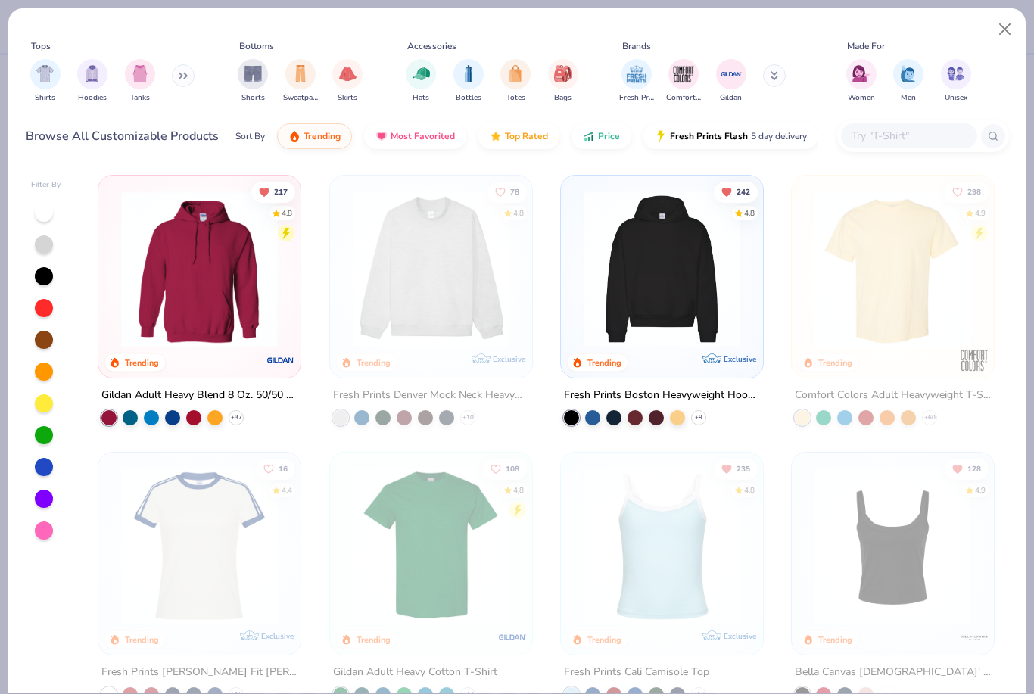
click at [259, 73] on img "filter for Shorts" at bounding box center [253, 73] width 17 height 17
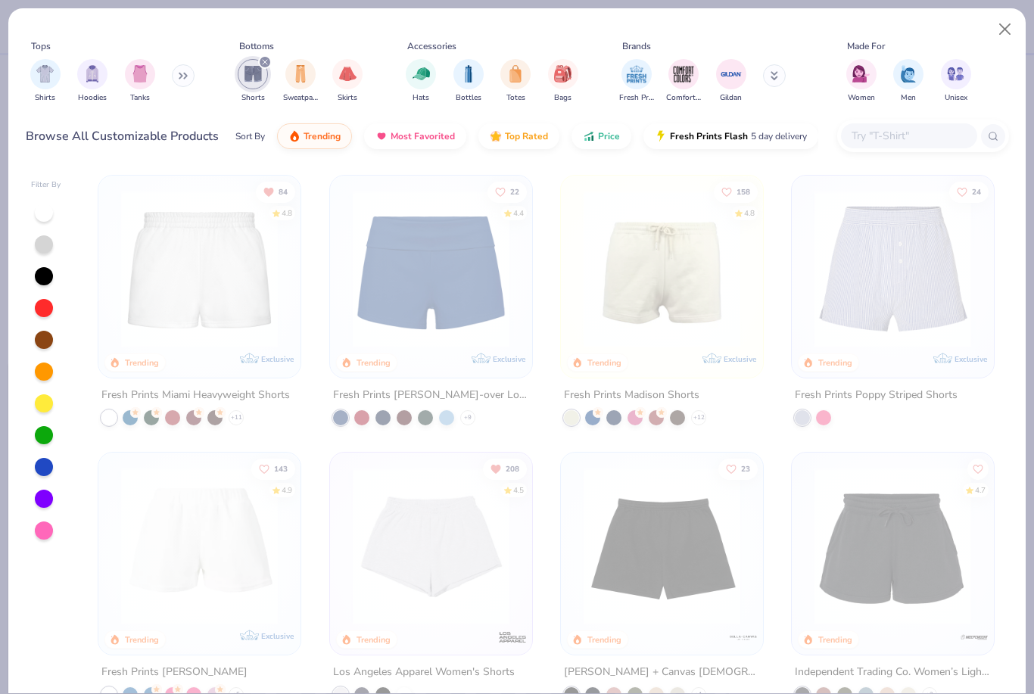
click at [250, 285] on img at bounding box center [200, 269] width 172 height 157
click at [993, 20] on button "Close" at bounding box center [1005, 29] width 29 height 29
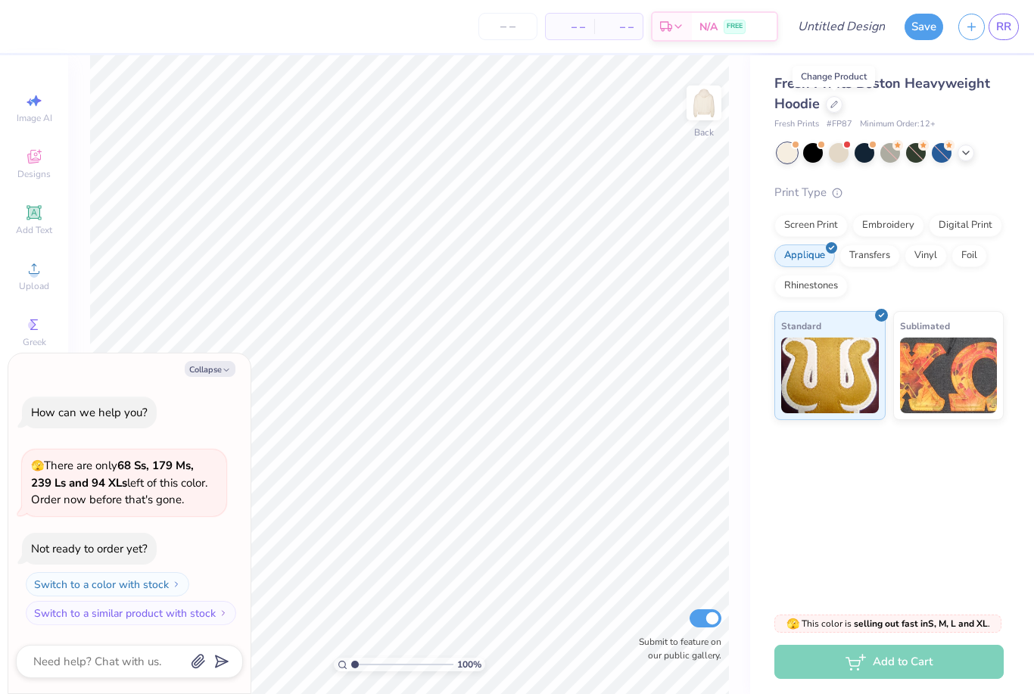
click at [209, 377] on button "Collapse" at bounding box center [210, 369] width 51 height 16
type textarea "x"
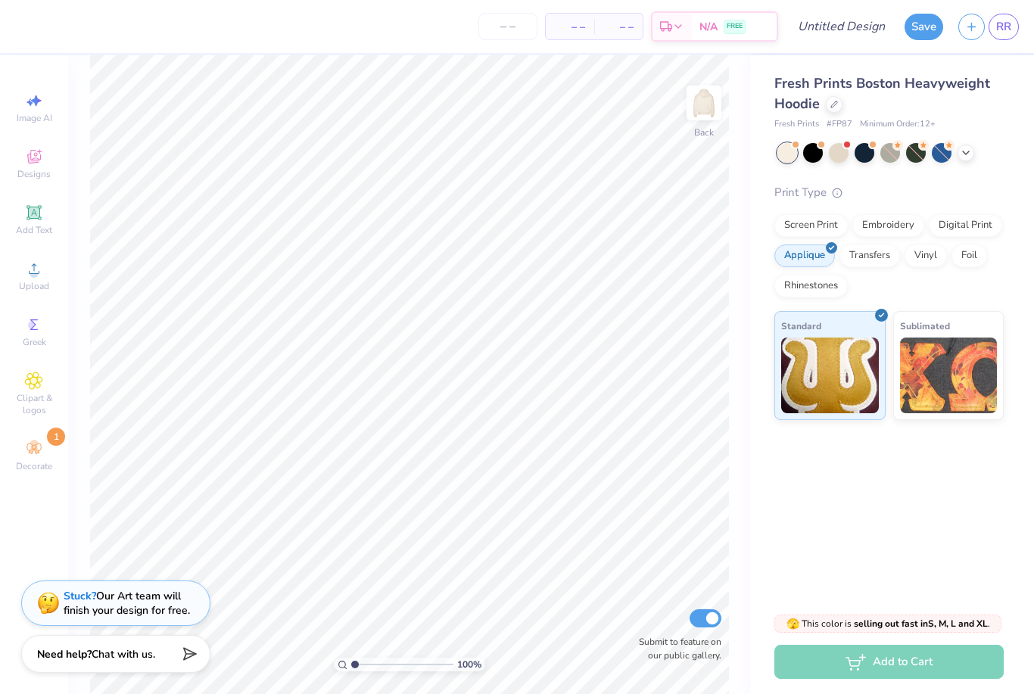
click at [36, 469] on div "Decorate 1" at bounding box center [34, 456] width 53 height 45
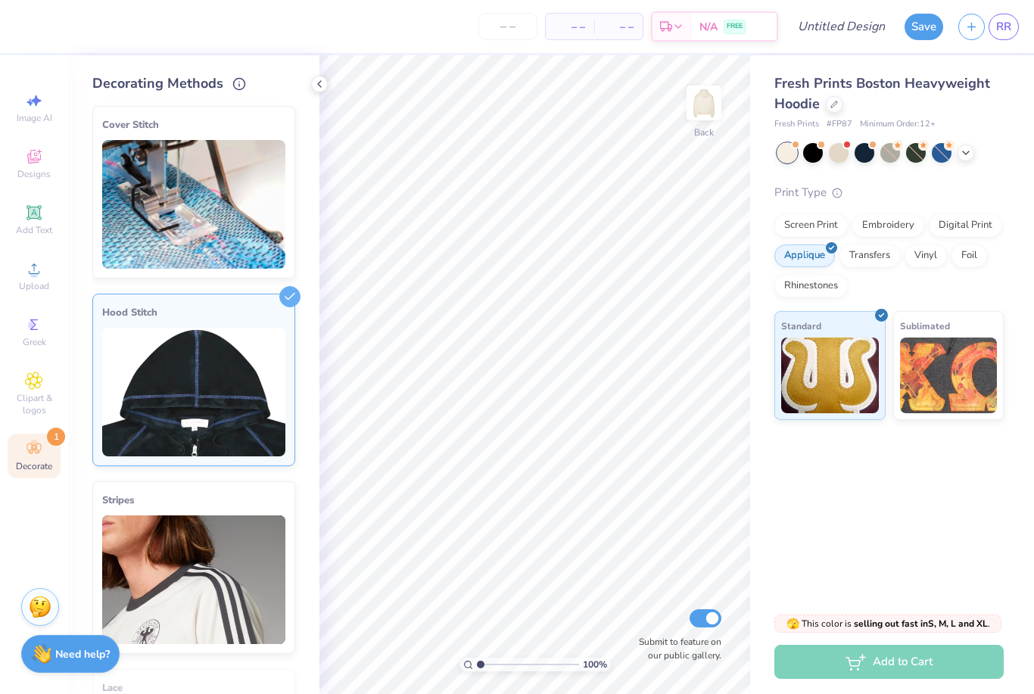
click at [281, 309] on div "Hood Stitch" at bounding box center [193, 313] width 183 height 18
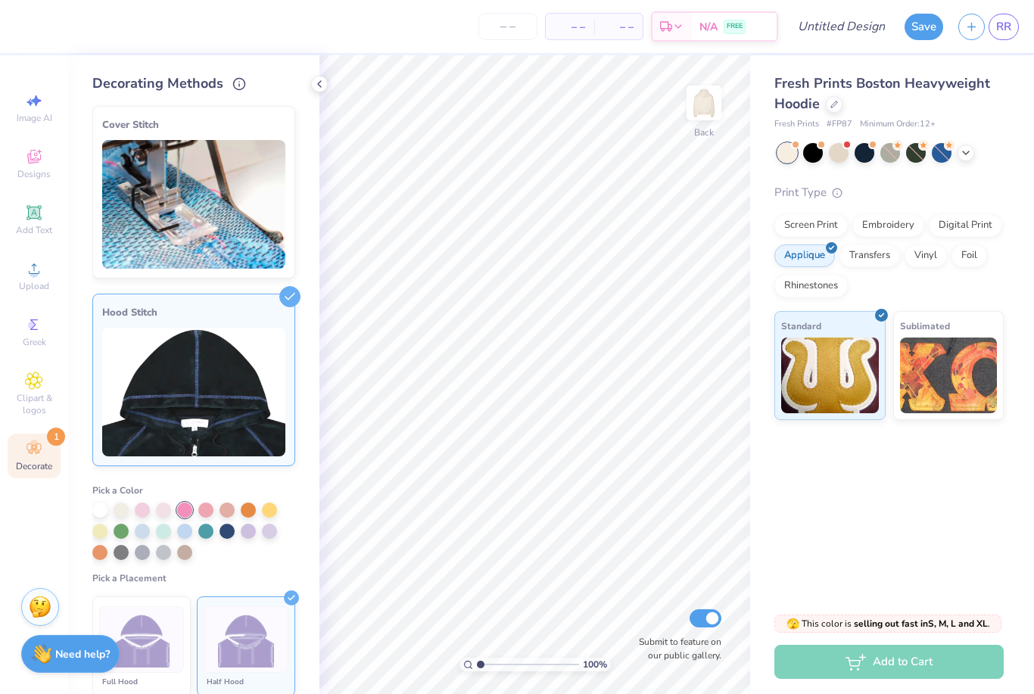
click at [317, 79] on icon at bounding box center [319, 84] width 12 height 12
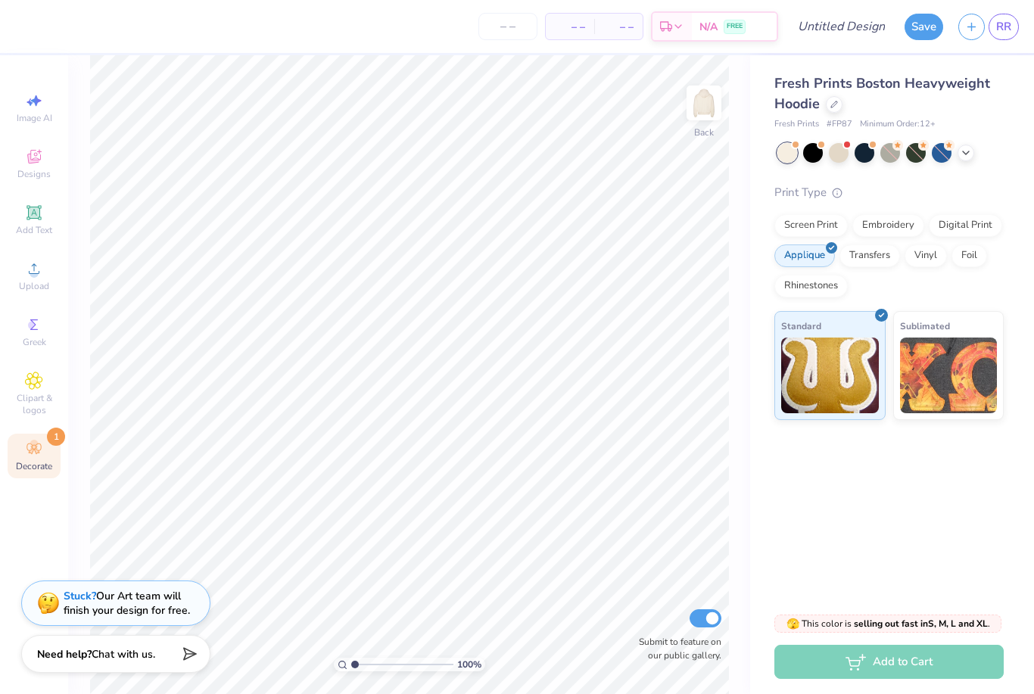
click at [835, 98] on div at bounding box center [834, 104] width 17 height 17
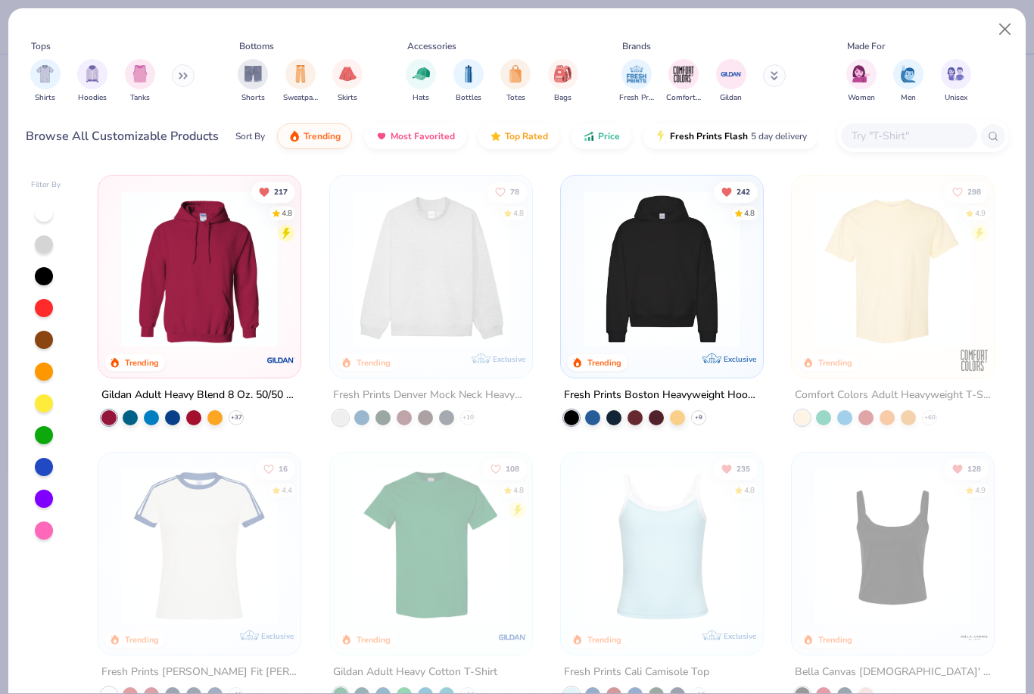
click at [260, 79] on img "filter for Shorts" at bounding box center [253, 73] width 17 height 17
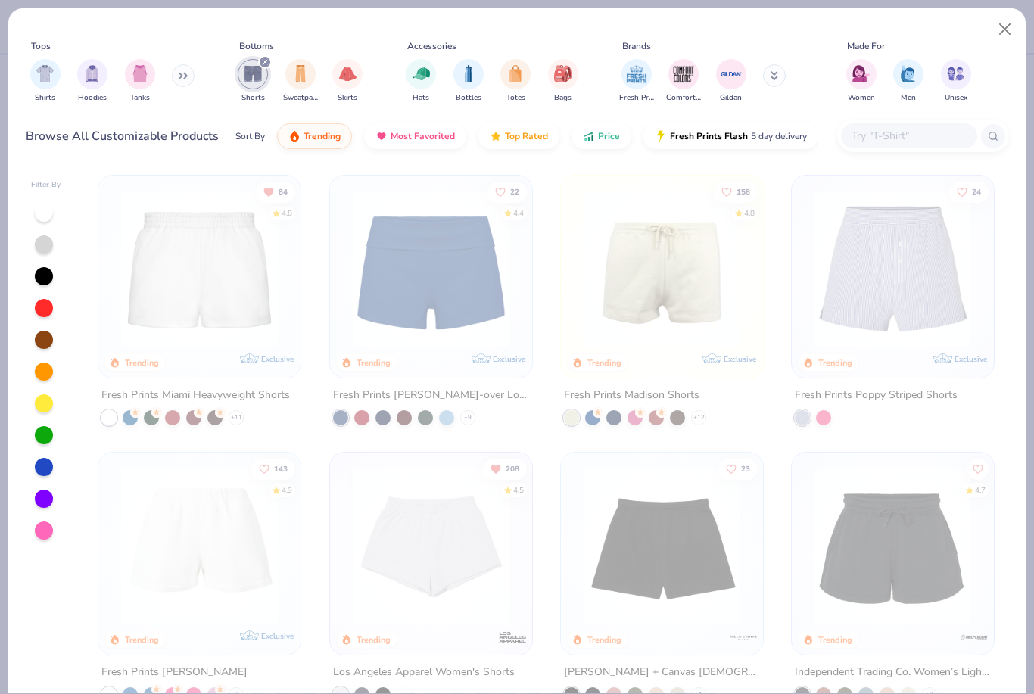
click at [254, 319] on img at bounding box center [200, 269] width 172 height 157
click at [1007, 30] on button "Close" at bounding box center [1005, 29] width 29 height 29
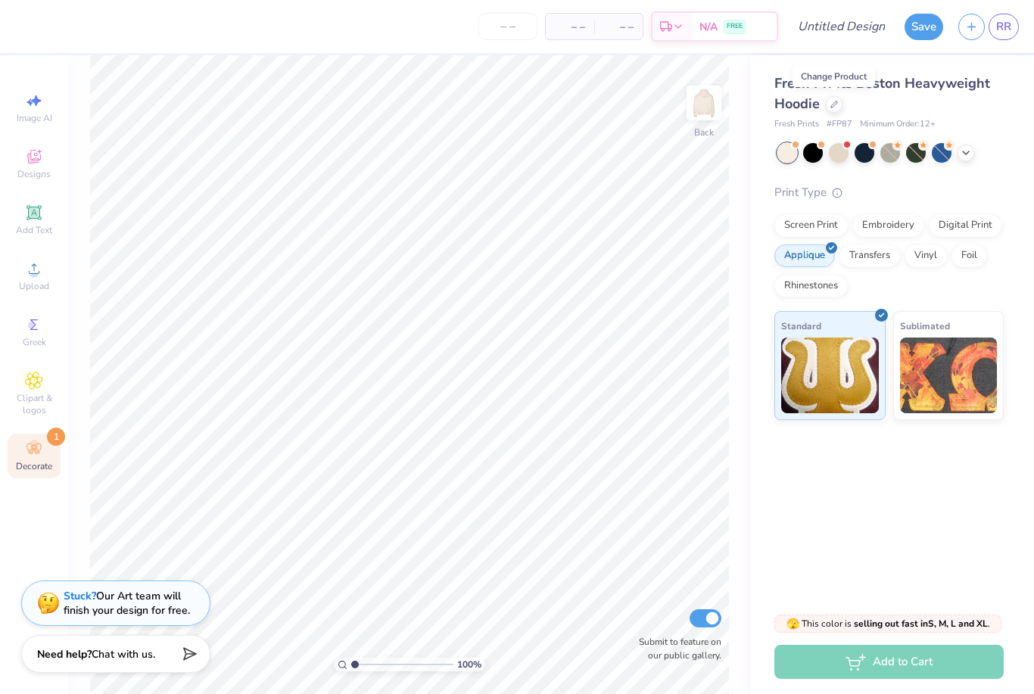
click at [42, 458] on icon at bounding box center [34, 449] width 18 height 18
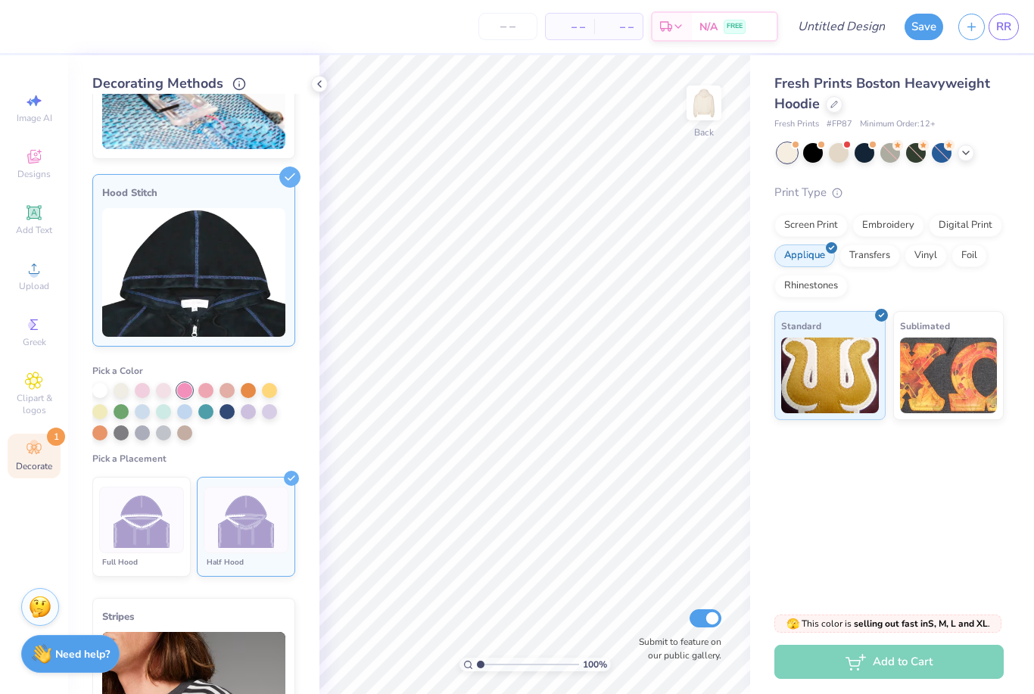
scroll to position [97, 0]
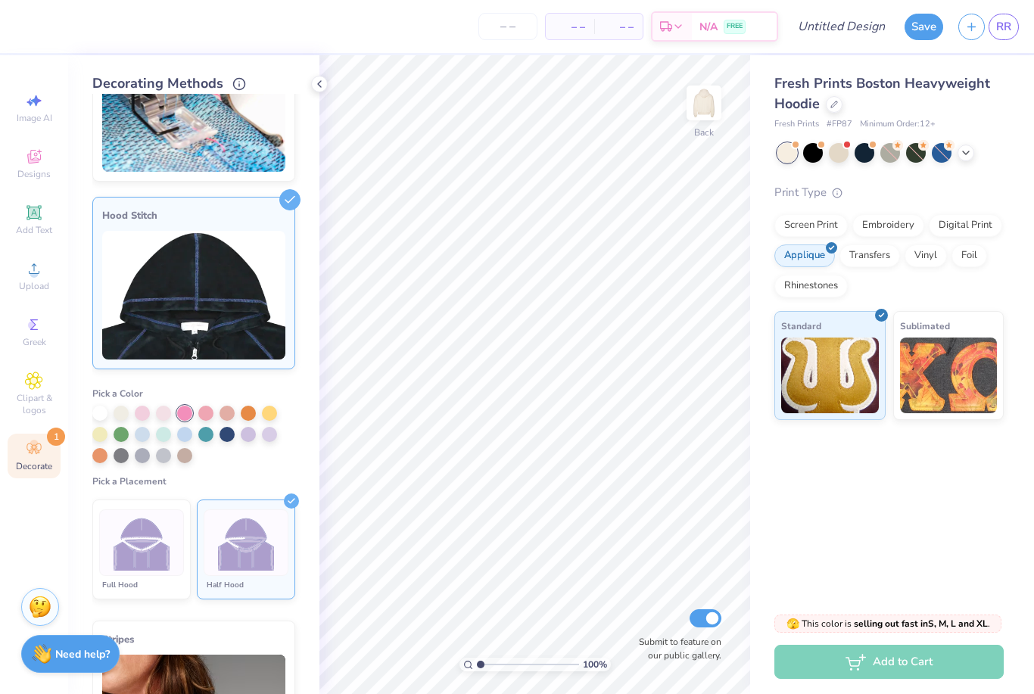
click at [290, 505] on icon at bounding box center [291, 501] width 15 height 15
click at [292, 502] on polyline at bounding box center [291, 501] width 6 height 5
click at [294, 198] on icon at bounding box center [289, 199] width 21 height 21
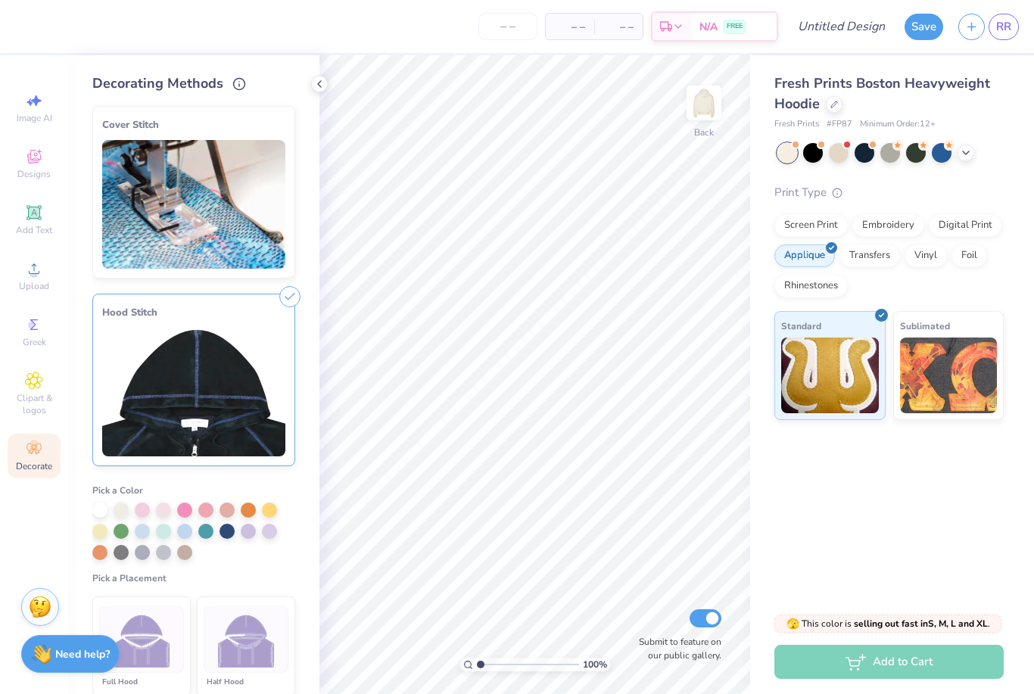
scroll to position [0, 0]
click at [1001, 30] on span "RR" at bounding box center [1003, 26] width 15 height 17
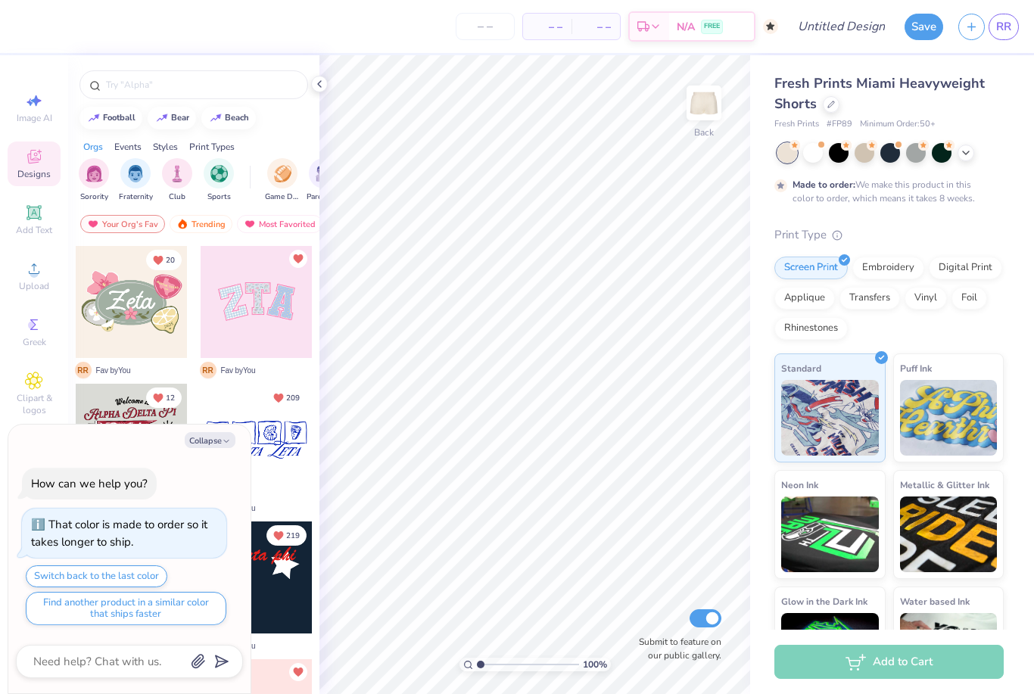
click at [315, 83] on icon at bounding box center [319, 84] width 12 height 12
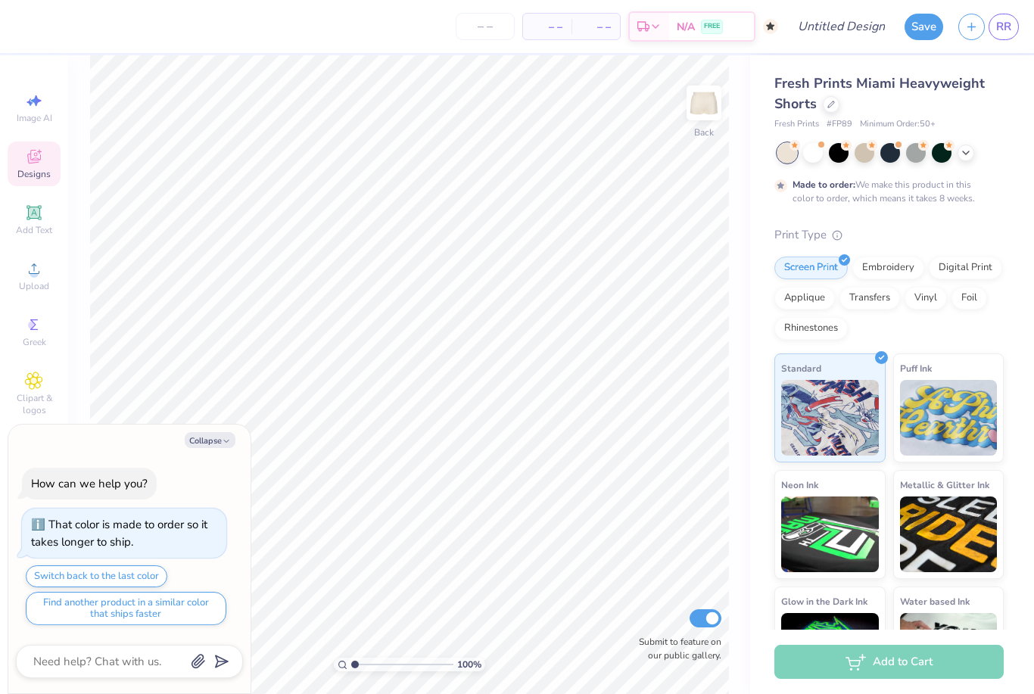
click at [28, 227] on span "Add Text" at bounding box center [34, 230] width 36 height 12
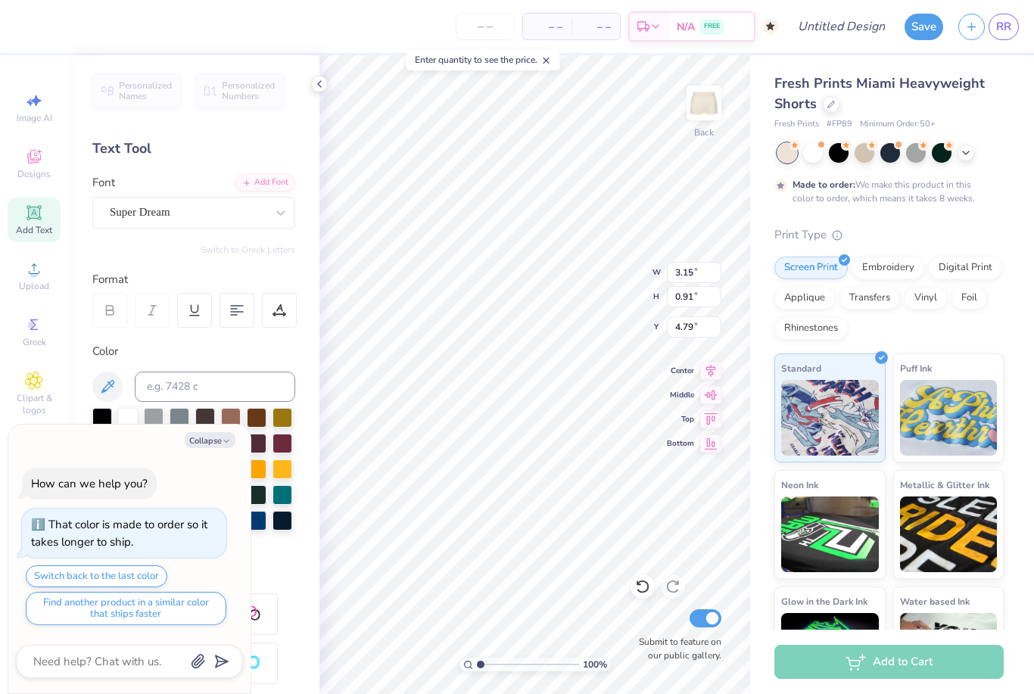
click at [207, 443] on button "Collapse" at bounding box center [210, 440] width 51 height 16
type textarea "x"
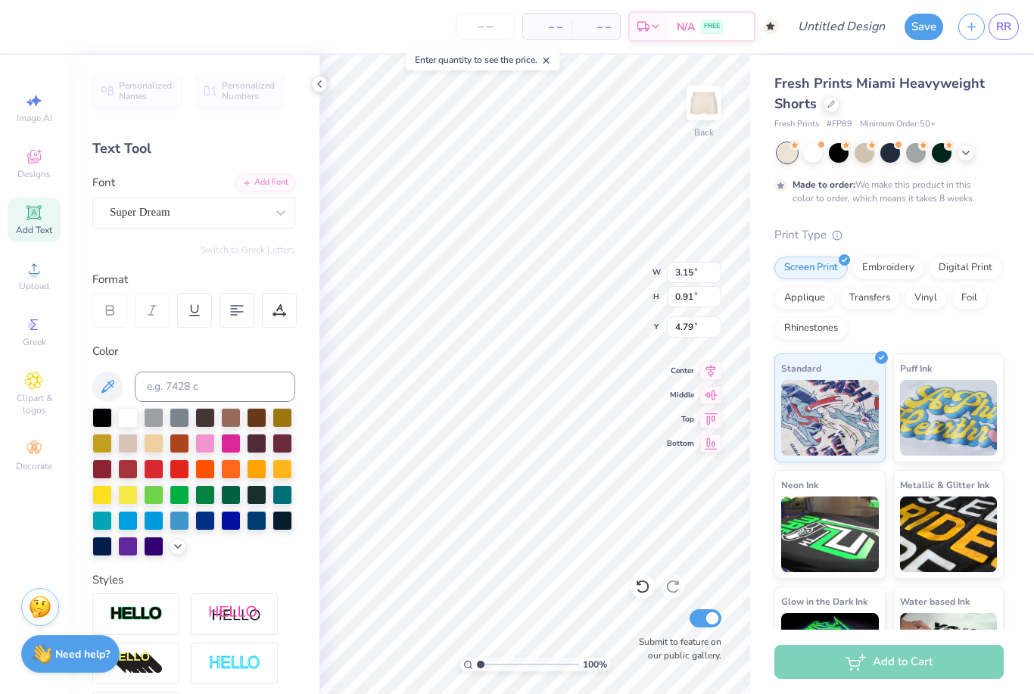
scroll to position [1, 0]
type input "1.24"
type textarea "kappa gamma"
click at [193, 302] on div at bounding box center [194, 310] width 35 height 35
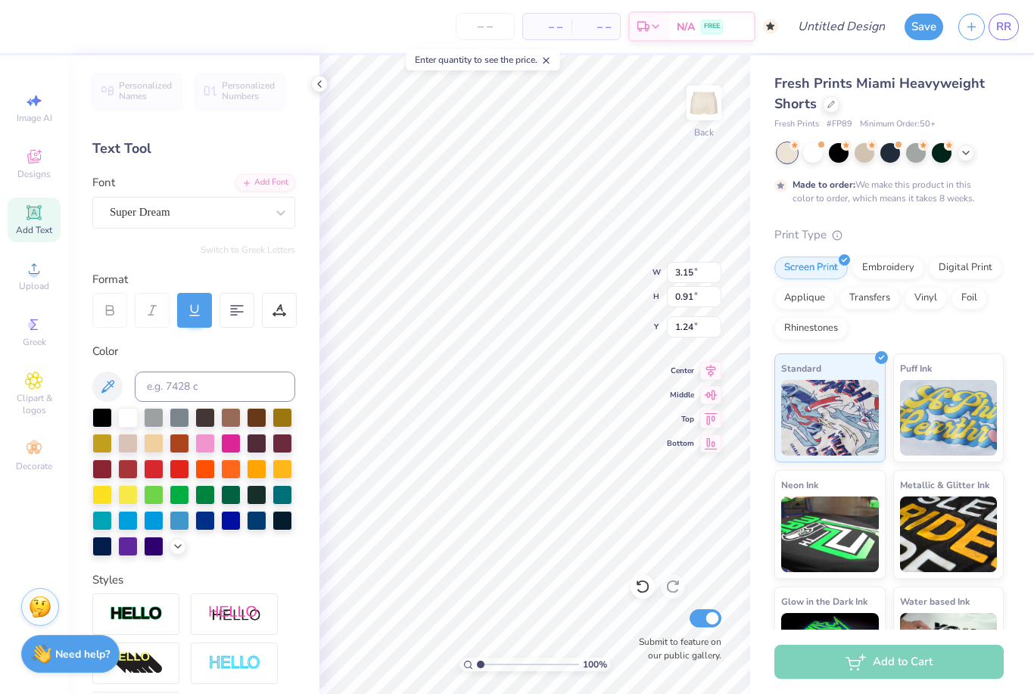
click at [194, 304] on icon at bounding box center [195, 311] width 14 height 14
click at [240, 312] on 380 at bounding box center [237, 312] width 12 height 0
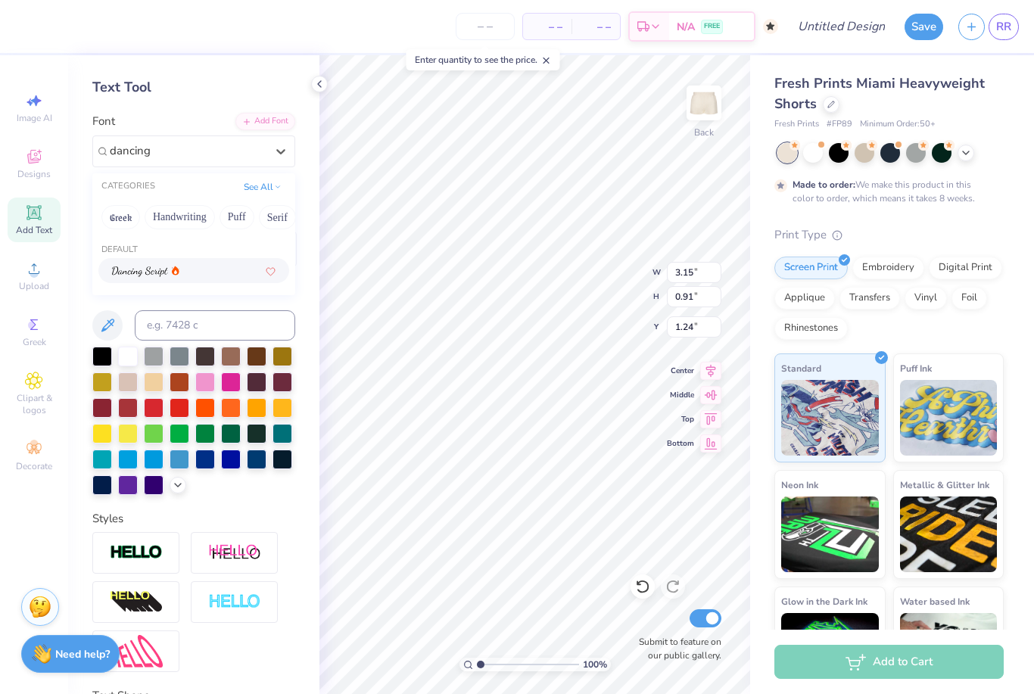
scroll to position [61, 0]
click at [208, 265] on div at bounding box center [194, 271] width 164 height 16
type input "dancing"
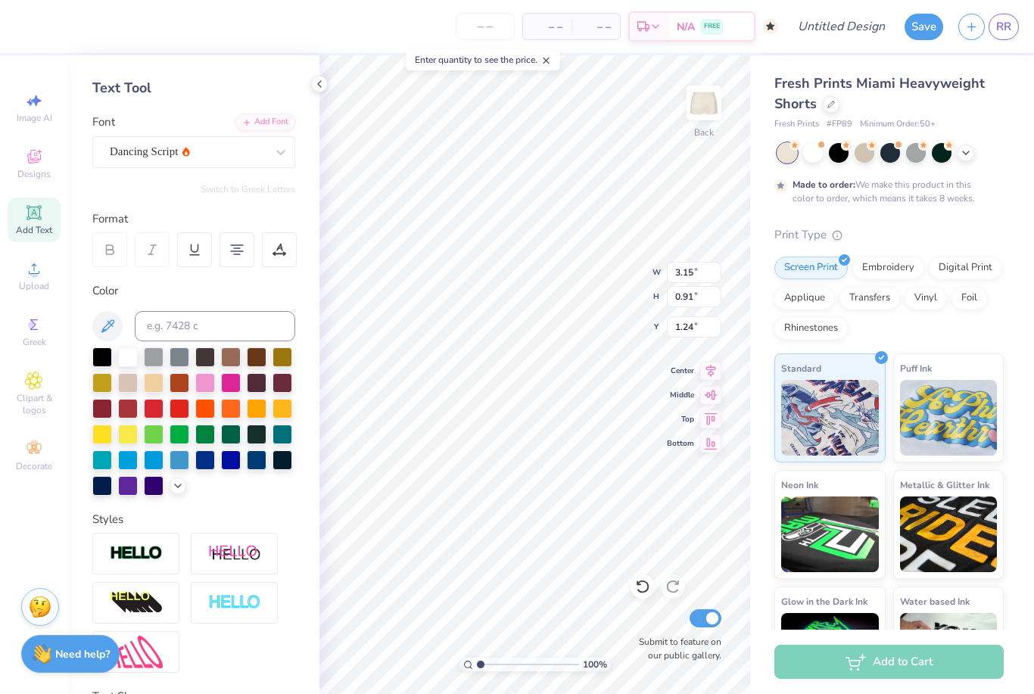
click at [175, 484] on icon at bounding box center [178, 486] width 12 height 12
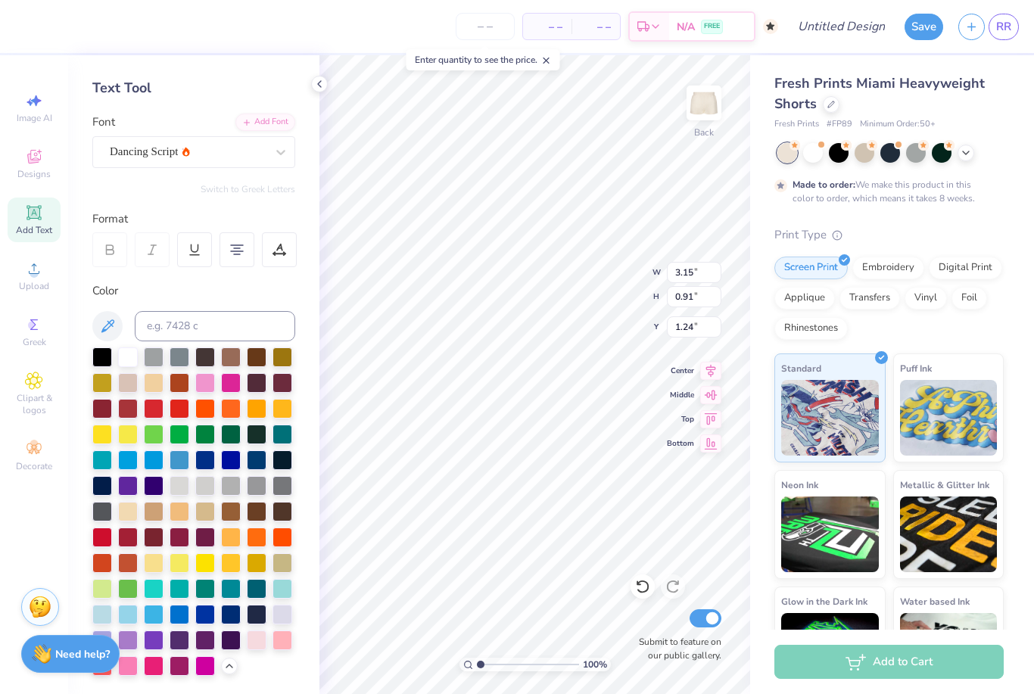
click at [279, 639] on div at bounding box center [283, 641] width 20 height 20
type input "1.47"
click at [321, 83] on icon at bounding box center [319, 84] width 12 height 12
click at [318, 86] on icon at bounding box center [319, 84] width 12 height 12
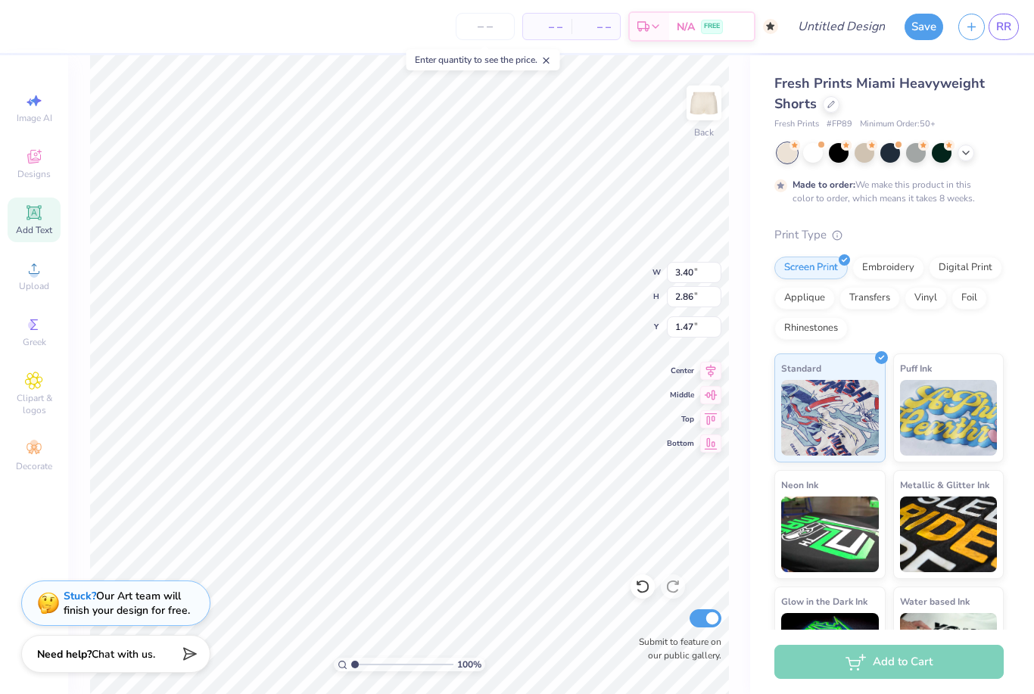
type input "4.81"
type input "4.05"
type input "5.54"
type textarea "kappa gma"
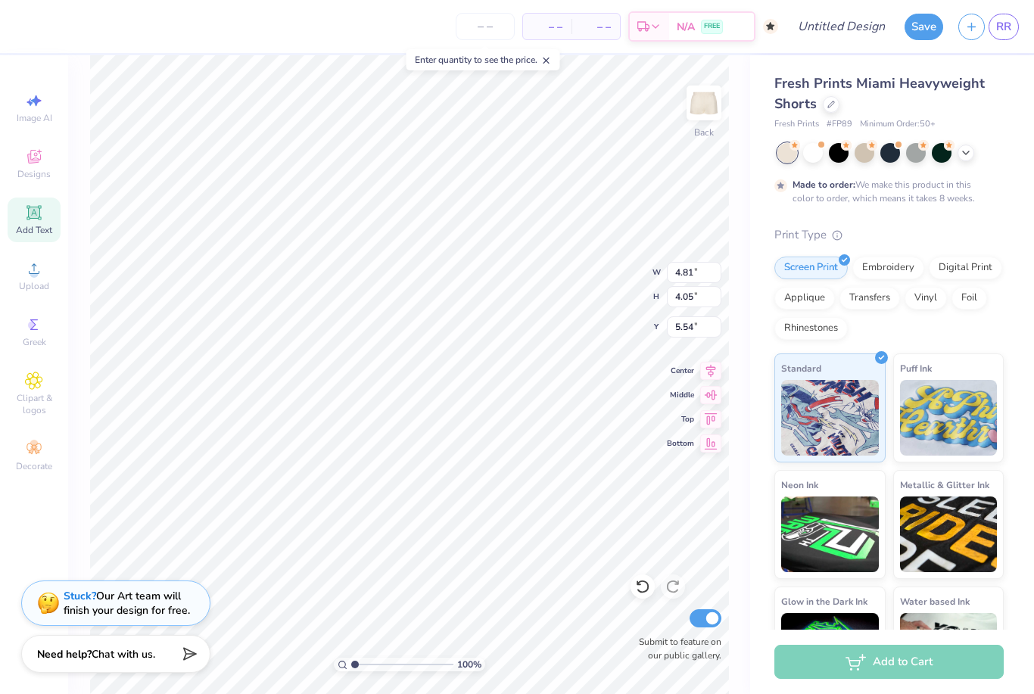
scroll to position [2, 0]
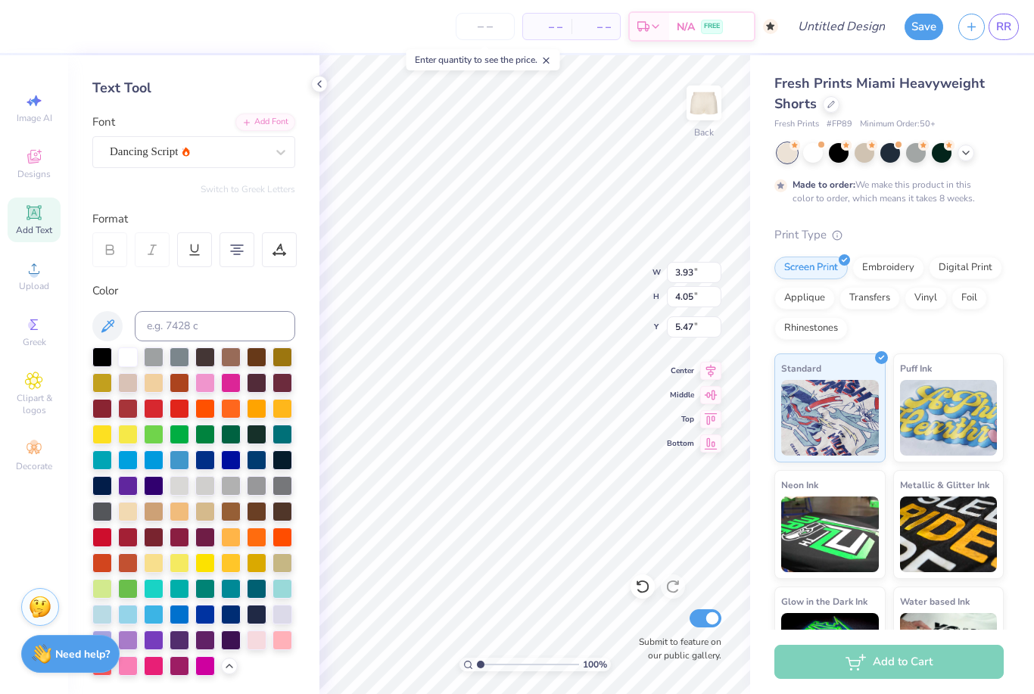
type input "1.20"
type textarea "kappa"
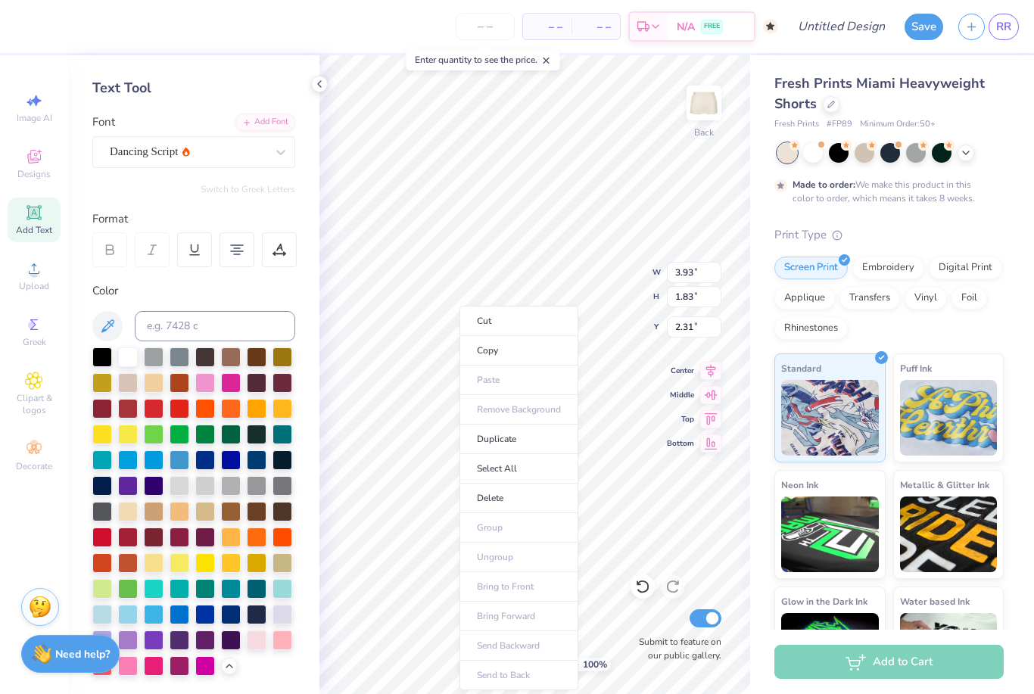
click at [530, 350] on li "Copy" at bounding box center [518, 351] width 119 height 30
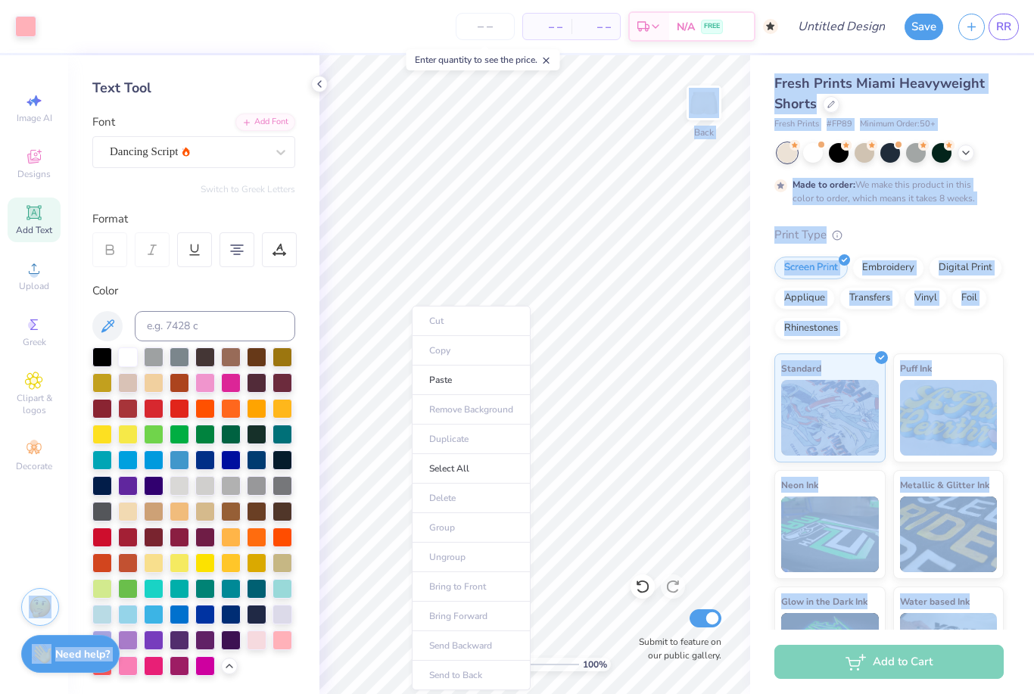
click at [469, 391] on li "Paste" at bounding box center [471, 381] width 119 height 30
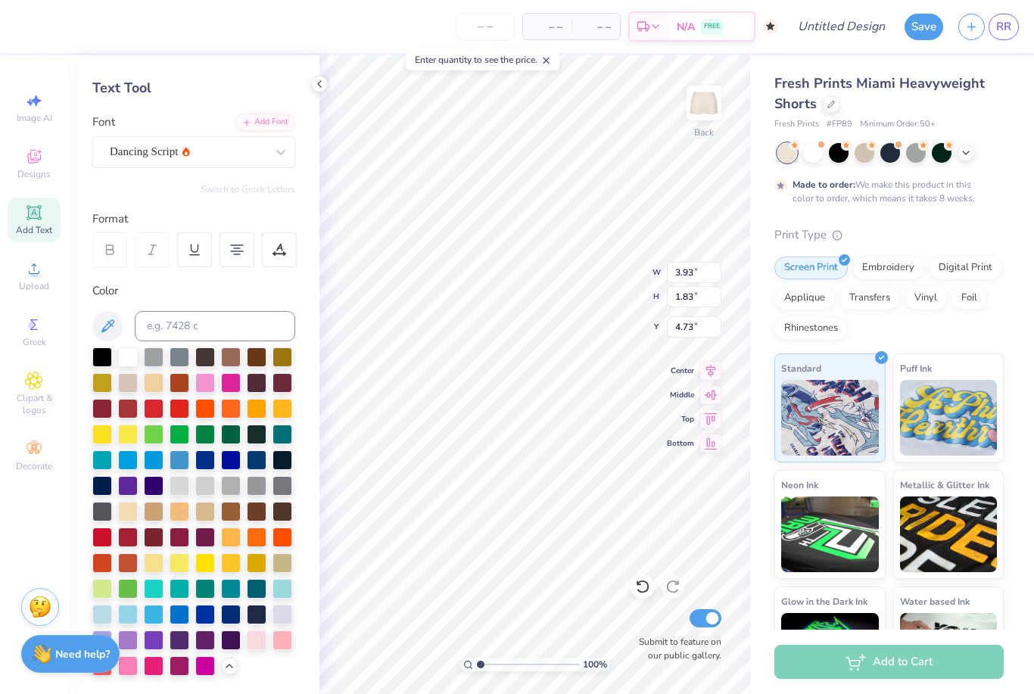
type input "2.31"
type textarea "a"
type input "1.11"
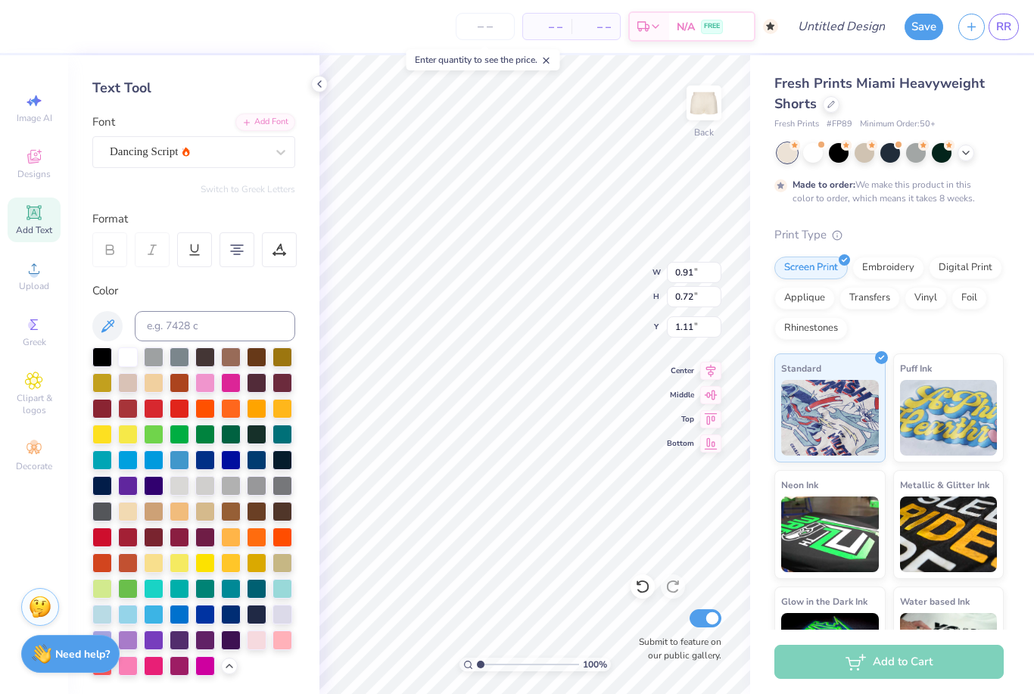
type textarea "gamma"
type input "3.93"
type input "1.83"
type input "2.31"
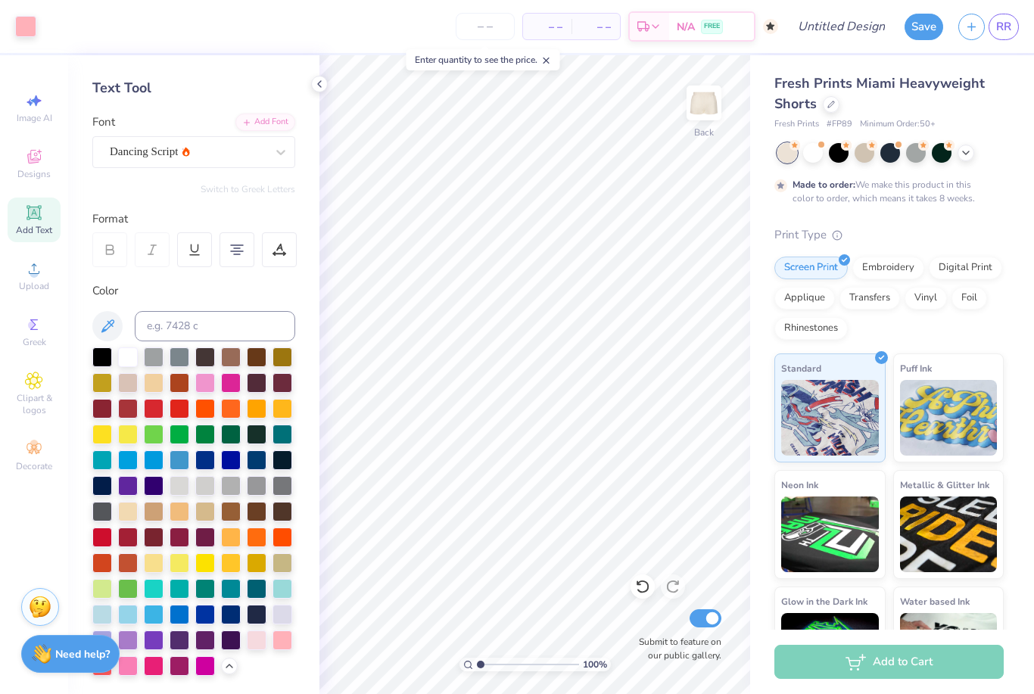
click at [313, 84] on icon at bounding box center [319, 84] width 12 height 12
click at [317, 88] on icon at bounding box center [319, 84] width 12 height 12
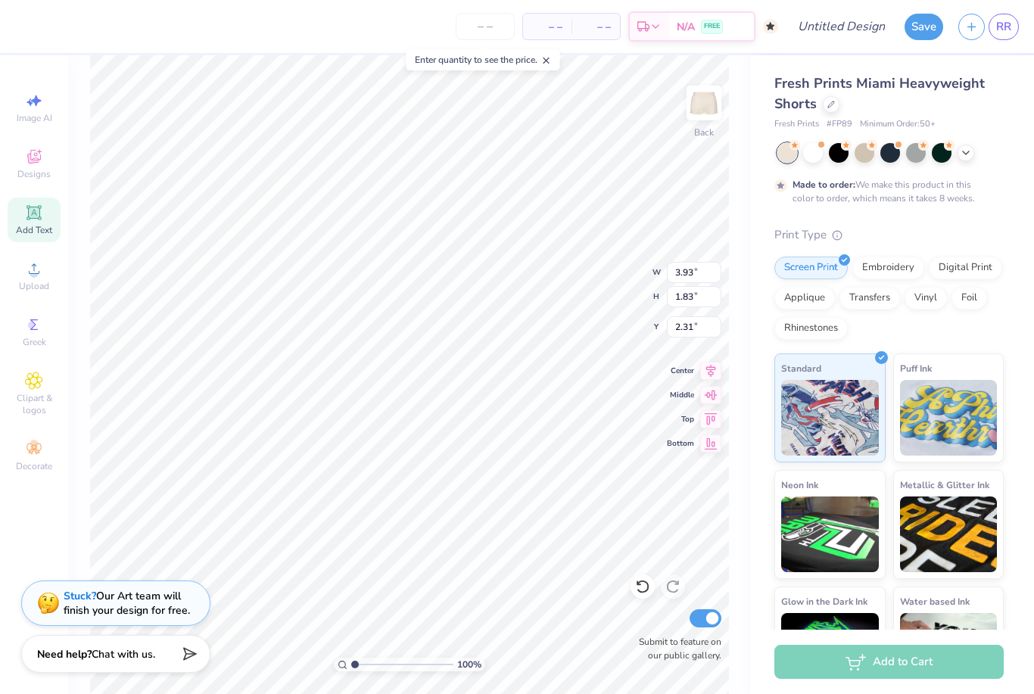
type input "6.66"
type input "4.81"
type input "1.16"
type input "0.89"
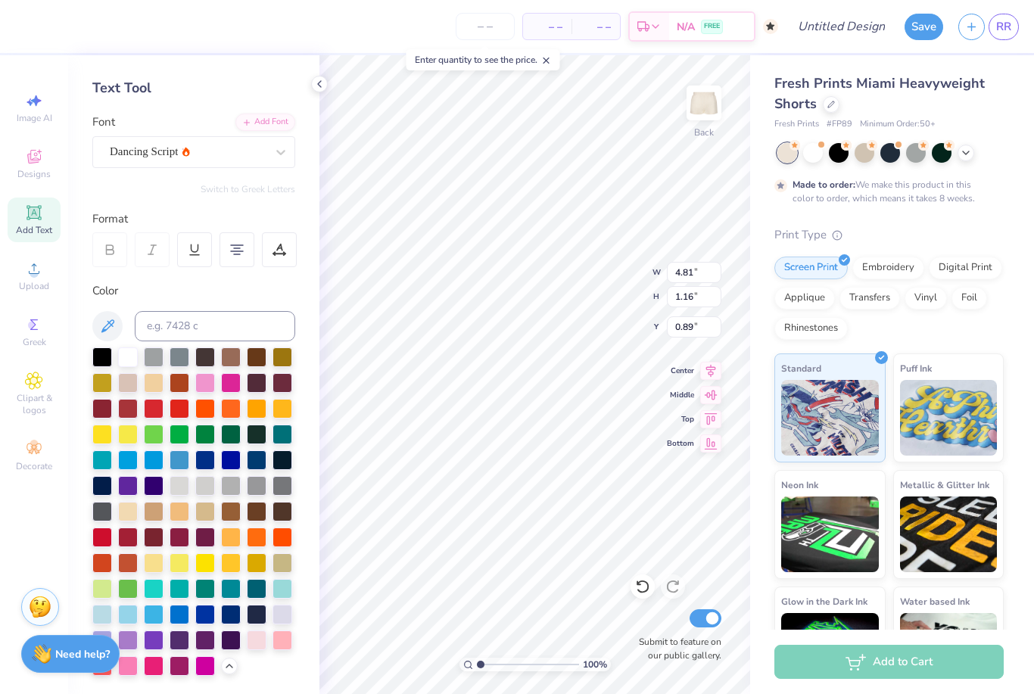
type input "8.49"
click at [322, 85] on icon at bounding box center [319, 84] width 12 height 12
type input "8.65"
click at [323, 82] on icon at bounding box center [319, 84] width 12 height 12
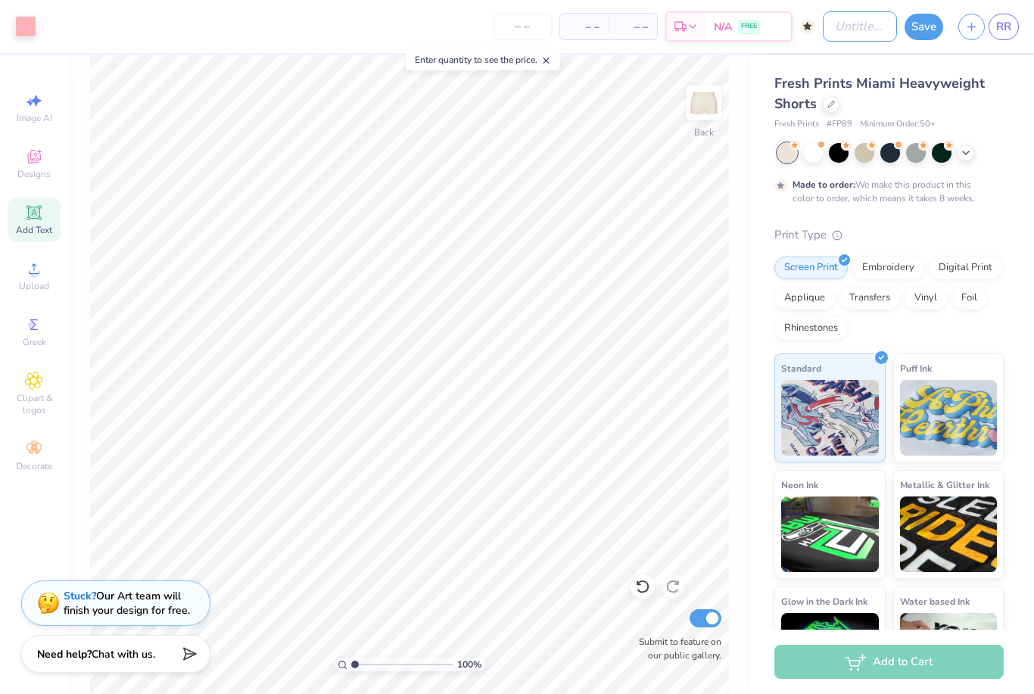
click at [857, 34] on input "Design Title" at bounding box center [860, 26] width 74 height 30
type input "Pattern kkg shorts"
click at [927, 26] on button "Save" at bounding box center [924, 27] width 39 height 26
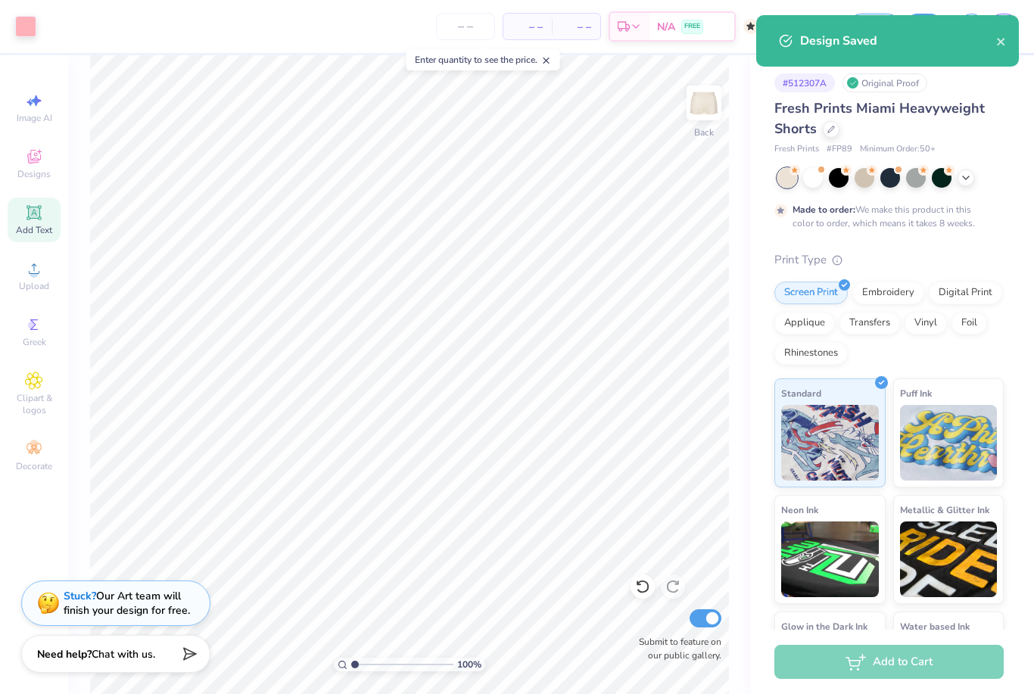
click at [888, 288] on div "Embroidery" at bounding box center [888, 293] width 72 height 23
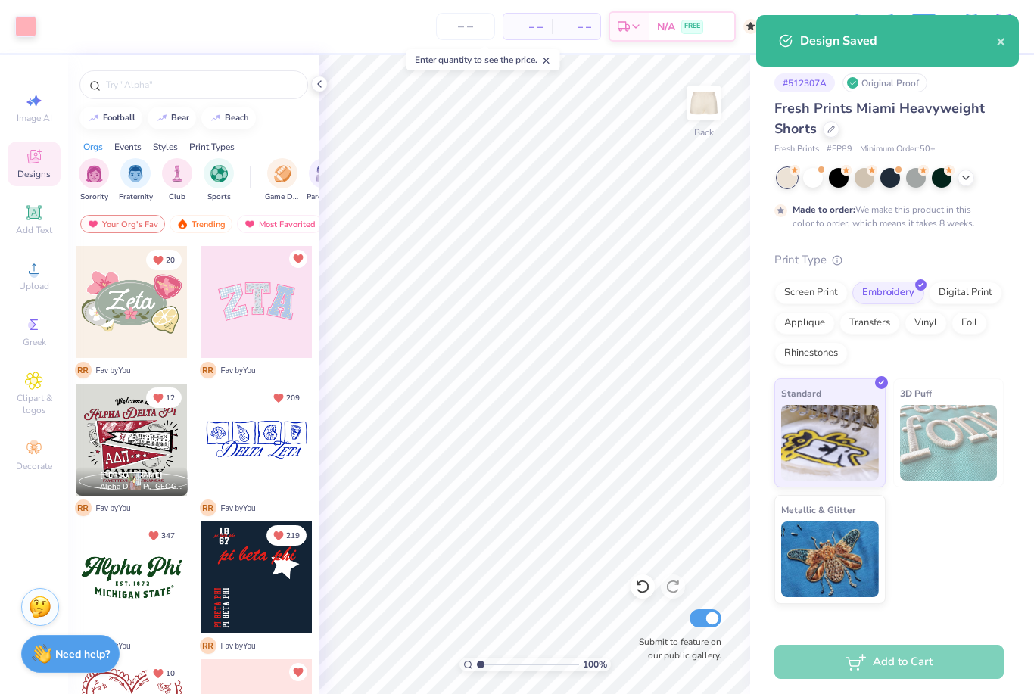
click at [998, 38] on icon "close" at bounding box center [1001, 42] width 11 height 12
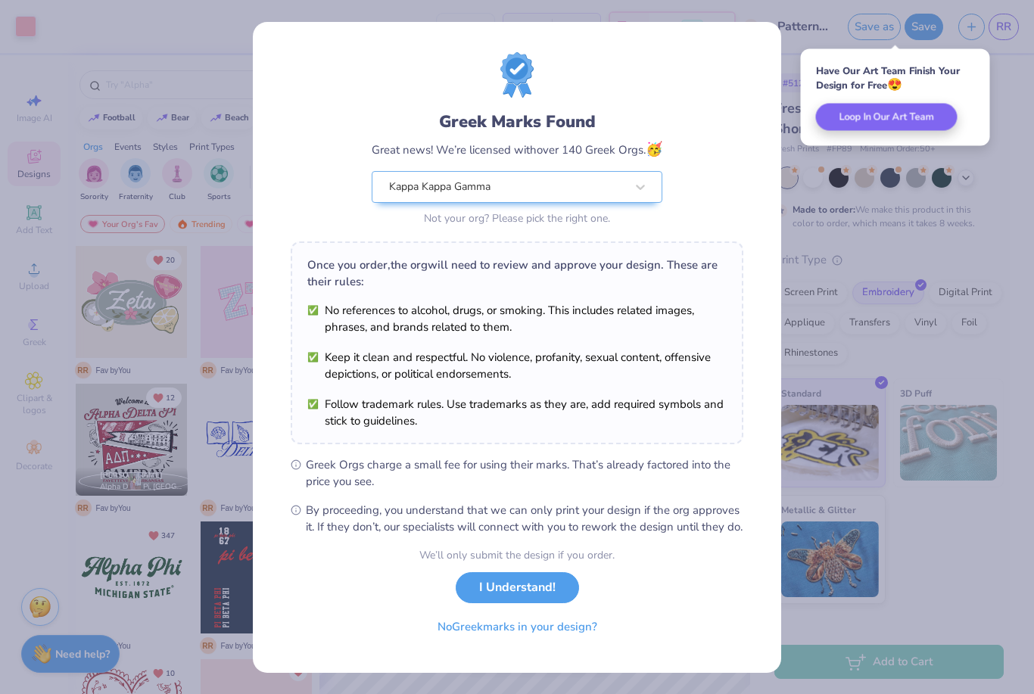
click at [512, 595] on button "I Understand!" at bounding box center [517, 587] width 123 height 31
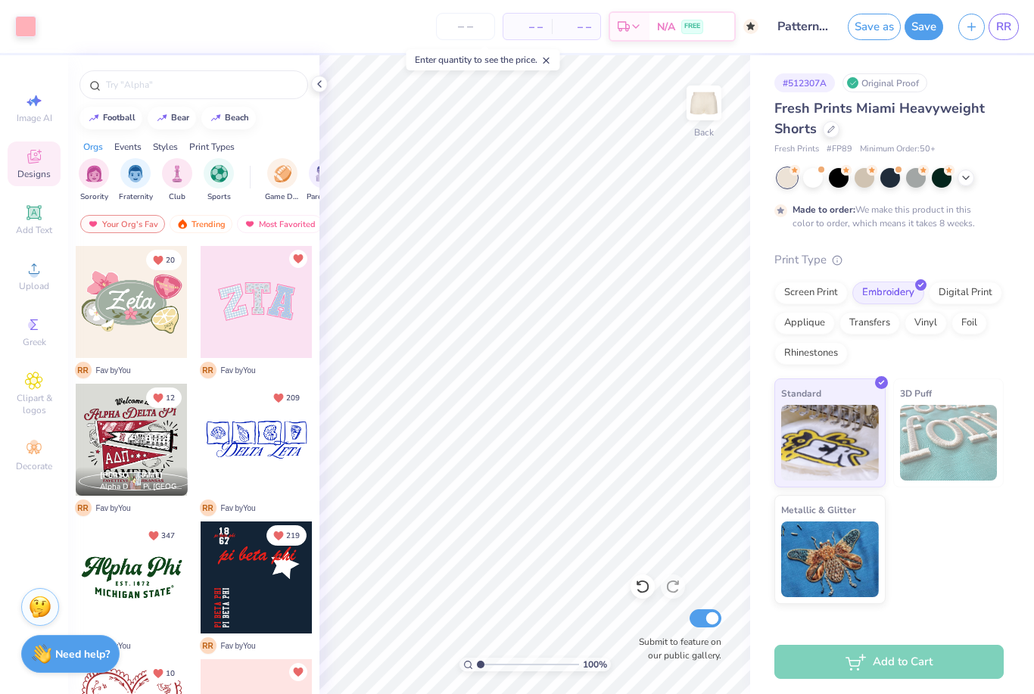
click at [924, 31] on button "Save" at bounding box center [924, 27] width 39 height 26
click at [326, 89] on div at bounding box center [319, 84] width 17 height 17
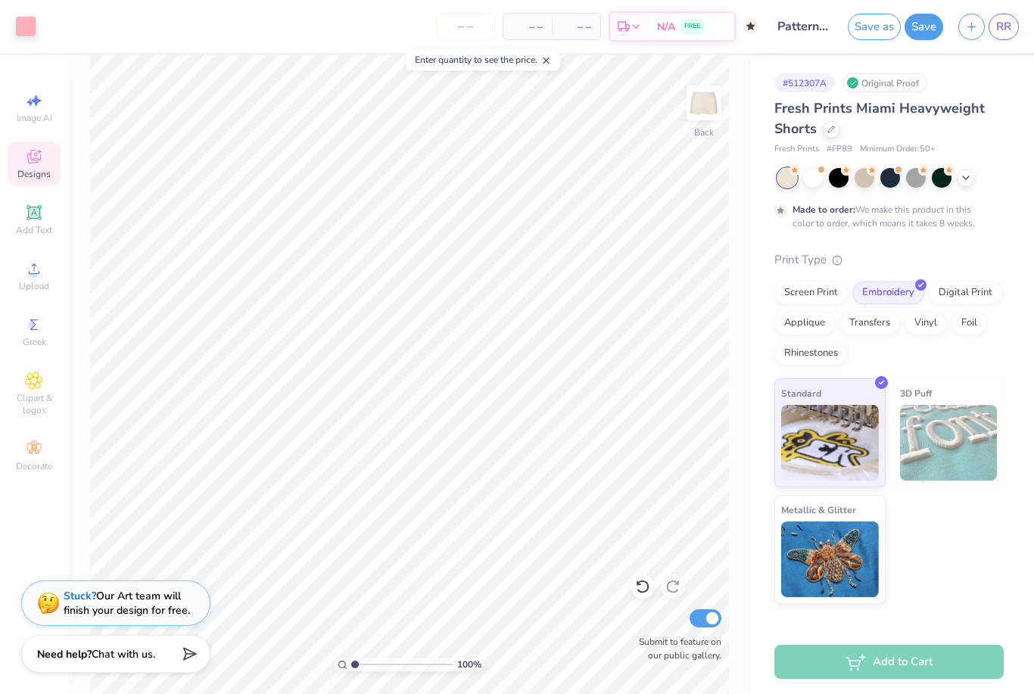
click at [1008, 30] on span "RR" at bounding box center [1003, 26] width 15 height 17
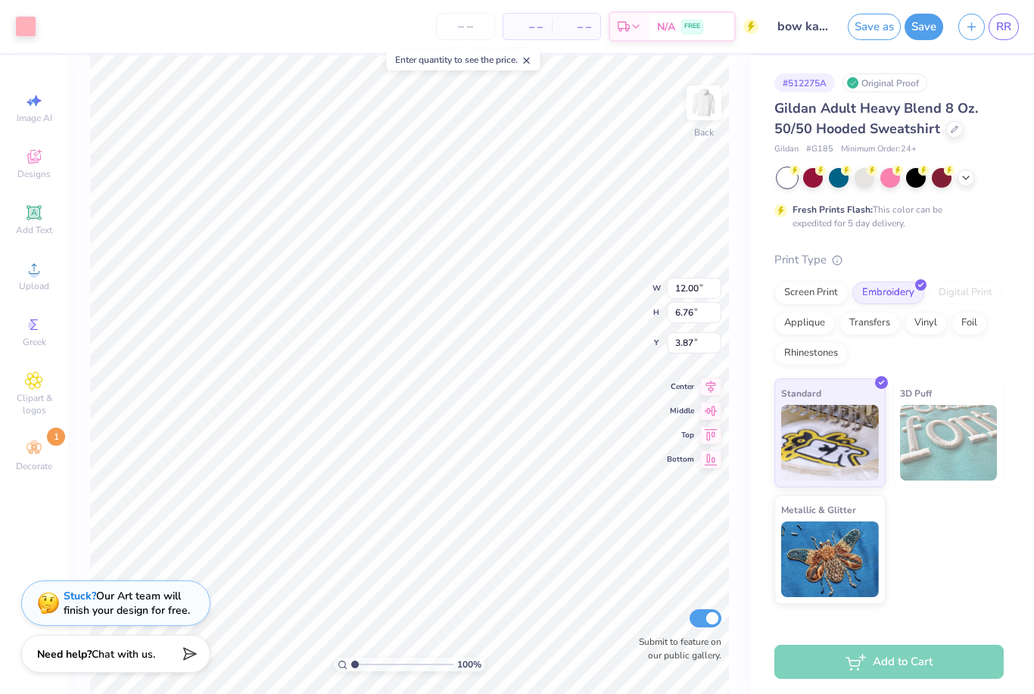
click at [20, 24] on div at bounding box center [25, 26] width 21 height 21
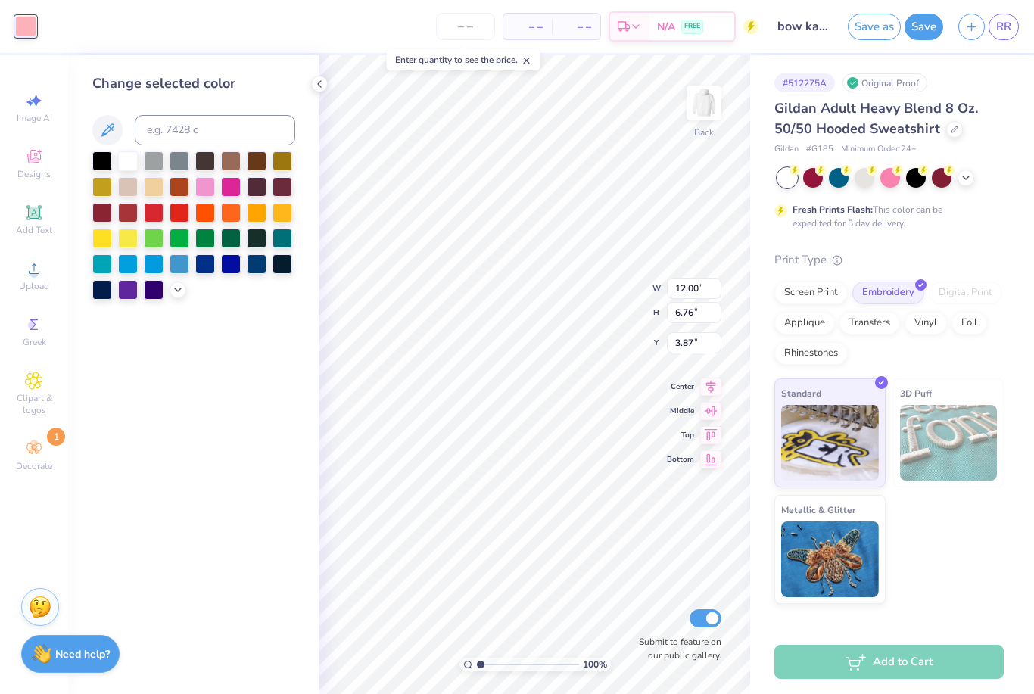
click at [179, 291] on icon at bounding box center [178, 290] width 12 height 12
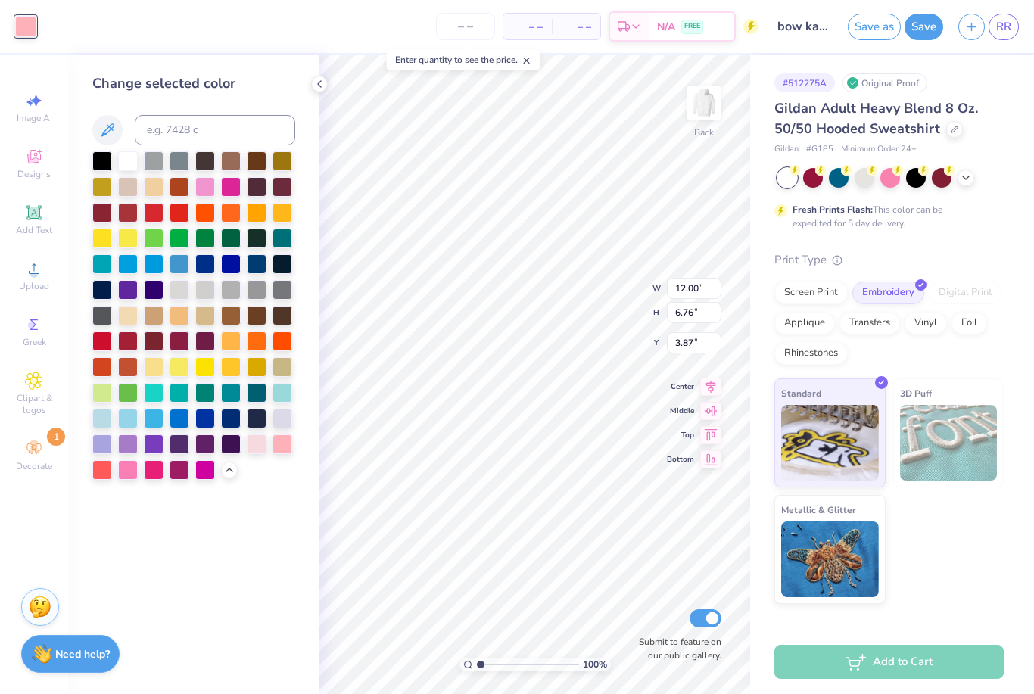
click at [124, 469] on div at bounding box center [128, 470] width 20 height 20
click at [277, 445] on div at bounding box center [283, 445] width 20 height 20
click at [154, 475] on div at bounding box center [154, 470] width 20 height 20
click at [128, 472] on div at bounding box center [128, 470] width 20 height 20
click at [280, 453] on div at bounding box center [283, 445] width 20 height 20
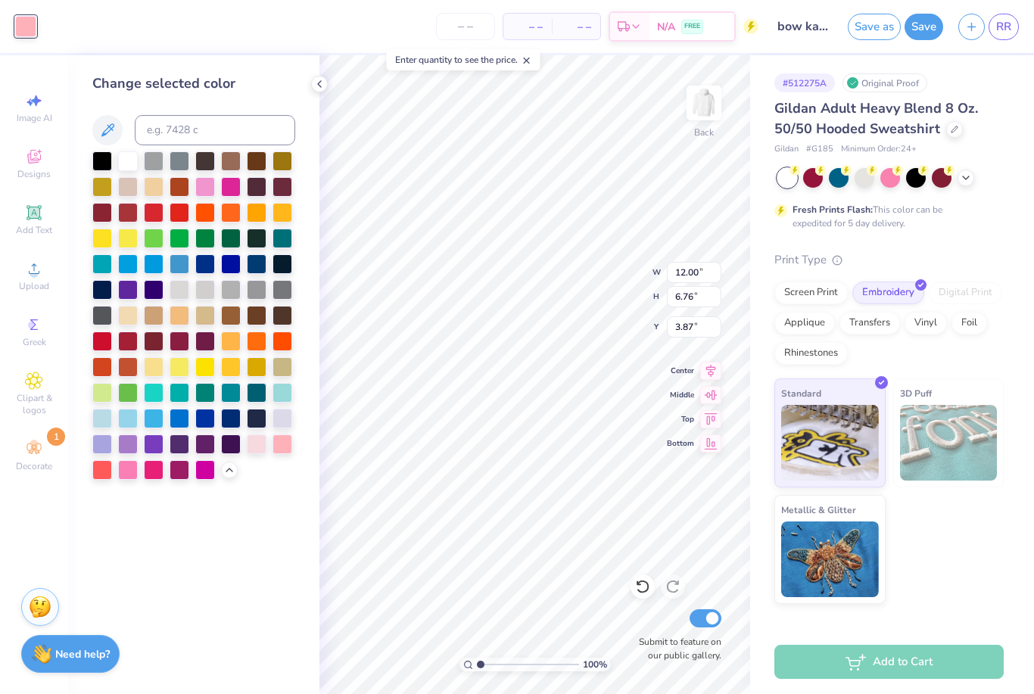
click at [213, 187] on div at bounding box center [205, 187] width 20 height 20
click at [132, 468] on div at bounding box center [128, 470] width 20 height 20
click at [248, 450] on div at bounding box center [257, 445] width 20 height 20
click at [285, 453] on div at bounding box center [283, 445] width 20 height 20
click at [1012, 23] on link "RR" at bounding box center [1004, 27] width 30 height 26
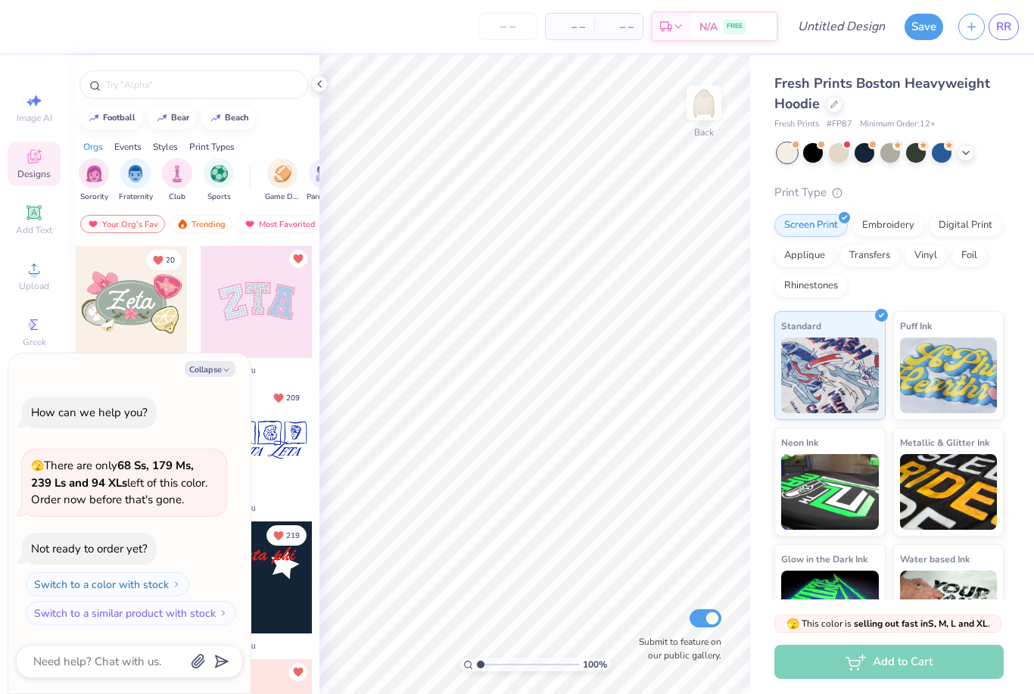
click at [266, 293] on div at bounding box center [257, 302] width 112 height 112
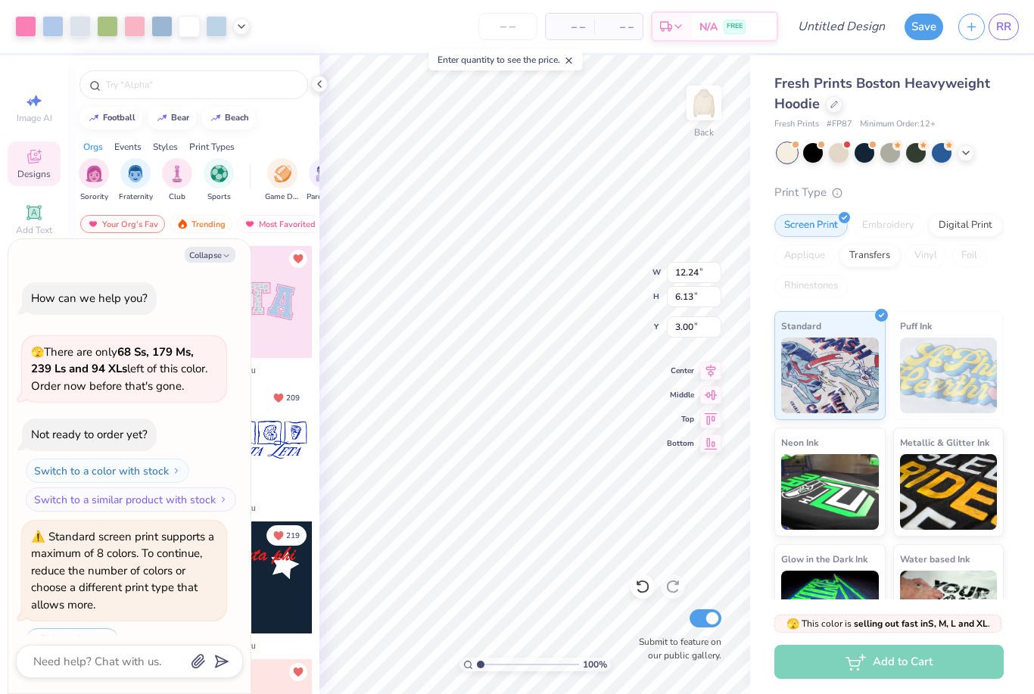
scroll to position [33, 0]
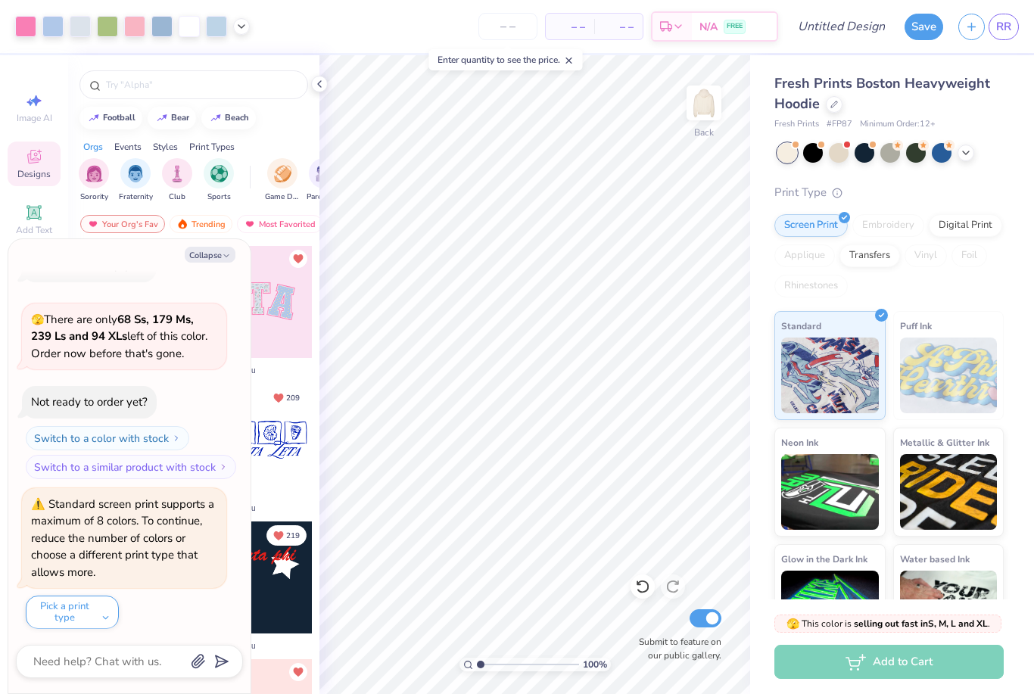
click at [966, 282] on div "Screen Print Embroidery Digital Print Applique Transfers Vinyl Foil Rhinestones" at bounding box center [888, 255] width 229 height 83
click at [317, 86] on icon at bounding box center [319, 84] width 12 height 12
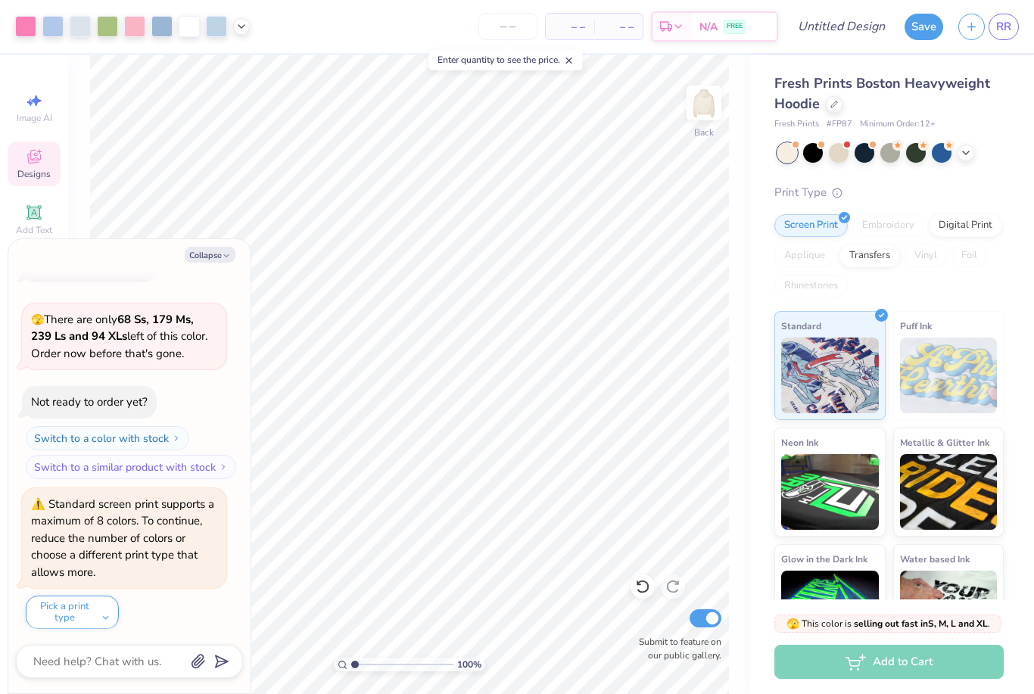
click at [220, 259] on button "Collapse" at bounding box center [210, 255] width 51 height 16
type textarea "x"
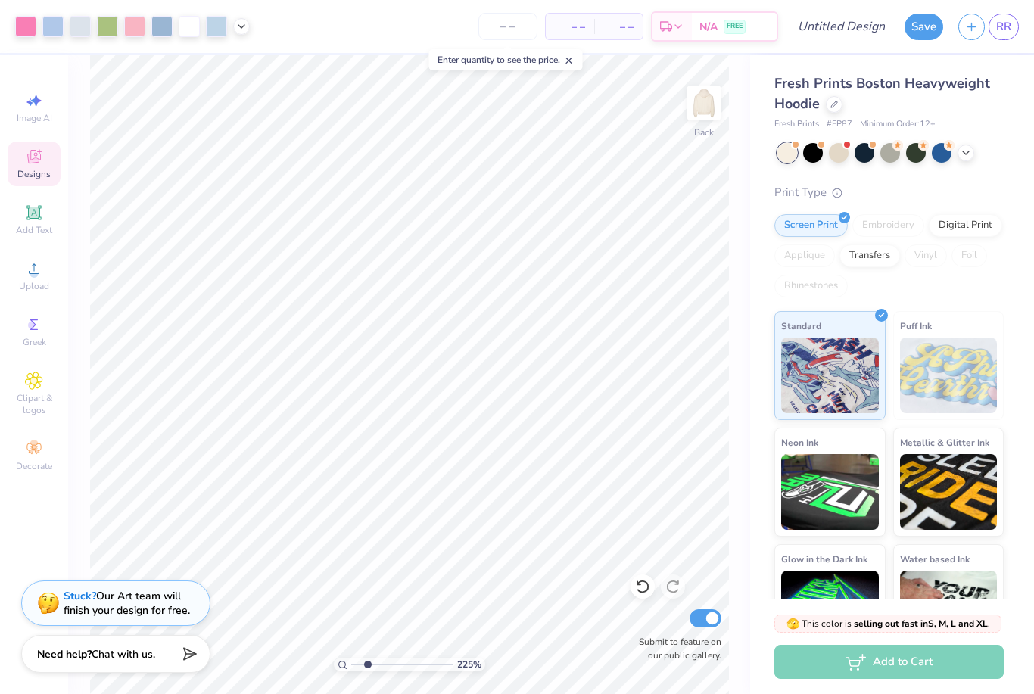
type input "1"
click at [51, 602] on img at bounding box center [48, 603] width 23 height 23
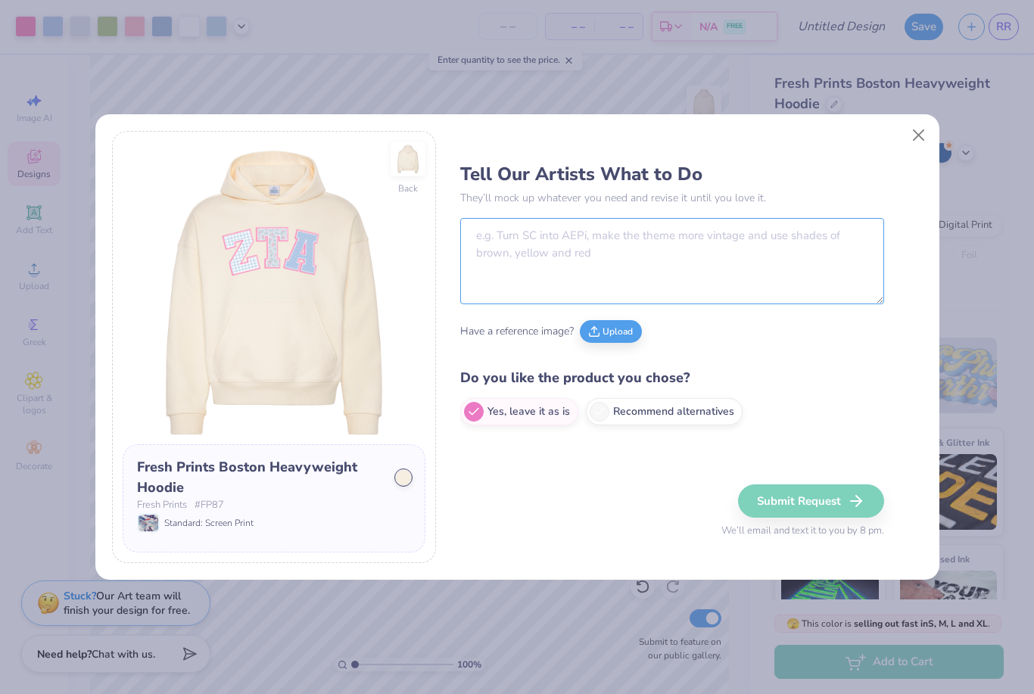
click at [710, 239] on textarea at bounding box center [672, 261] width 424 height 86
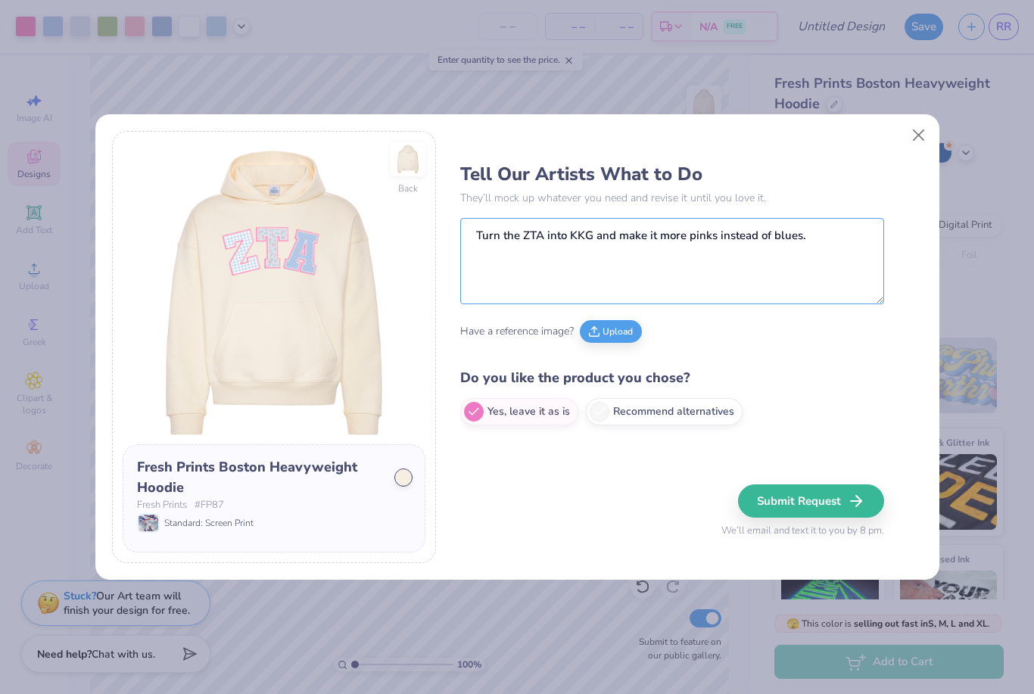
type textarea "Turn the ZTA into KKG and make it more pinks instead of blues."
click at [839, 500] on button "Submit Request" at bounding box center [811, 500] width 146 height 33
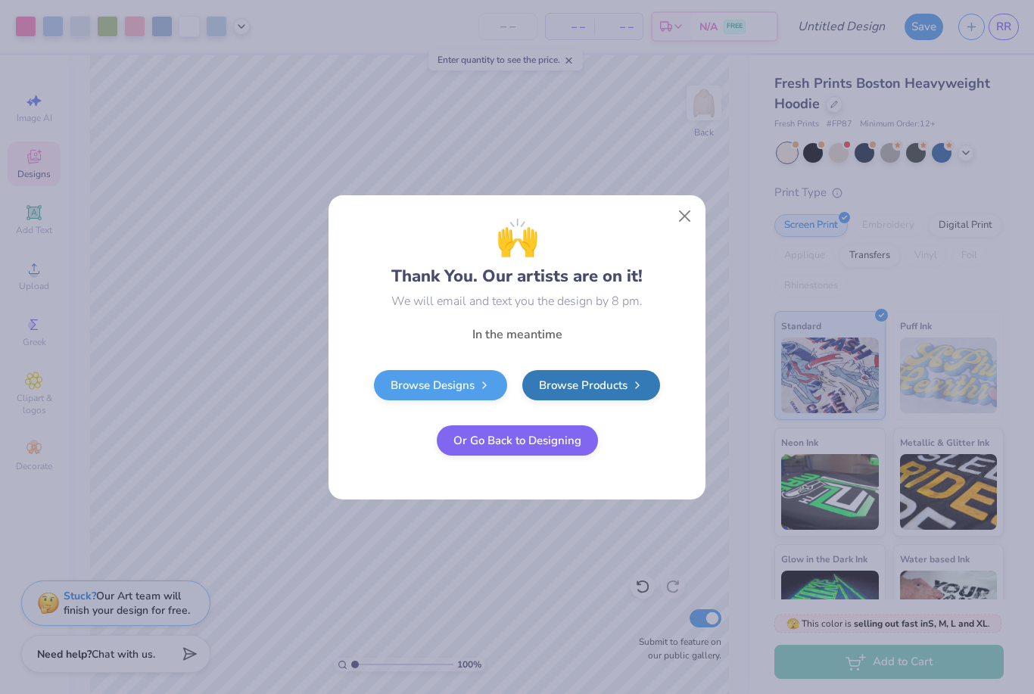
click at [578, 443] on button "Or Go Back to Designing" at bounding box center [517, 440] width 161 height 30
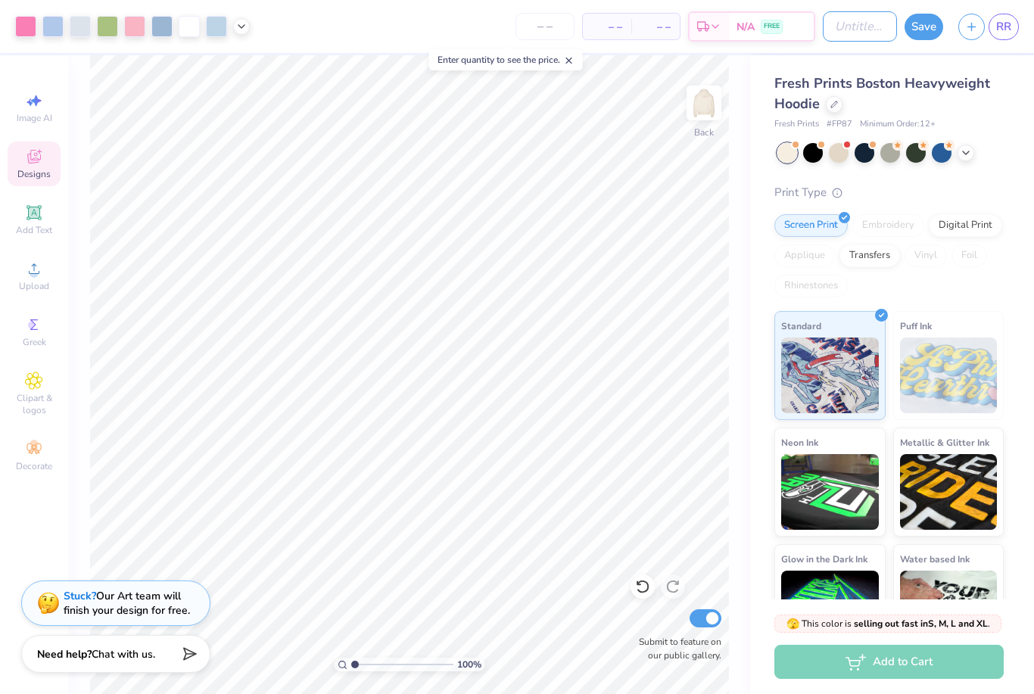
click at [854, 26] on input "Design Title" at bounding box center [860, 26] width 74 height 30
type input "pattern kkg"
click at [924, 21] on button "Save" at bounding box center [924, 27] width 39 height 26
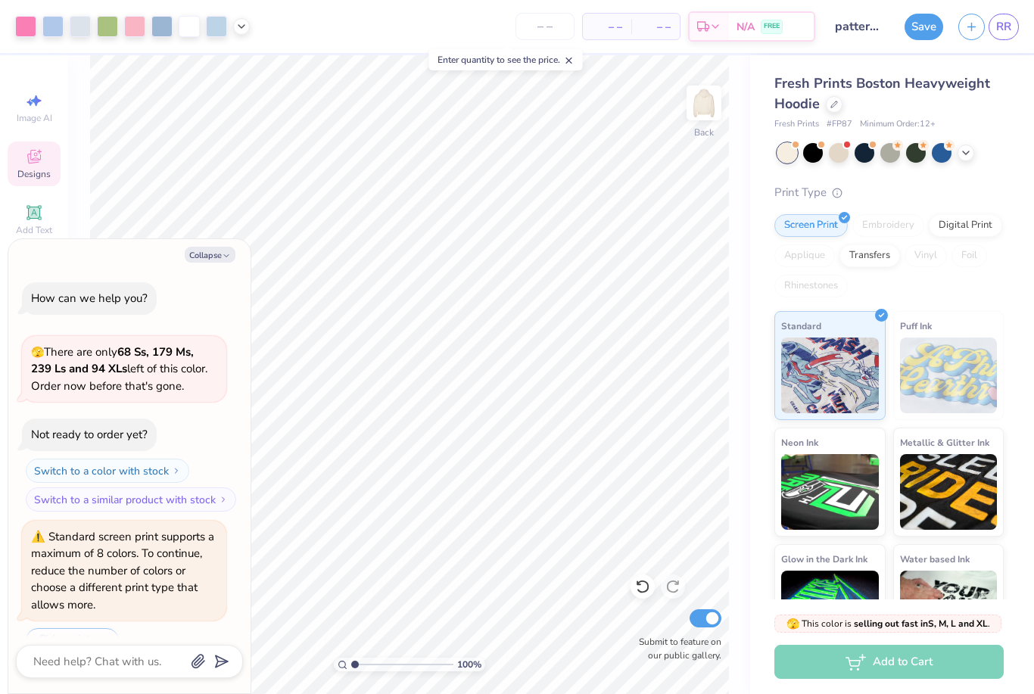
scroll to position [181, 0]
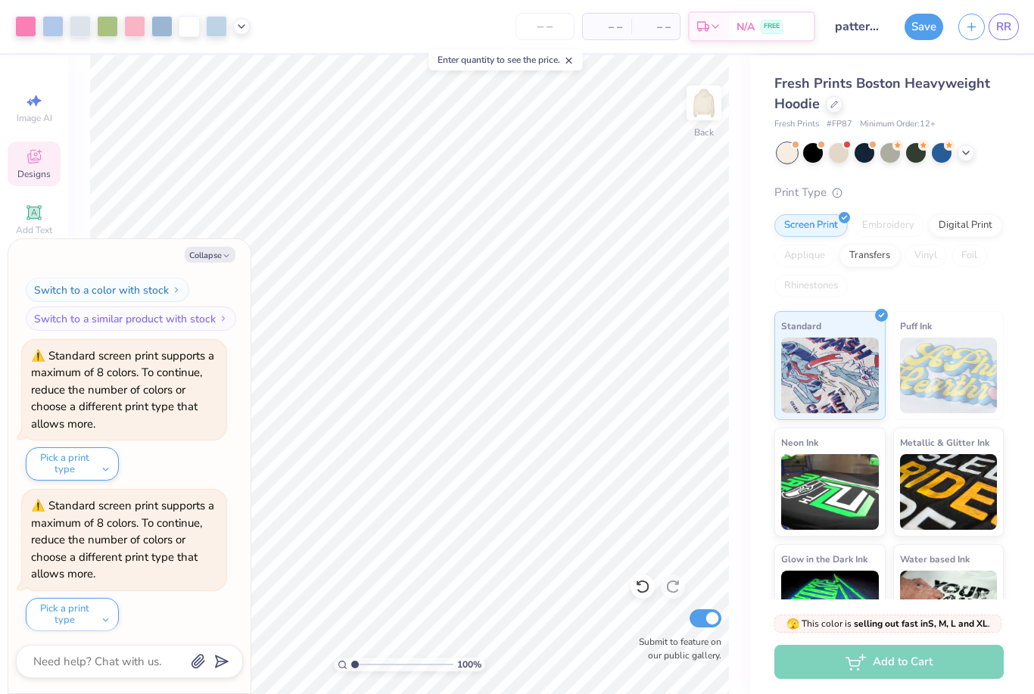
click at [985, 217] on div "Digital Print" at bounding box center [965, 225] width 73 height 23
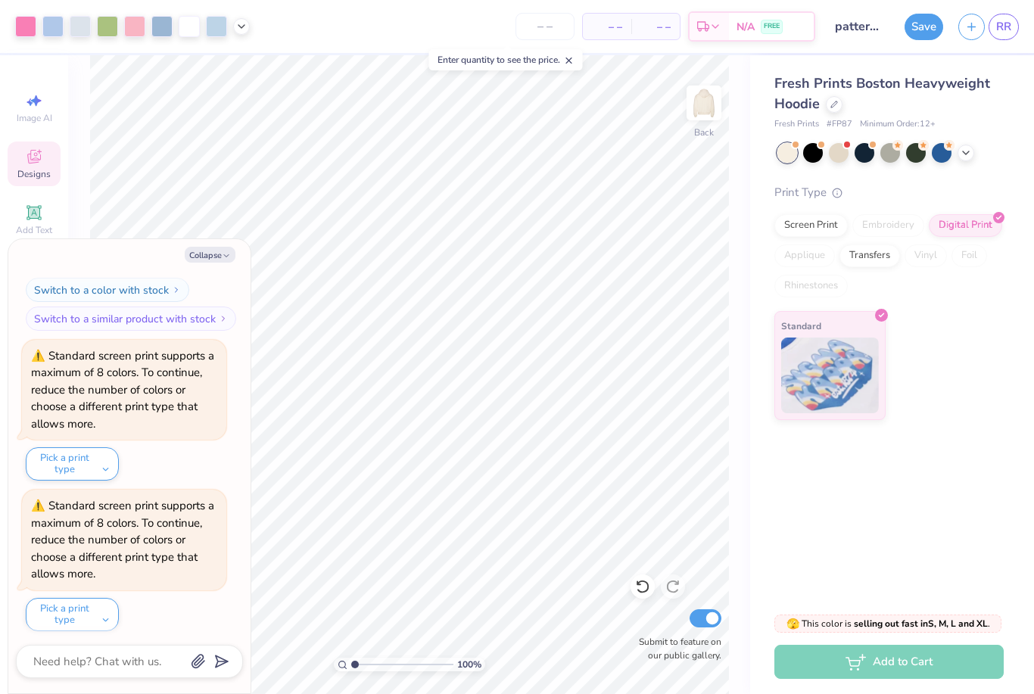
click at [922, 34] on button "Save" at bounding box center [924, 27] width 39 height 26
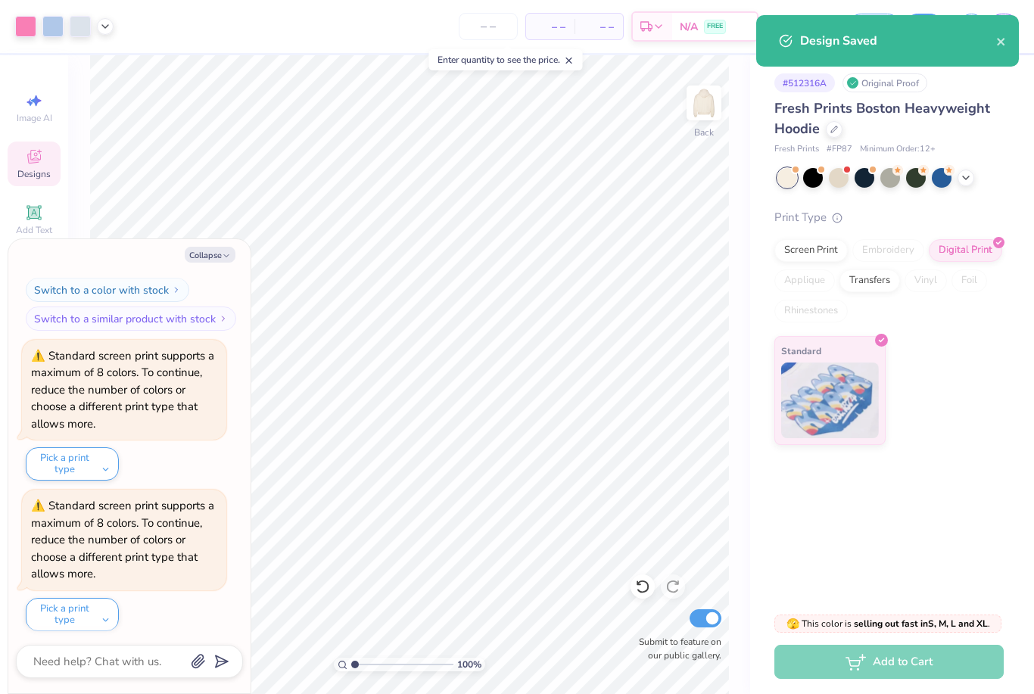
click at [216, 247] on button "Collapse" at bounding box center [210, 255] width 51 height 16
type textarea "x"
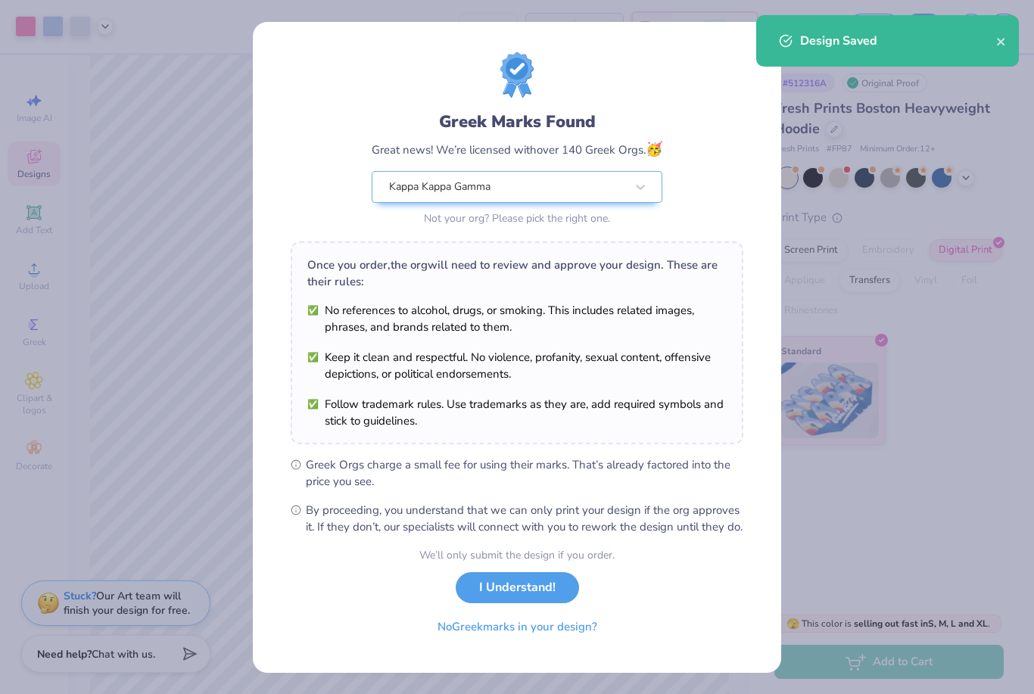
click at [505, 597] on button "I Understand!" at bounding box center [517, 587] width 123 height 31
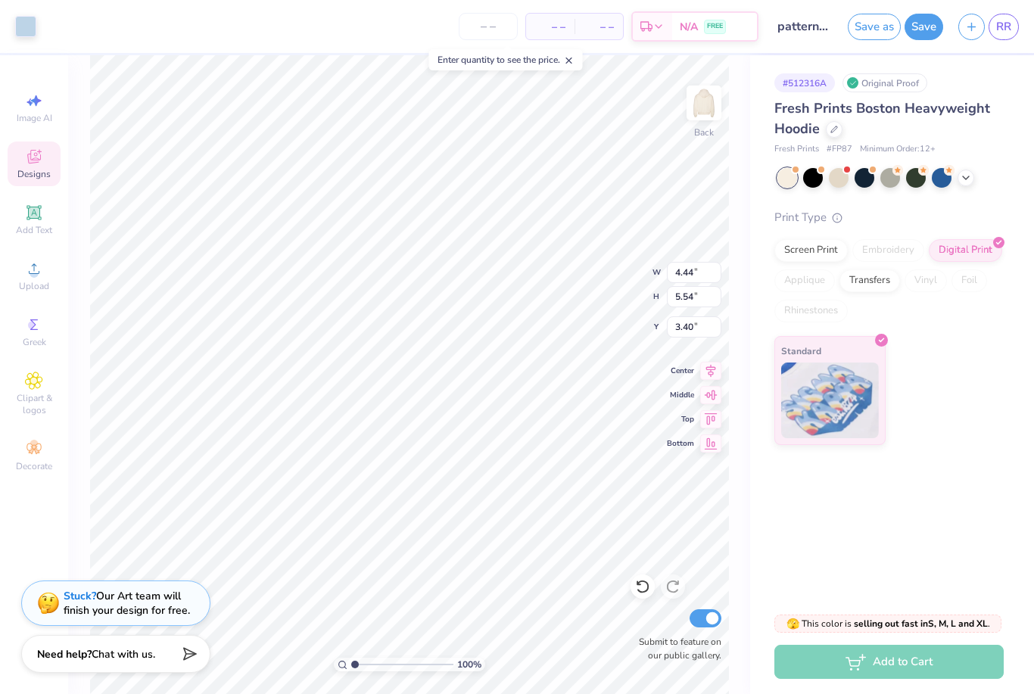
type input "3.43"
type input "4.92"
type input "3.71"
click at [643, 586] on icon at bounding box center [642, 586] width 15 height 15
click at [71, 606] on div "Stuck? Our Art team will finish your design for free." at bounding box center [127, 603] width 126 height 29
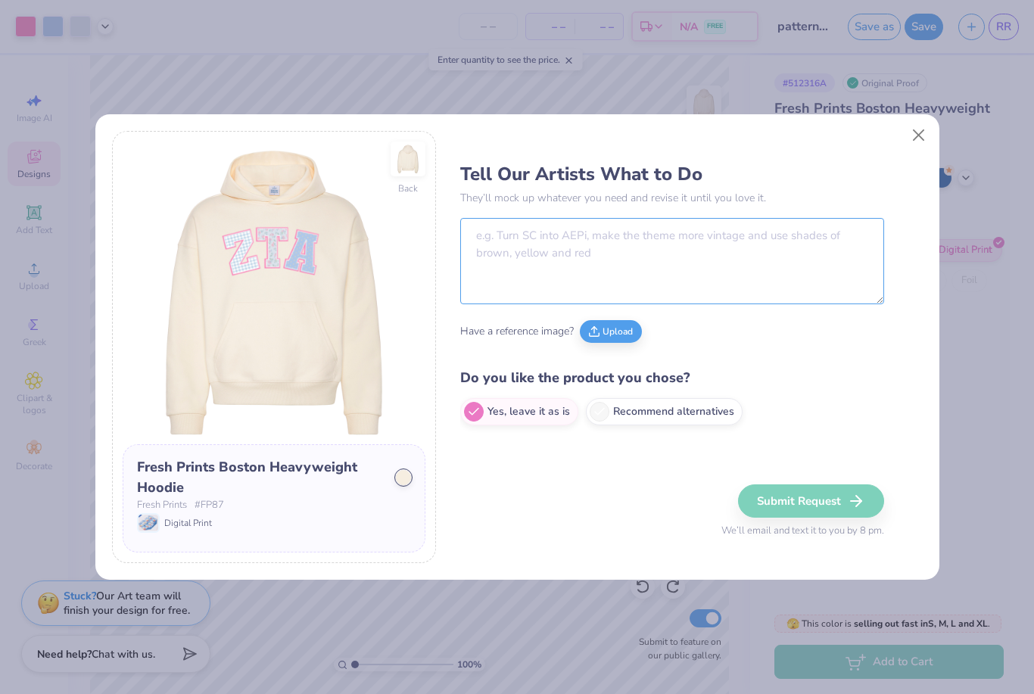
click at [552, 269] on textarea at bounding box center [672, 261] width 424 height 86
type textarea "Also make the lettering straight."
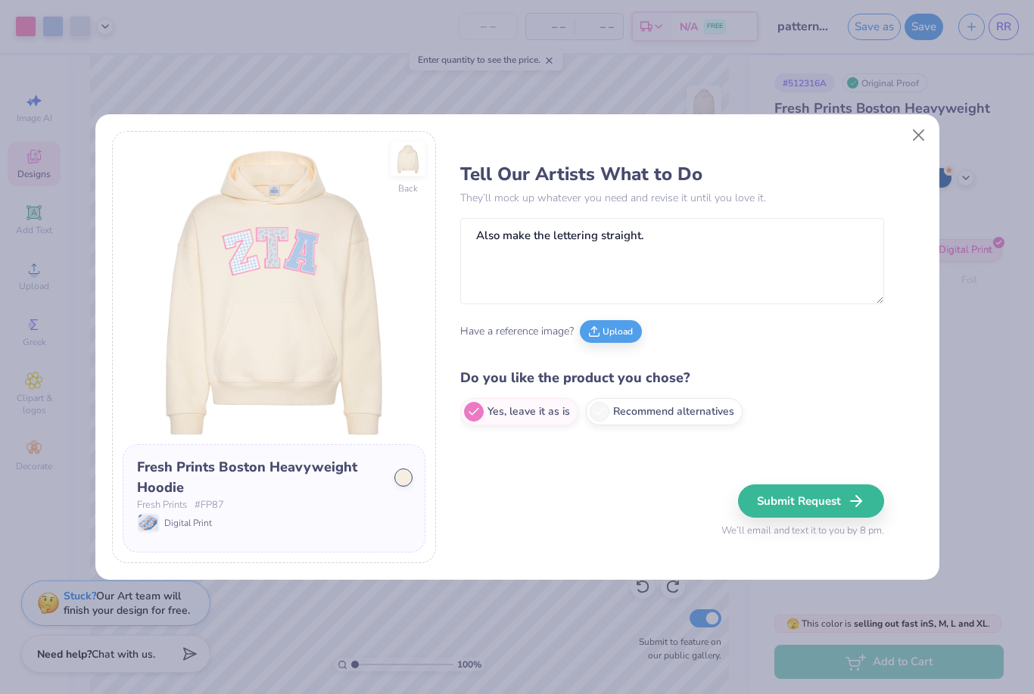
click at [807, 505] on button "Submit Request" at bounding box center [811, 500] width 146 height 33
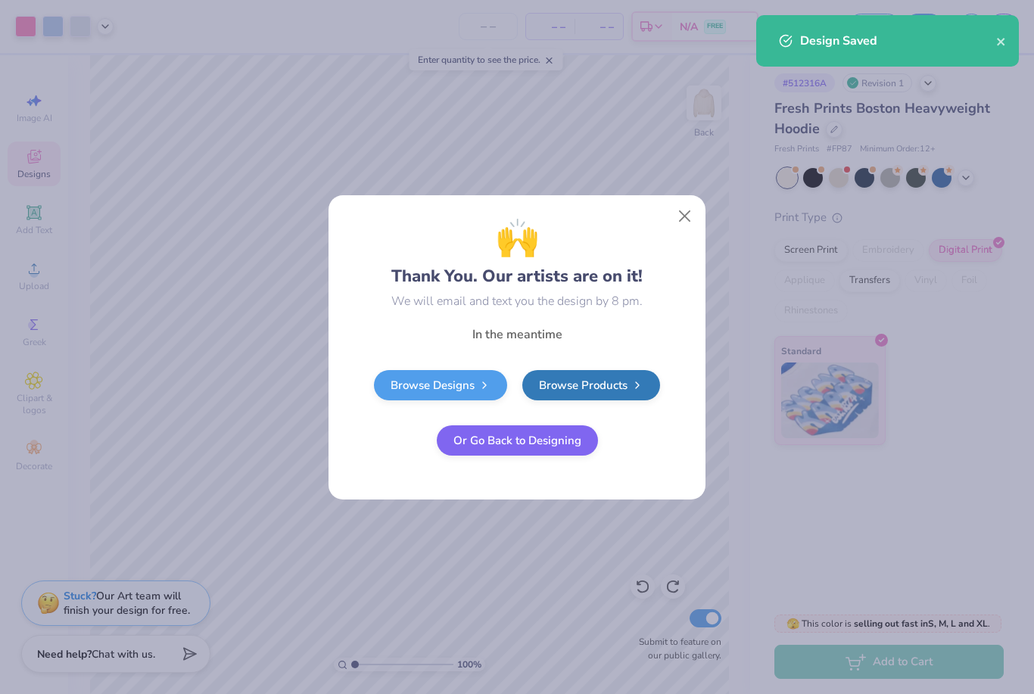
click at [678, 218] on button "Close" at bounding box center [685, 215] width 29 height 29
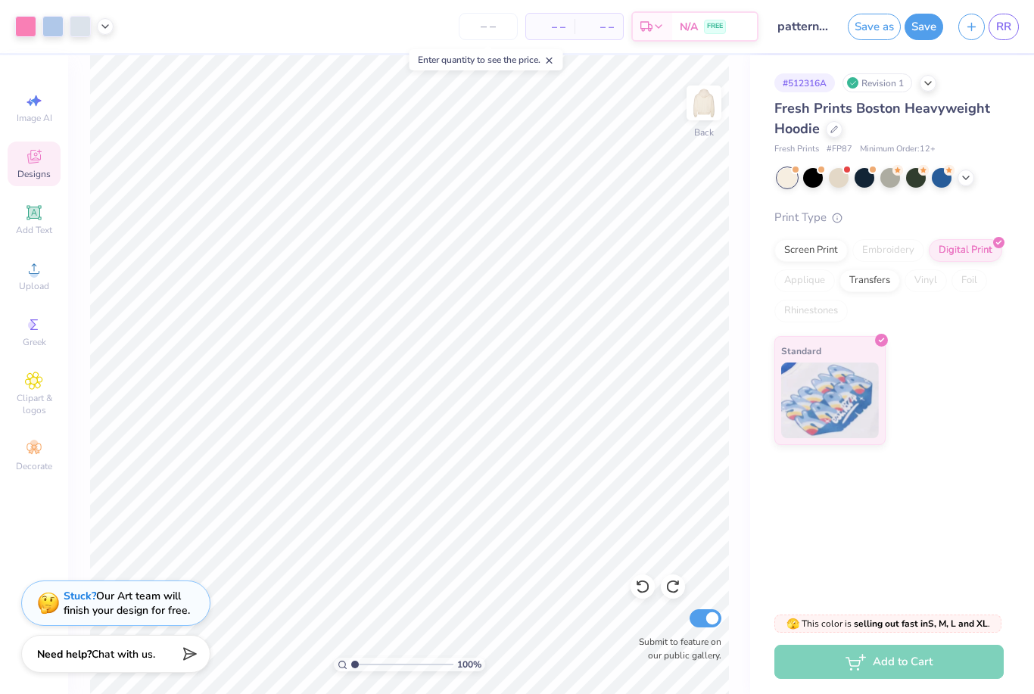
click at [1008, 34] on div "Design Saved" at bounding box center [887, 46] width 269 height 69
click at [919, 35] on button "Save" at bounding box center [924, 27] width 39 height 26
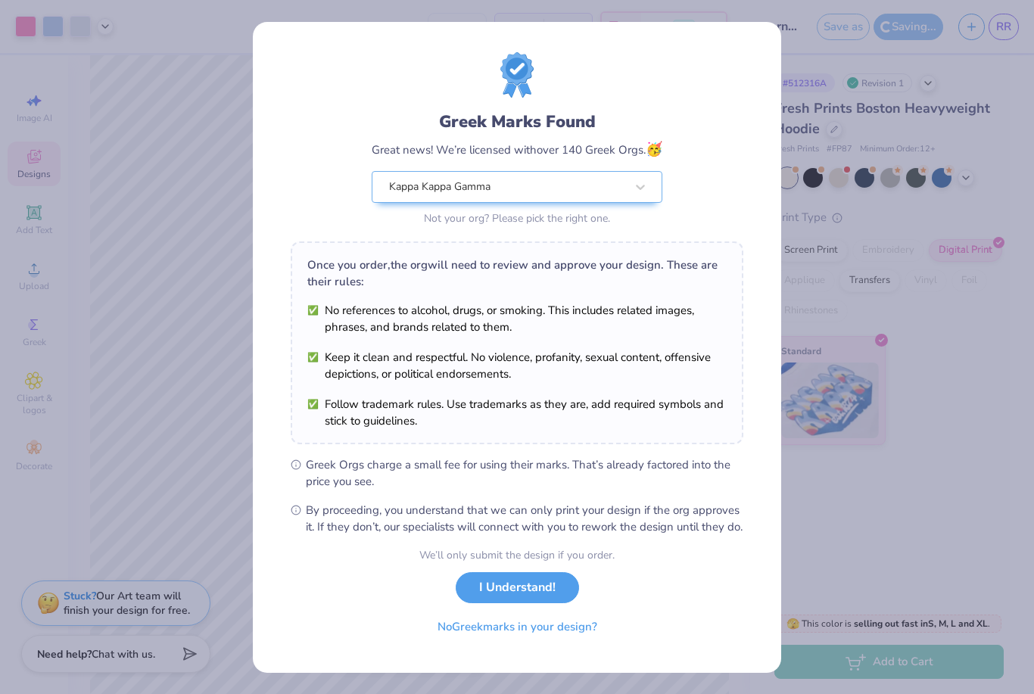
click at [535, 599] on button "I Understand!" at bounding box center [517, 587] width 123 height 31
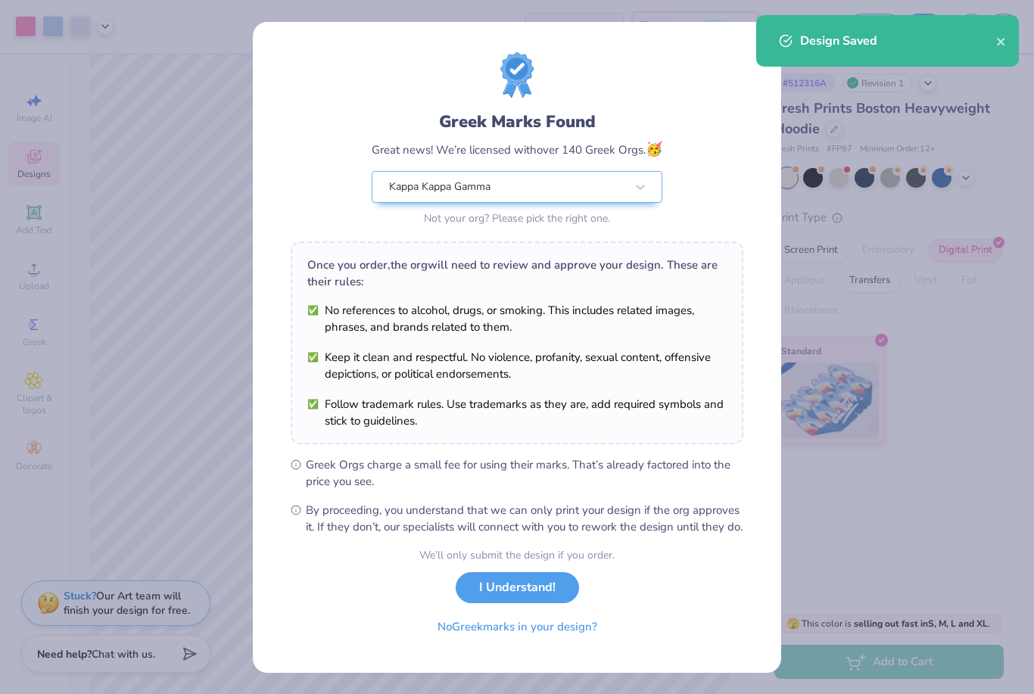
click at [522, 603] on button "I Understand!" at bounding box center [517, 587] width 123 height 31
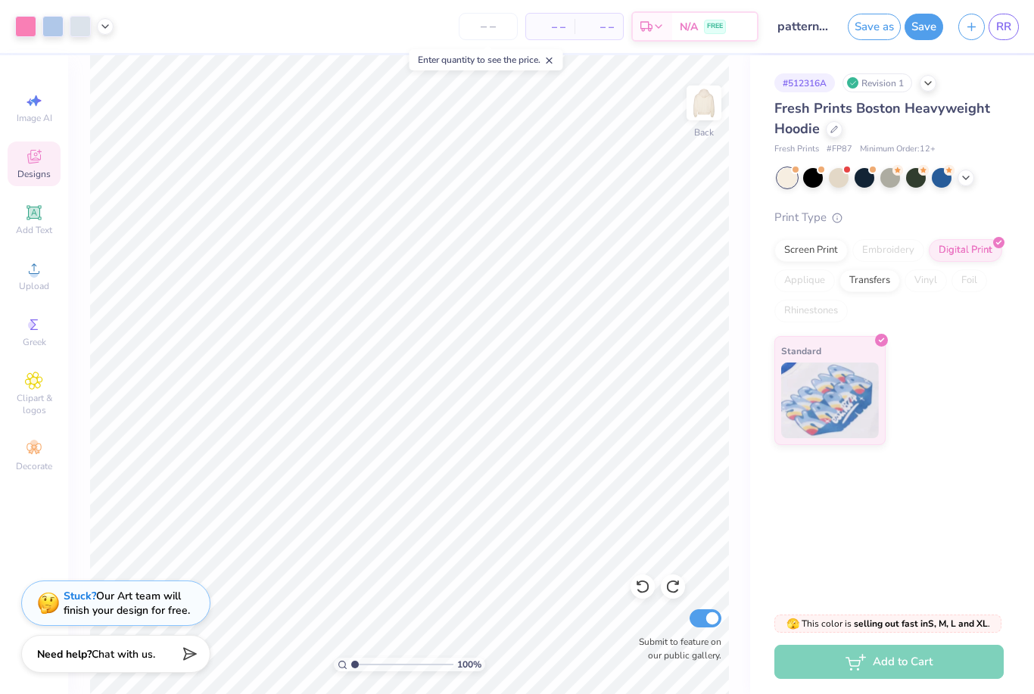
click at [817, 251] on div "Screen Print" at bounding box center [810, 250] width 73 height 23
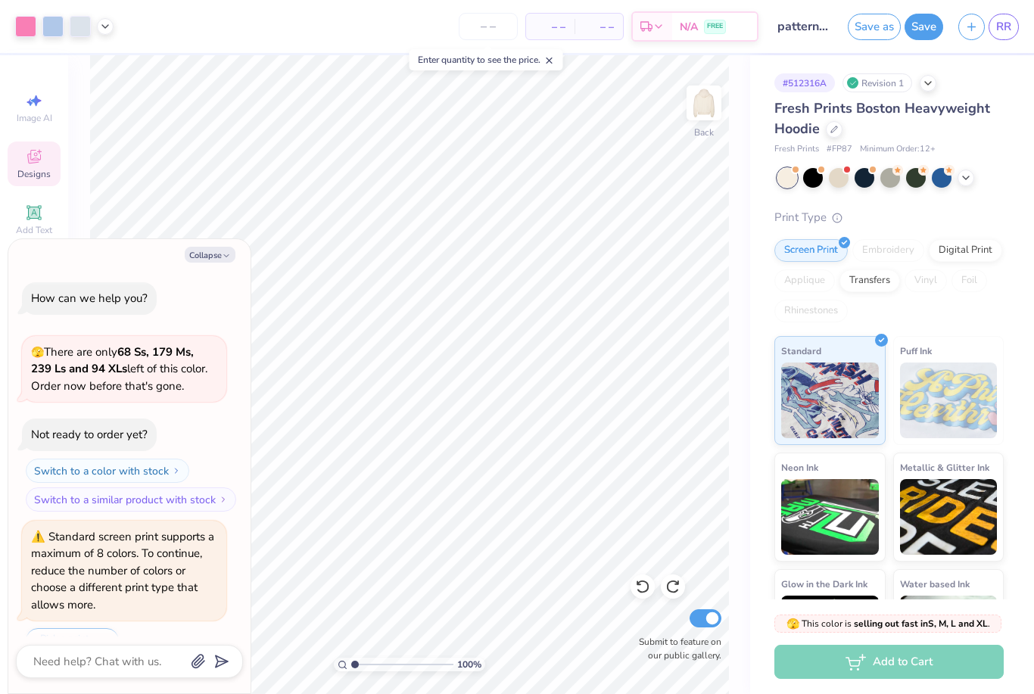
scroll to position [329, 0]
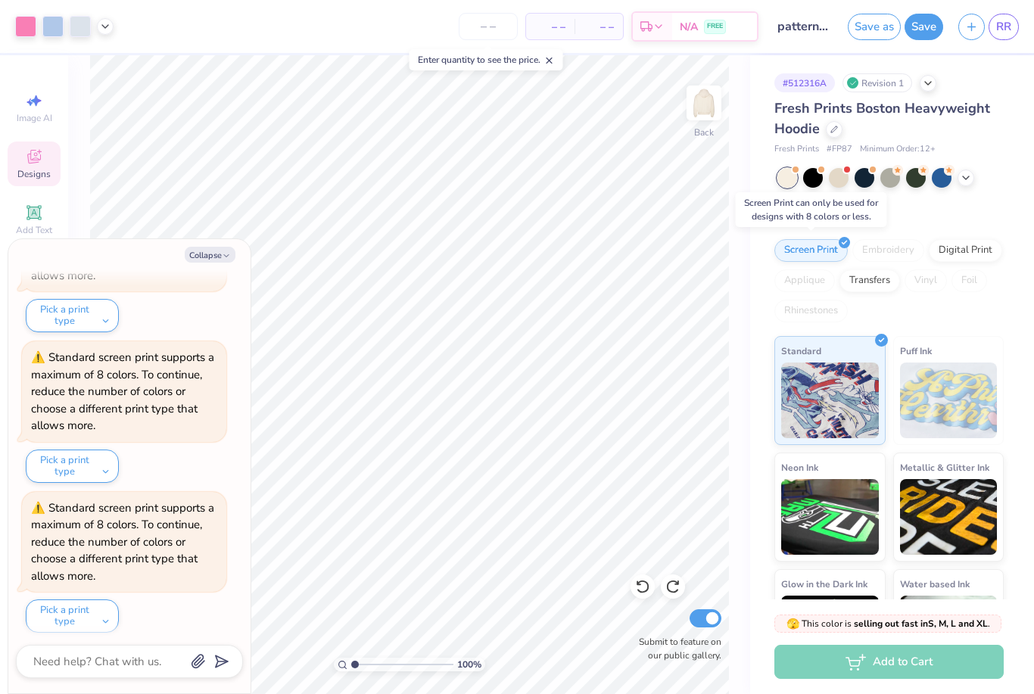
click at [219, 257] on button "Collapse" at bounding box center [210, 255] width 51 height 16
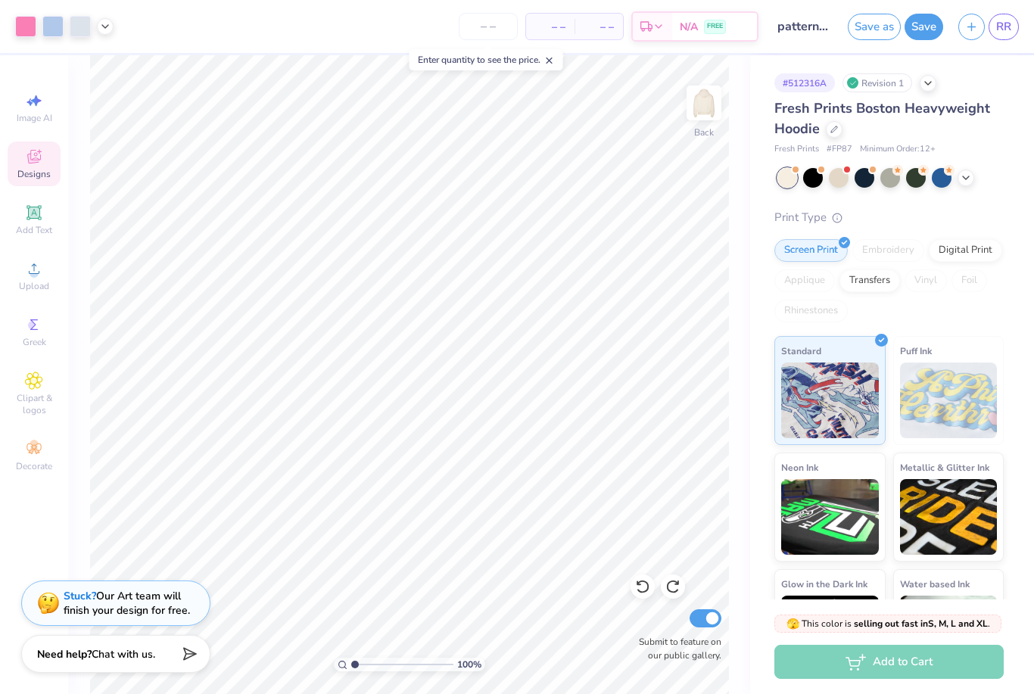
click at [877, 282] on div "Transfers" at bounding box center [870, 280] width 61 height 23
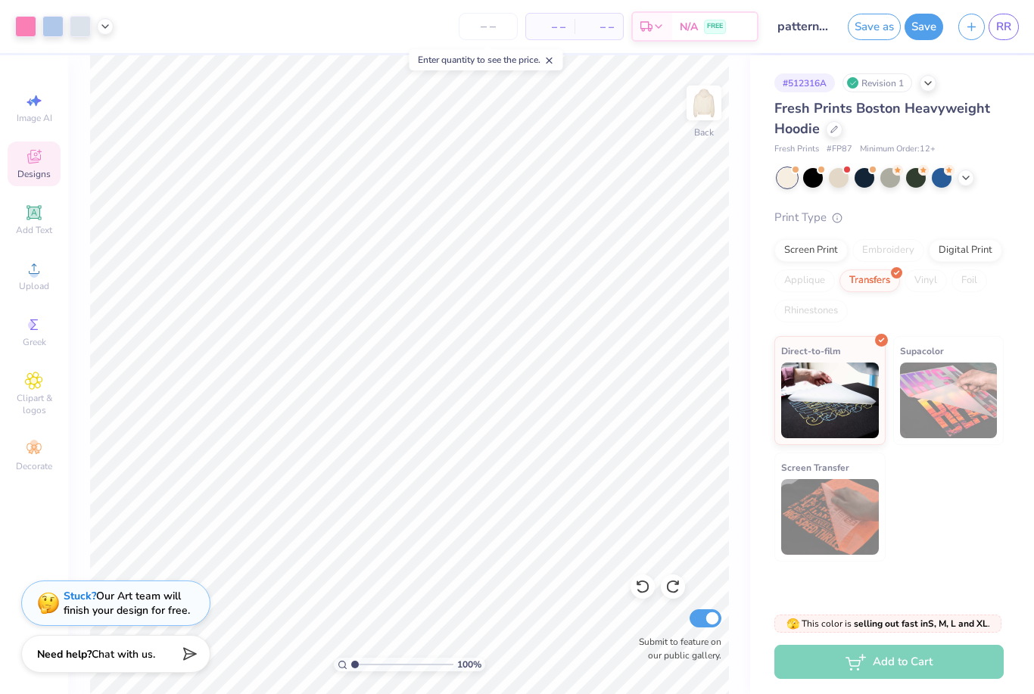
click at [110, 32] on div at bounding box center [105, 26] width 17 height 17
click at [974, 244] on div "Digital Print" at bounding box center [965, 250] width 73 height 23
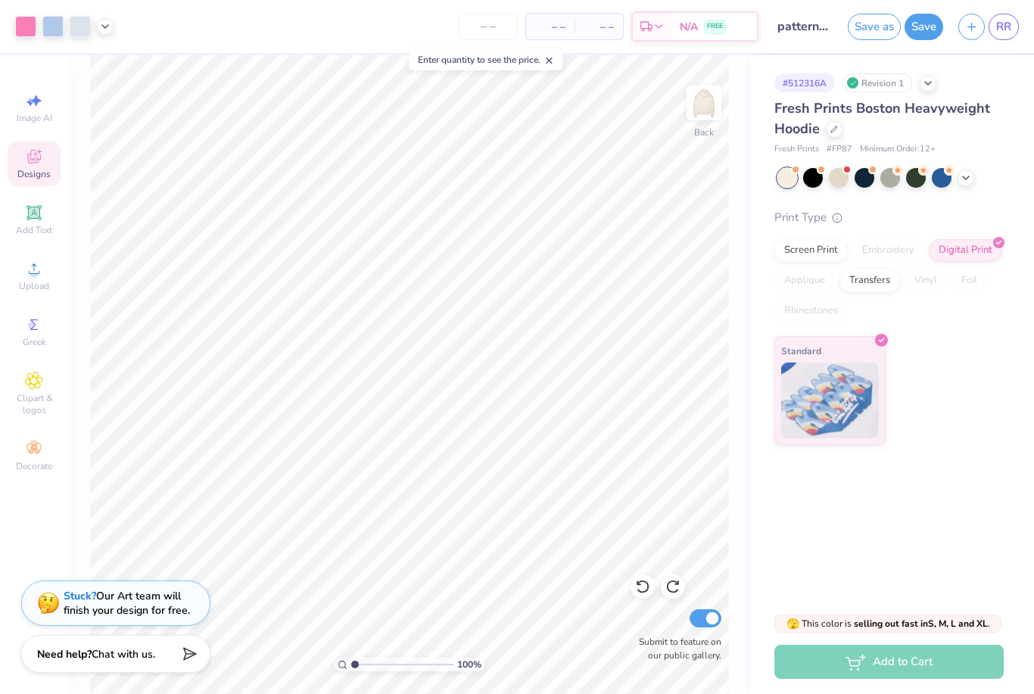
click at [864, 281] on div "Transfers" at bounding box center [870, 280] width 61 height 23
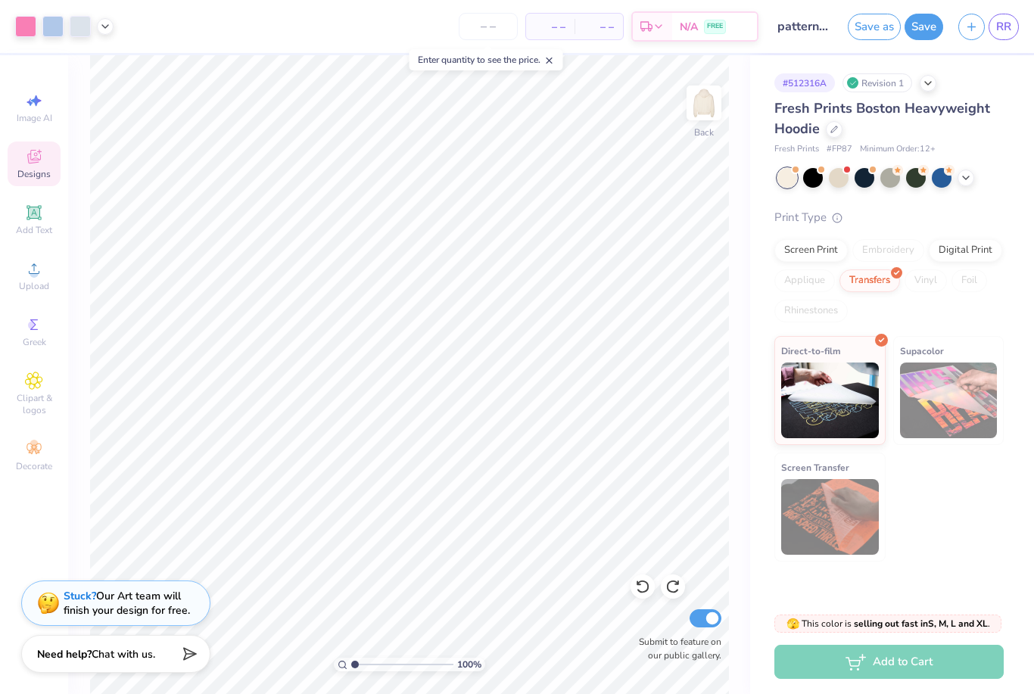
click at [985, 241] on div "Digital Print" at bounding box center [965, 250] width 73 height 23
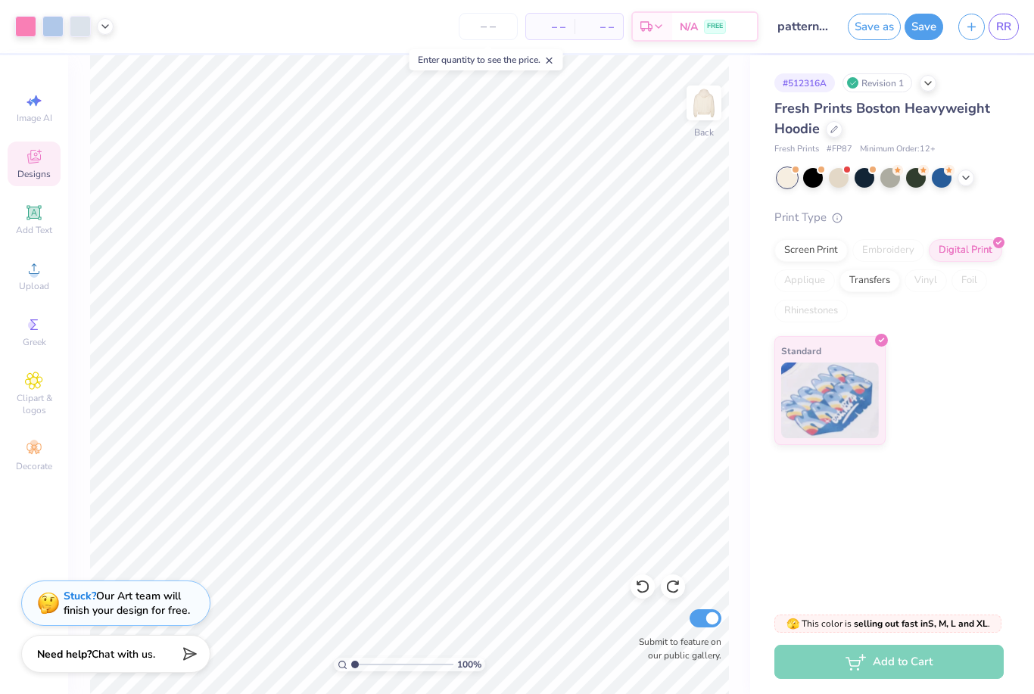
click at [816, 257] on div "Screen Print" at bounding box center [810, 250] width 73 height 23
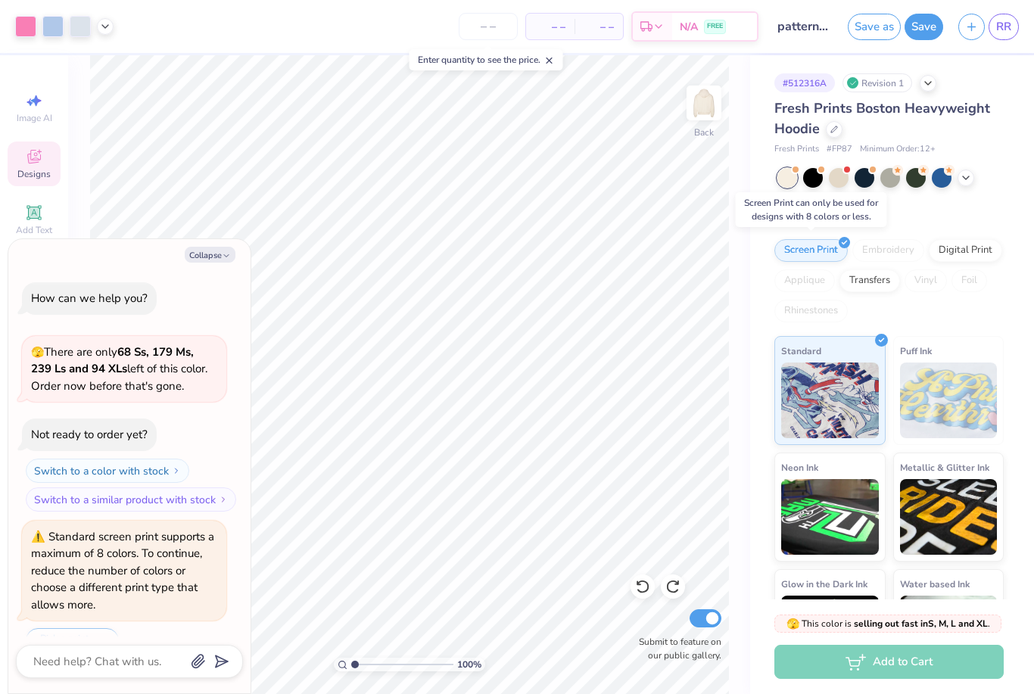
scroll to position [478, 0]
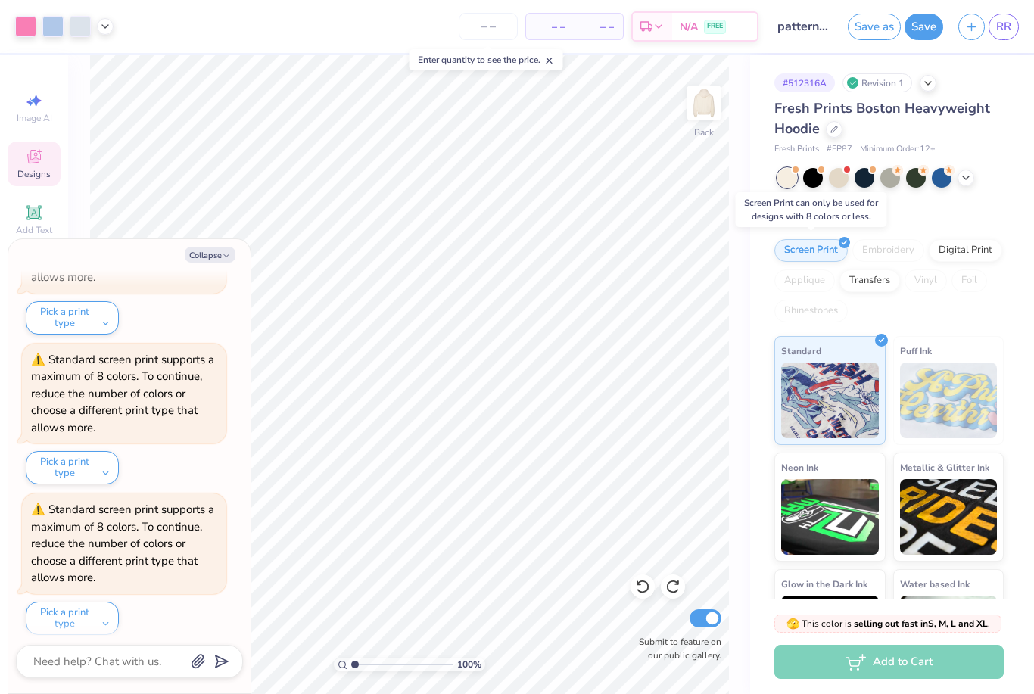
click at [102, 20] on icon at bounding box center [105, 26] width 12 height 12
click at [120, 26] on div "Art colors – – Per Item – – Total Est. Delivery N/A FREE Design Title pattern k…" at bounding box center [517, 26] width 1034 height 53
click at [102, 24] on icon at bounding box center [105, 26] width 12 height 12
click at [128, 71] on div at bounding box center [123, 65] width 21 height 21
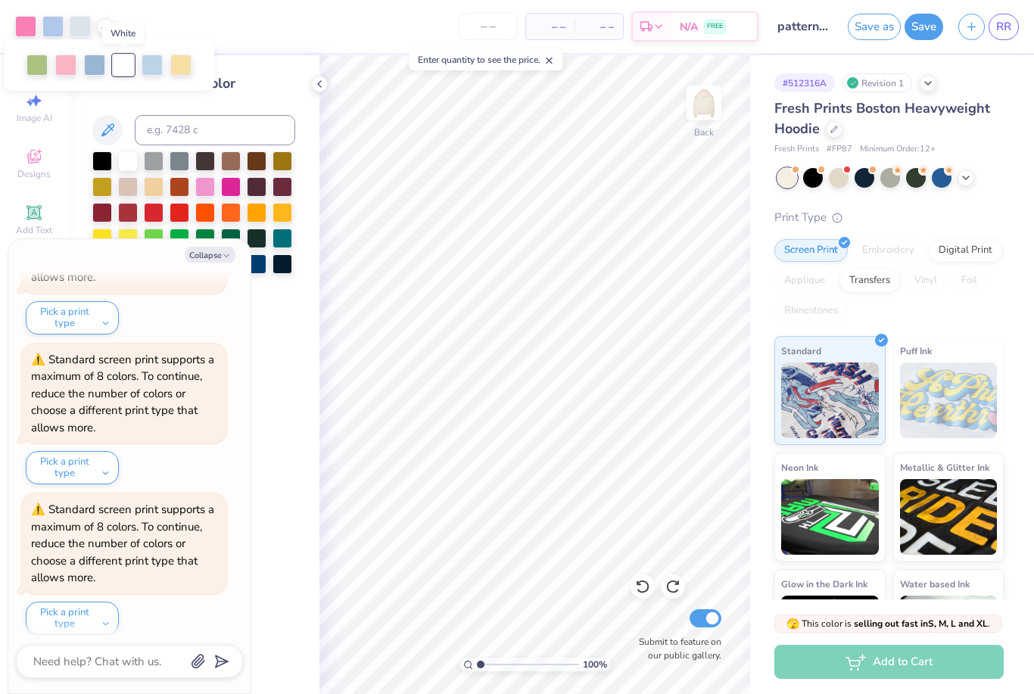
click at [198, 256] on button "Collapse" at bounding box center [210, 255] width 51 height 16
type textarea "x"
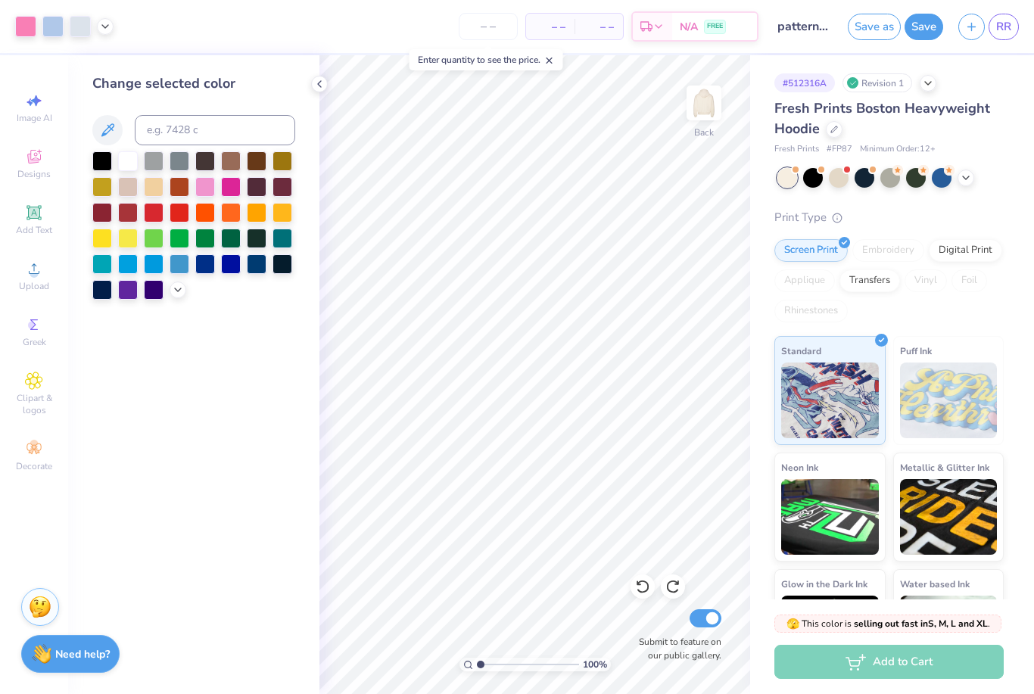
click at [101, 28] on icon at bounding box center [105, 26] width 12 height 12
click at [182, 67] on div at bounding box center [180, 65] width 21 height 21
click at [154, 188] on div at bounding box center [154, 187] width 20 height 20
click at [126, 167] on div at bounding box center [128, 161] width 20 height 20
click at [321, 89] on icon at bounding box center [319, 84] width 12 height 12
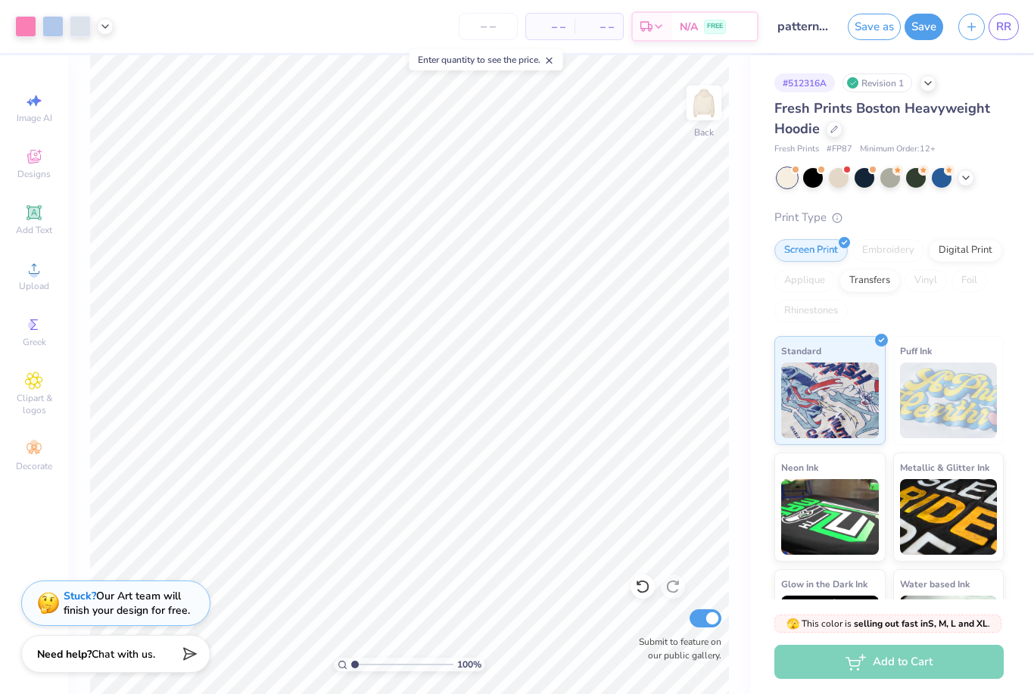
click at [925, 23] on button "Save" at bounding box center [924, 27] width 39 height 26
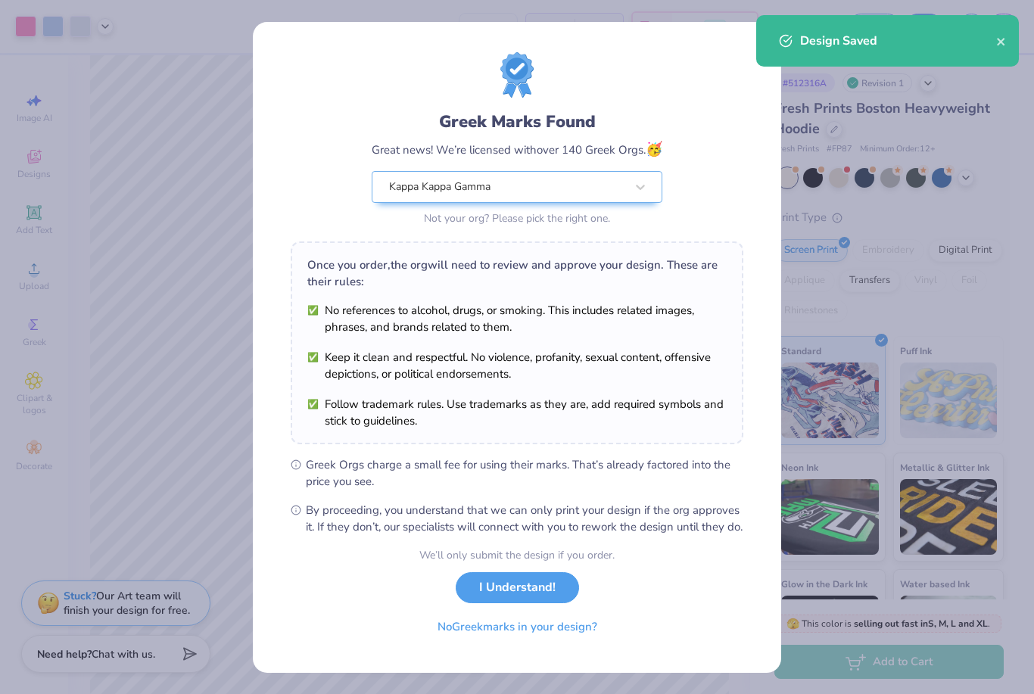
click at [550, 600] on button "I Understand!" at bounding box center [517, 587] width 123 height 31
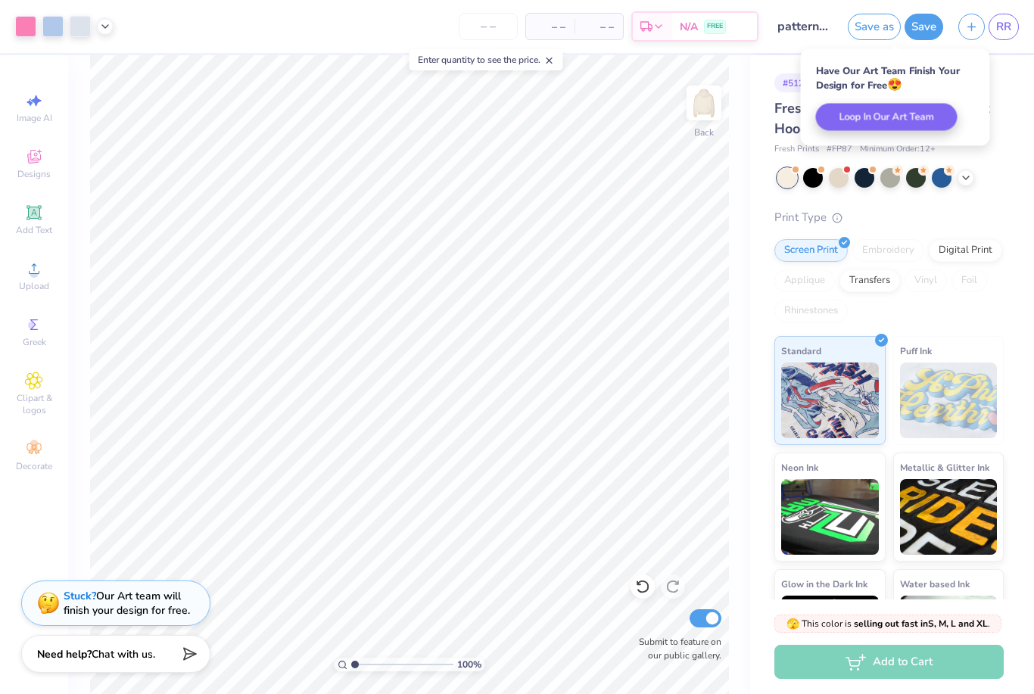
click at [1007, 25] on span "RR" at bounding box center [1003, 26] width 15 height 17
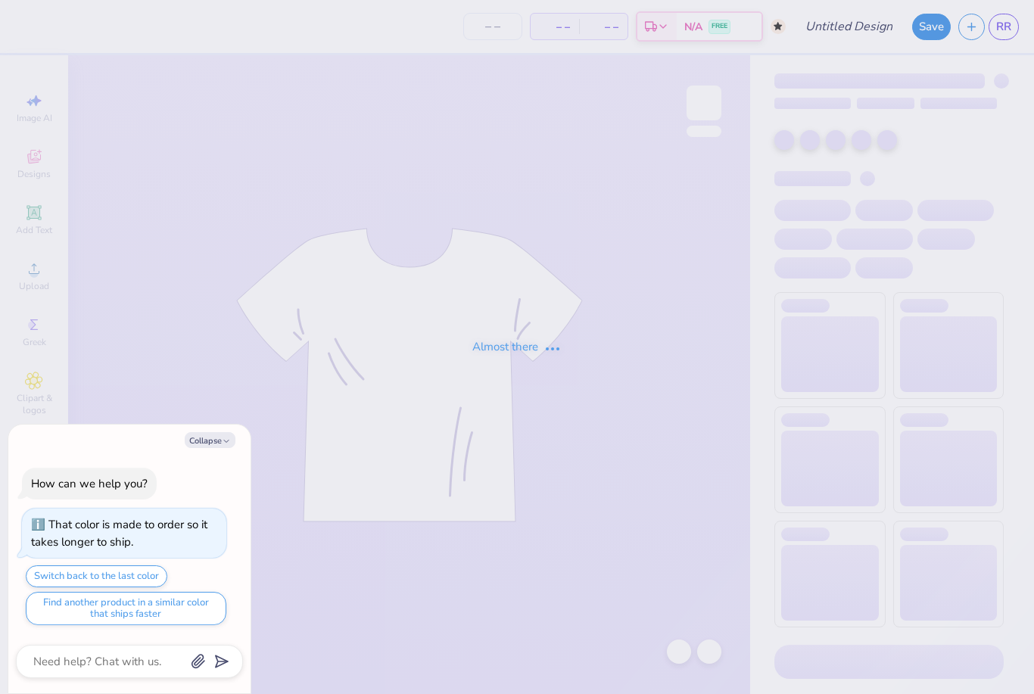
type input "Pattern kkg shorts"
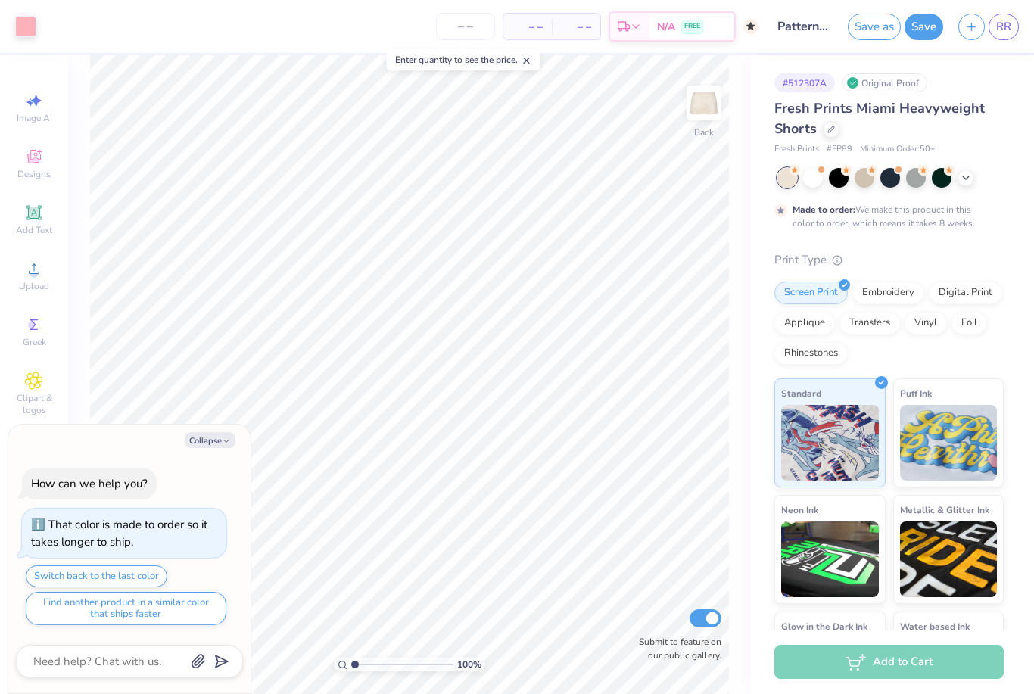
click at [207, 444] on button "Collapse" at bounding box center [210, 440] width 51 height 16
type textarea "x"
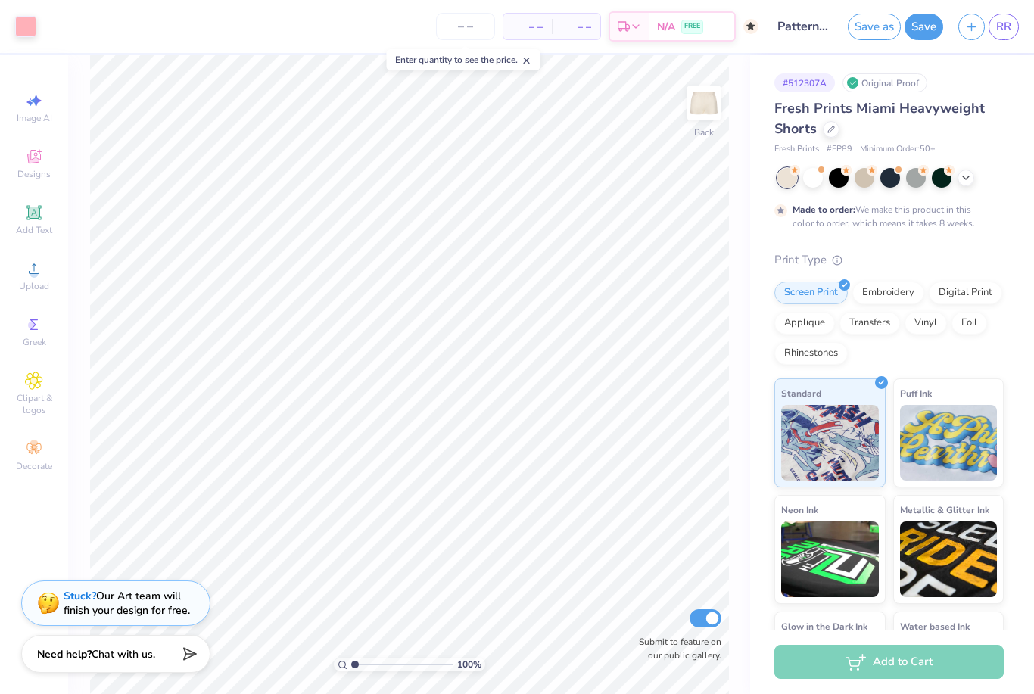
click at [699, 105] on img at bounding box center [704, 103] width 30 height 30
click at [36, 218] on icon at bounding box center [33, 212] width 11 height 11
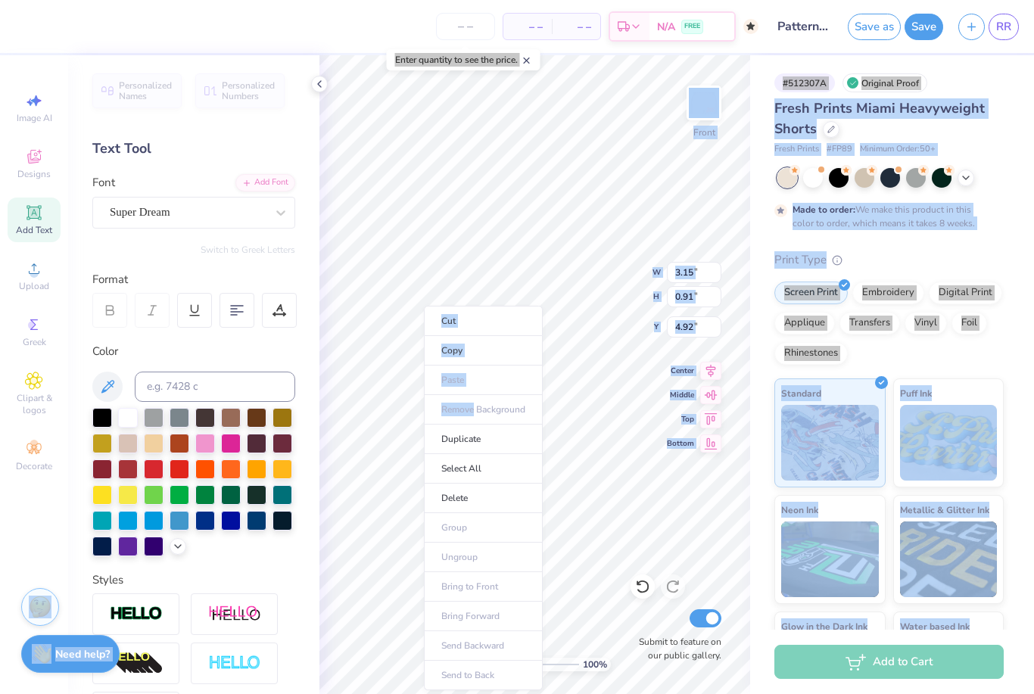
click at [484, 491] on li "Delete" at bounding box center [483, 499] width 119 height 30
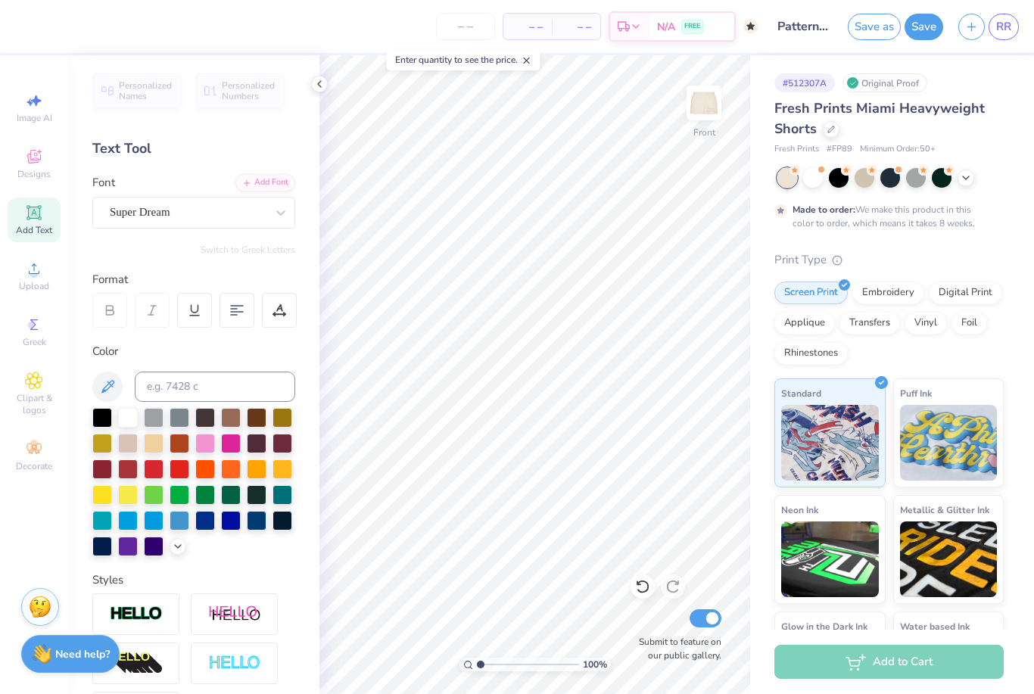
click at [718, 102] on img at bounding box center [704, 103] width 30 height 30
click at [1002, 33] on span "RR" at bounding box center [1003, 26] width 15 height 17
